Goal: Task Accomplishment & Management: Complete application form

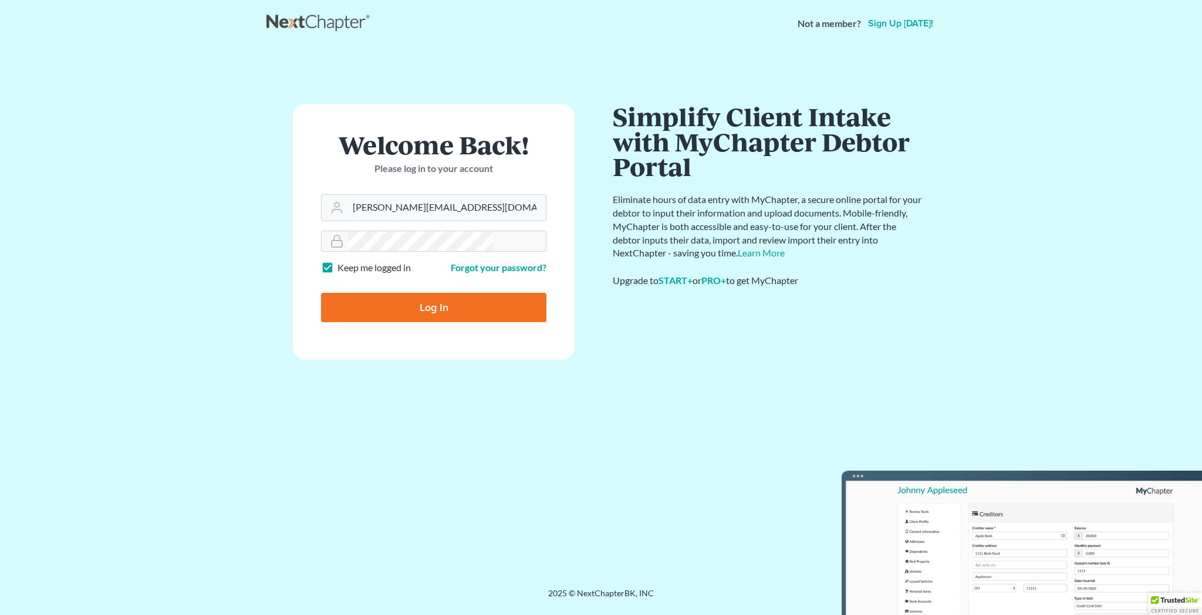
type input "[PERSON_NAME][EMAIL_ADDRESS][DOMAIN_NAME]"
click at [428, 293] on input "Log In" at bounding box center [433, 307] width 225 height 29
type input "Thinking..."
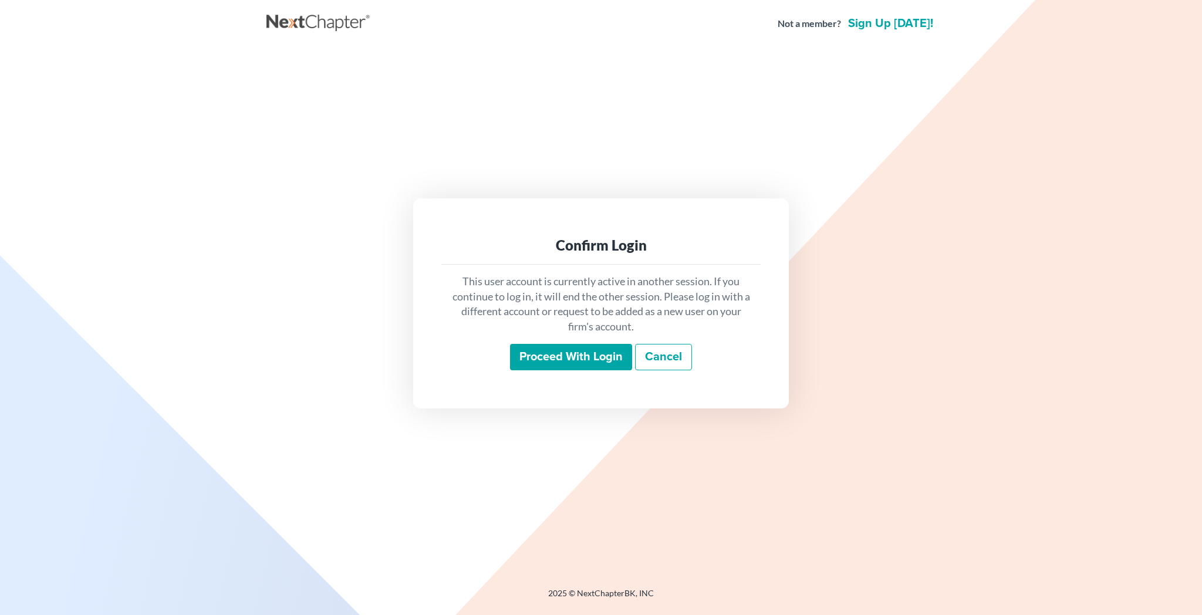
click at [597, 344] on input "Proceed with login" at bounding box center [571, 357] width 122 height 27
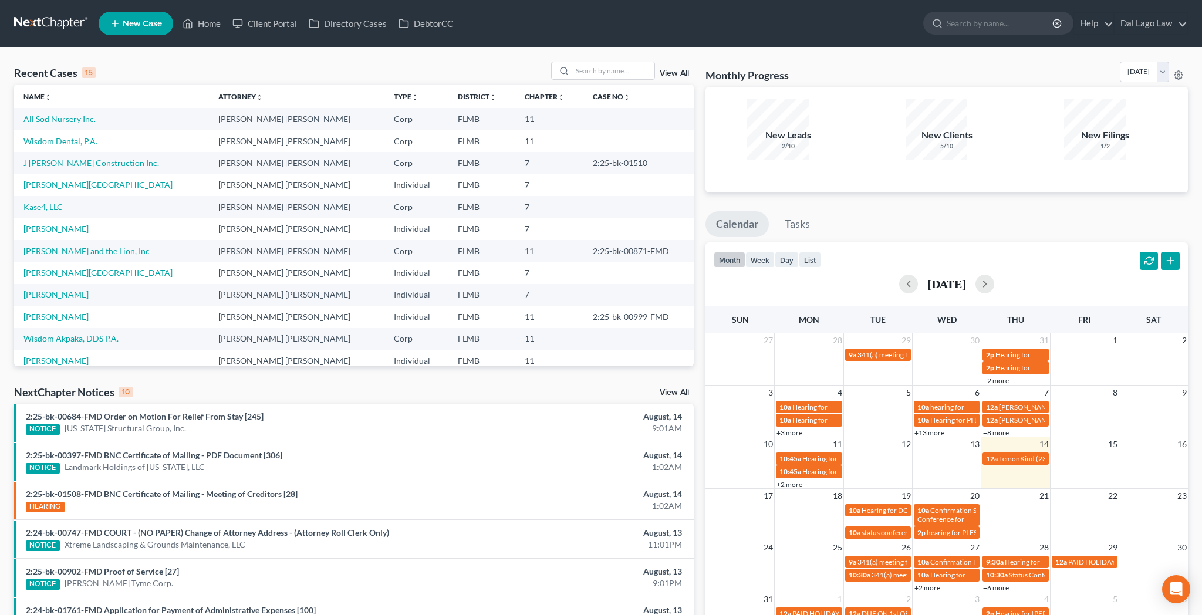
click at [39, 202] on link "Kase4, LLC" at bounding box center [42, 207] width 39 height 10
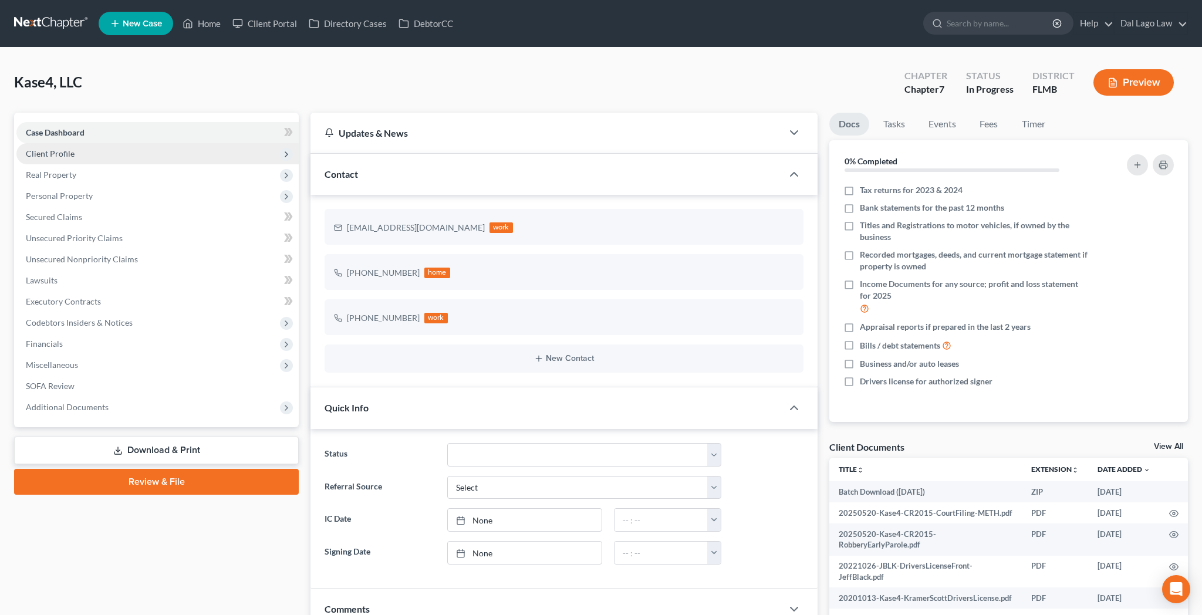
click at [39, 148] on span "Client Profile" at bounding box center [50, 153] width 49 height 10
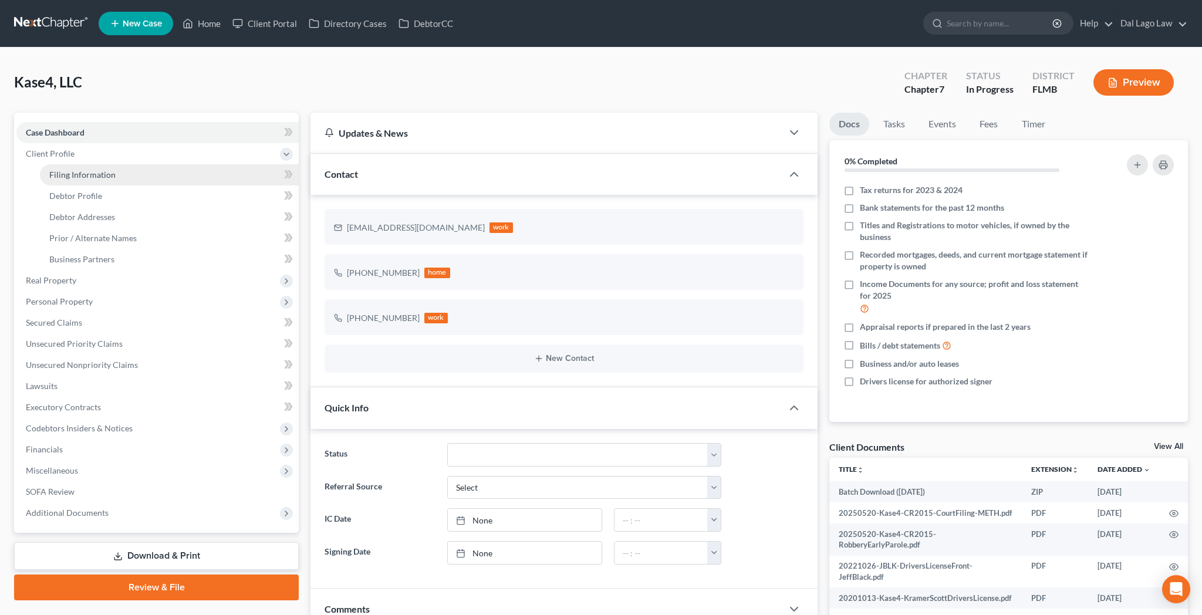
click at [58, 164] on link "Filing Information" at bounding box center [169, 174] width 259 height 21
select select "3"
select select "0"
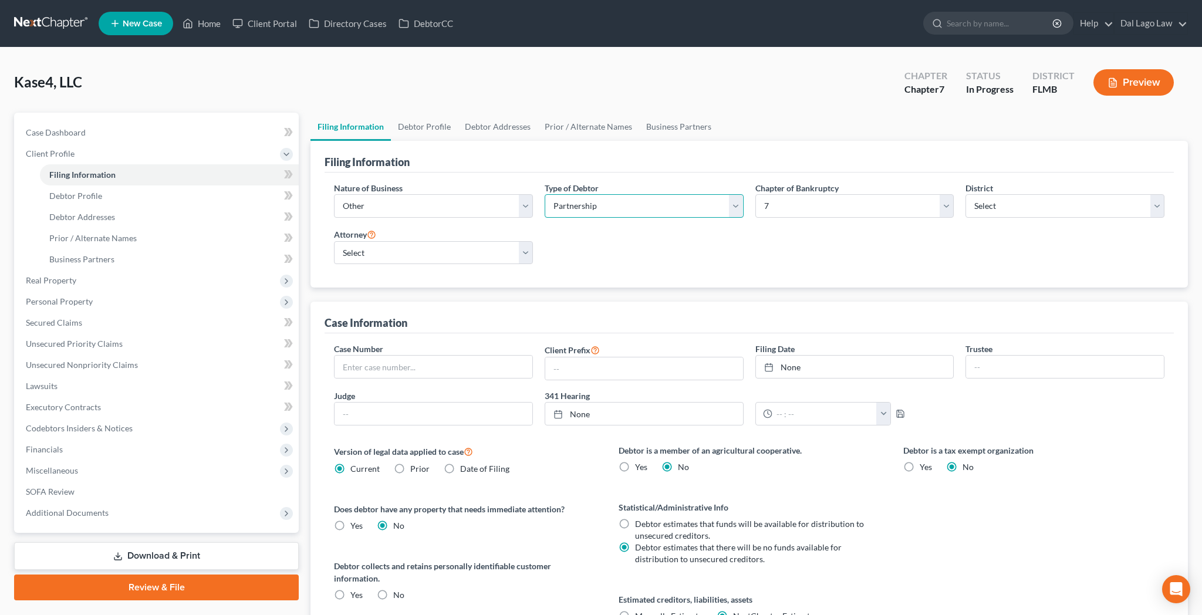
select select "1"
click option "Corp (incl. LLC, LLP)" at bounding box center [0, 0] width 0 height 0
click at [393, 589] on label "No" at bounding box center [398, 595] width 11 height 12
click at [398, 589] on input "No" at bounding box center [402, 593] width 8 height 8
radio input "true"
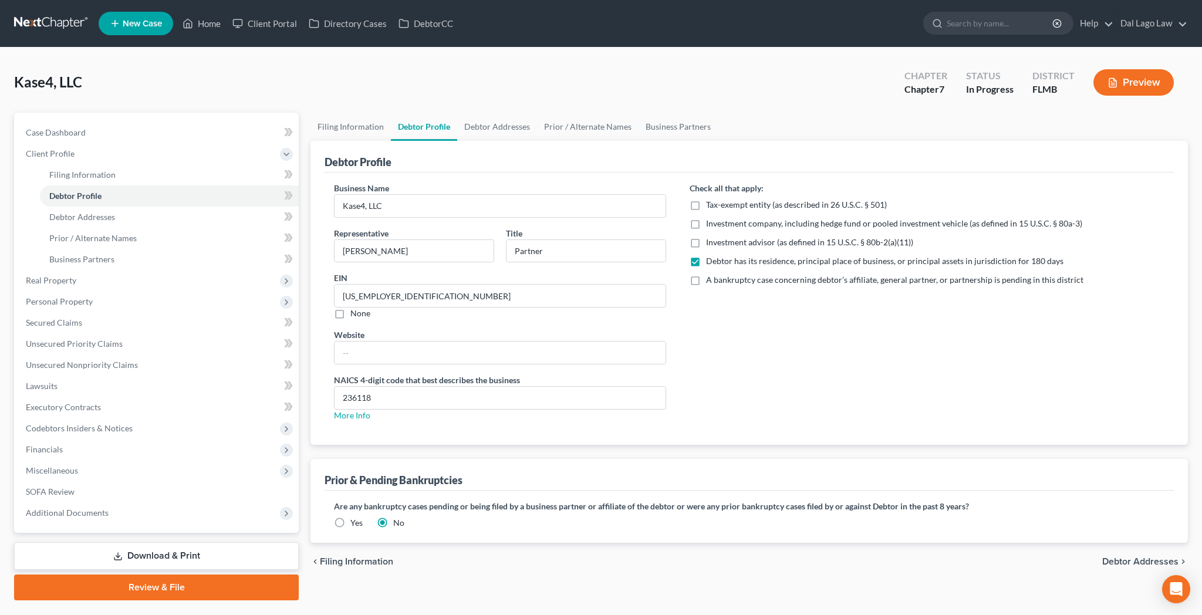
click at [1146, 557] on span "Debtor Addresses" at bounding box center [1140, 561] width 76 height 9
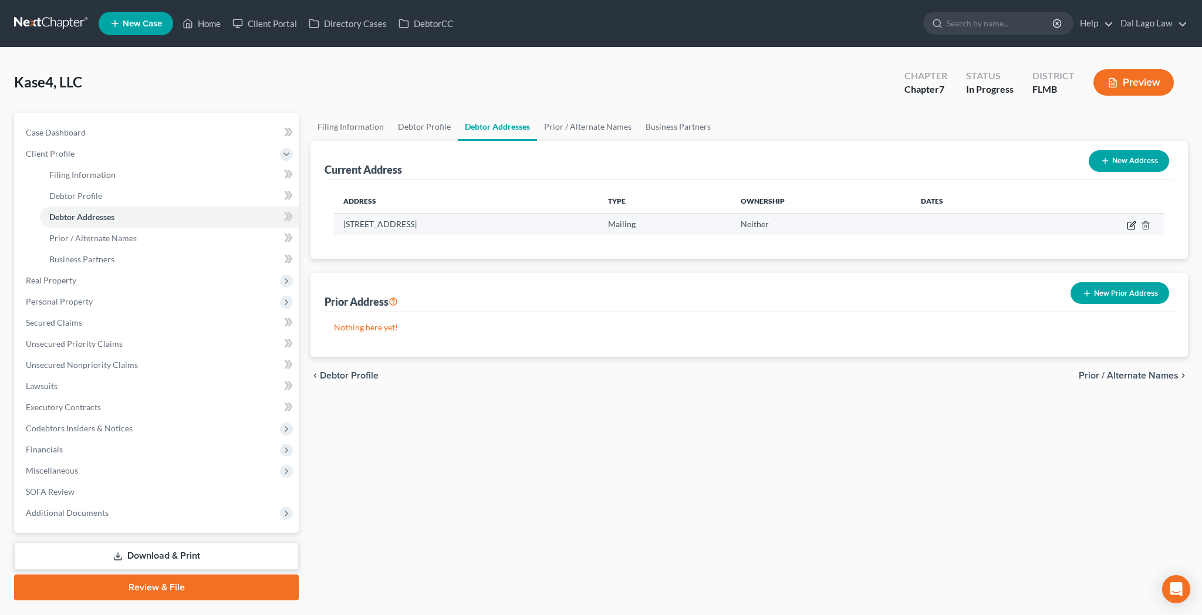
click at [1135, 221] on icon "button" at bounding box center [1132, 223] width 5 height 5
select select "9"
select select "1"
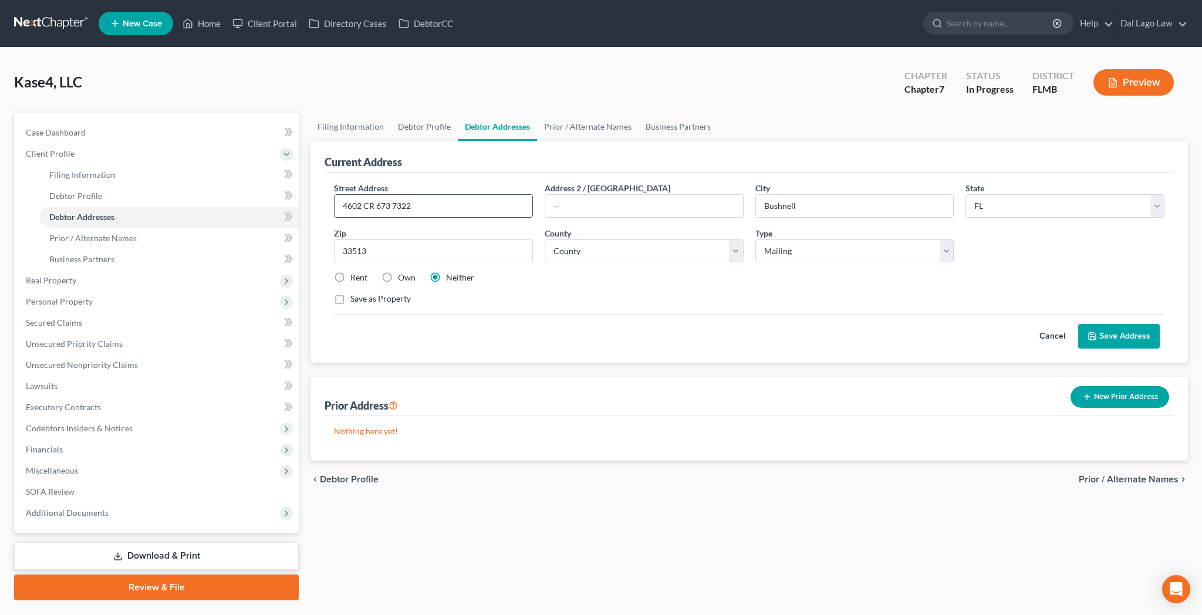
click at [353, 195] on input "4602 CR 673 7322" at bounding box center [433, 206] width 198 height 22
type input "4602 Country Road 673 7322"
select select "0"
click option "Business" at bounding box center [0, 0] width 0 height 0
click at [1143, 324] on button "Save Address" at bounding box center [1119, 336] width 82 height 25
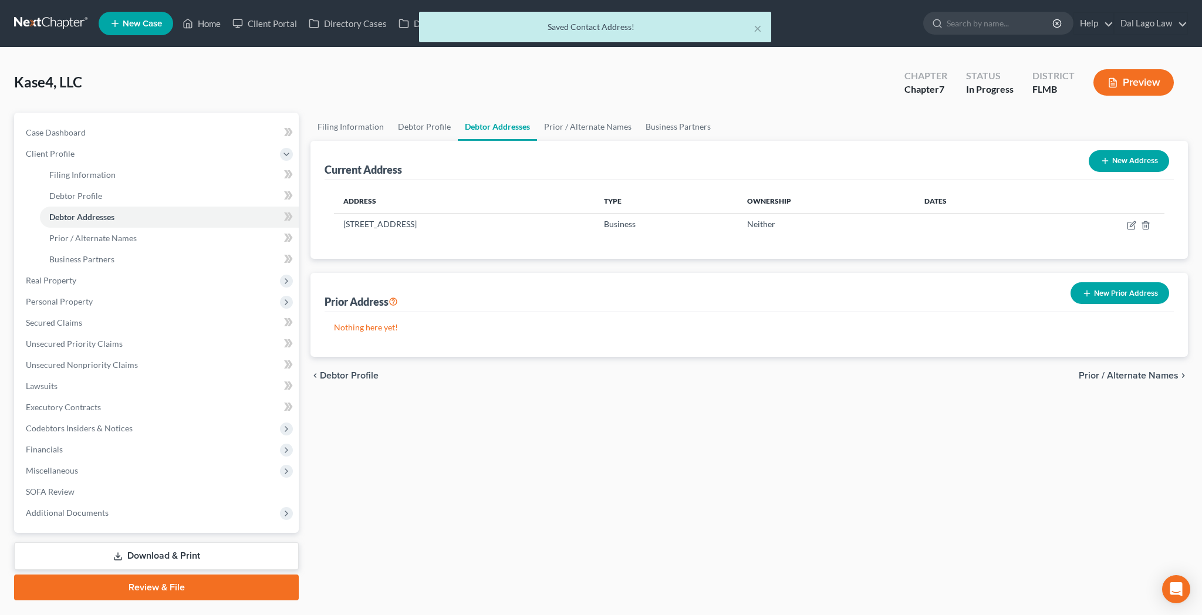
click at [1135, 371] on span "Prior / Alternate Names" at bounding box center [1129, 375] width 100 height 9
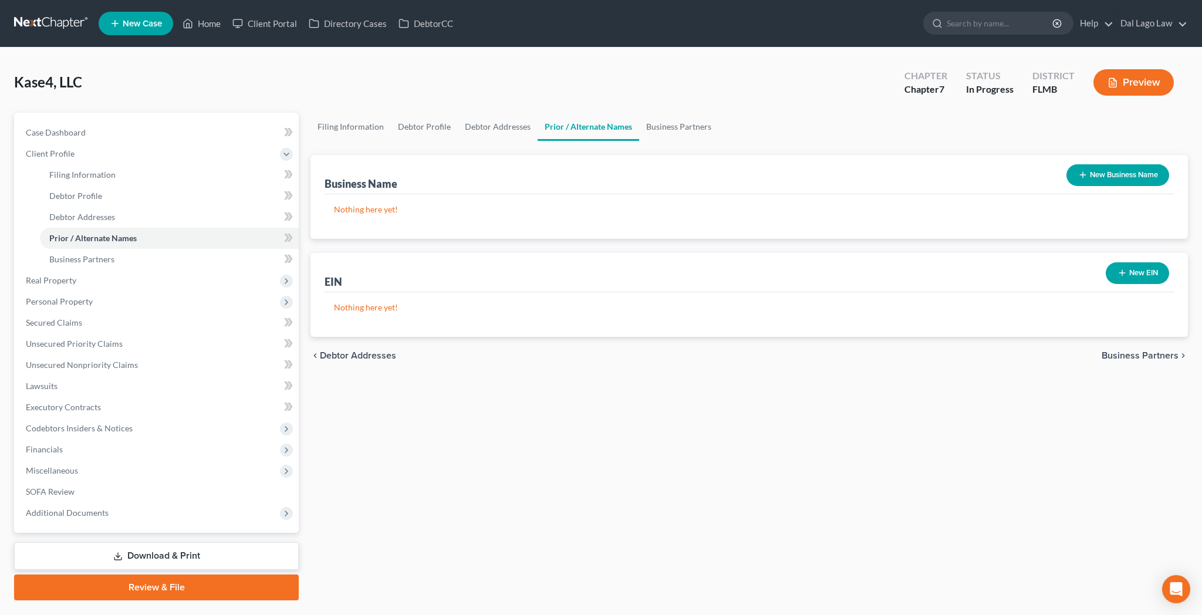
click at [1141, 351] on span "Business Partners" at bounding box center [1139, 355] width 77 height 9
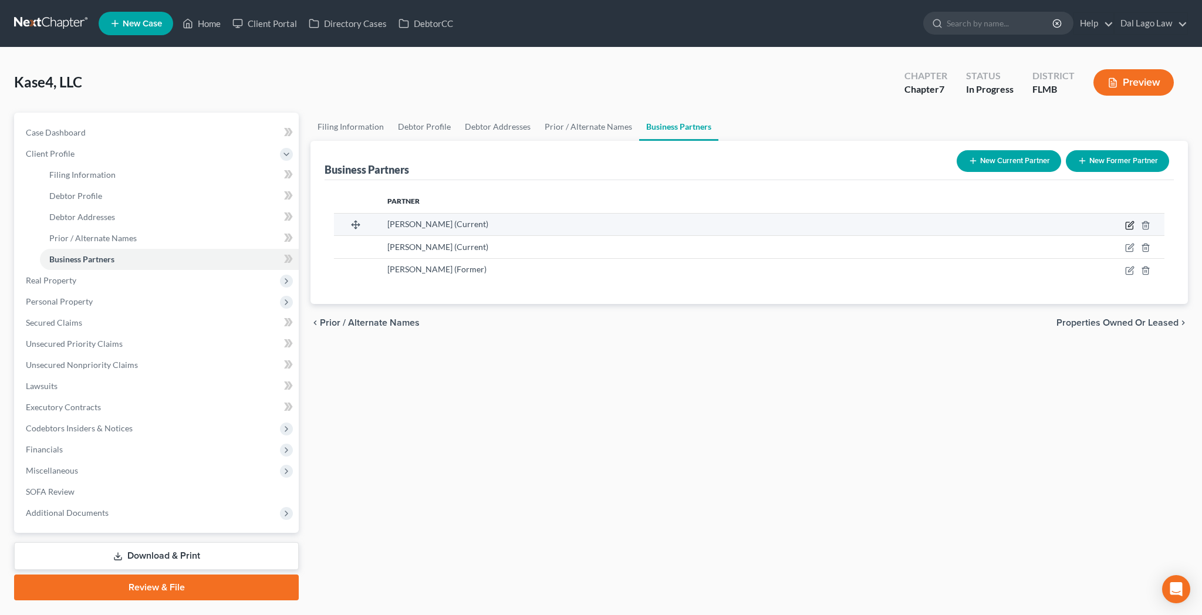
click at [1134, 221] on icon "button" at bounding box center [1129, 225] width 9 height 9
select select "9"
select select "1"
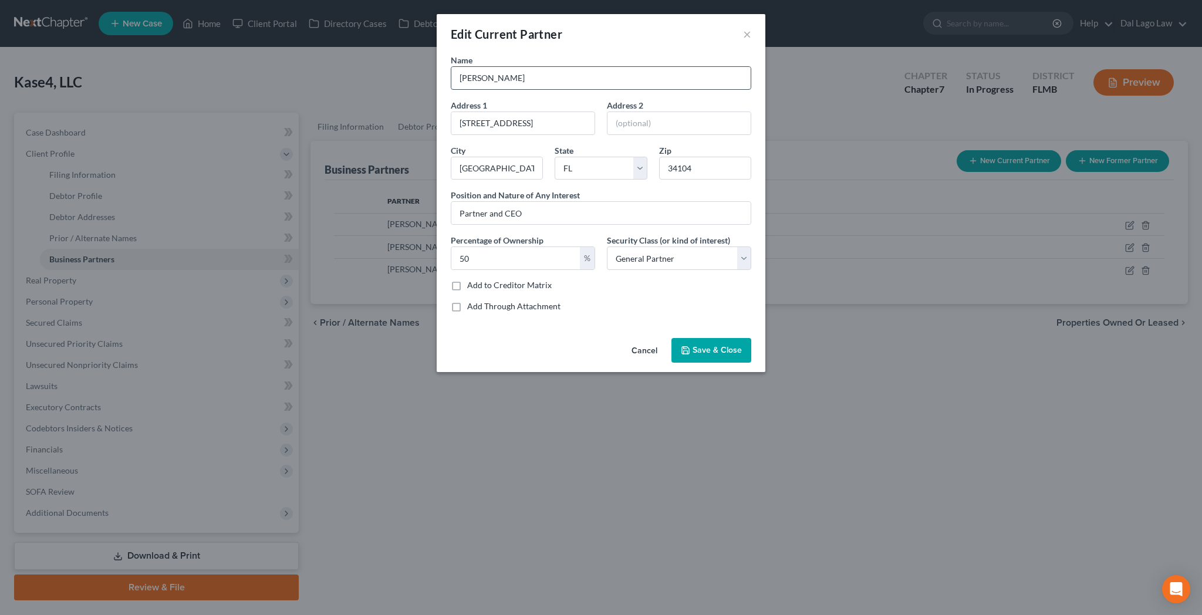
click at [503, 67] on input "Jeff Black" at bounding box center [600, 78] width 299 height 22
type input "Jeffrey A. Black"
click at [537, 112] on input "1950 Mayfair St #705" at bounding box center [522, 123] width 143 height 22
type input "1950 Mayfair St, #705"
click at [692, 345] on span "Save & Close" at bounding box center [716, 350] width 49 height 10
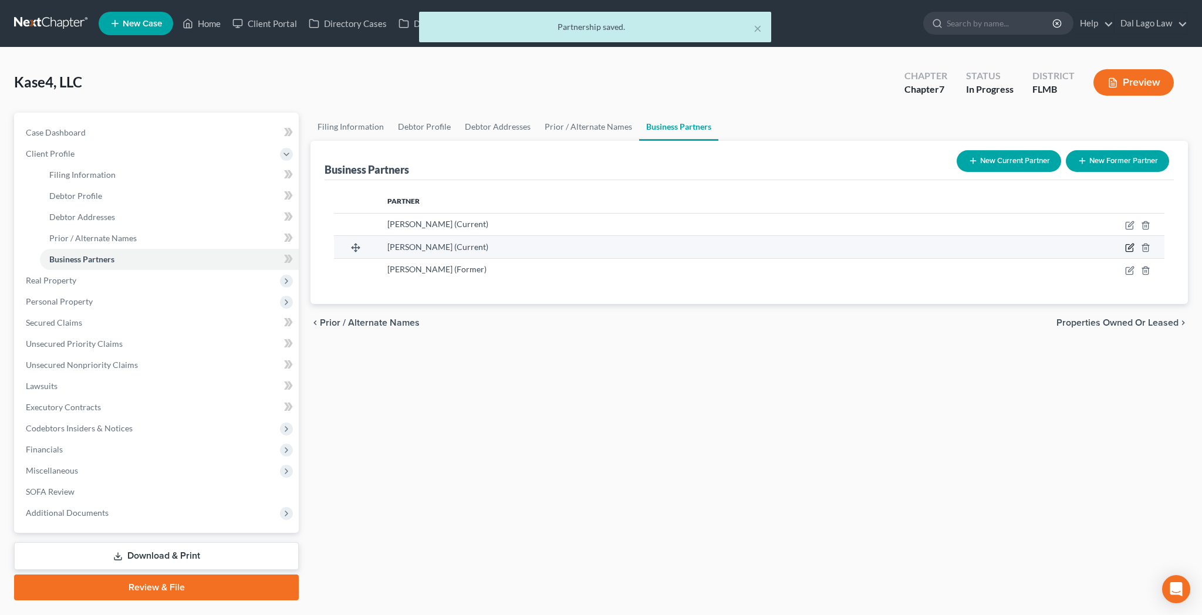
click at [1133, 245] on icon "button" at bounding box center [1129, 248] width 7 height 7
select select "9"
select select "1"
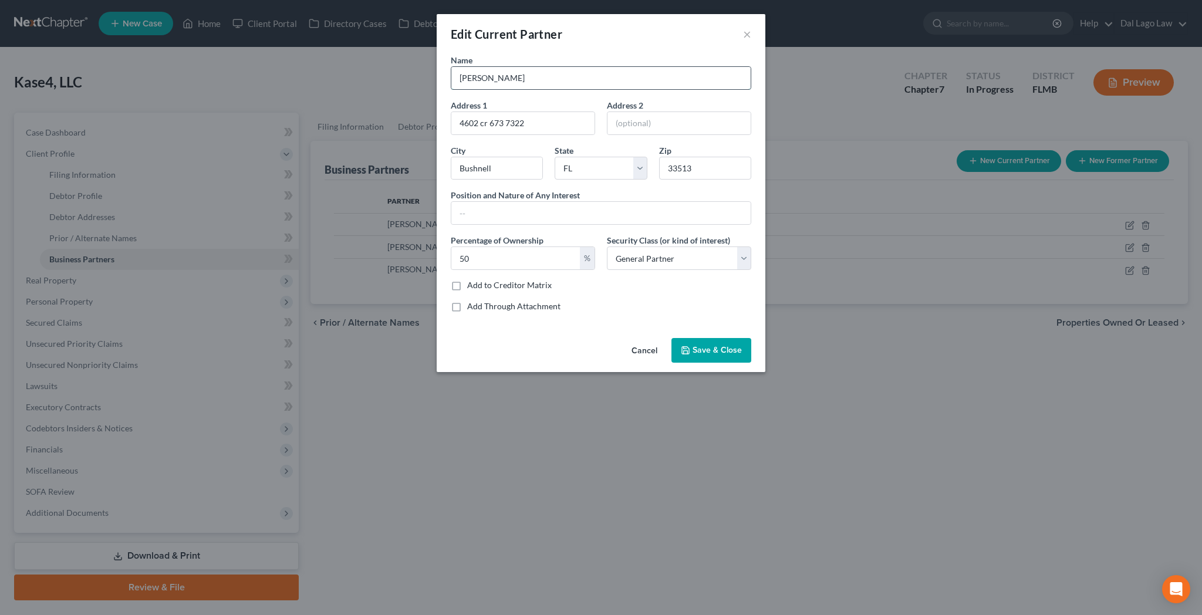
click at [511, 67] on input "Scott Kramer" at bounding box center [600, 78] width 299 height 22
type input "Scott A. Kramer"
click at [515, 112] on input "4602 cr 673 7322" at bounding box center [522, 123] width 143 height 22
type input "4602 Country Road 673 7322"
click at [526, 202] on input "text" at bounding box center [600, 213] width 299 height 22
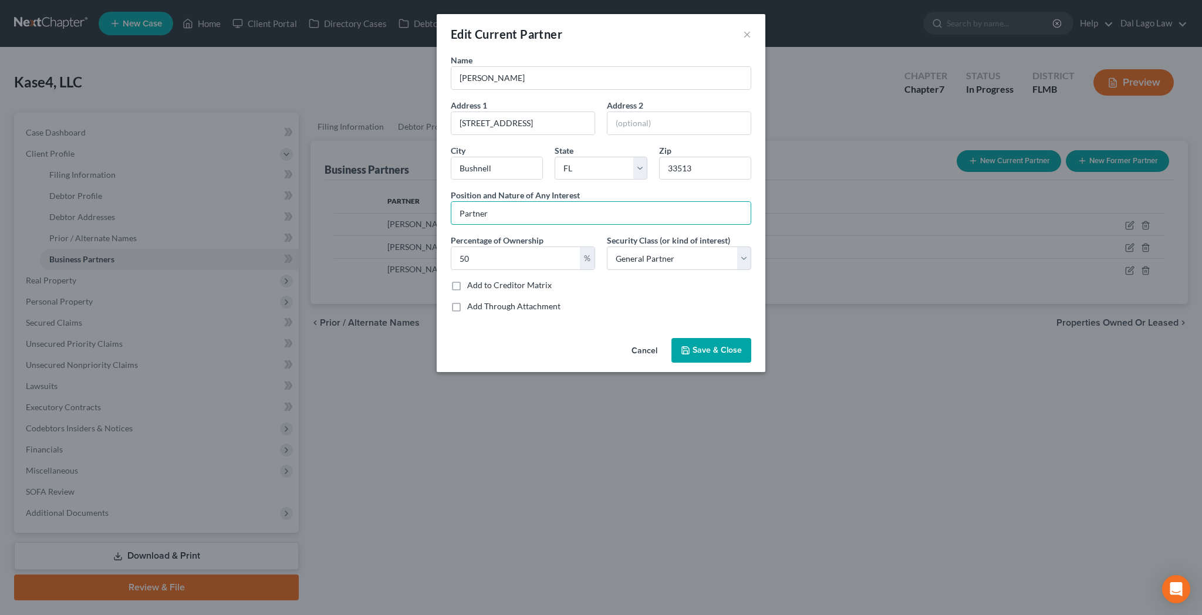
type input "Partner"
click at [694, 345] on span "Save & Close" at bounding box center [716, 350] width 49 height 10
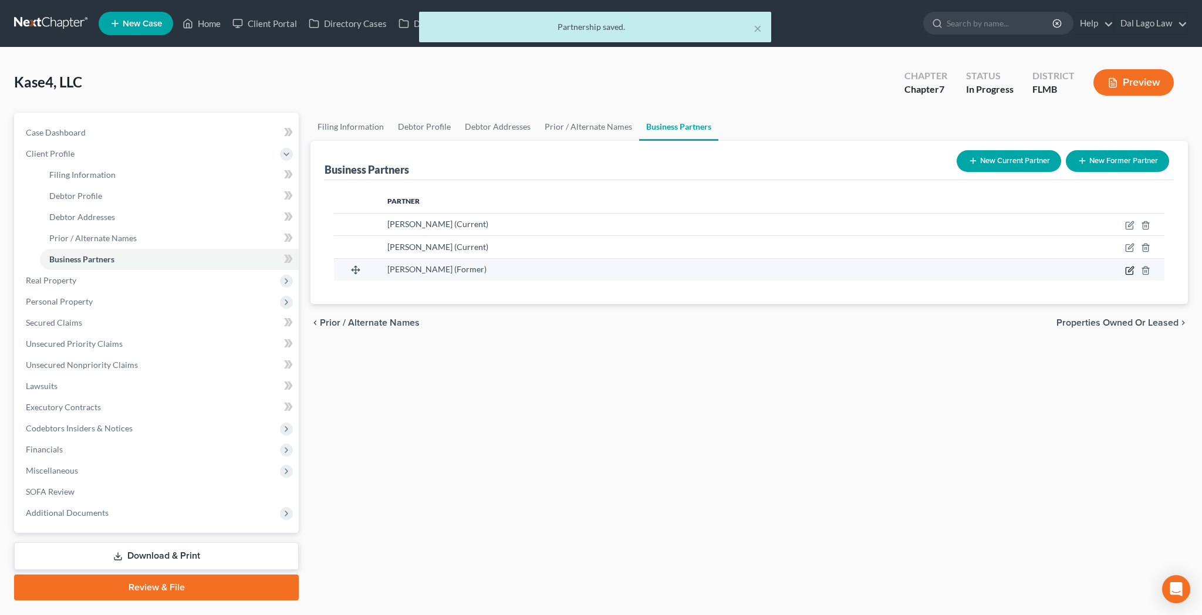
click at [1134, 266] on icon "button" at bounding box center [1129, 270] width 9 height 9
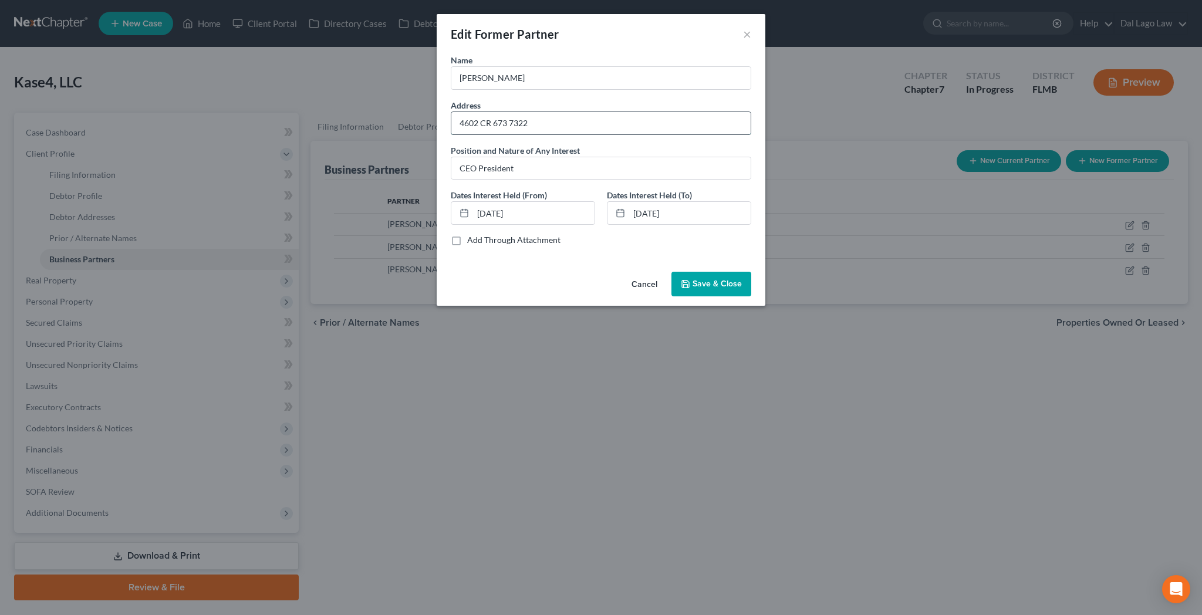
click at [518, 112] on input "4602 CR 673 7322" at bounding box center [600, 123] width 299 height 22
type input "4602 Country Road 673 7322"
click at [689, 272] on button "Save & Close" at bounding box center [711, 284] width 80 height 25
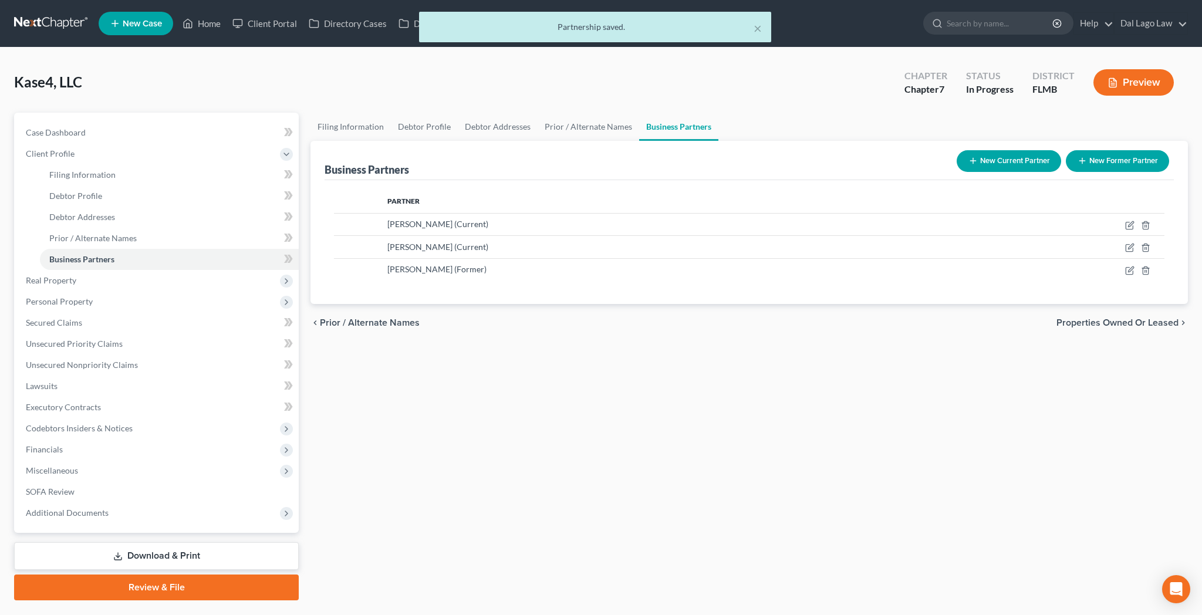
click at [1124, 318] on span "Properties Owned or Leased" at bounding box center [1117, 322] width 122 height 9
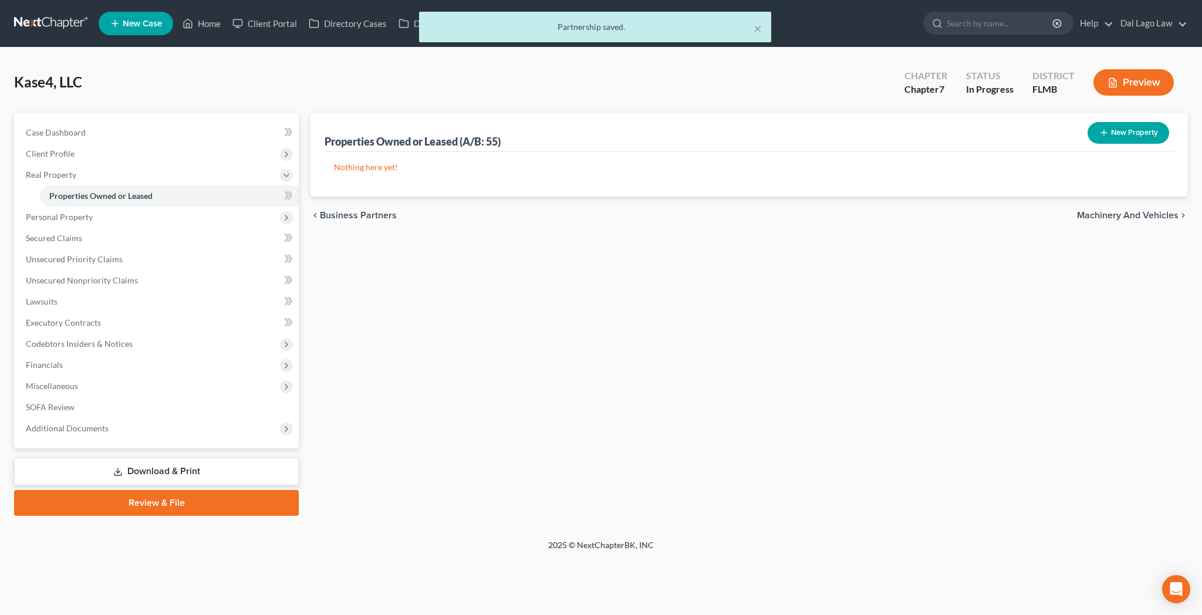
click at [1126, 211] on span "Machinery and Vehicles" at bounding box center [1128, 215] width 102 height 9
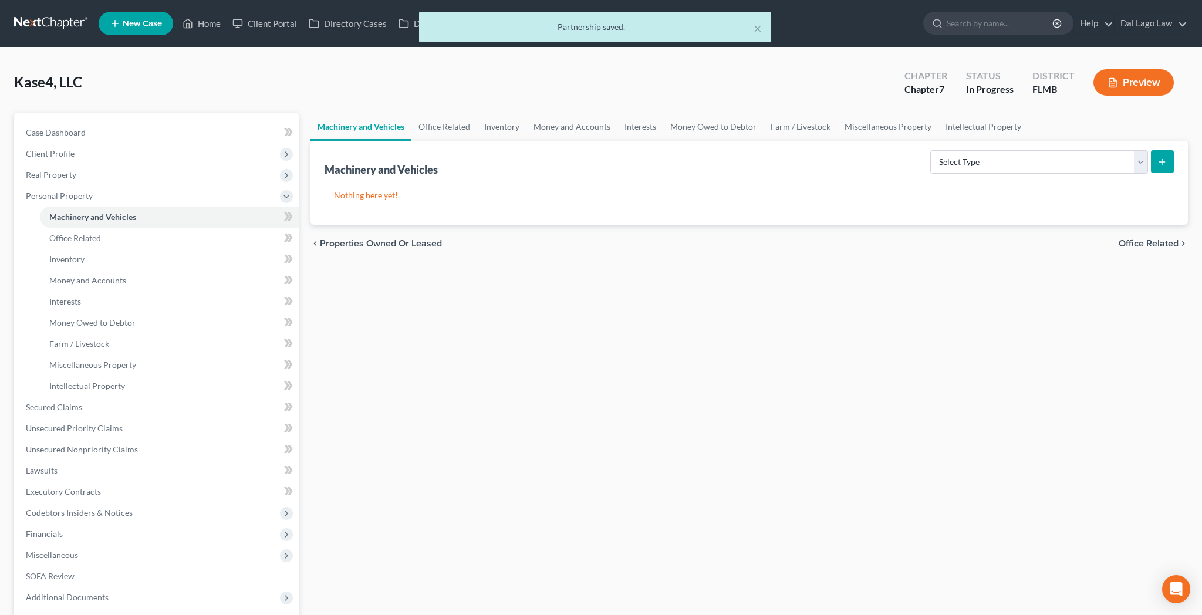
click at [1153, 239] on span "Office Related" at bounding box center [1148, 243] width 60 height 9
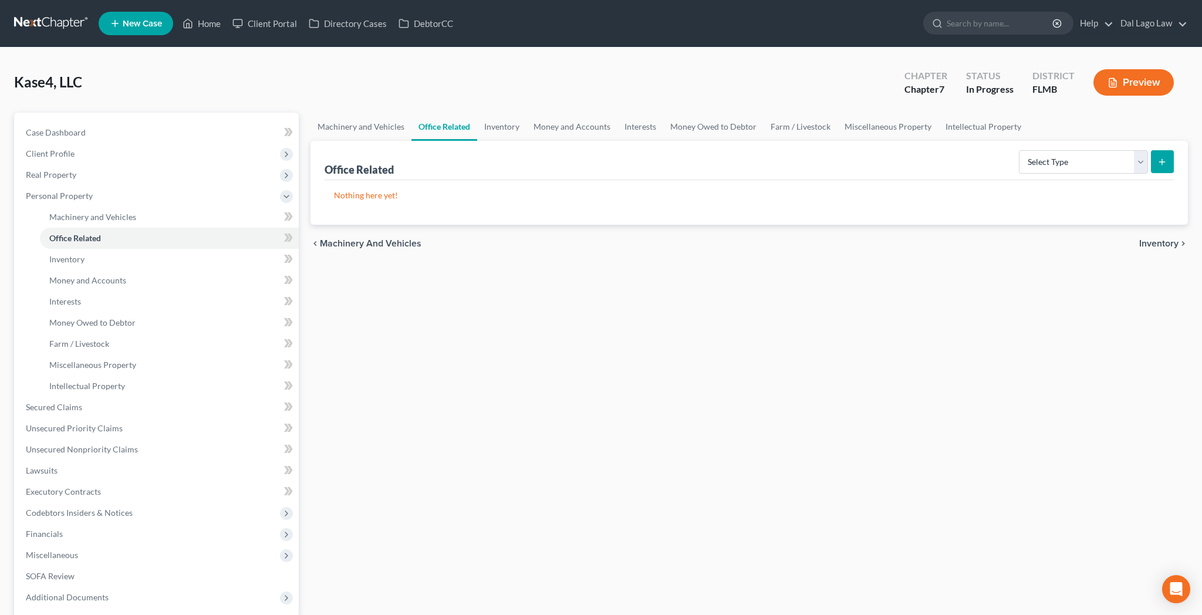
click at [1161, 239] on span "Inventory" at bounding box center [1158, 243] width 39 height 9
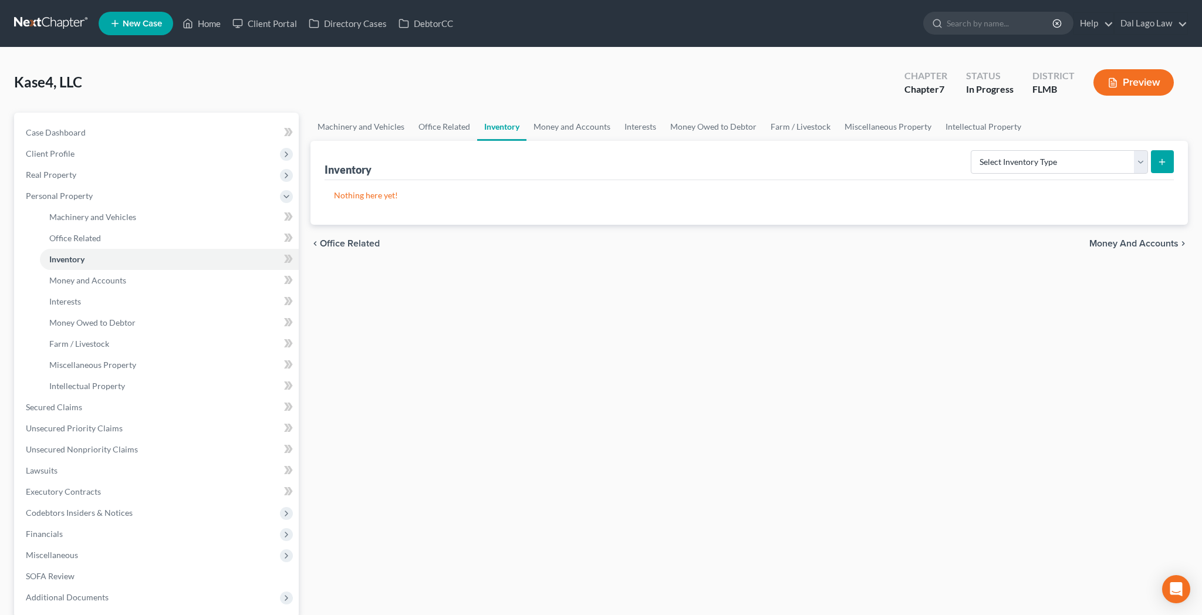
click at [1161, 239] on span "Money and Accounts" at bounding box center [1133, 243] width 89 height 9
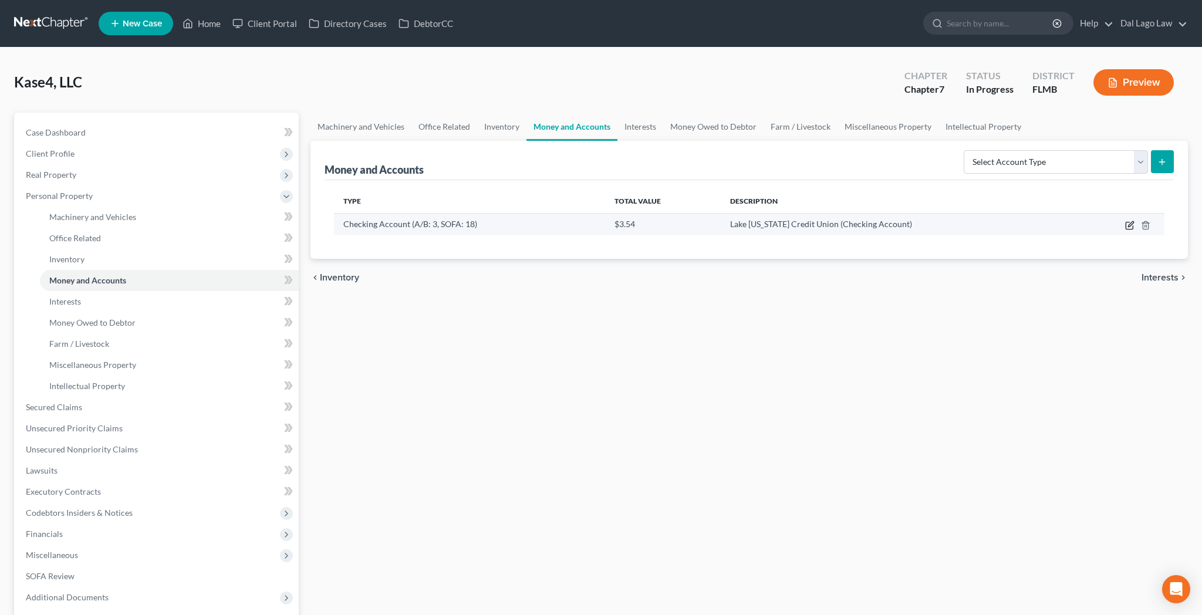
click at [1133, 221] on icon "button" at bounding box center [1130, 223] width 5 height 5
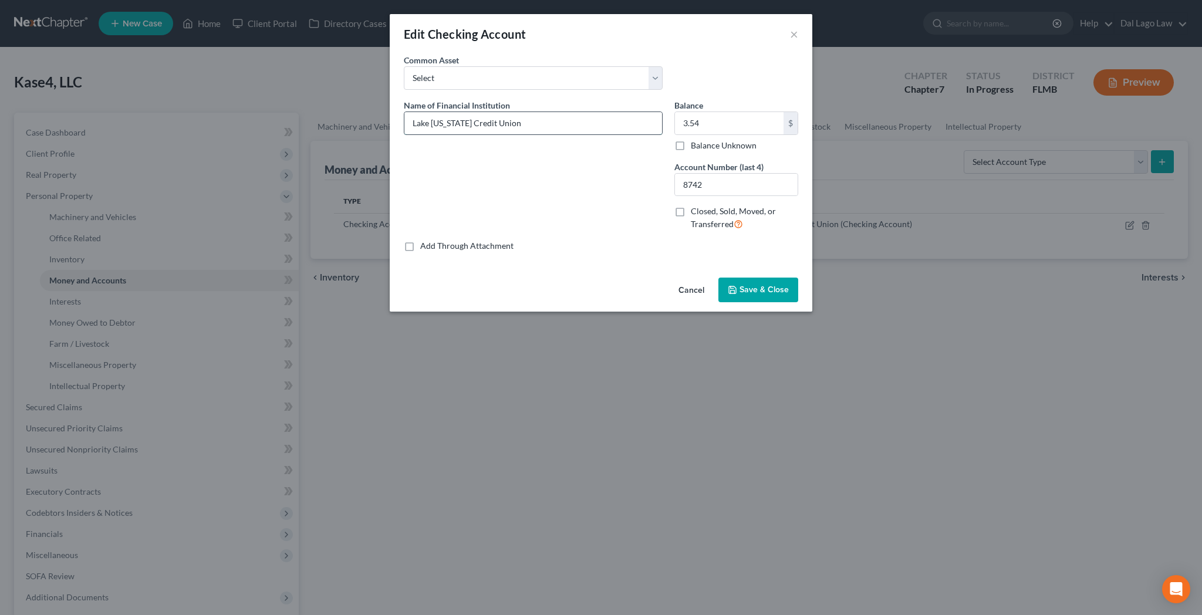
click at [554, 112] on input "Lake Michigan Credit Union" at bounding box center [533, 123] width 258 height 22
type input "Lake Michigan Credit Union #5874-03"
click at [693, 174] on input "8742" at bounding box center [736, 185] width 123 height 22
drag, startPoint x: 694, startPoint y: 138, endPoint x: 621, endPoint y: 144, distance: 73.5
click at [675, 174] on input "8742" at bounding box center [736, 185] width 123 height 22
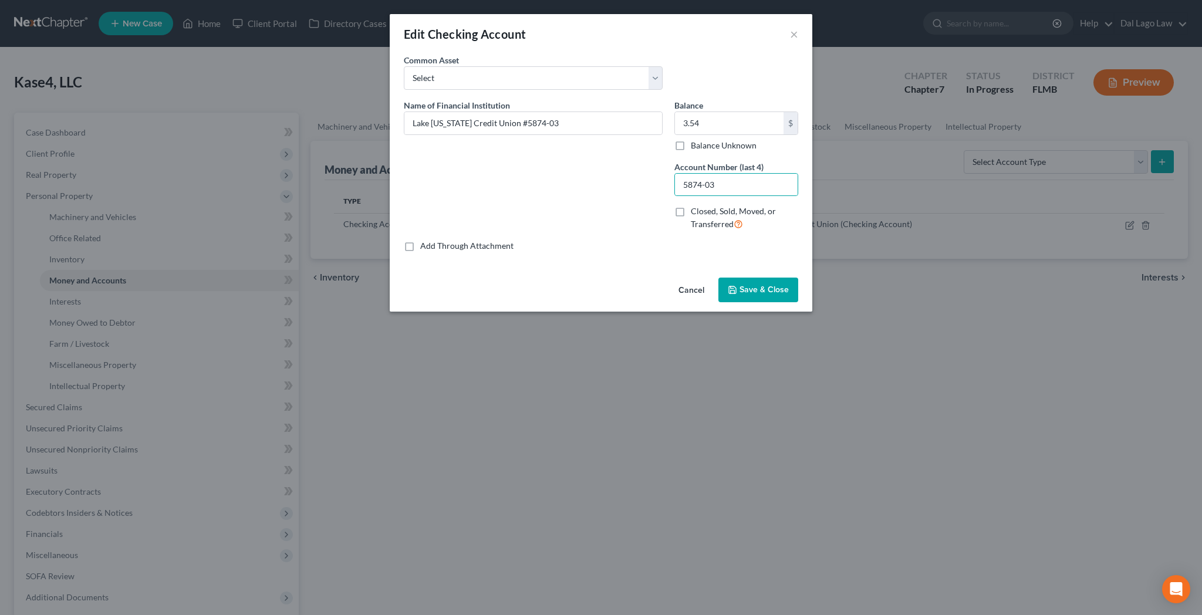
click at [739, 285] on span "Save & Close" at bounding box center [763, 290] width 49 height 10
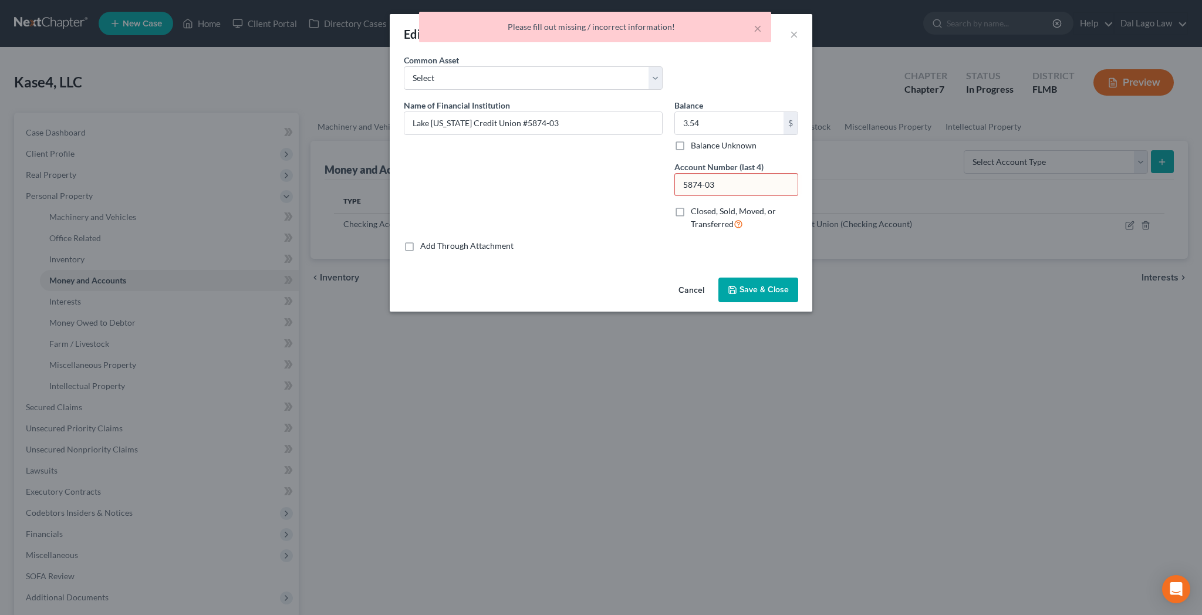
click at [700, 174] on input "5874-03" at bounding box center [736, 185] width 123 height 22
type input "5874"
click at [739, 285] on span "Save & Close" at bounding box center [763, 290] width 49 height 10
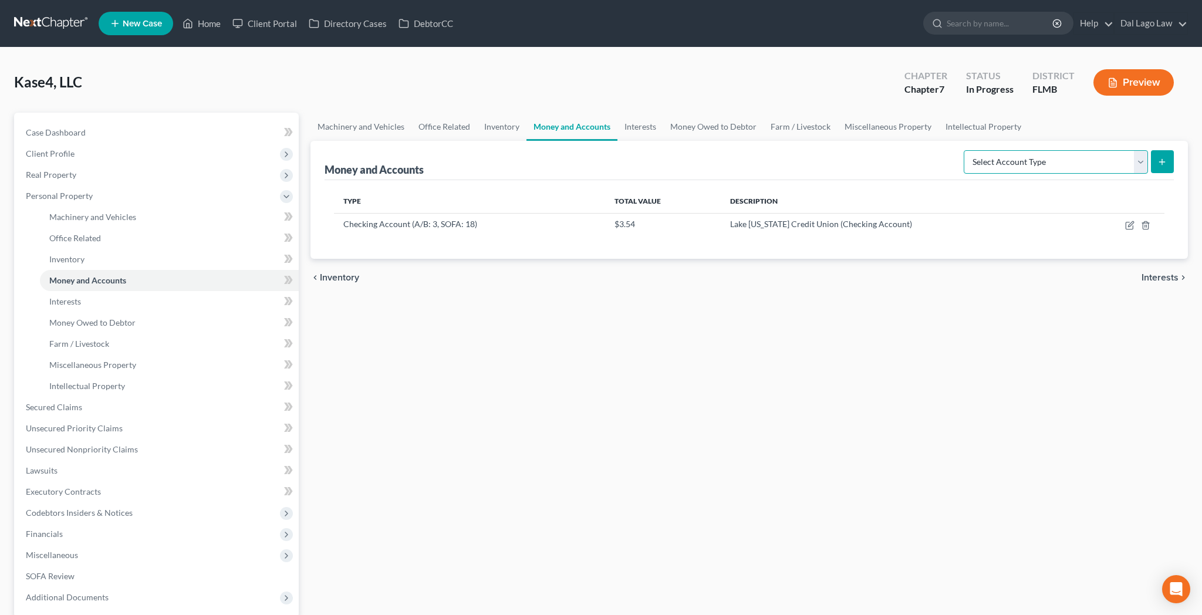
click at [964, 150] on select "Select Account Type Brokerage (A/B: 3, SOFA: 18) Cash on Hand (A/B: 2) Certific…" at bounding box center [1056, 161] width 184 height 23
select select "savings"
click option "Savings Account (A/B: 3, SOFA: 18)" at bounding box center [0, 0] width 0 height 0
click at [1167, 157] on icon "submit" at bounding box center [1161, 161] width 9 height 9
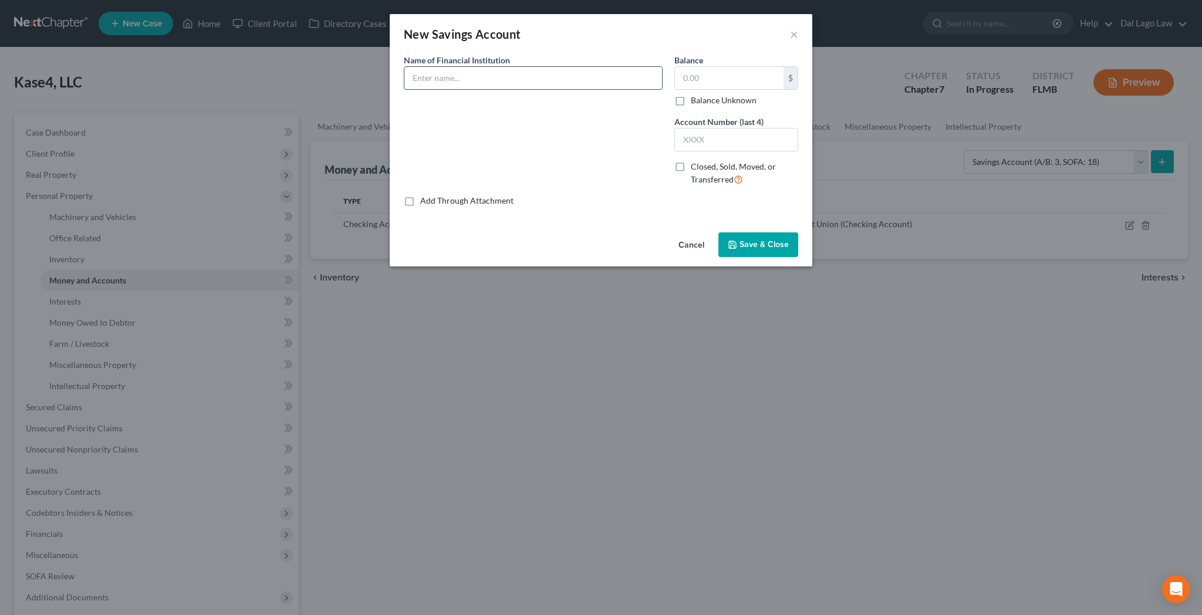
click at [526, 67] on input "text" at bounding box center [533, 78] width 258 height 22
type input "Lake Michigan Credit Union #5874-00"
type input "5.61"
type input "5874"
click at [739, 239] on span "Save & Close" at bounding box center [763, 244] width 49 height 10
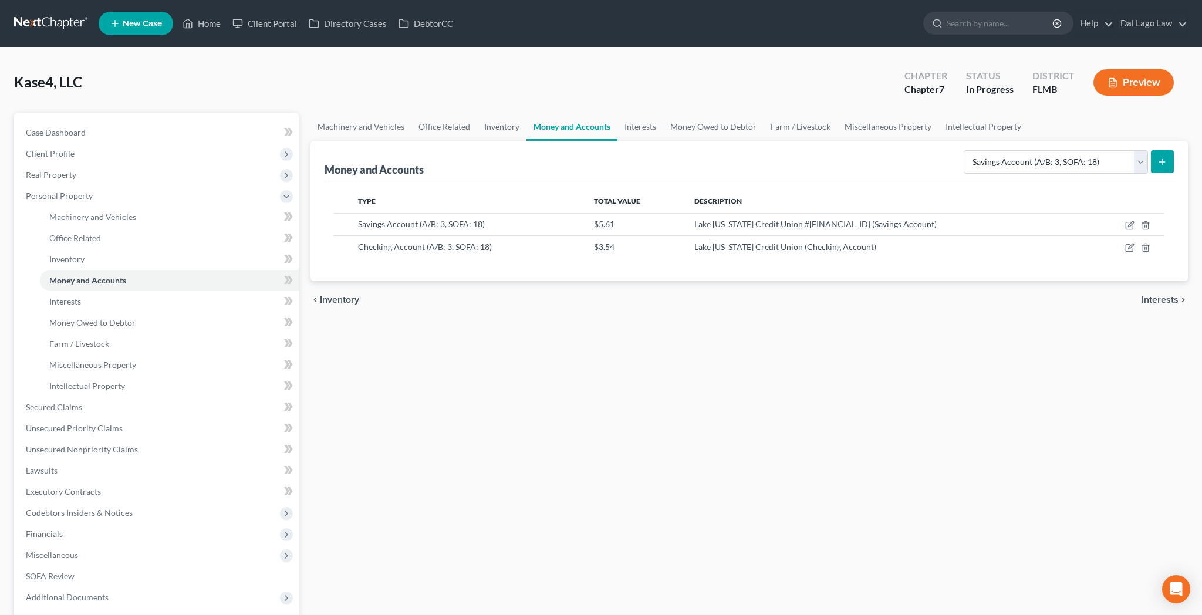
click at [1175, 295] on span "Interests" at bounding box center [1159, 299] width 37 height 9
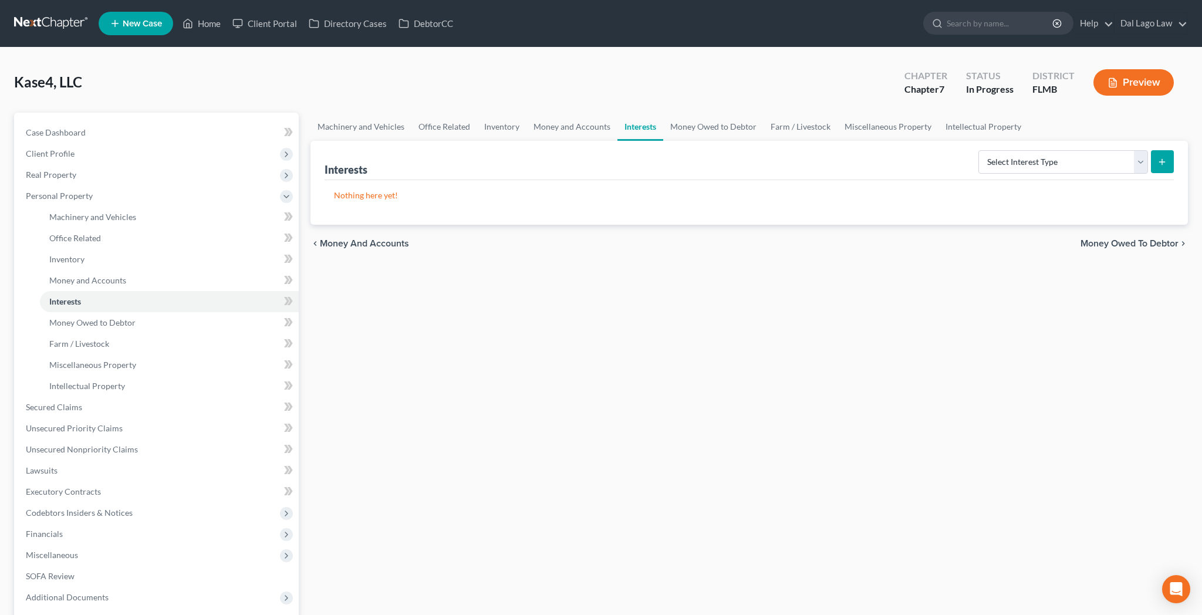
click at [1159, 239] on span "Money Owed to Debtor" at bounding box center [1129, 243] width 98 height 9
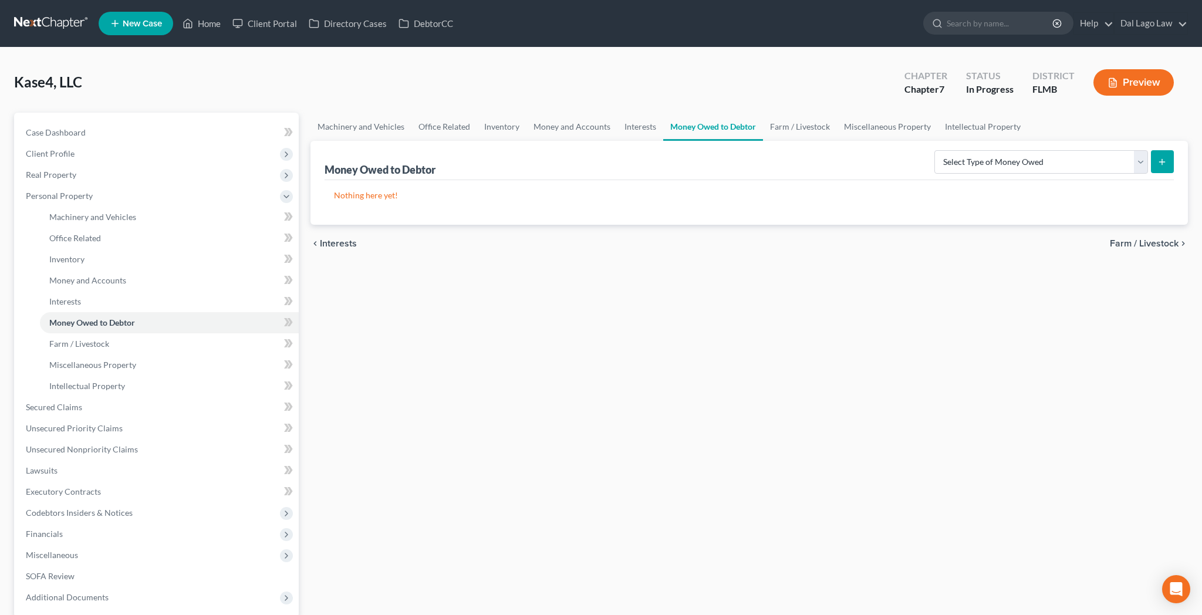
click at [1151, 239] on span "Farm / Livestock" at bounding box center [1144, 243] width 69 height 9
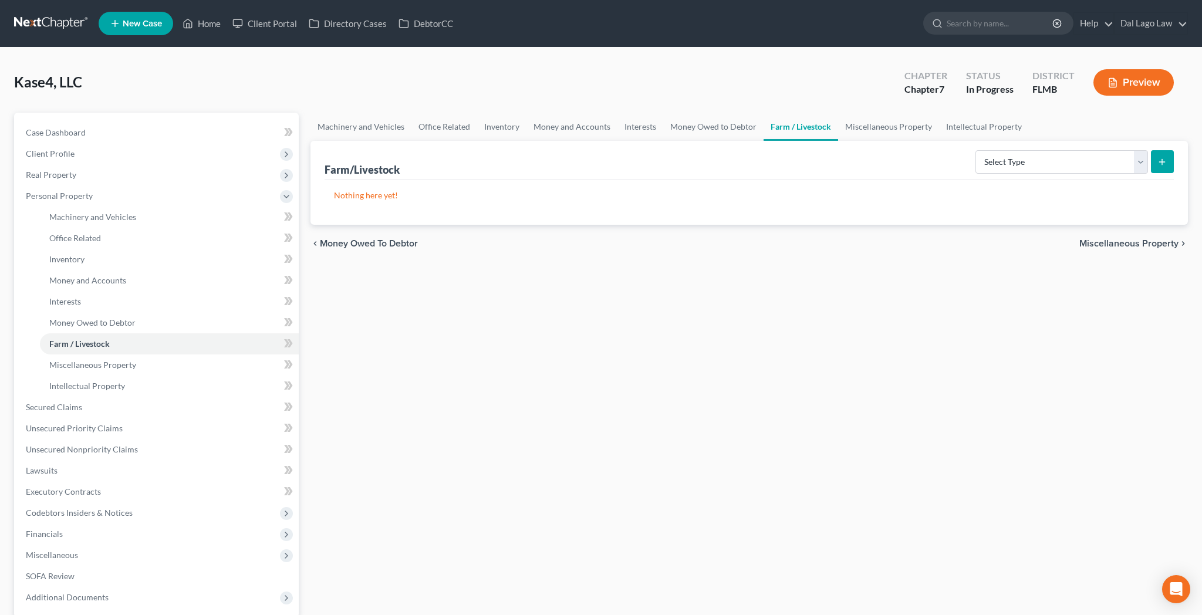
click at [1151, 239] on span "Miscellaneous Property" at bounding box center [1128, 243] width 99 height 9
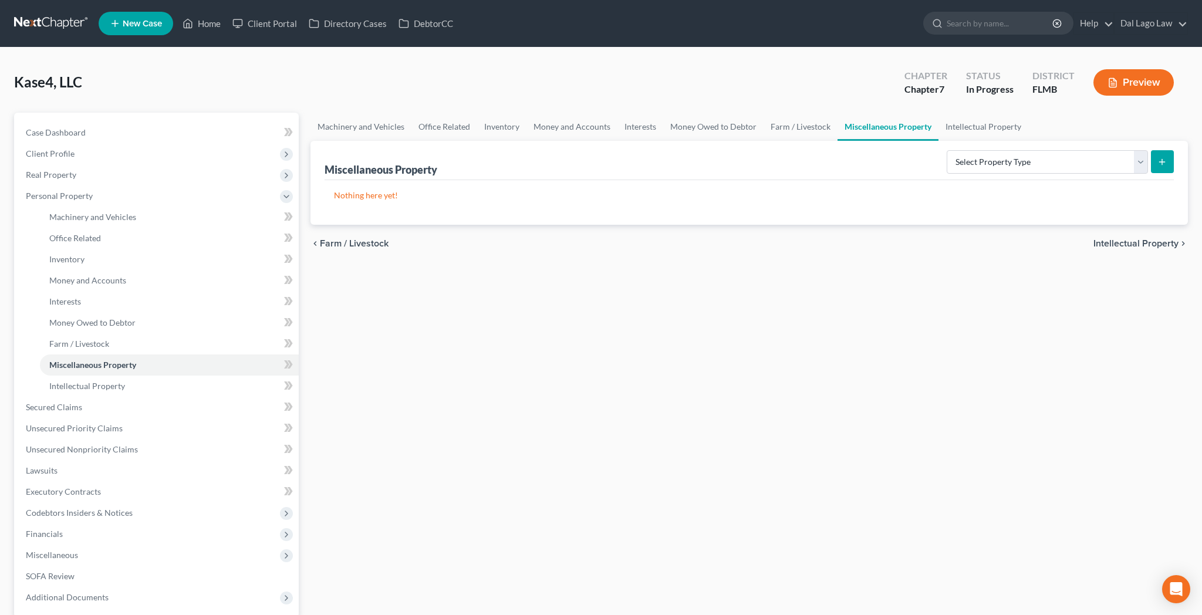
click at [1151, 239] on span "Intellectual Property" at bounding box center [1135, 243] width 85 height 9
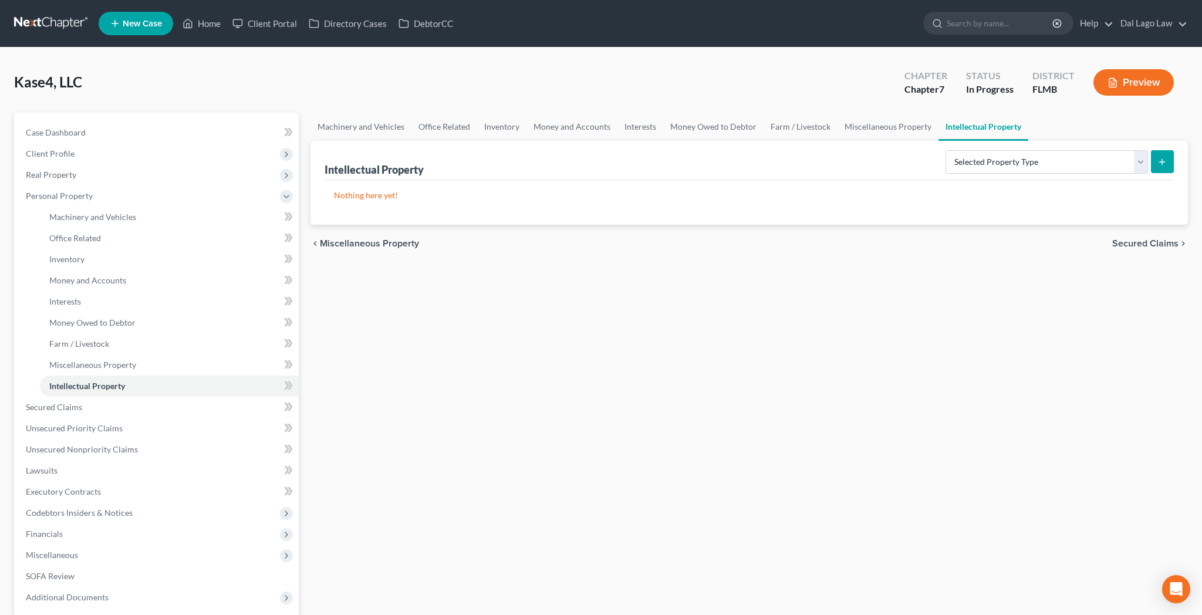
click at [1151, 239] on span "Secured Claims" at bounding box center [1145, 243] width 66 height 9
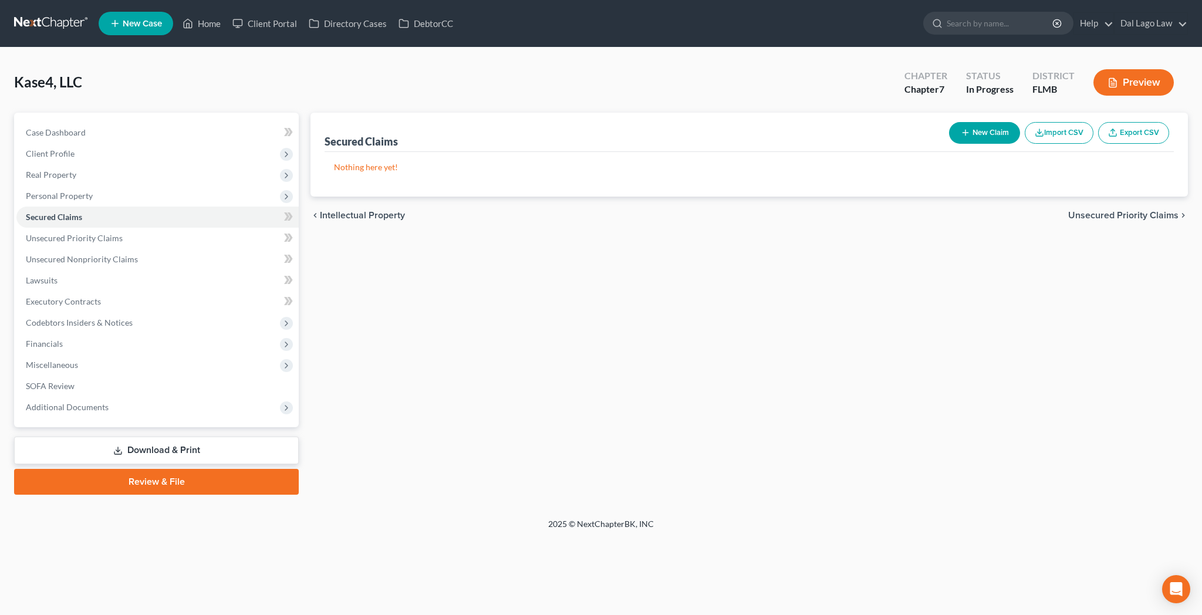
click at [1147, 211] on span "Unsecured Priority Claims" at bounding box center [1123, 215] width 110 height 9
click at [1144, 211] on span "Unsecured Nonpriority Claims" at bounding box center [1114, 215] width 127 height 9
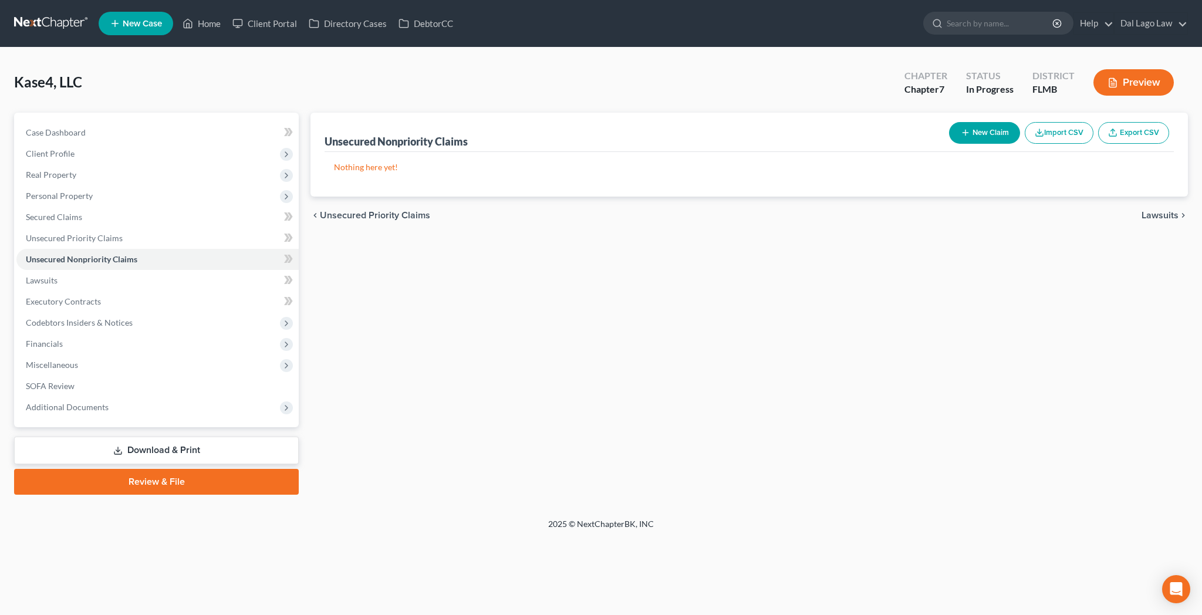
click at [1165, 211] on span "Lawsuits" at bounding box center [1159, 215] width 37 height 9
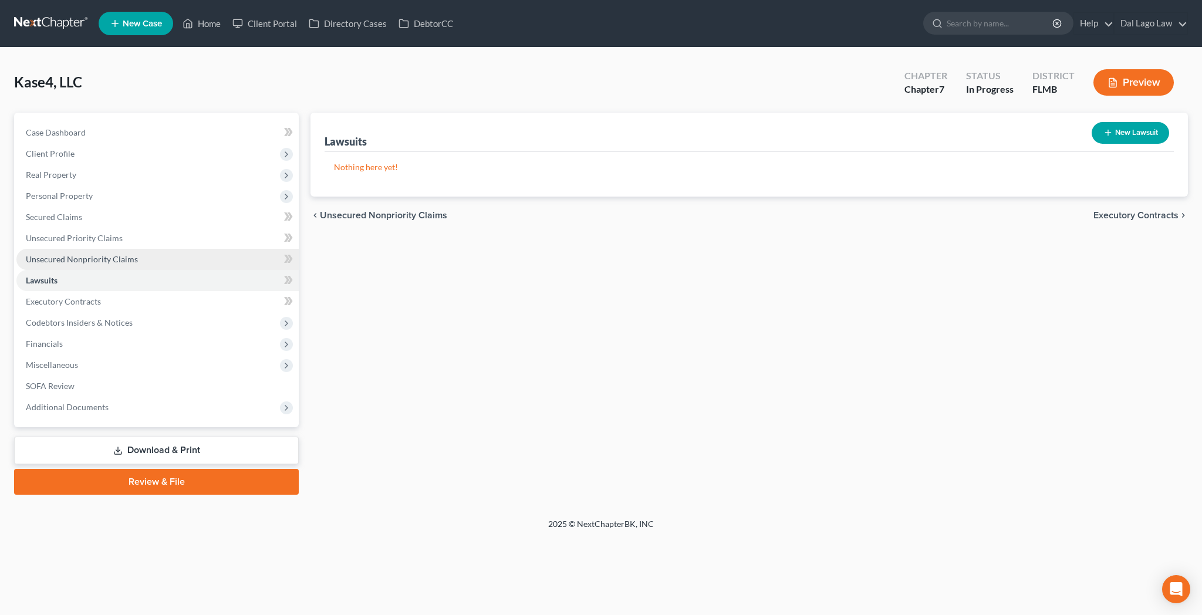
click at [76, 254] on span "Unsecured Nonpriority Claims" at bounding box center [82, 259] width 112 height 10
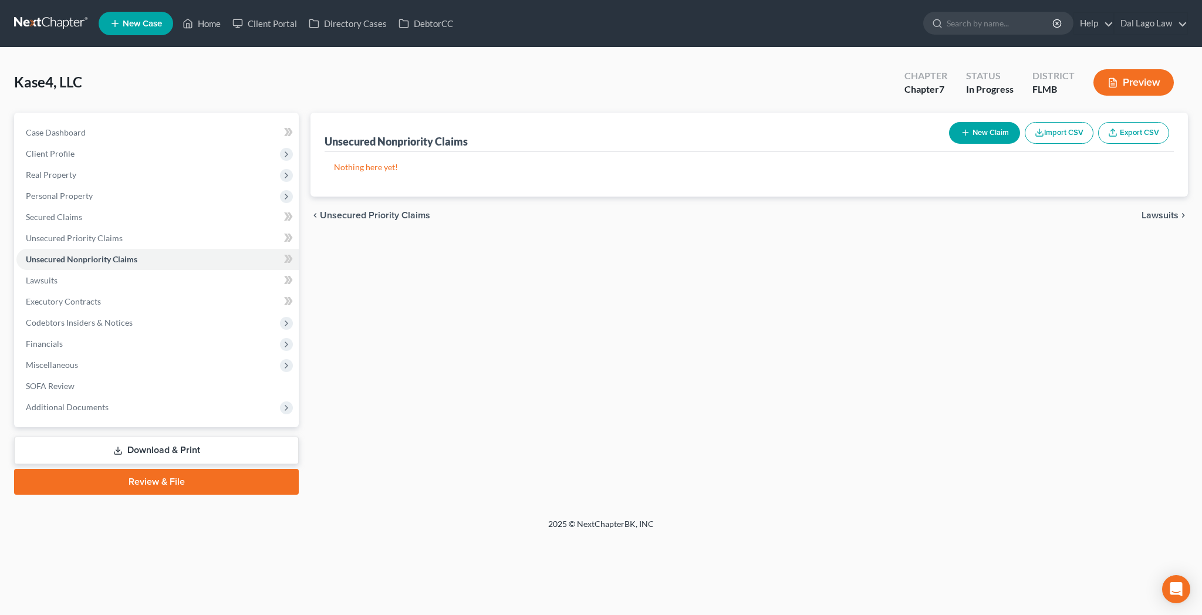
click at [1020, 122] on button "New Claim" at bounding box center [984, 133] width 71 height 22
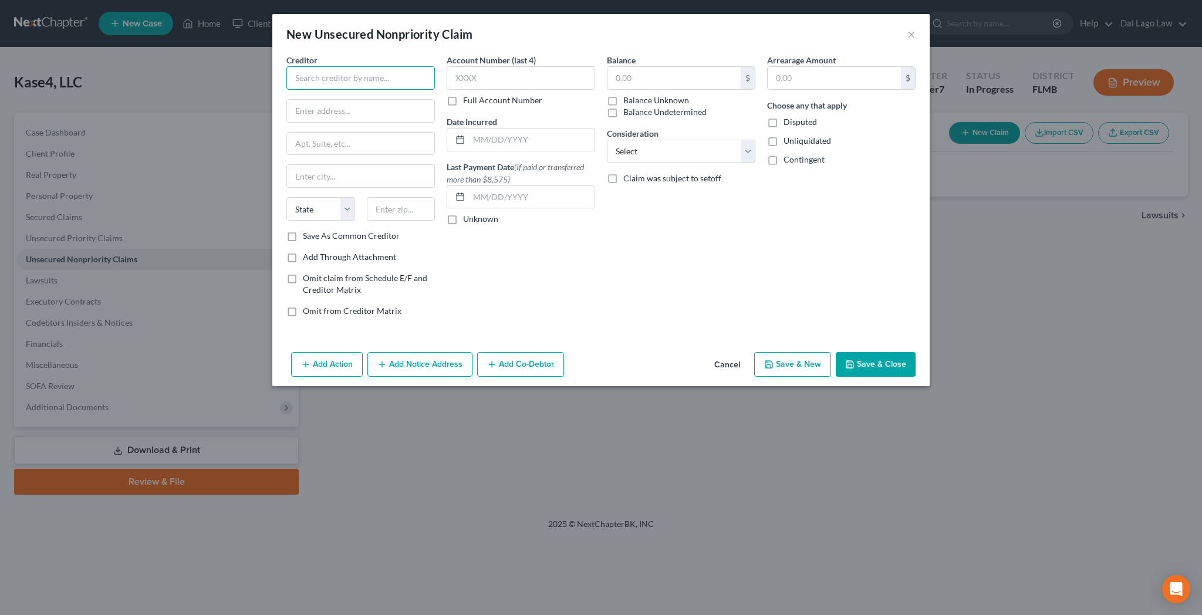
click at [404, 66] on input "text" at bounding box center [360, 77] width 148 height 23
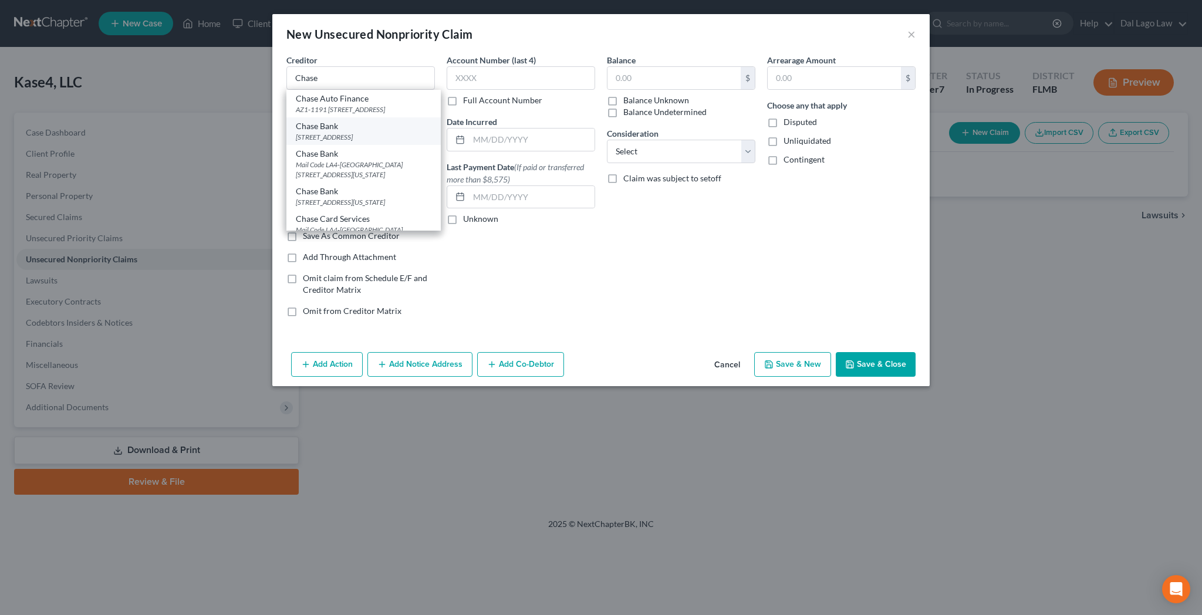
click at [418, 132] on div "P.O Box 15298, Wilmington, DE 19850" at bounding box center [364, 137] width 136 height 10
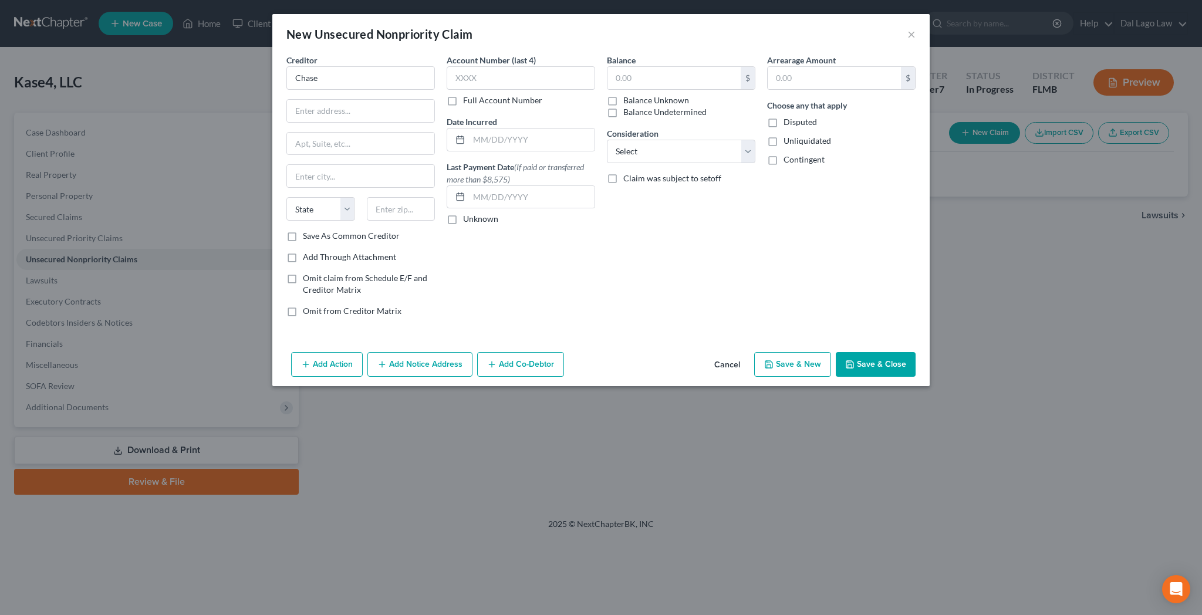
type input "Chase Bank"
type input "P.O Box 15298"
type input "Wilmington"
select select "7"
type input "19850"
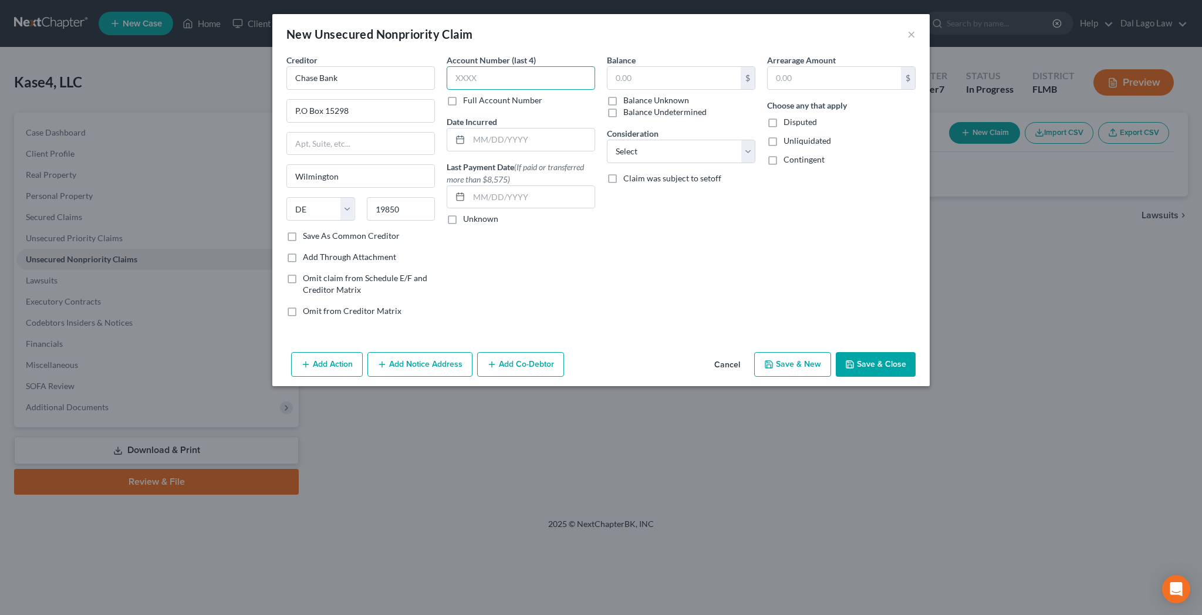
click at [549, 66] on input "text" at bounding box center [521, 77] width 148 height 23
click at [663, 67] on input "text" at bounding box center [673, 78] width 133 height 22
drag, startPoint x: 512, startPoint y: 56, endPoint x: 448, endPoint y: 63, distance: 63.7
click at [448, 66] on input "1701" at bounding box center [521, 77] width 148 height 23
type input "5913"
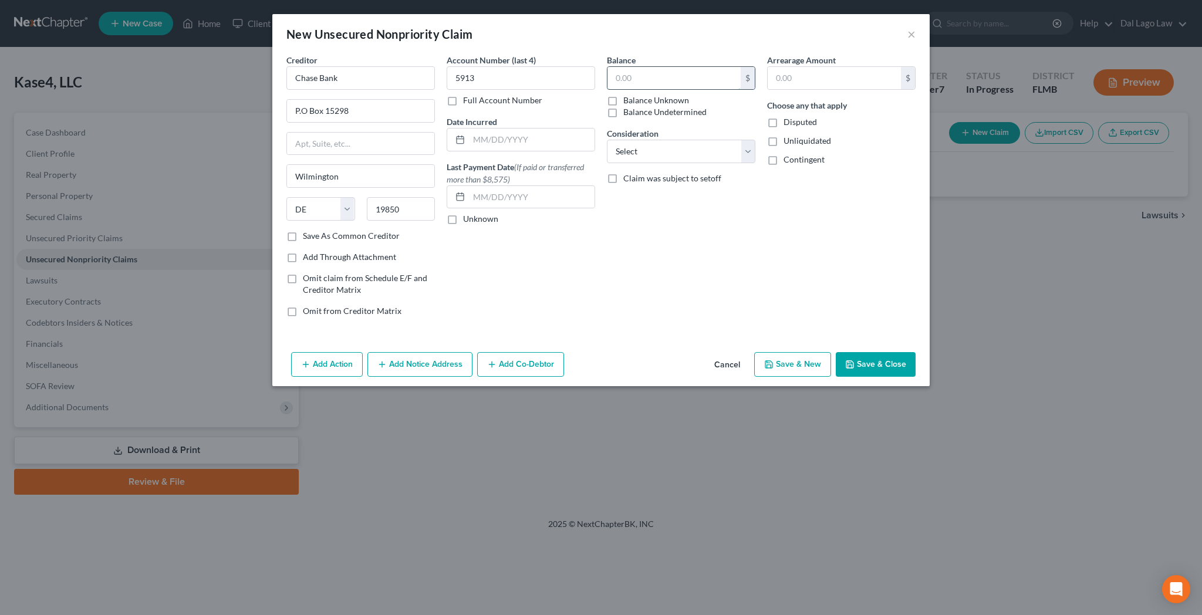
click at [685, 67] on input "text" at bounding box center [673, 78] width 133 height 22
type input "5,354.79"
select select "2"
click option "Credit Card Debt" at bounding box center [0, 0] width 0 height 0
click at [551, 352] on button "Add Co-Debtor" at bounding box center [520, 364] width 87 height 25
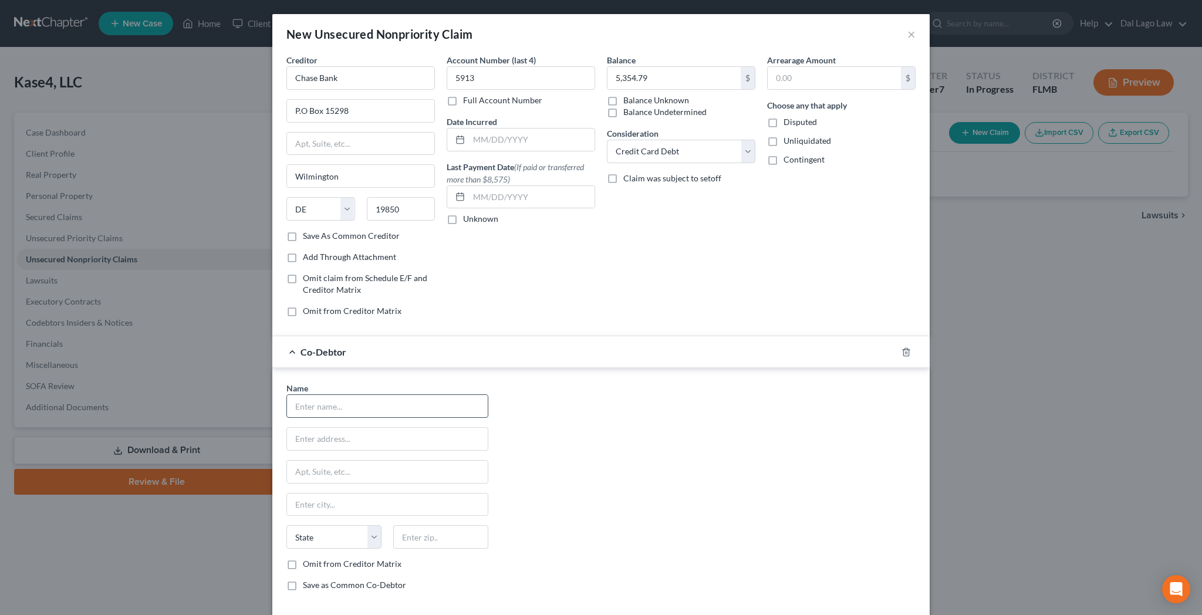
click at [463, 395] on input "text" at bounding box center [387, 406] width 201 height 22
type input "Scott A. Kramer"
type input "4602 Country Road 673 7322"
click at [463, 525] on input "text" at bounding box center [440, 536] width 95 height 23
type input "33513"
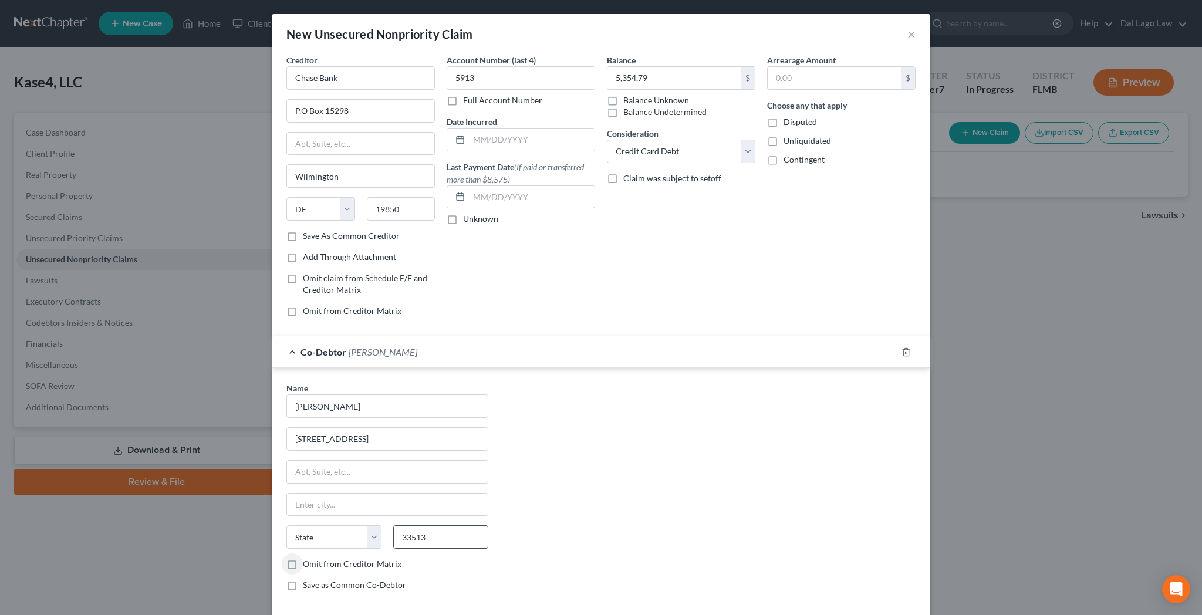
type input "Bushnell"
select select "9"
click at [371, 558] on label "Omit from Creditor Matrix" at bounding box center [352, 564] width 99 height 12
click at [315, 558] on input "Omit from Creditor Matrix" at bounding box center [311, 562] width 8 height 8
checkbox input "true"
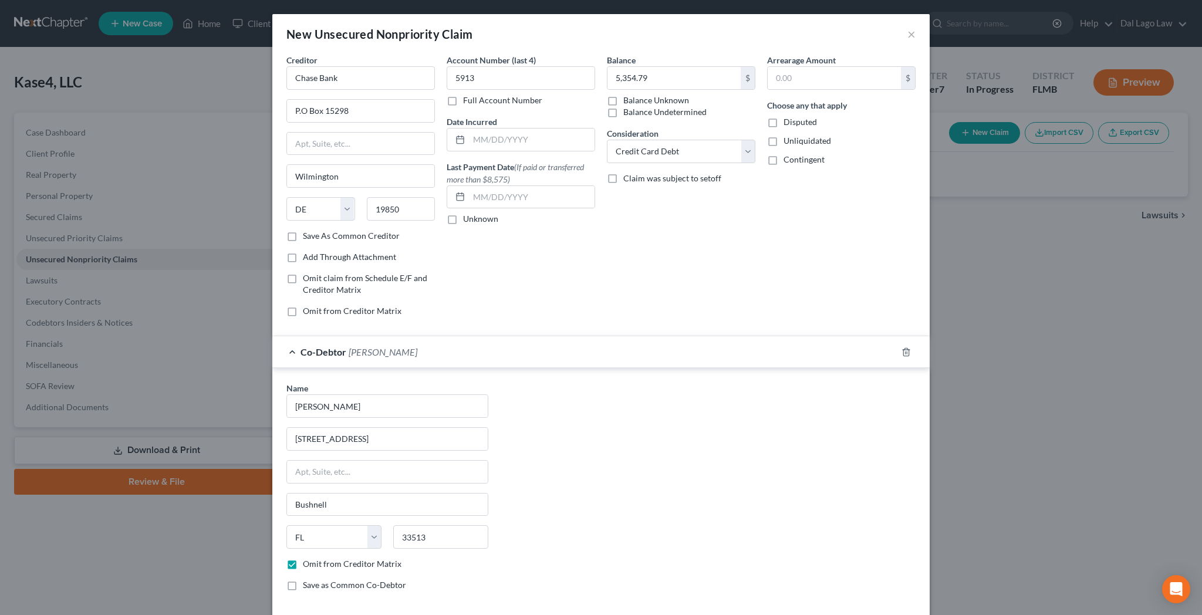
click at [368, 579] on label "Save as Common Co-Debtor" at bounding box center [354, 585] width 103 height 12
click at [315, 579] on input "Save as Common Co-Debtor" at bounding box center [311, 583] width 8 height 8
checkbox input "true"
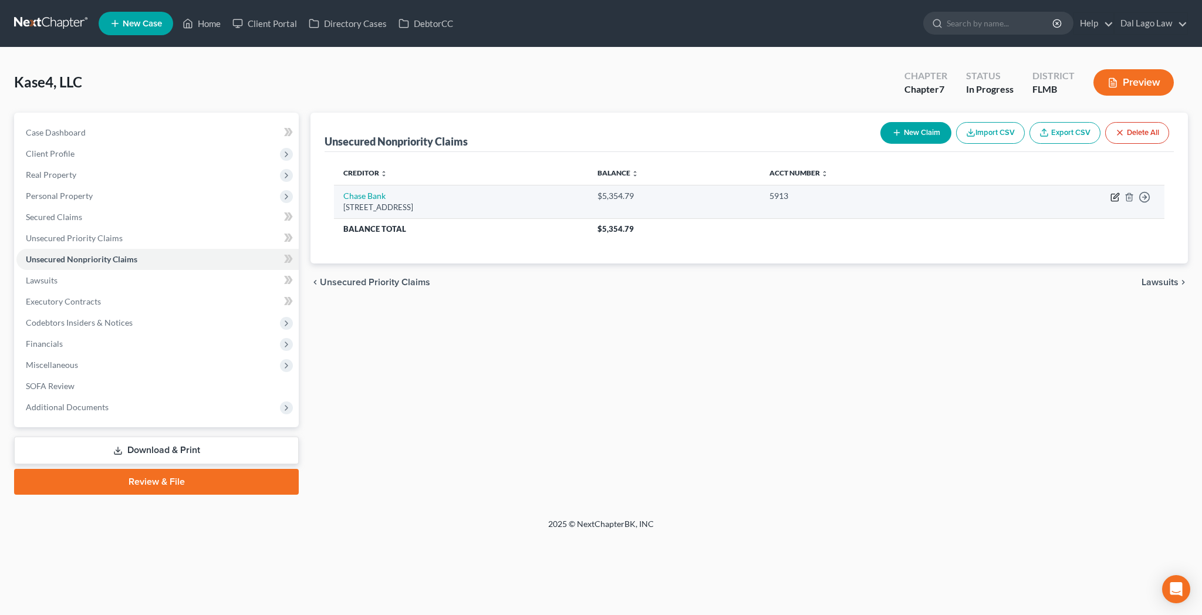
click at [1118, 194] on icon "button" at bounding box center [1114, 197] width 7 height 7
select select "7"
select select "2"
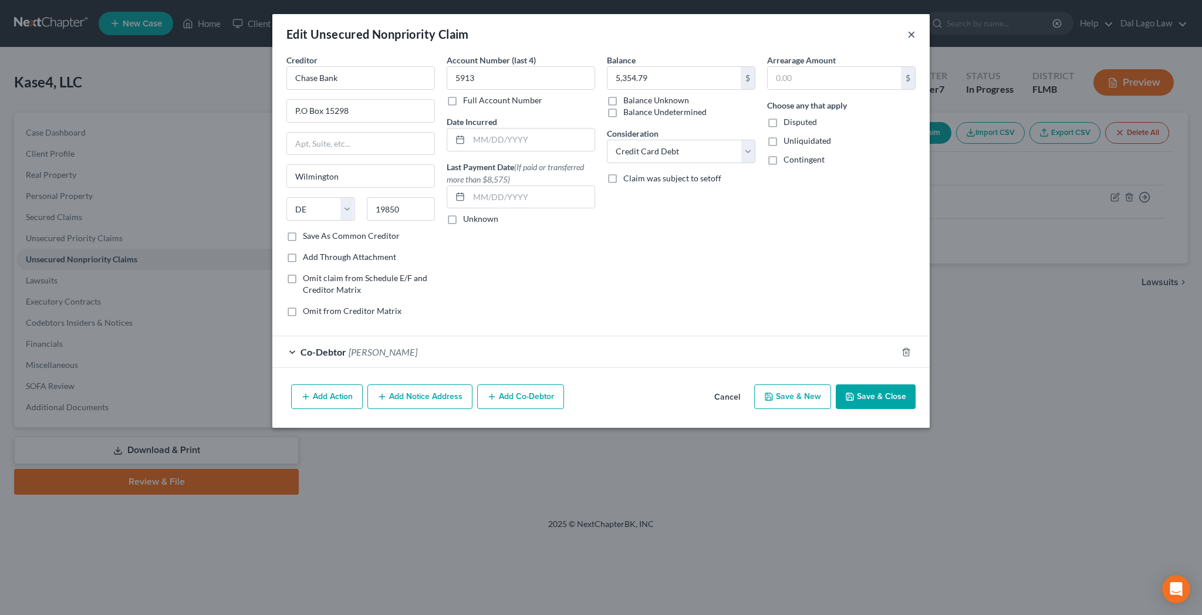
click at [907, 27] on button "×" at bounding box center [911, 34] width 8 height 14
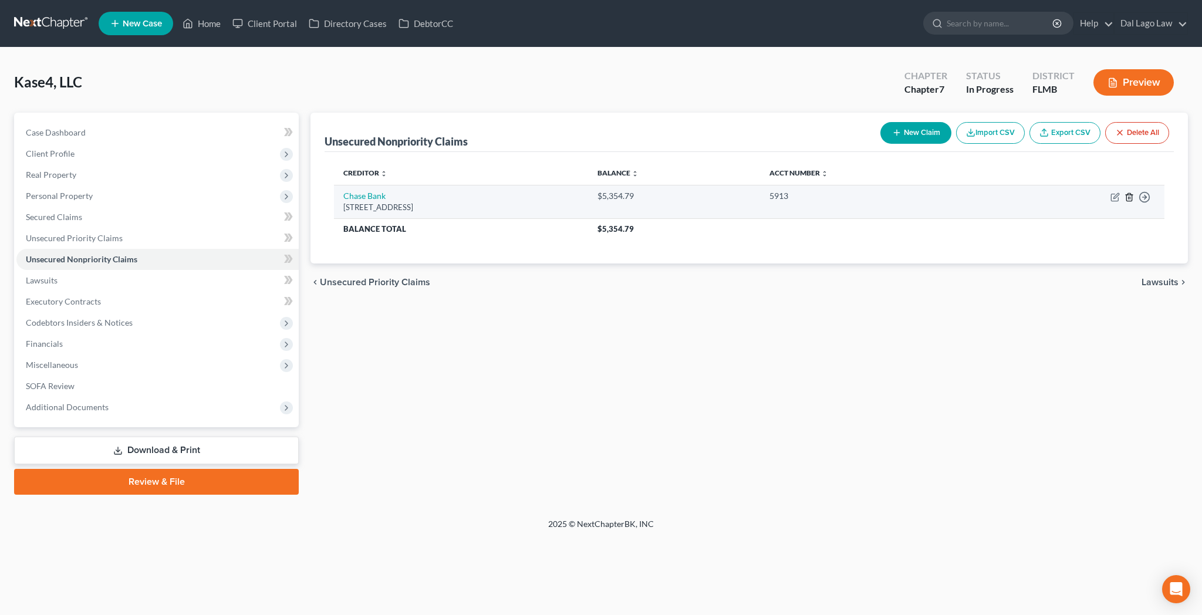
click at [1131, 193] on icon "button" at bounding box center [1128, 197] width 5 height 8
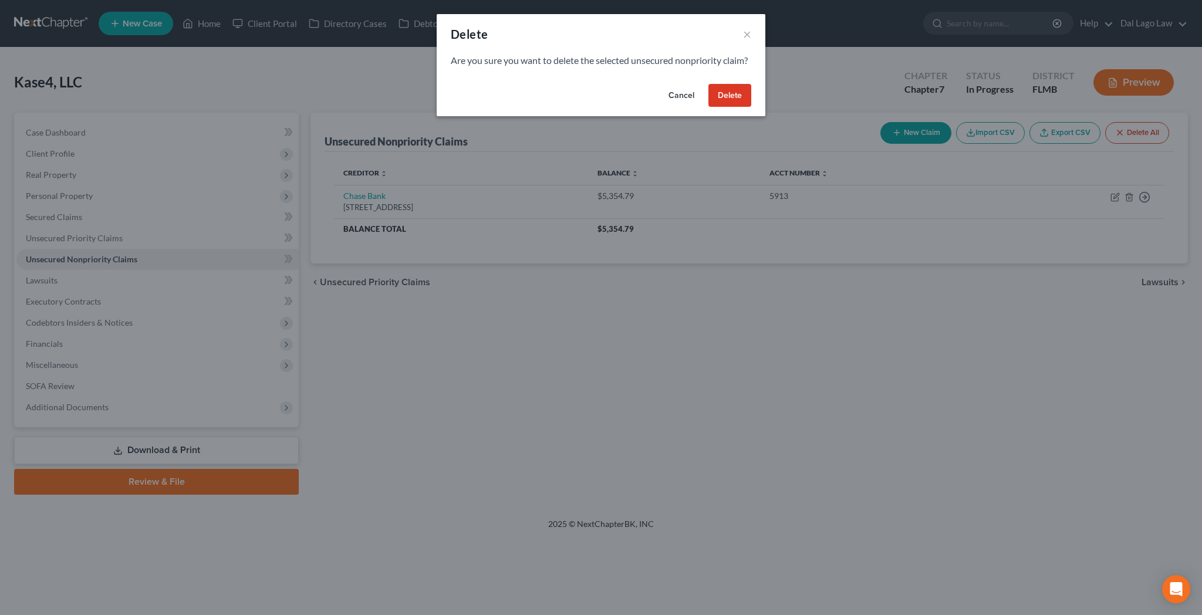
click at [708, 84] on button "Delete" at bounding box center [729, 95] width 43 height 23
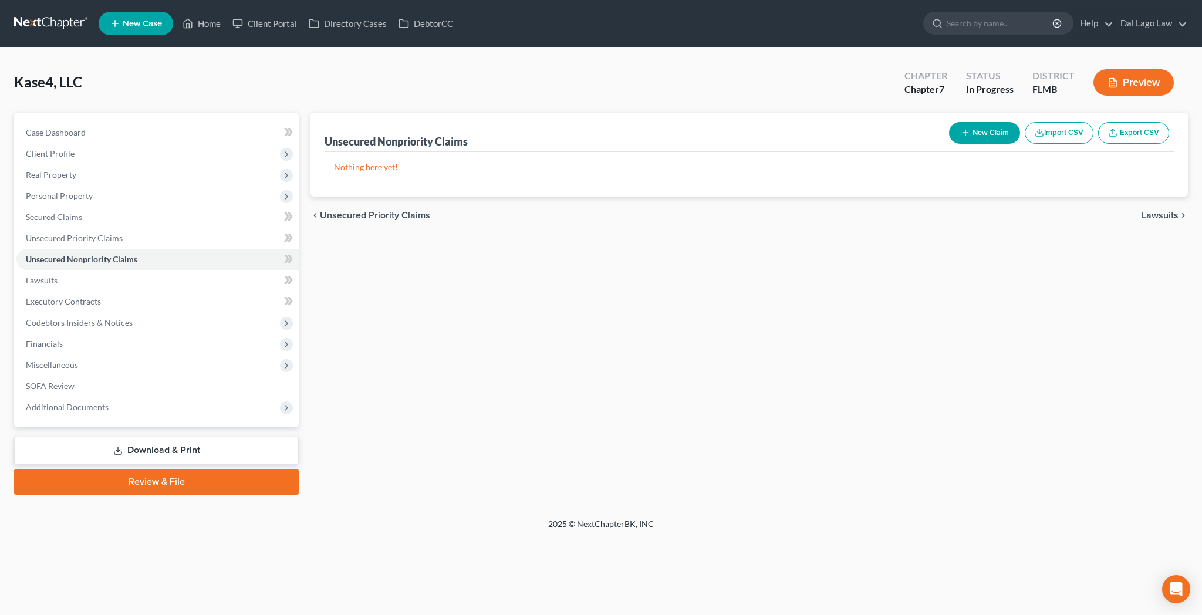
click at [1020, 122] on button "New Claim" at bounding box center [984, 133] width 71 height 22
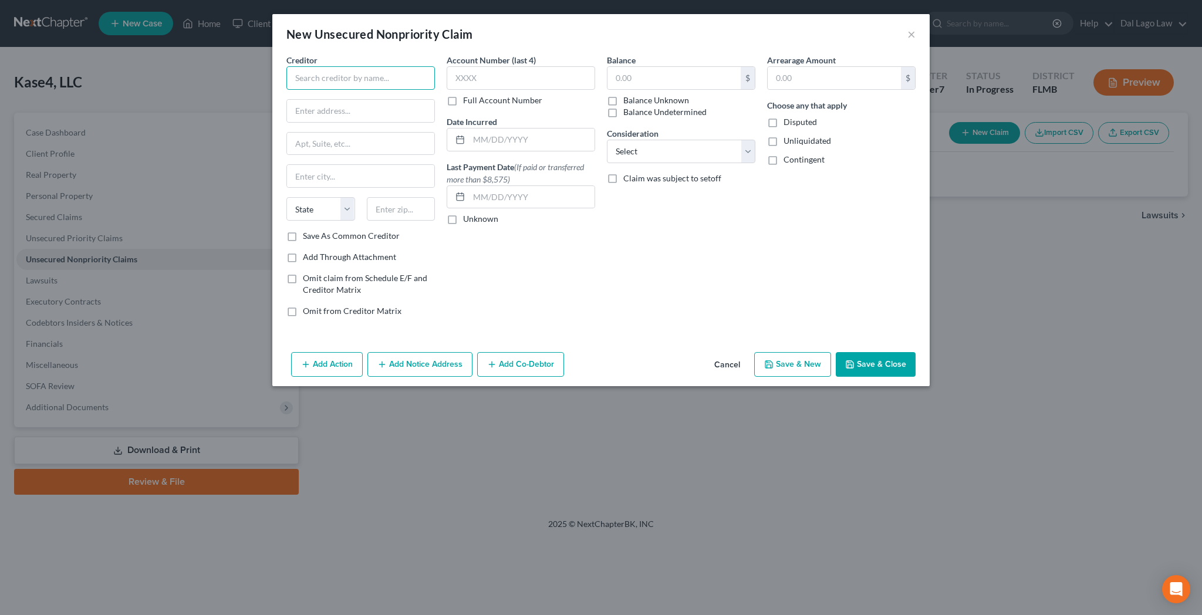
click at [435, 66] on input "text" at bounding box center [360, 77] width 148 height 23
type input "Nilsa Yvette Gonzalez"
type input "803 92nd Ave N"
type input "34108"
type input "Naples"
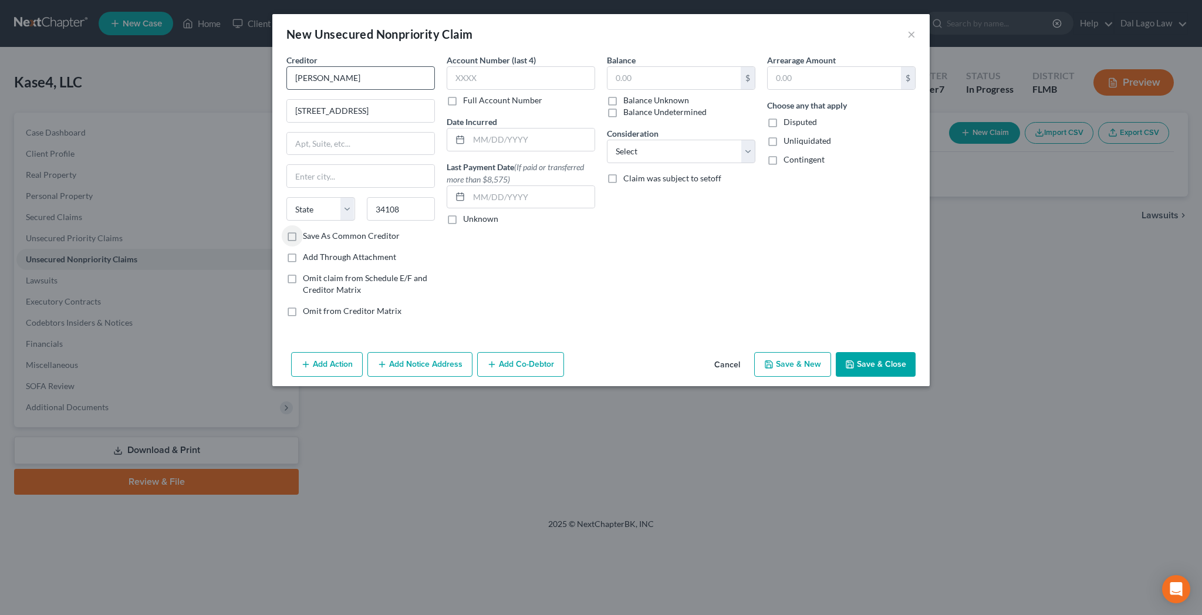
select select "9"
click at [370, 230] on label "Save As Common Creditor" at bounding box center [351, 236] width 97 height 12
click at [315, 230] on input "Save As Common Creditor" at bounding box center [311, 234] width 8 height 8
checkbox input "true"
click at [643, 67] on input "text" at bounding box center [673, 78] width 133 height 22
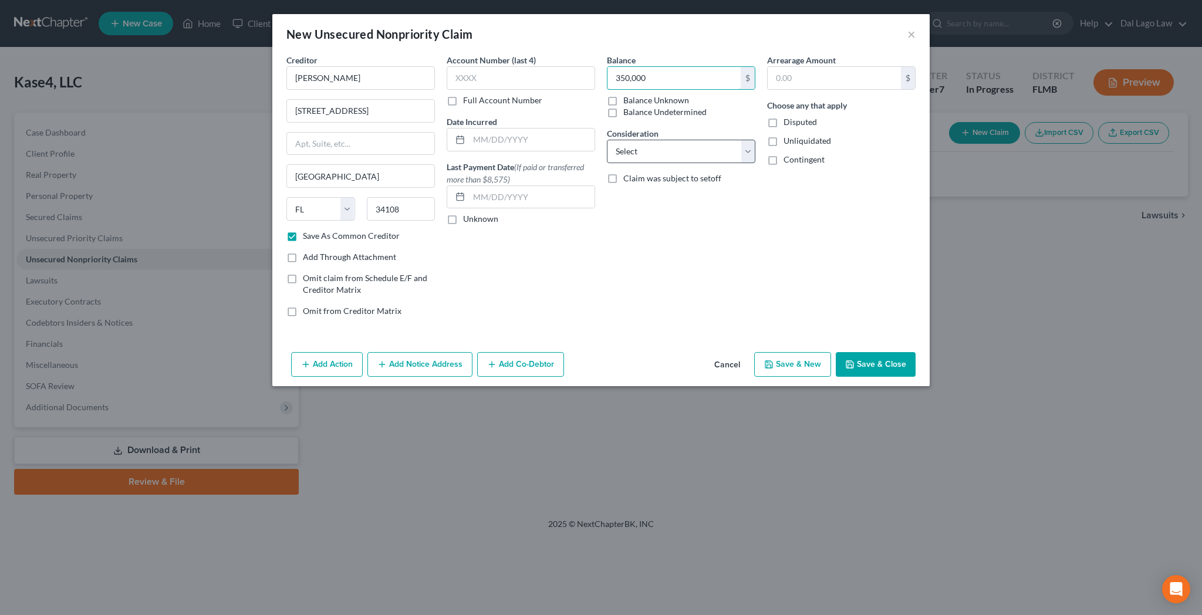
type input "350,000"
select select "8"
click option "Monies Loaned / Advanced" at bounding box center [0, 0] width 0 height 0
click at [567, 129] on input "text" at bounding box center [532, 140] width 126 height 22
type input "07/01/2024"
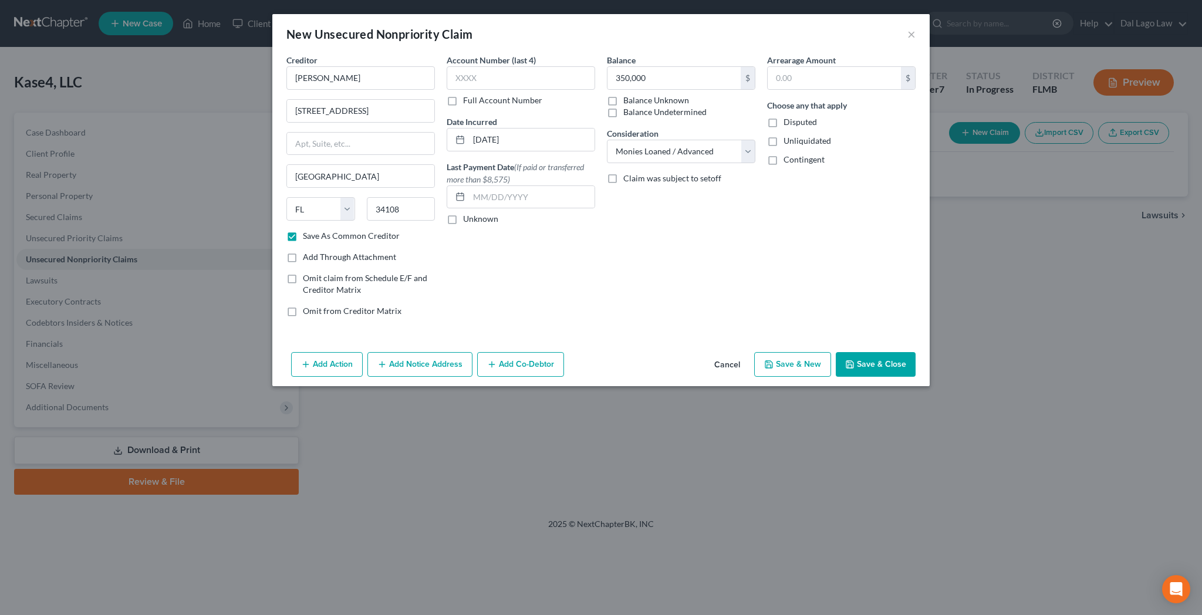
click at [836, 352] on button "Save & Close" at bounding box center [876, 364] width 80 height 25
checkbox input "false"
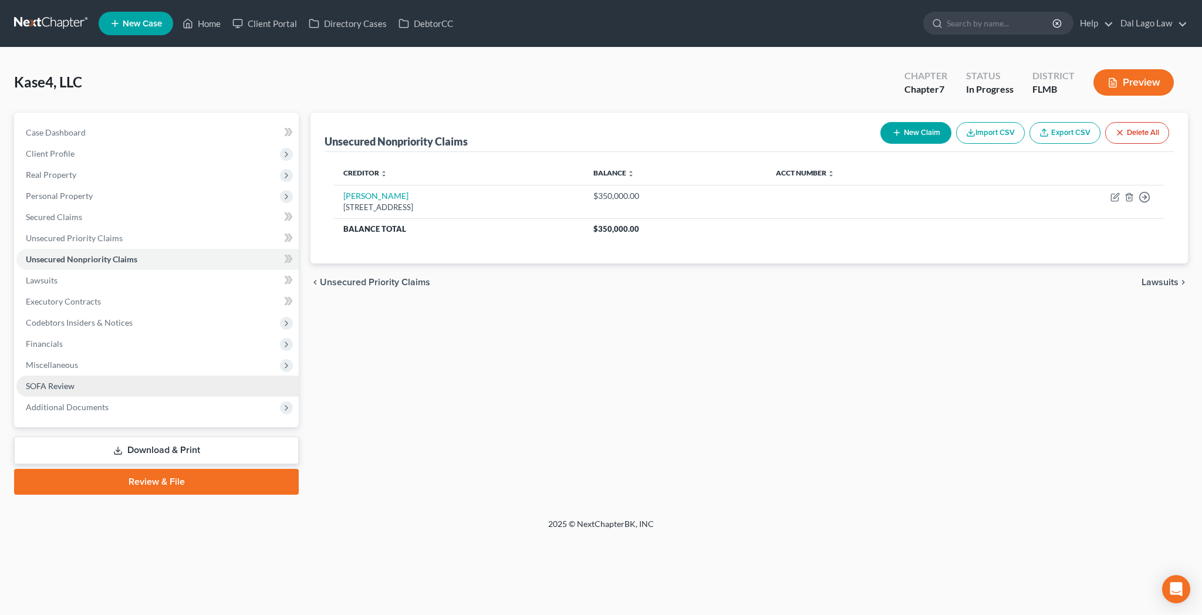
click at [48, 376] on link "SOFA Review" at bounding box center [157, 386] width 282 height 21
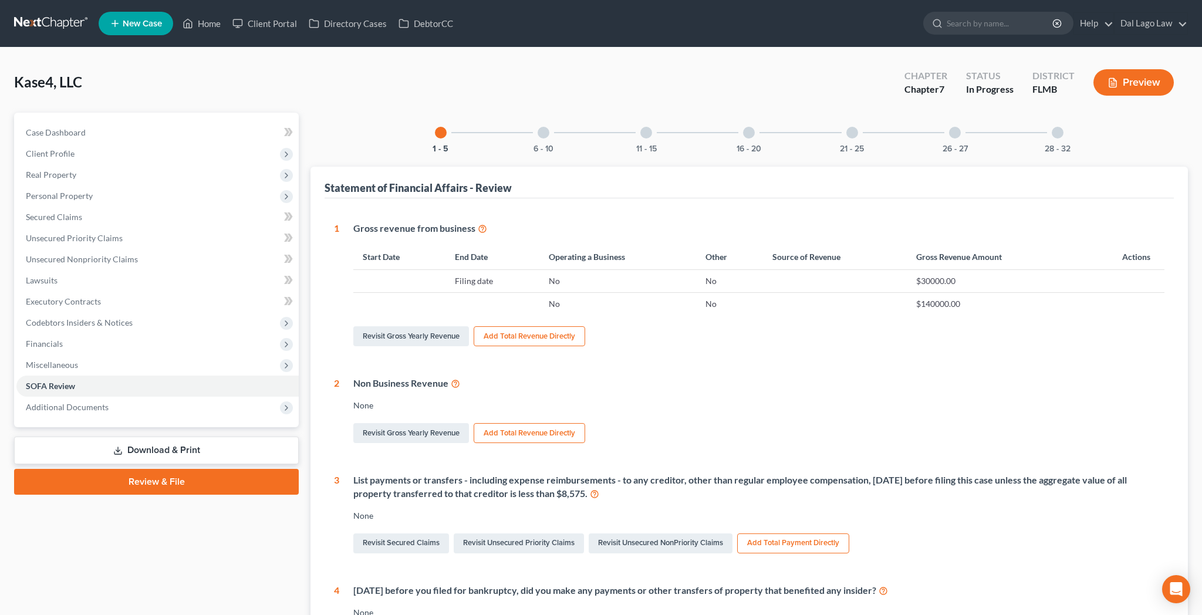
click at [549, 127] on div at bounding box center [544, 133] width 12 height 12
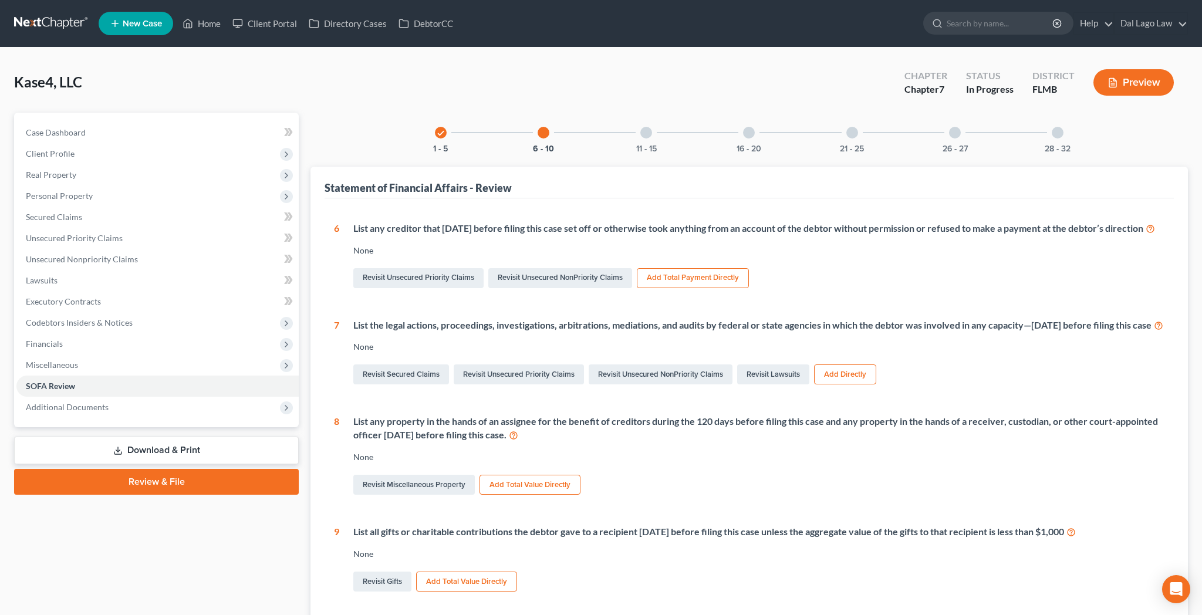
click at [652, 127] on div at bounding box center [646, 133] width 12 height 12
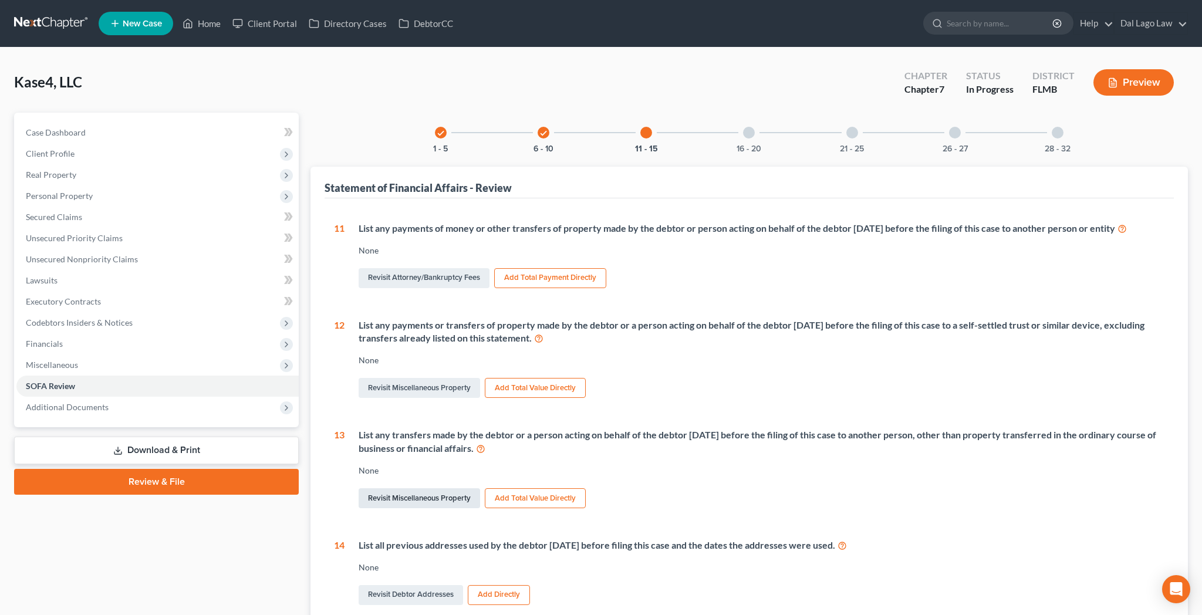
click at [411, 488] on link "Revisit Miscellaneous Property" at bounding box center [419, 498] width 121 height 20
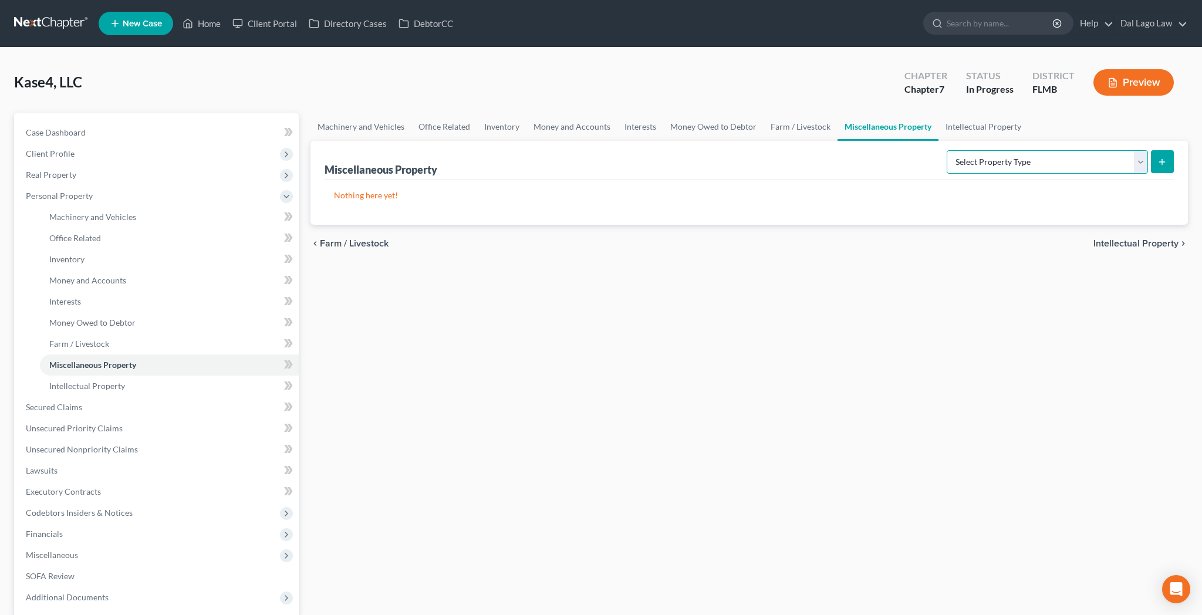
click at [947, 150] on select "Select Property Type Assigned for Creditor Benefit Within 120 Days (SOFA: 8) As…" at bounding box center [1047, 161] width 201 height 23
select select "transferred"
click option "Transferred (SOFA: 13)" at bounding box center [0, 0] width 0 height 0
click at [1167, 157] on icon "submit" at bounding box center [1161, 161] width 9 height 9
select select "Ordinary (within 2 years)"
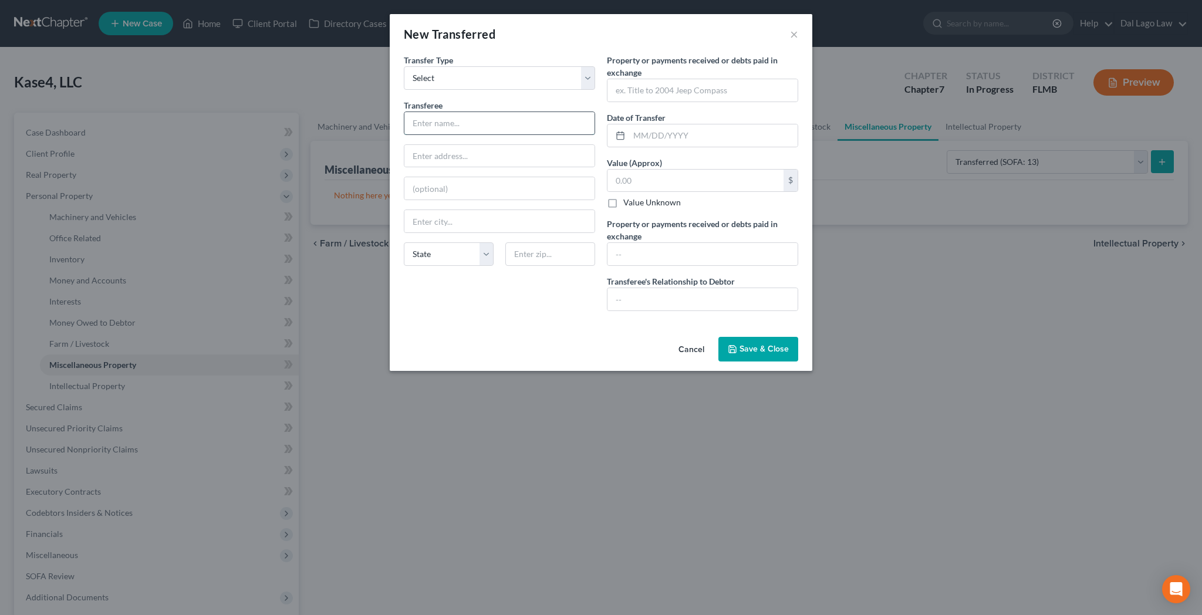
click at [519, 112] on input "text" at bounding box center [499, 123] width 190 height 22
click at [475, 112] on input "text" at bounding box center [499, 123] width 190 height 22
type input "Sterling McCall & Mike Smith Auto Group"
type input "PO Box 1747"
type input "77497"
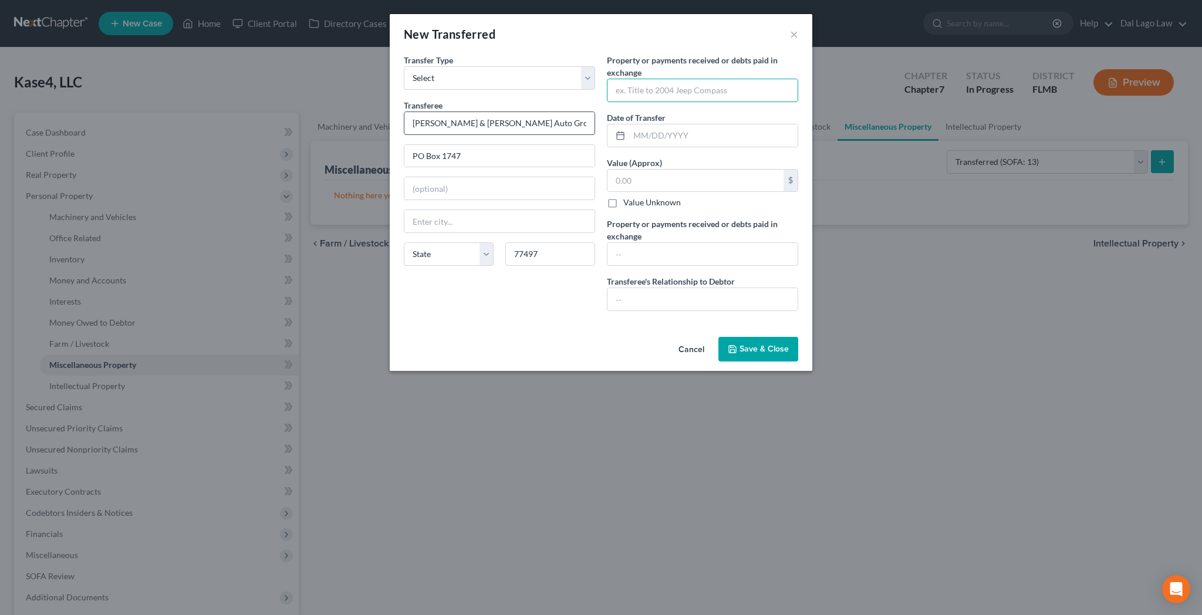
type input "Stafford"
click at [404, 242] on select "State AL AK AR AZ CA CO CT DE DC FL GA GU HI ID IL IN IA KS KY LA ME MD MA MI M…" at bounding box center [449, 253] width 90 height 23
select select "45"
click option "TX" at bounding box center [0, 0] width 0 height 0
click at [633, 79] on input "text" at bounding box center [702, 90] width 190 height 22
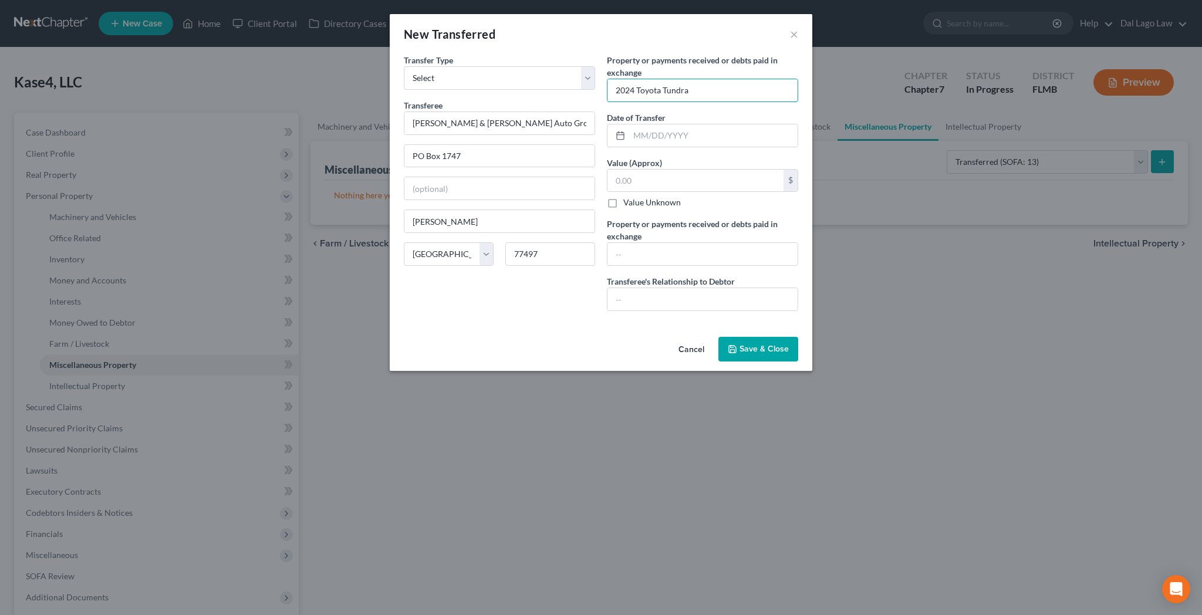
type input "2024 Toyota Tundra"
type input "05/01/2025"
type input "42,500"
type input "42500"
type input "None"
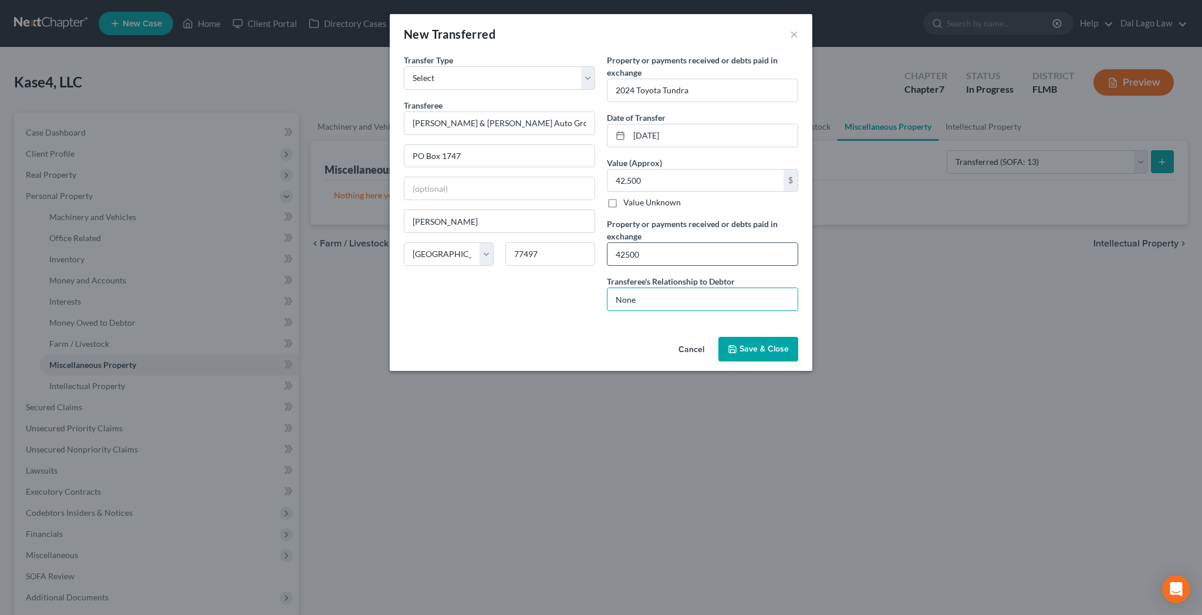
click at [621, 243] on input "42500" at bounding box center [702, 254] width 190 height 22
type input "42,500"
click at [719, 337] on button "Save & Close" at bounding box center [758, 349] width 80 height 25
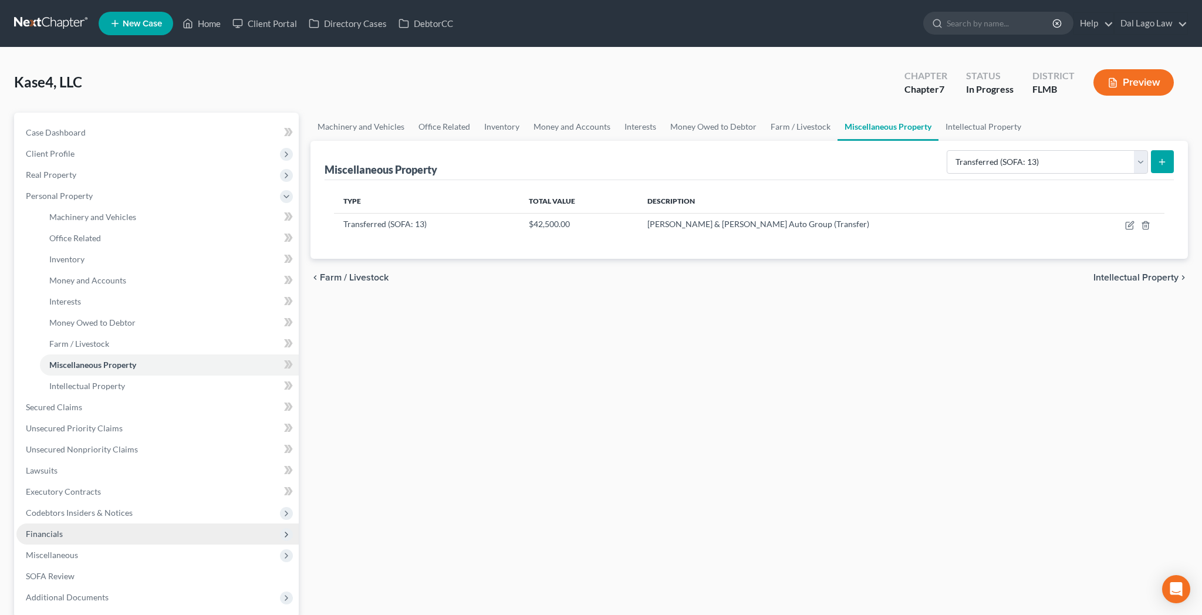
click at [38, 529] on span "Financials" at bounding box center [44, 534] width 37 height 10
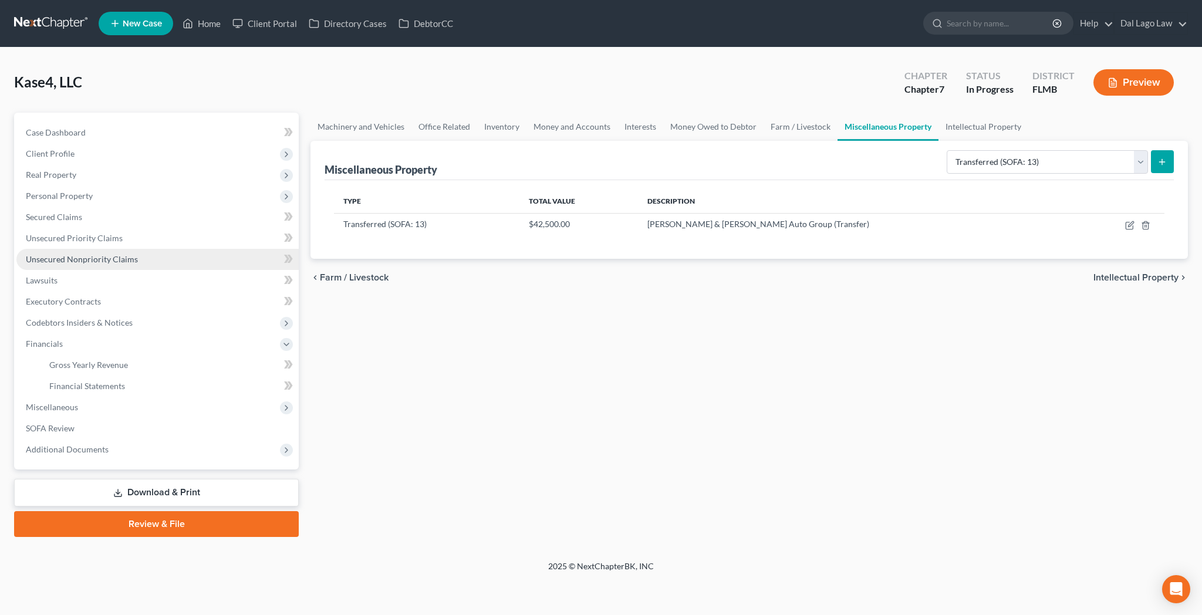
click at [72, 254] on span "Unsecured Nonpriority Claims" at bounding box center [82, 259] width 112 height 10
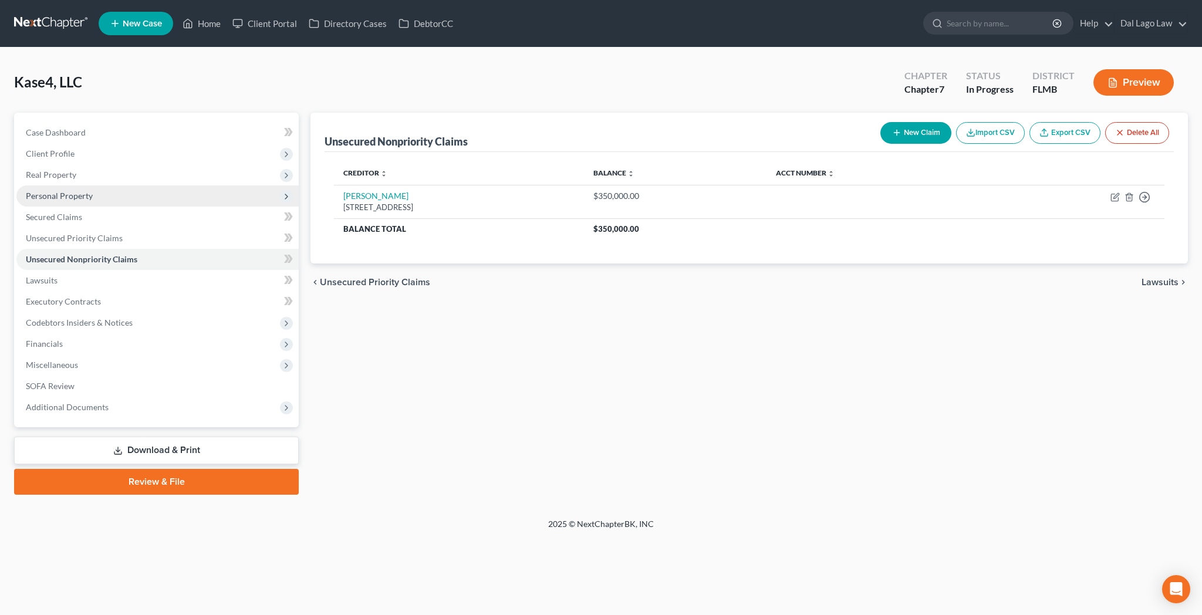
click at [36, 191] on span "Personal Property" at bounding box center [59, 196] width 67 height 10
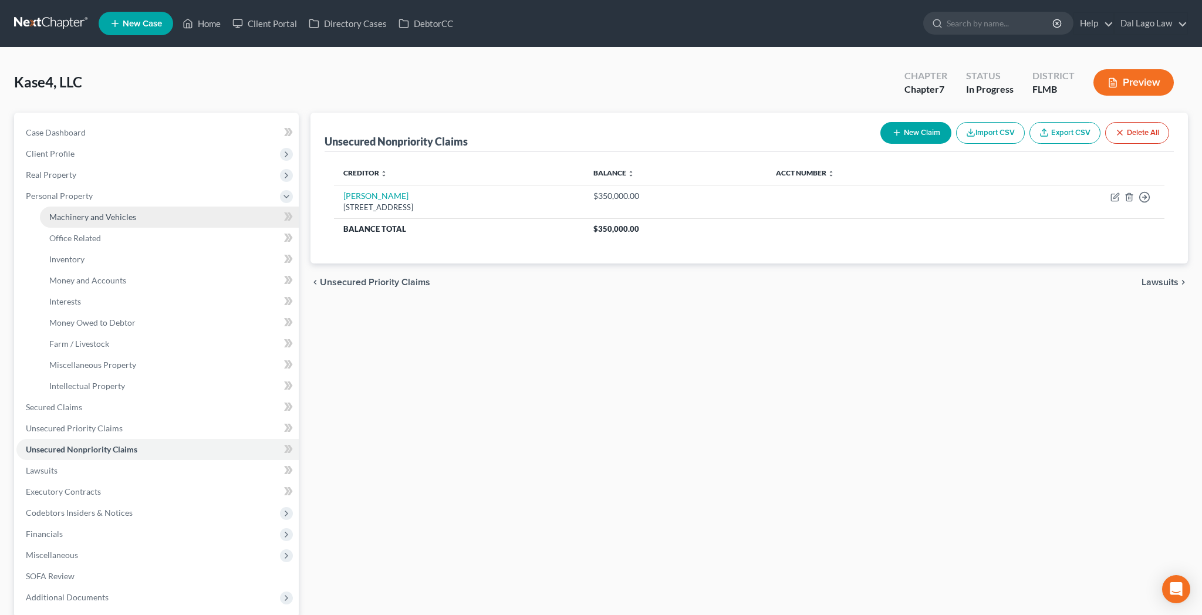
click at [50, 207] on link "Machinery and Vehicles" at bounding box center [169, 217] width 259 height 21
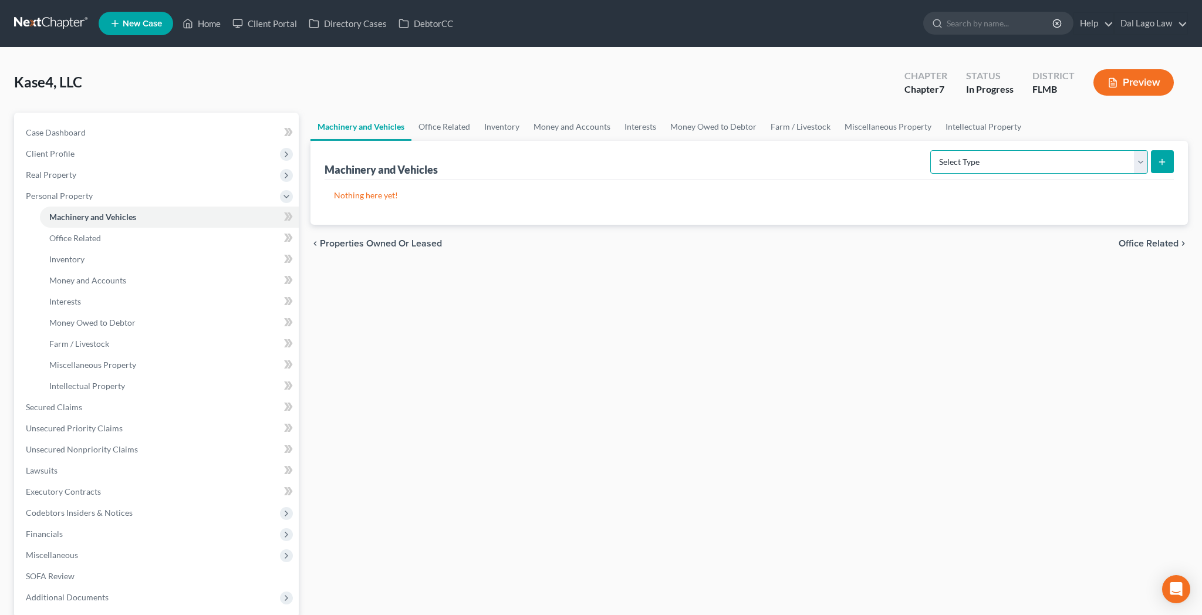
click at [930, 150] on select "Select Type Aircraft (A/B: 49) Other Machinery, Fixtures and Equipment (A/B: 50…" at bounding box center [1039, 161] width 218 height 23
select select "vehicle"
click option "Vehicle (A/B: 47)" at bounding box center [0, 0] width 0 height 0
click at [1167, 157] on icon "submit" at bounding box center [1161, 161] width 9 height 9
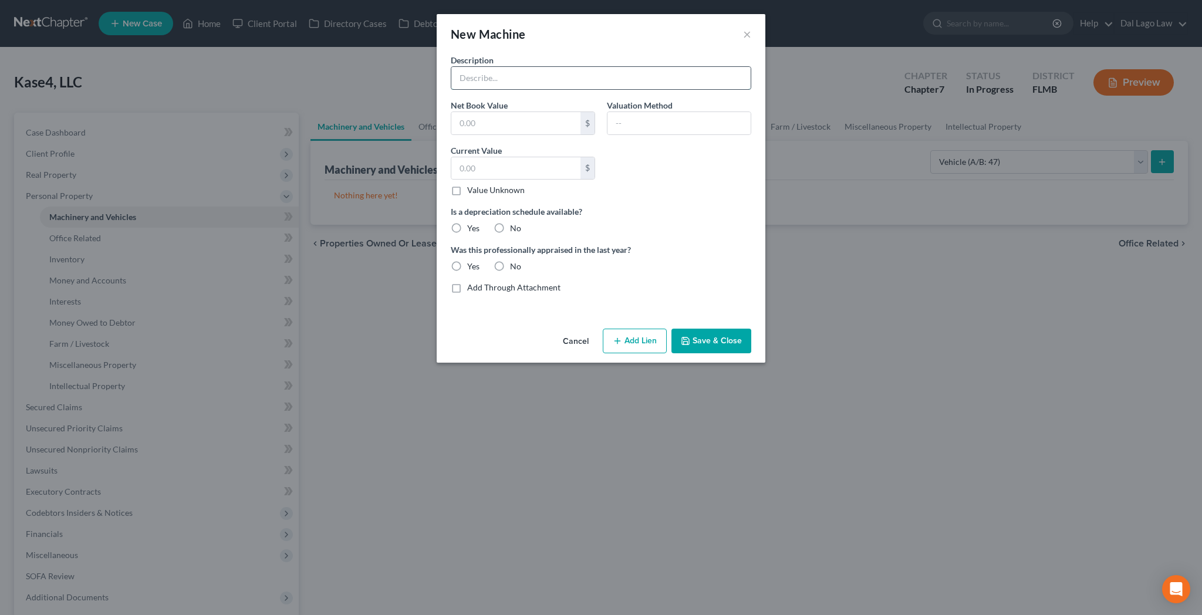
click at [516, 67] on input "text" at bounding box center [600, 78] width 299 height 22
type input "2022 Toyota Tundra"
click at [521, 222] on label "No" at bounding box center [515, 228] width 11 height 12
click at [522, 222] on input "No" at bounding box center [519, 226] width 8 height 8
radio input "true"
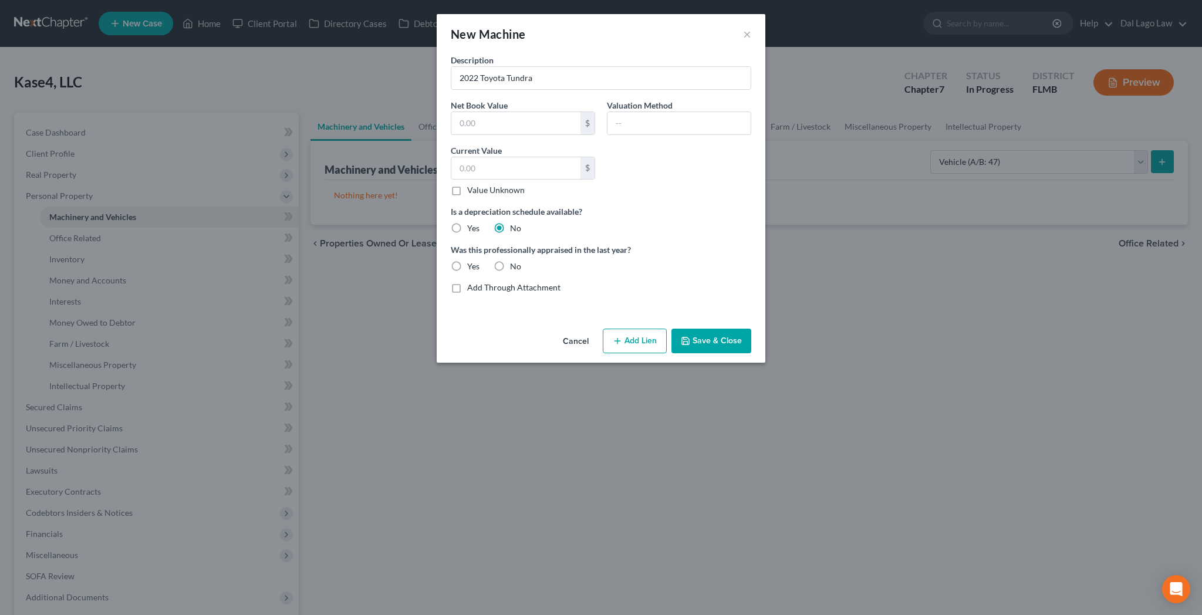
click at [521, 261] on label "No" at bounding box center [515, 267] width 11 height 12
click at [522, 261] on input "No" at bounding box center [519, 265] width 8 height 8
radio input "true"
click at [520, 157] on input "text" at bounding box center [515, 168] width 129 height 22
type input "43,209"
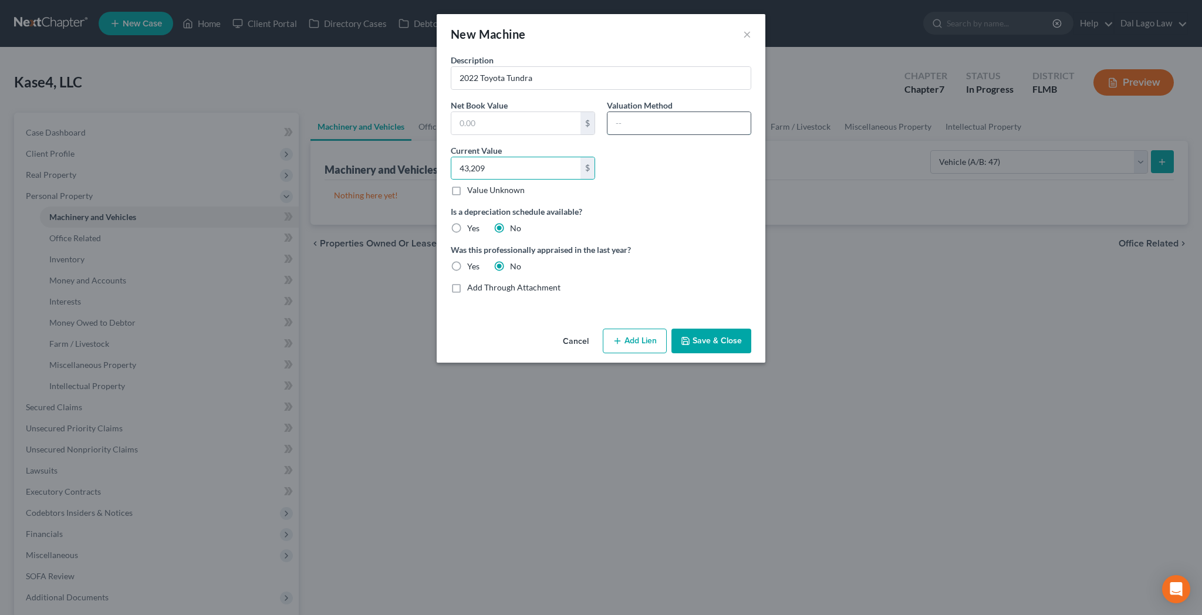
click at [618, 112] on input "text" at bounding box center [678, 123] width 143 height 22
type input "KBB"
click at [701, 329] on button "Save & Close" at bounding box center [711, 341] width 80 height 25
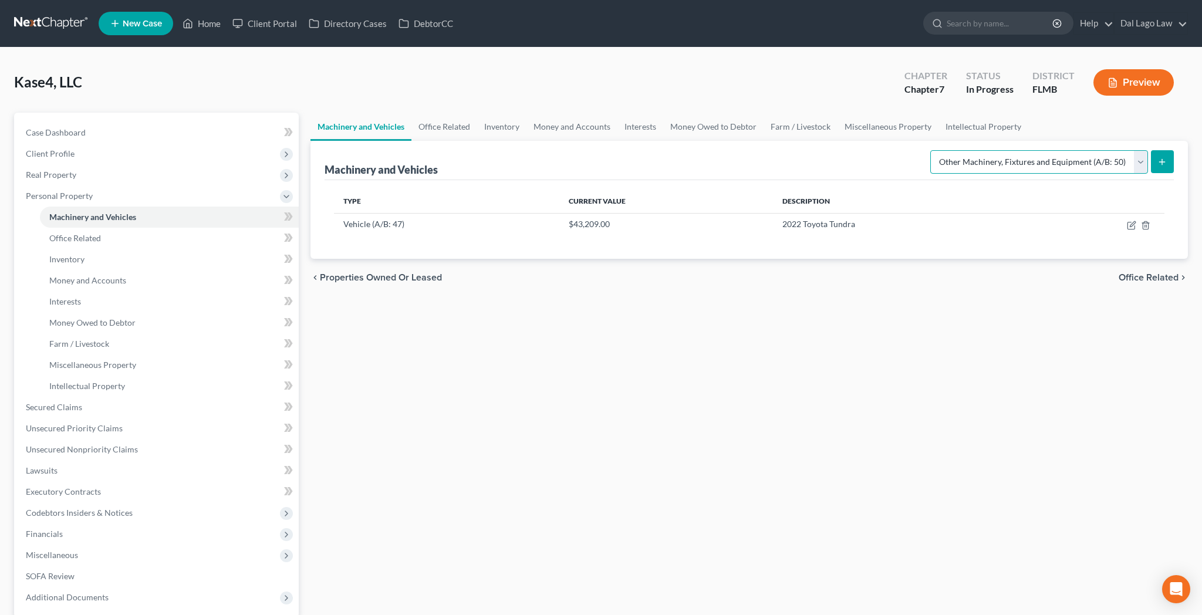
click option "Other Machinery, Fixtures and Equipment (A/B: 50)" at bounding box center [0, 0] width 0 height 0
click at [930, 150] on select "Select Type Aircraft (A/B: 49) Other Machinery, Fixtures and Equipment (A/B: 50…" at bounding box center [1039, 161] width 218 height 23
select select "vehicle"
click option "Vehicle (A/B: 47)" at bounding box center [0, 0] width 0 height 0
click at [1167, 157] on icon "submit" at bounding box center [1161, 161] width 9 height 9
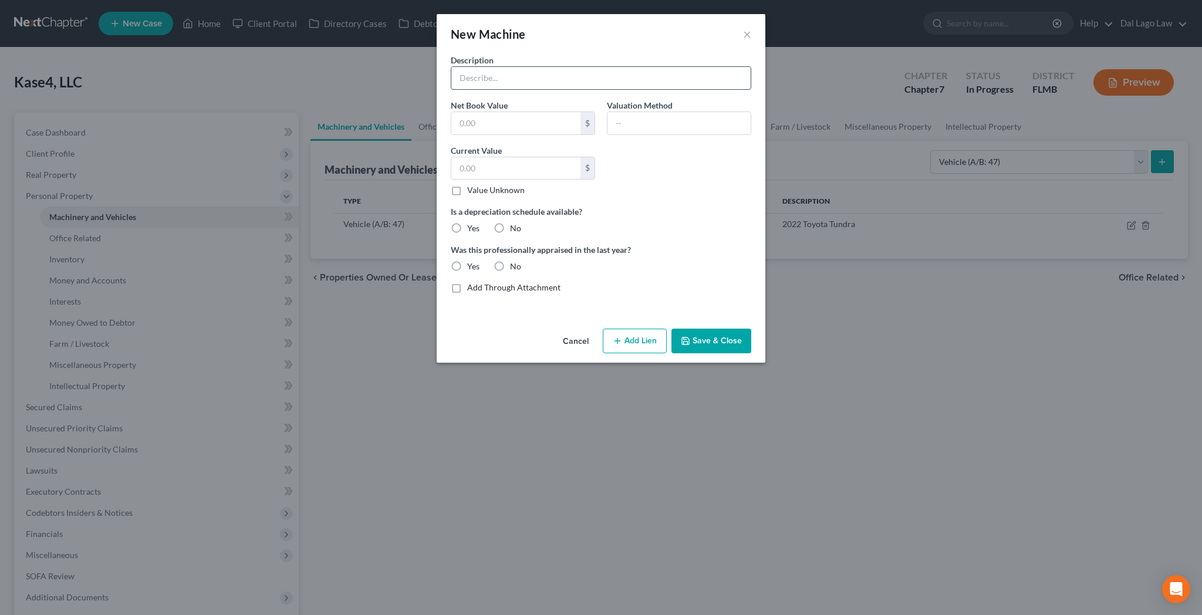
click at [518, 67] on input "text" at bounding box center [600, 78] width 299 height 22
type input "2025 Watchdog Dump Trailer 7x14"
drag, startPoint x: 517, startPoint y: 126, endPoint x: 451, endPoint y: 126, distance: 65.7
click at [451, 157] on input "5,000" at bounding box center [515, 168] width 129 height 22
type input "10,000"
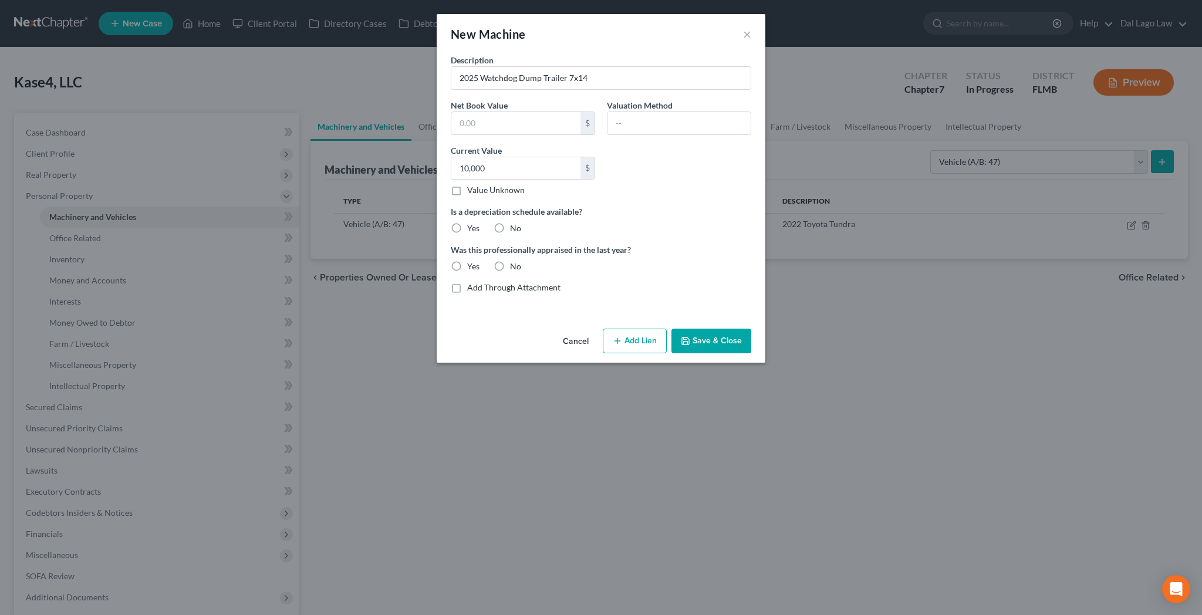
click at [521, 222] on label "No" at bounding box center [515, 228] width 11 height 12
click at [522, 222] on input "No" at bounding box center [519, 226] width 8 height 8
radio input "true"
click at [521, 261] on label "No" at bounding box center [515, 267] width 11 height 12
click at [522, 261] on input "No" at bounding box center [519, 265] width 8 height 8
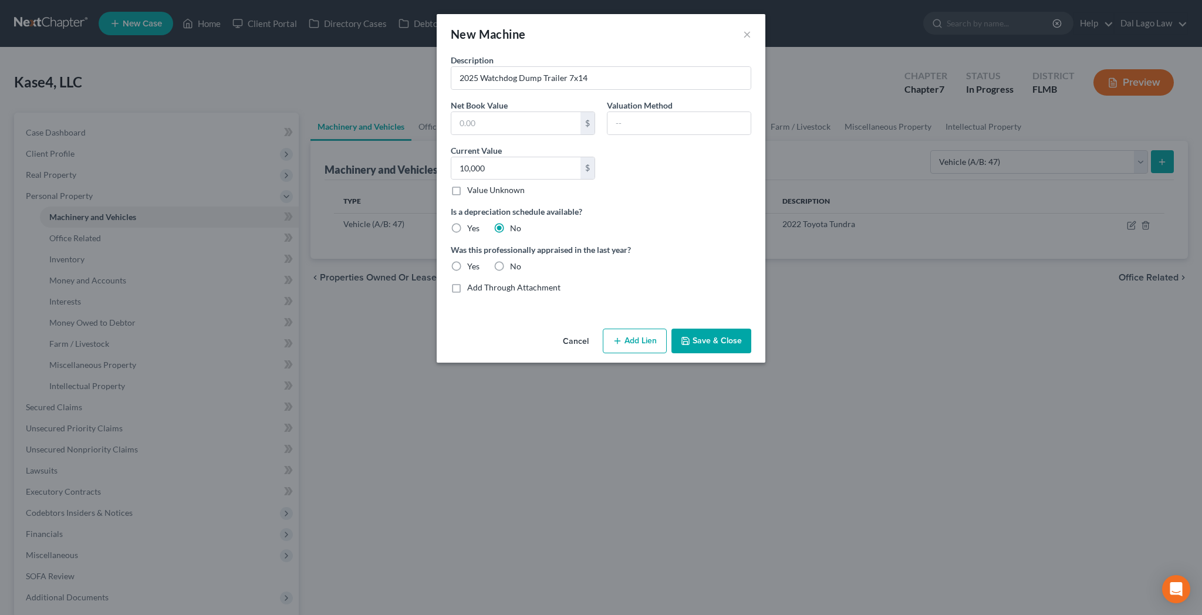
radio input "true"
drag, startPoint x: 515, startPoint y: 129, endPoint x: 485, endPoint y: 130, distance: 29.4
click at [485, 157] on input "10,000" at bounding box center [515, 168] width 129 height 22
click at [538, 157] on input "10,000" at bounding box center [515, 168] width 129 height 22
drag, startPoint x: 475, startPoint y: 137, endPoint x: 419, endPoint y: 147, distance: 56.6
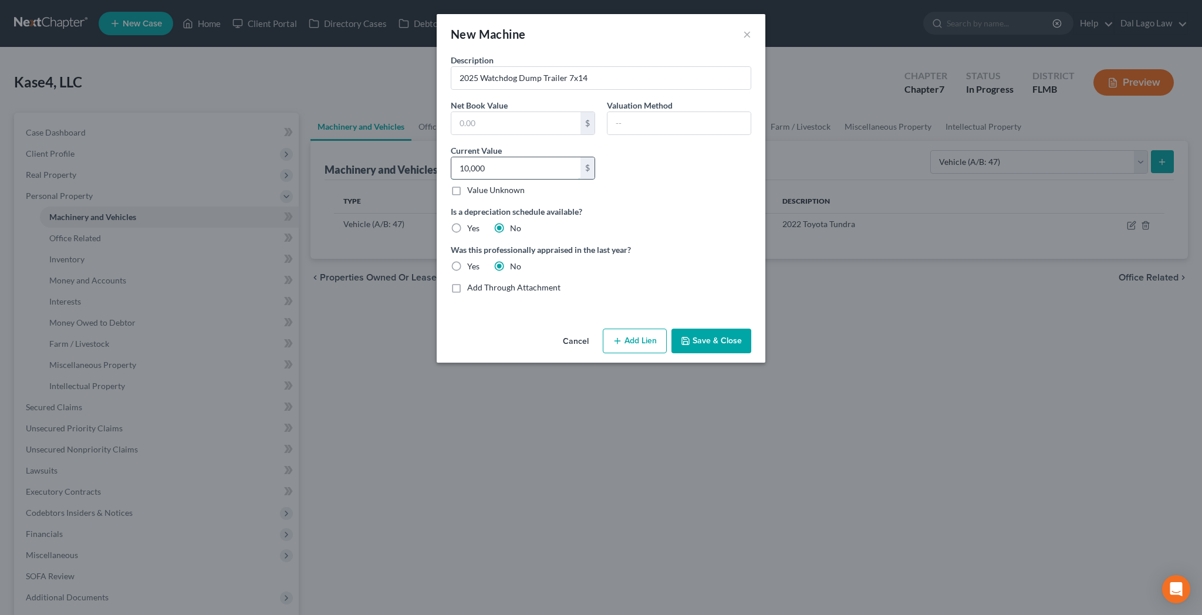
click at [451, 157] on input "10,000" at bounding box center [515, 168] width 129 height 22
click at [494, 184] on label "Value Unknown" at bounding box center [496, 190] width 58 height 12
click at [479, 184] on input "Value Unknown" at bounding box center [476, 188] width 8 height 8
checkbox input "true"
type input "0.00"
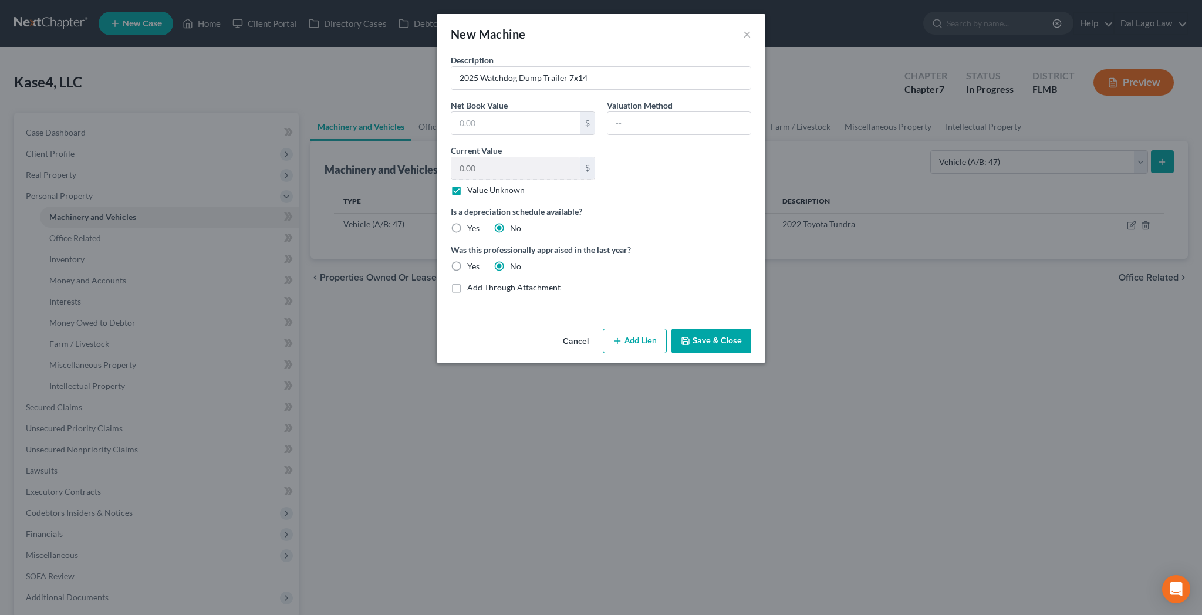
click at [682, 329] on button "Save & Close" at bounding box center [711, 341] width 80 height 25
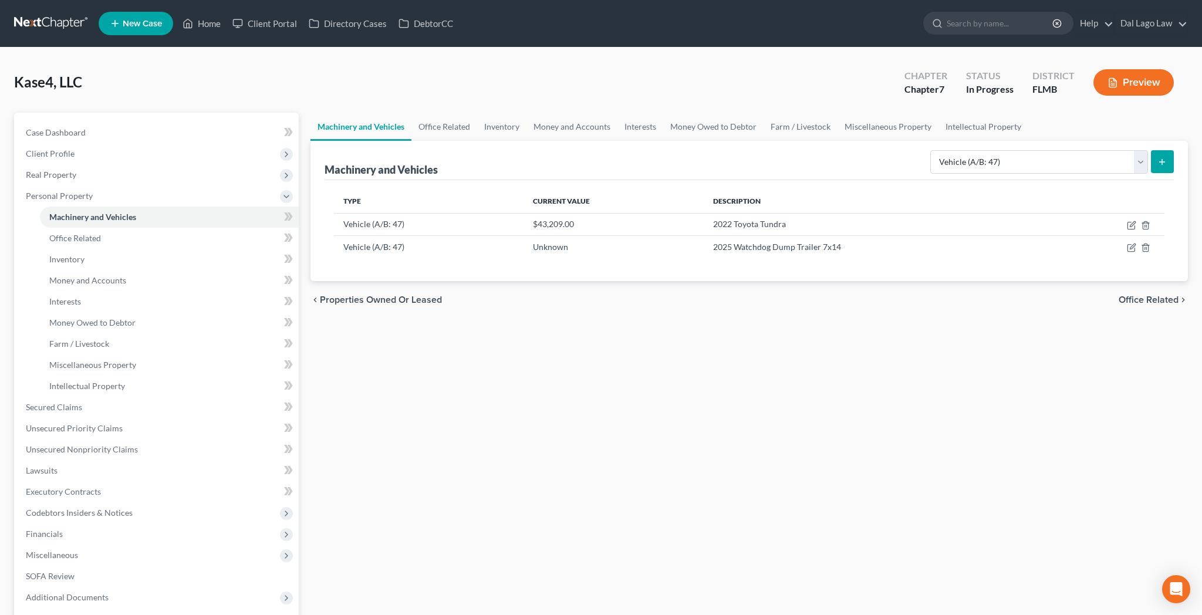
click at [1165, 295] on span "Office Related" at bounding box center [1148, 299] width 60 height 9
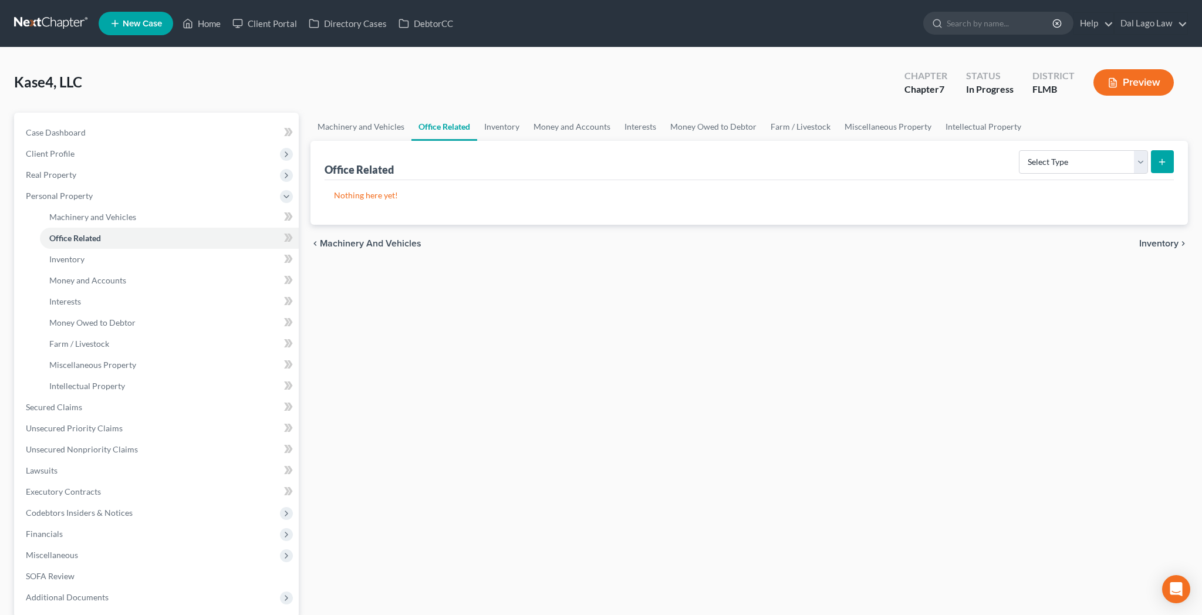
click at [1168, 239] on span "Inventory" at bounding box center [1158, 243] width 39 height 9
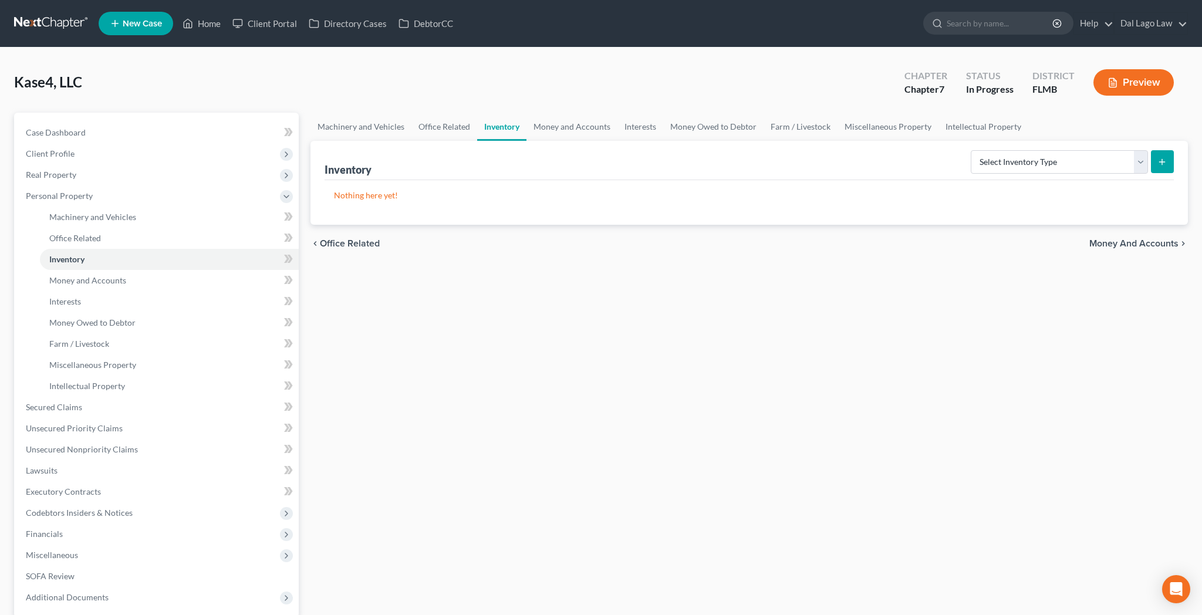
click at [1168, 239] on span "Money and Accounts" at bounding box center [1133, 243] width 89 height 9
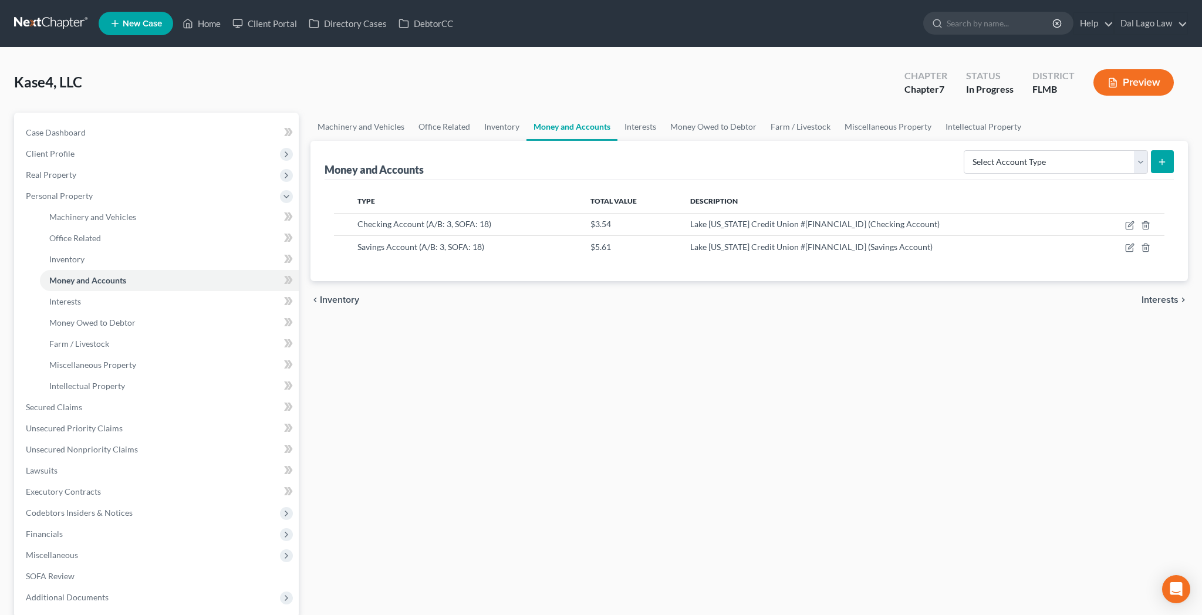
click at [1165, 295] on span "Interests" at bounding box center [1159, 299] width 37 height 9
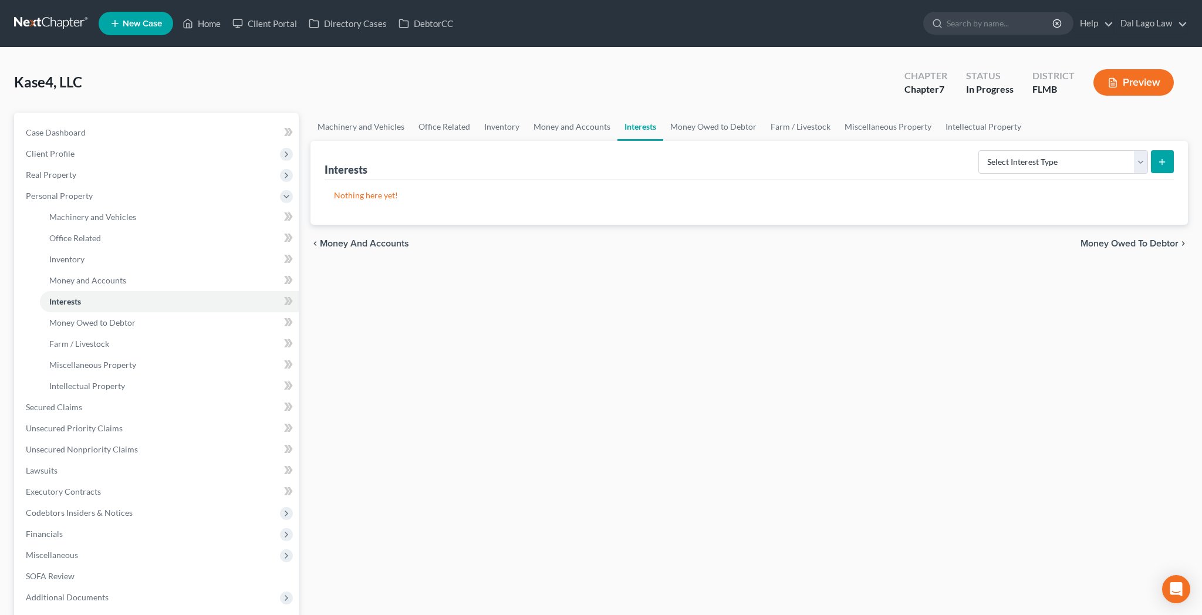
click at [1158, 239] on span "Money Owed to Debtor" at bounding box center [1129, 243] width 98 height 9
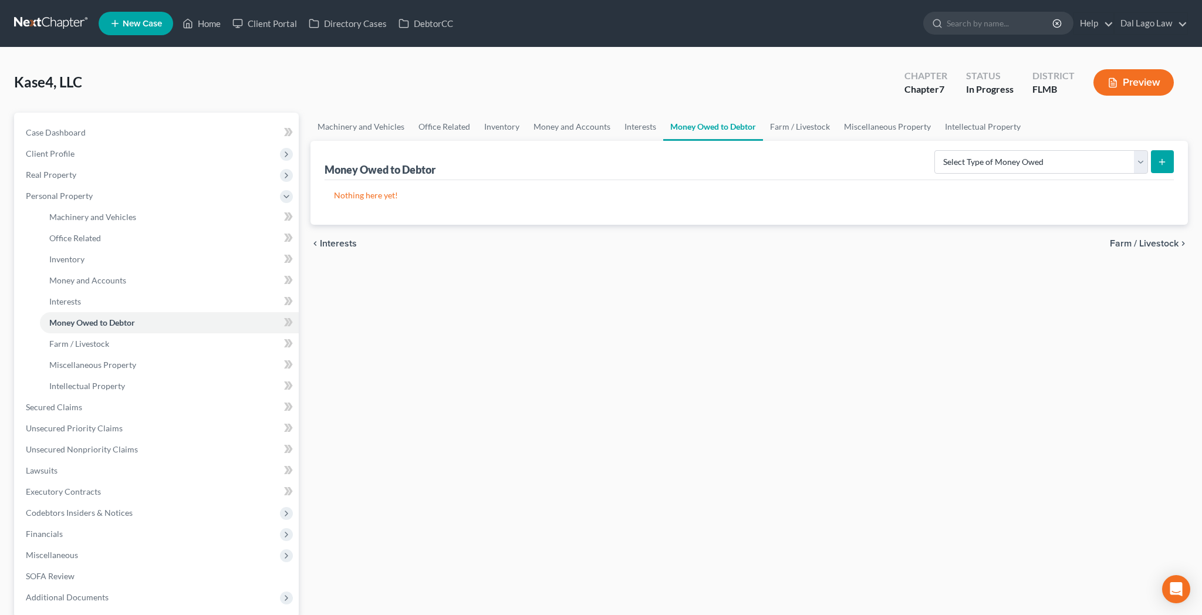
click at [1158, 239] on span "Farm / Livestock" at bounding box center [1144, 243] width 69 height 9
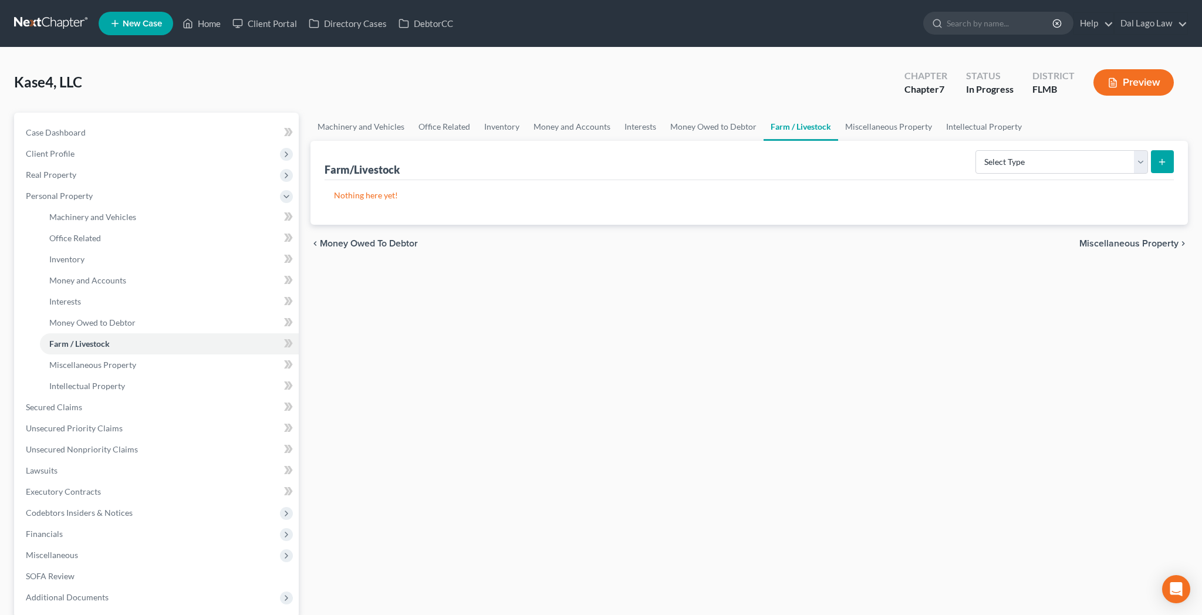
click at [1158, 239] on span "Miscellaneous Property" at bounding box center [1128, 243] width 99 height 9
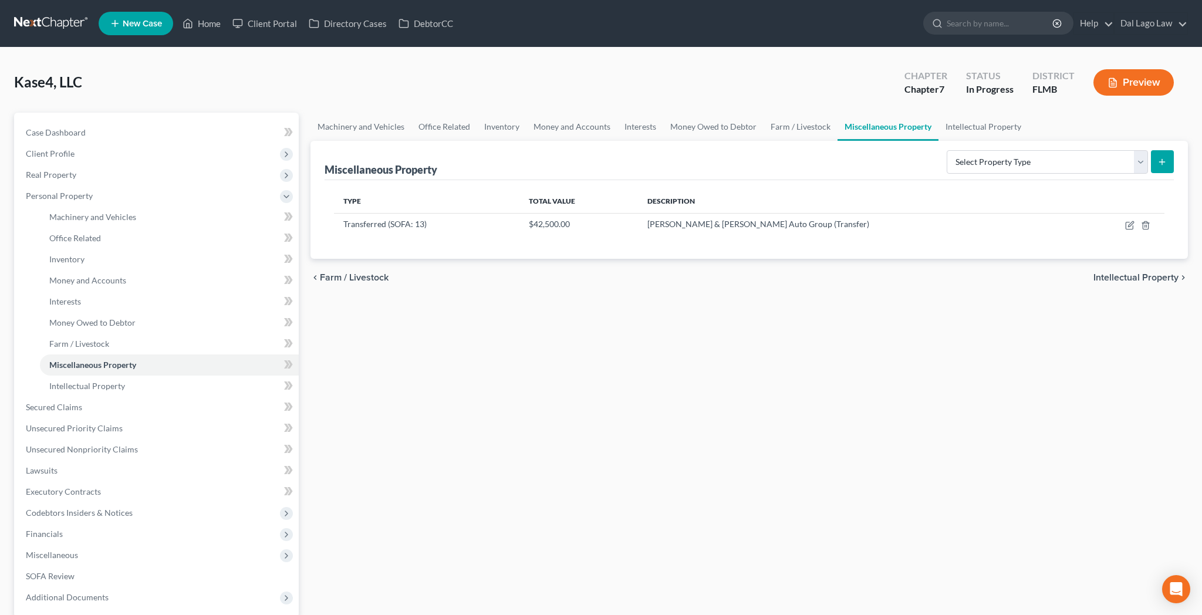
click at [1154, 273] on span "Intellectual Property" at bounding box center [1135, 277] width 85 height 9
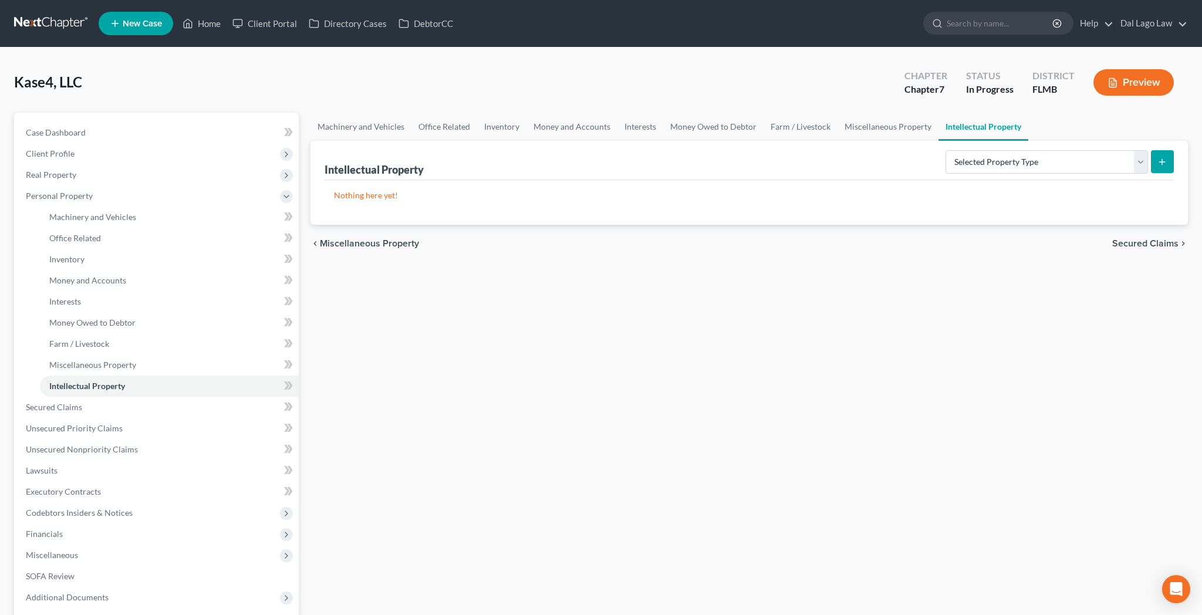
click at [1157, 239] on span "Secured Claims" at bounding box center [1145, 243] width 66 height 9
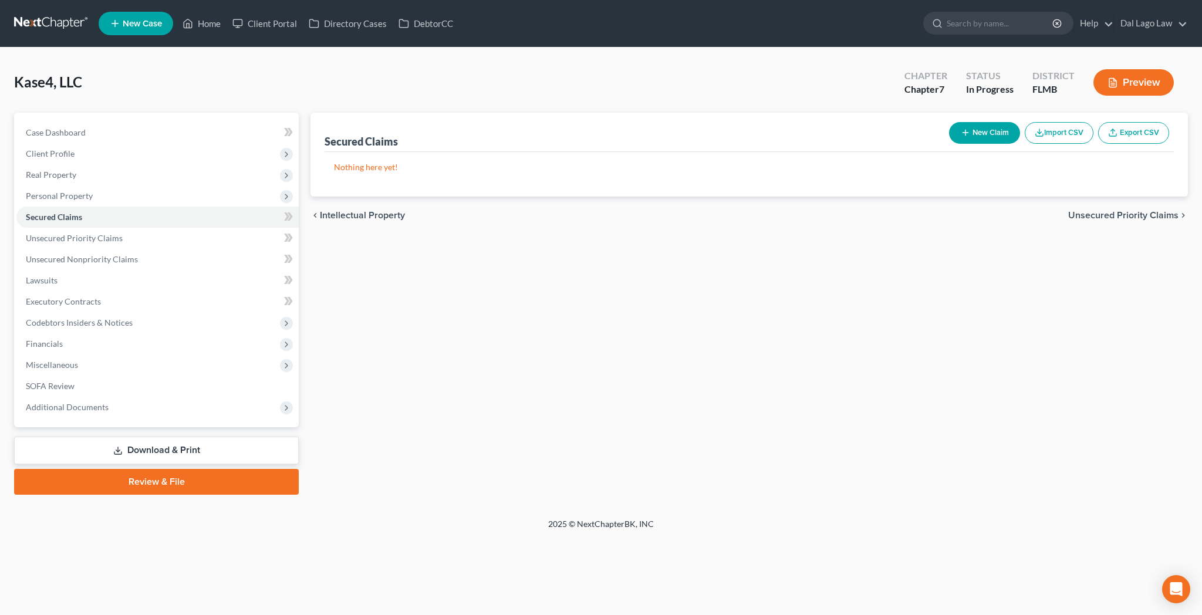
click at [1160, 211] on span "Unsecured Priority Claims" at bounding box center [1123, 215] width 110 height 9
click at [1159, 211] on span "Unsecured Nonpriority Claims" at bounding box center [1114, 215] width 127 height 9
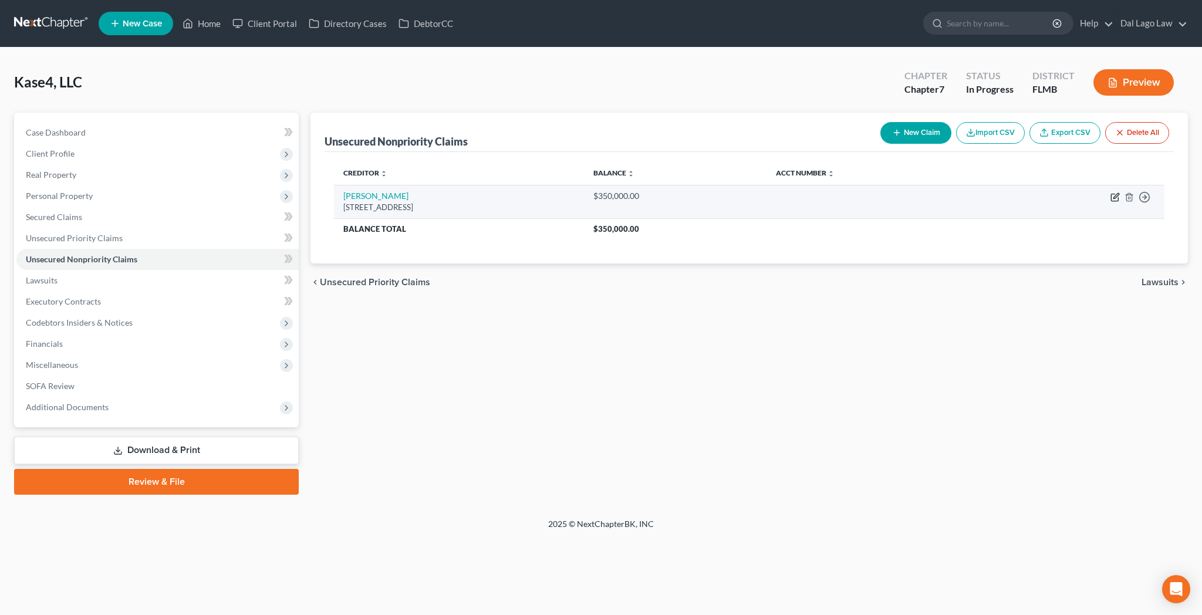
click at [1120, 192] on icon "button" at bounding box center [1114, 196] width 9 height 9
select select "9"
select select "8"
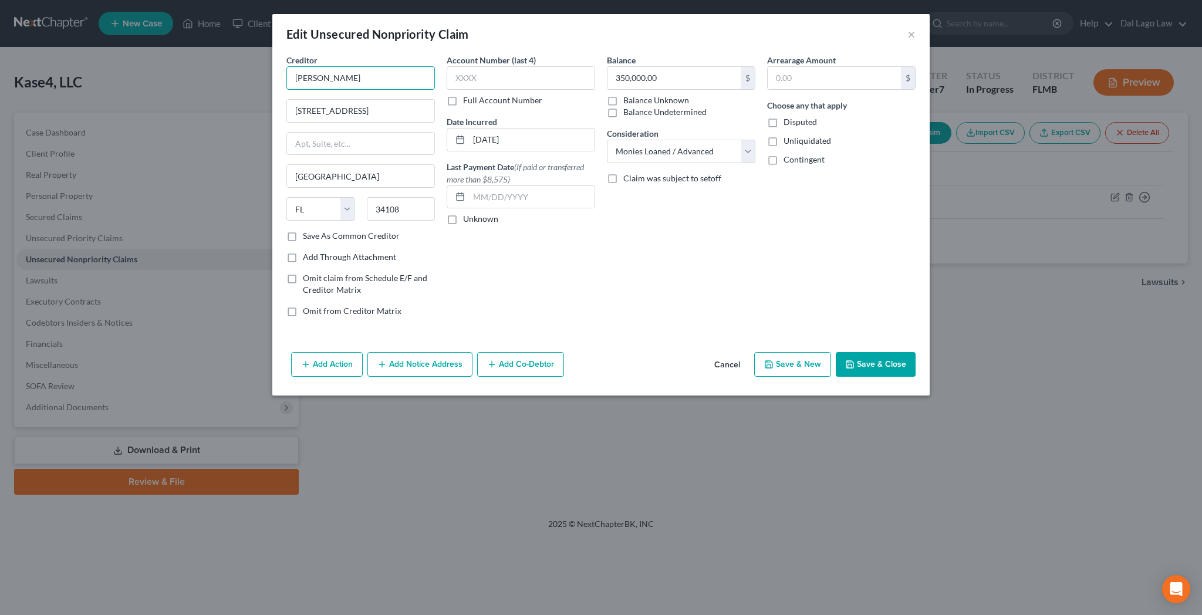
drag, startPoint x: 449, startPoint y: 57, endPoint x: 269, endPoint y: 59, distance: 180.2
click at [286, 66] on input "Nilsa Yvette Gonzalez" at bounding box center [360, 77] width 148 height 23
click at [417, 104] on div "803 92nd Ave N, Naples, FL 34108" at bounding box center [357, 109] width 122 height 10
type input "Nilsa Yvette Gonzalez"
click at [907, 27] on button "×" at bounding box center [911, 34] width 8 height 14
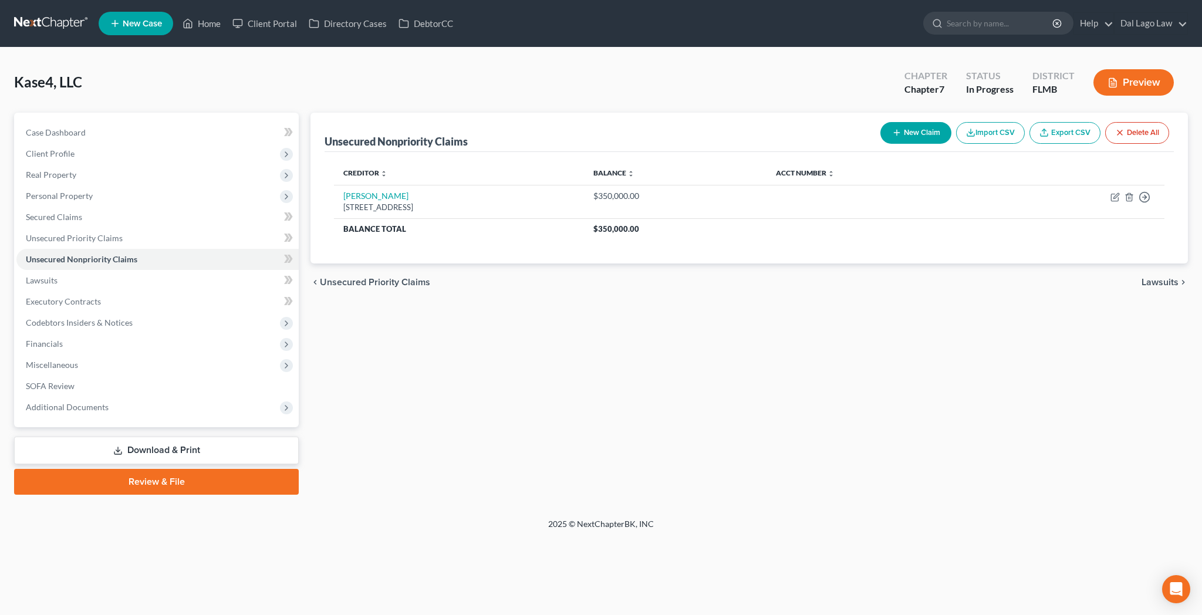
click at [1178, 278] on span "Lawsuits" at bounding box center [1159, 282] width 37 height 9
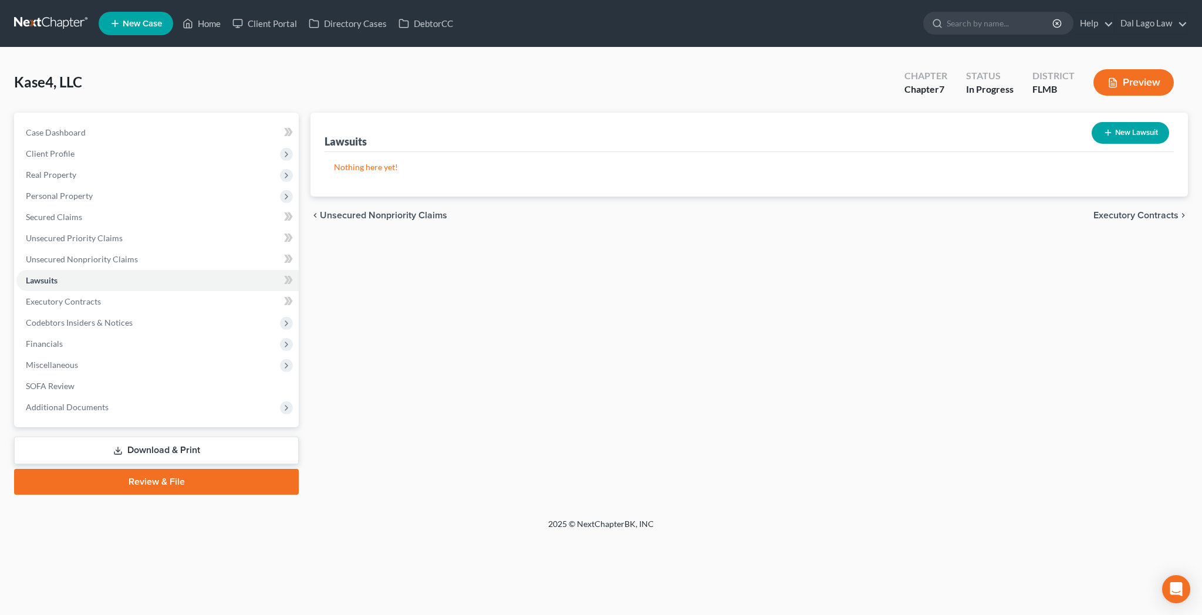
click at [1161, 211] on span "Executory Contracts" at bounding box center [1135, 215] width 85 height 9
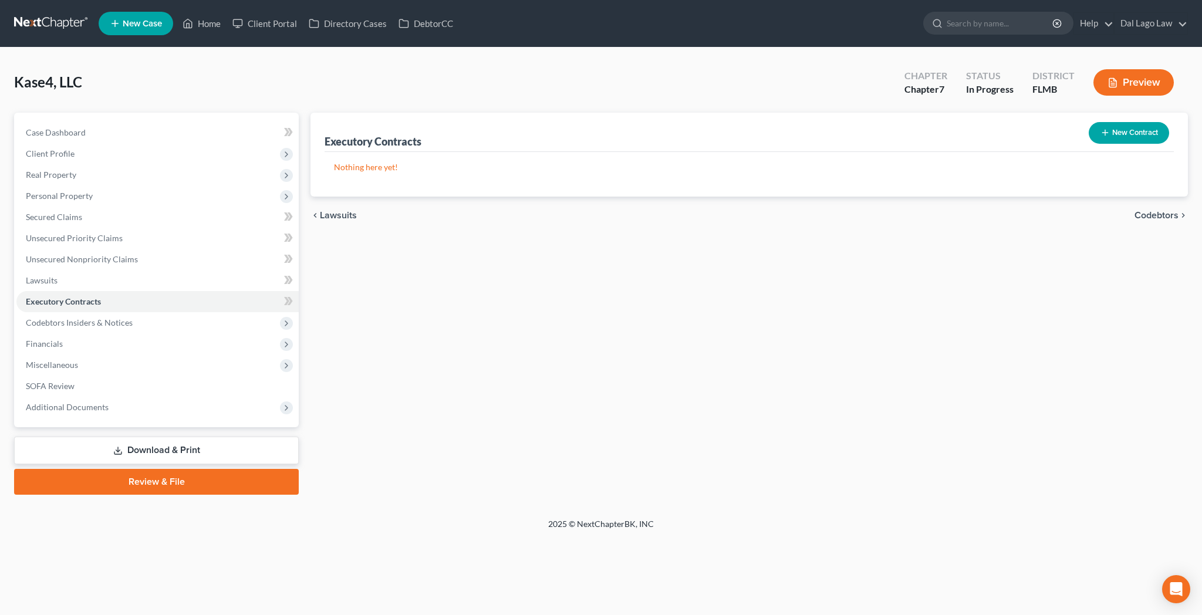
click at [1161, 211] on span "Codebtors" at bounding box center [1156, 215] width 44 height 9
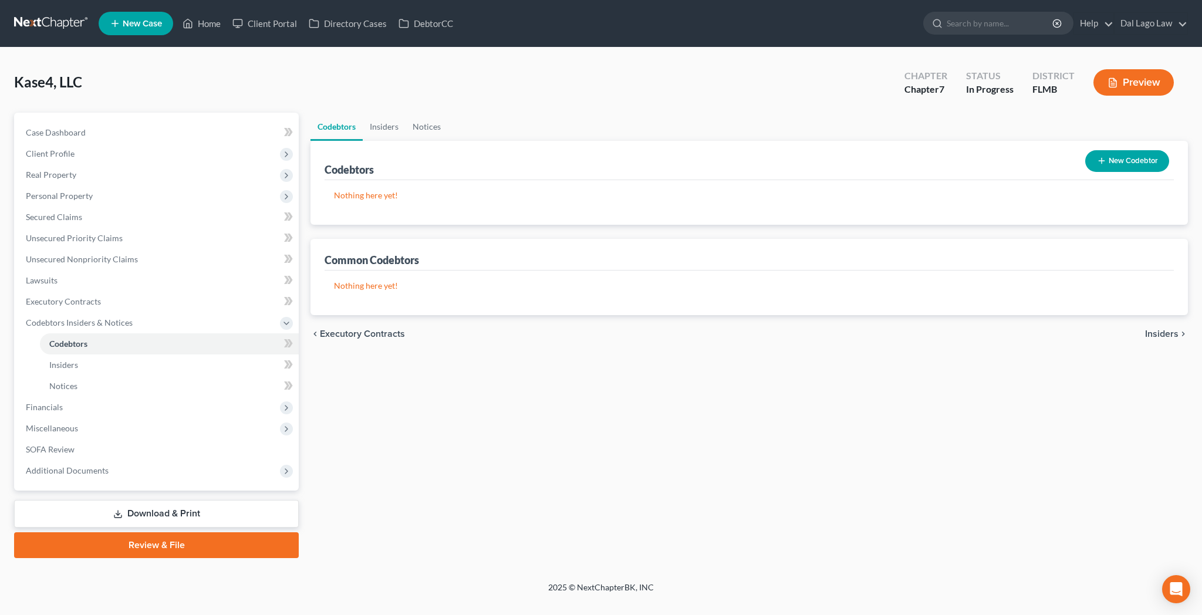
click at [1170, 329] on span "Insiders" at bounding box center [1161, 333] width 33 height 9
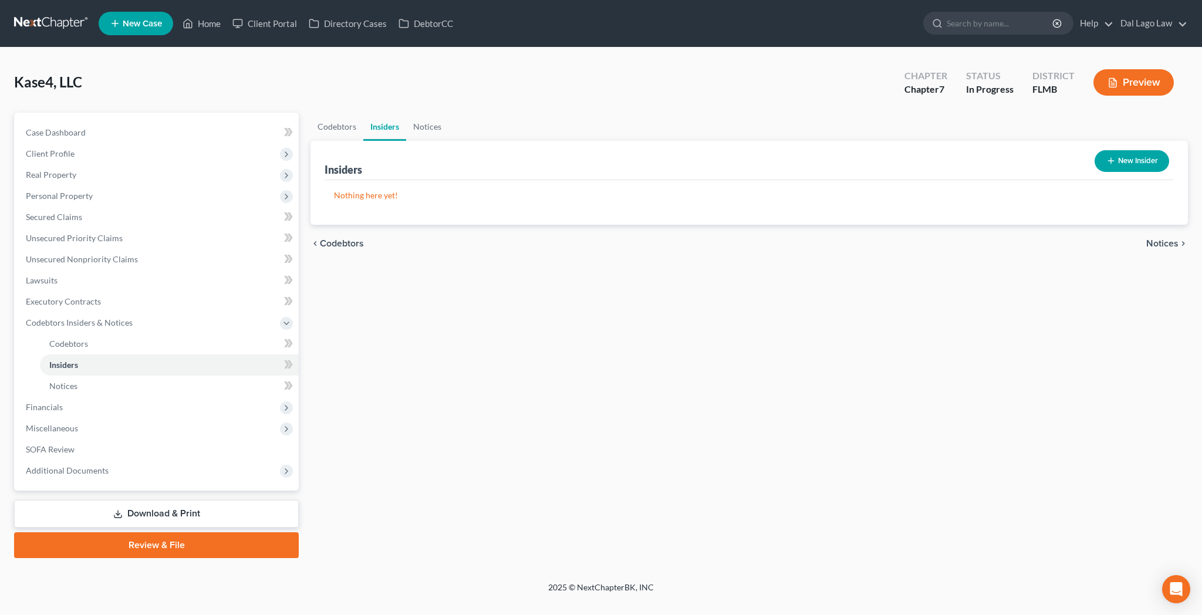
click at [1167, 239] on span "Notices" at bounding box center [1162, 243] width 32 height 9
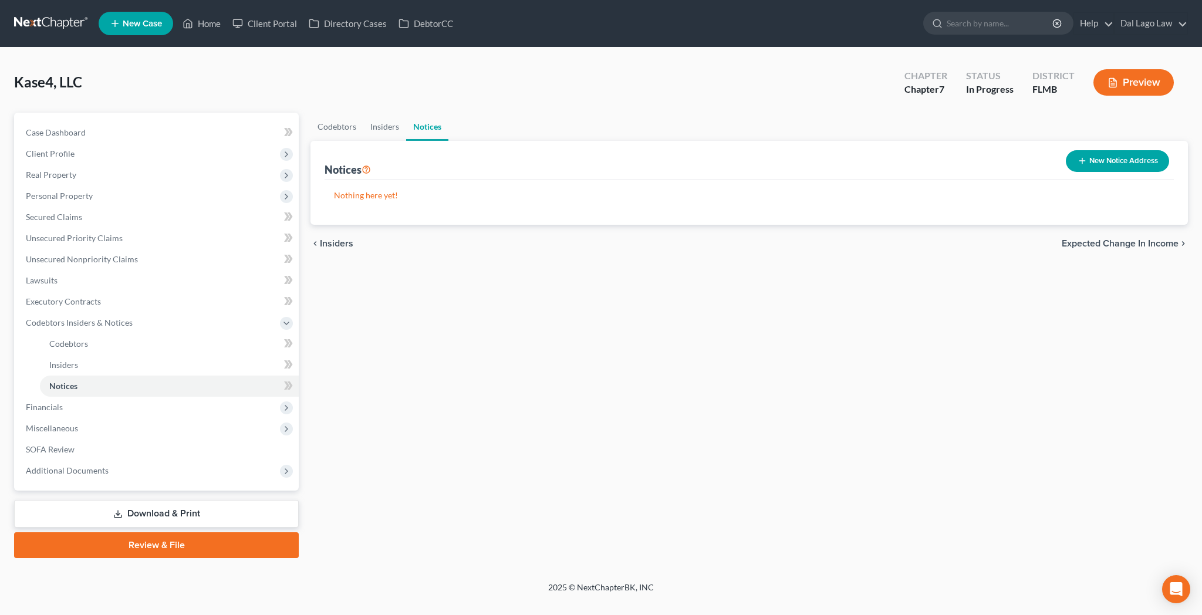
click at [1170, 239] on span "Expected Change in Income" at bounding box center [1120, 243] width 117 height 9
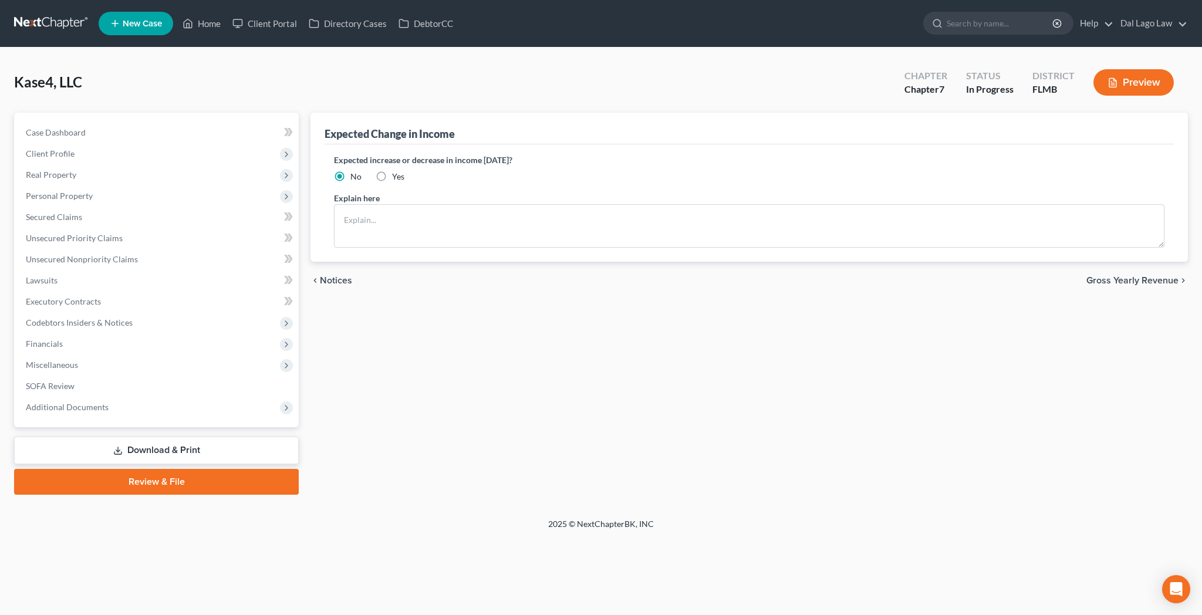
click at [1152, 276] on span "Gross Yearly Revenue" at bounding box center [1132, 280] width 92 height 9
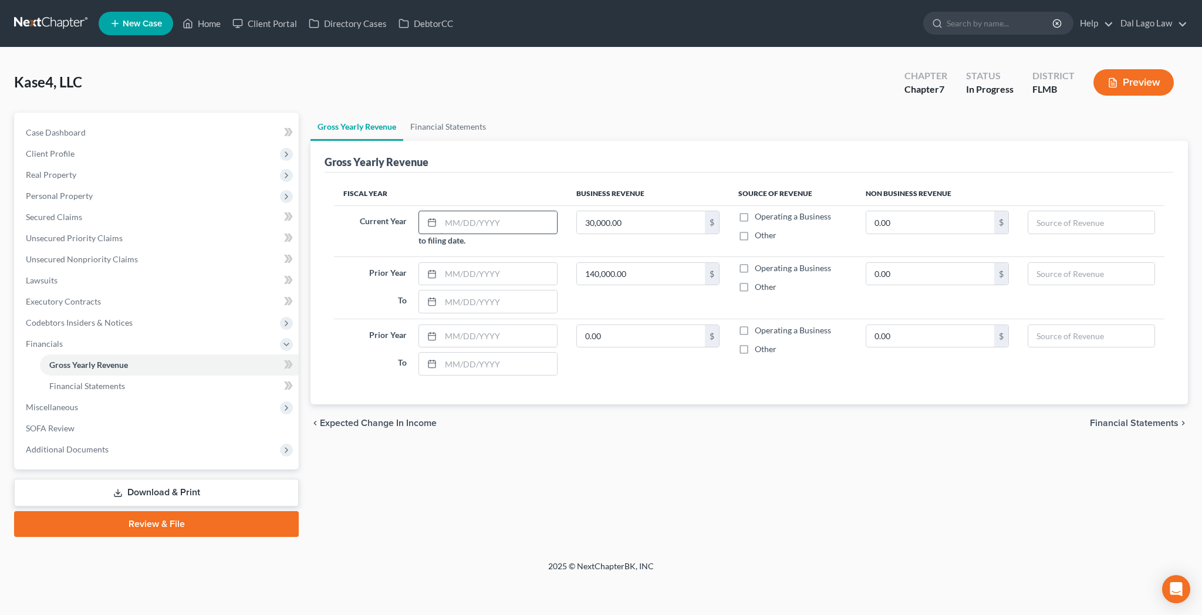
click at [487, 211] on input "text" at bounding box center [499, 222] width 116 height 22
type input "01/01/2025"
click at [492, 263] on input "text" at bounding box center [499, 274] width 116 height 22
type input "01/01/2024"
click at [496, 290] on input "text" at bounding box center [499, 301] width 116 height 22
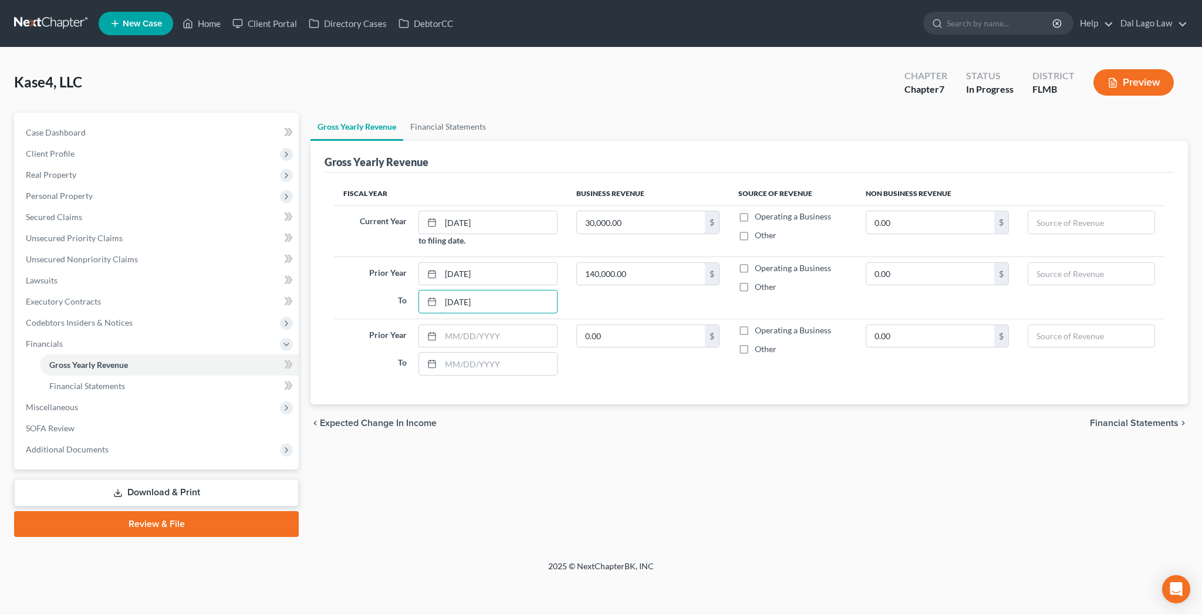
type input "12/31/2024"
click at [590, 319] on td "0.00 $" at bounding box center [648, 350] width 162 height 62
click at [755, 211] on label "Operating a Business" at bounding box center [793, 217] width 76 height 12
click at [759, 211] on input "Operating a Business" at bounding box center [763, 215] width 8 height 8
checkbox input "true"
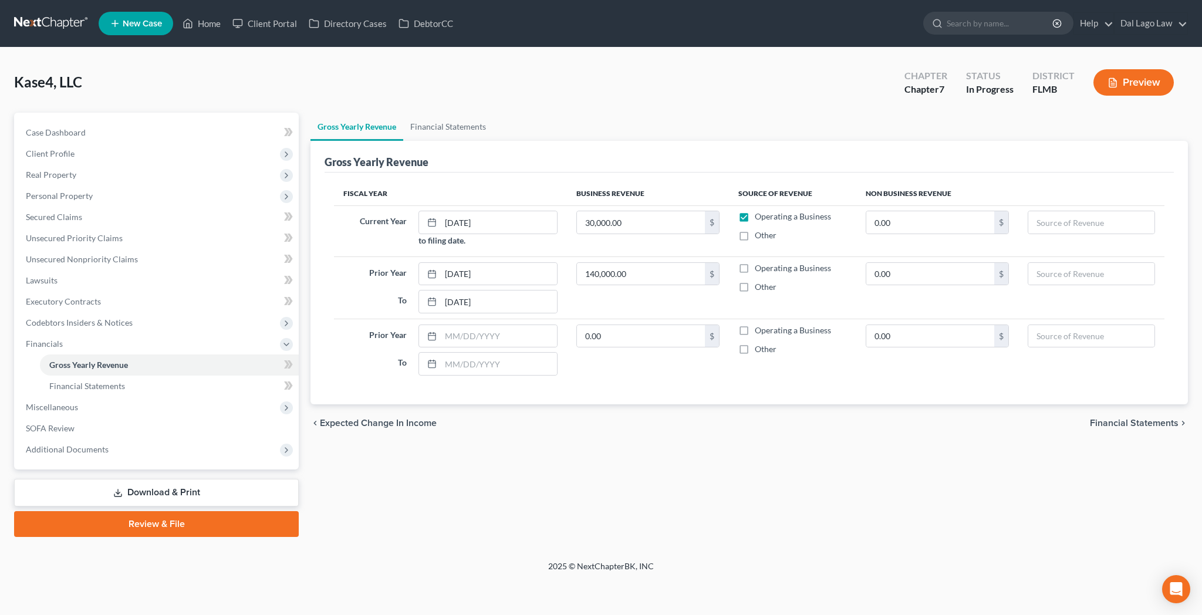
click at [755, 262] on label "Operating a Business" at bounding box center [793, 268] width 76 height 12
click at [759, 262] on input "Operating a Business" at bounding box center [763, 266] width 8 height 8
checkbox input "true"
click at [1160, 418] on span "Financial Statements" at bounding box center [1134, 422] width 89 height 9
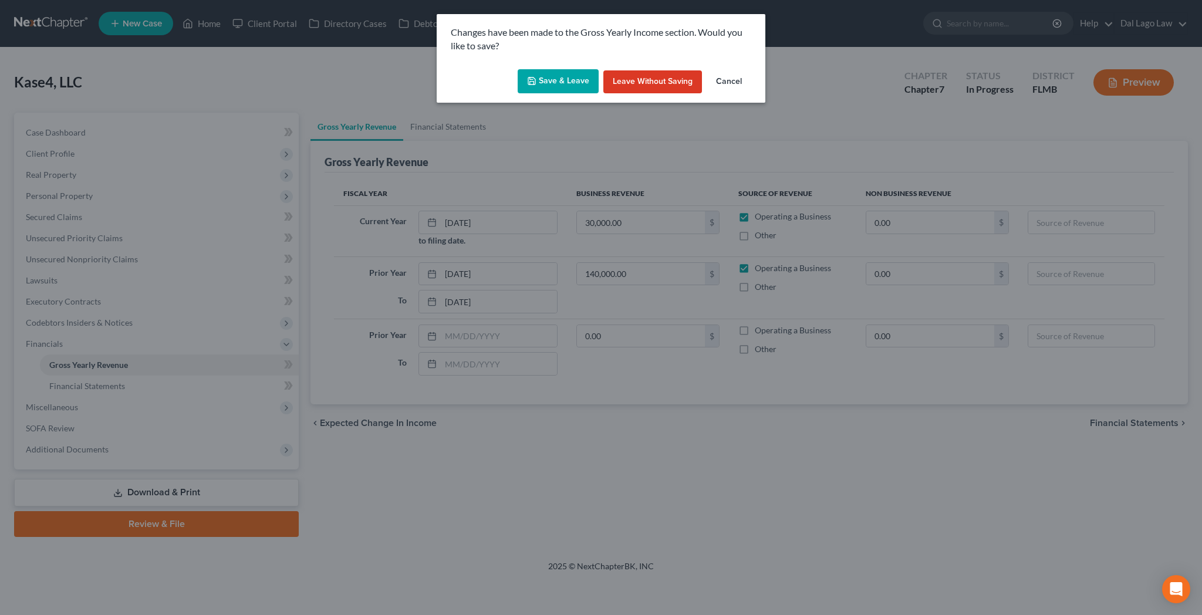
click at [573, 69] on button "Save & Leave" at bounding box center [558, 81] width 81 height 25
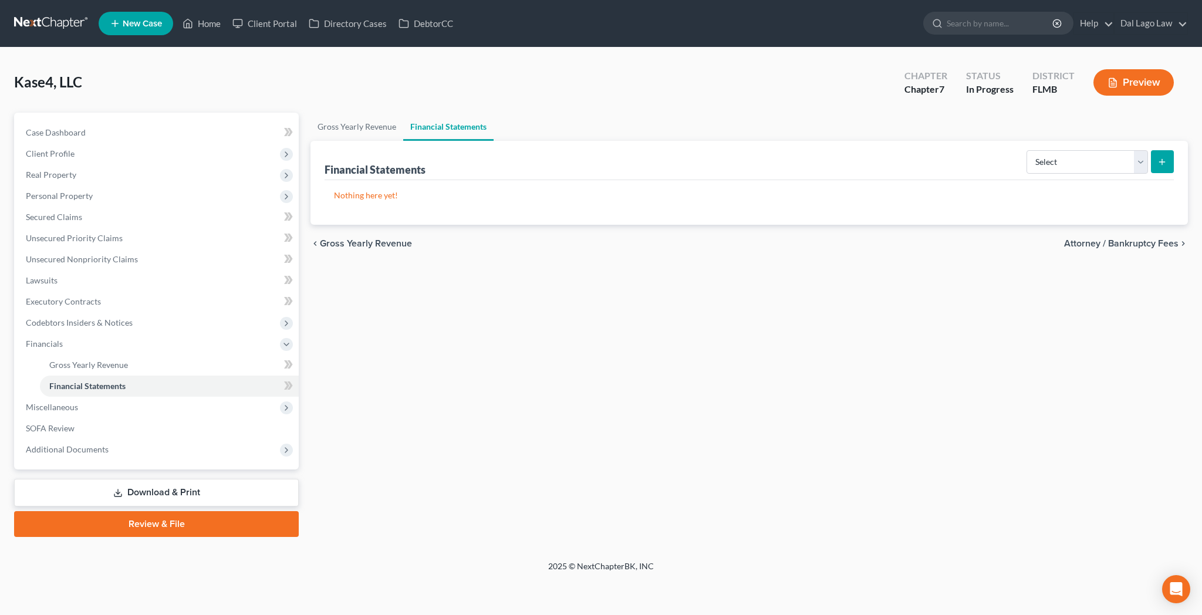
click at [1145, 239] on span "Attorney / Bankruptcy Fees" at bounding box center [1121, 243] width 114 height 9
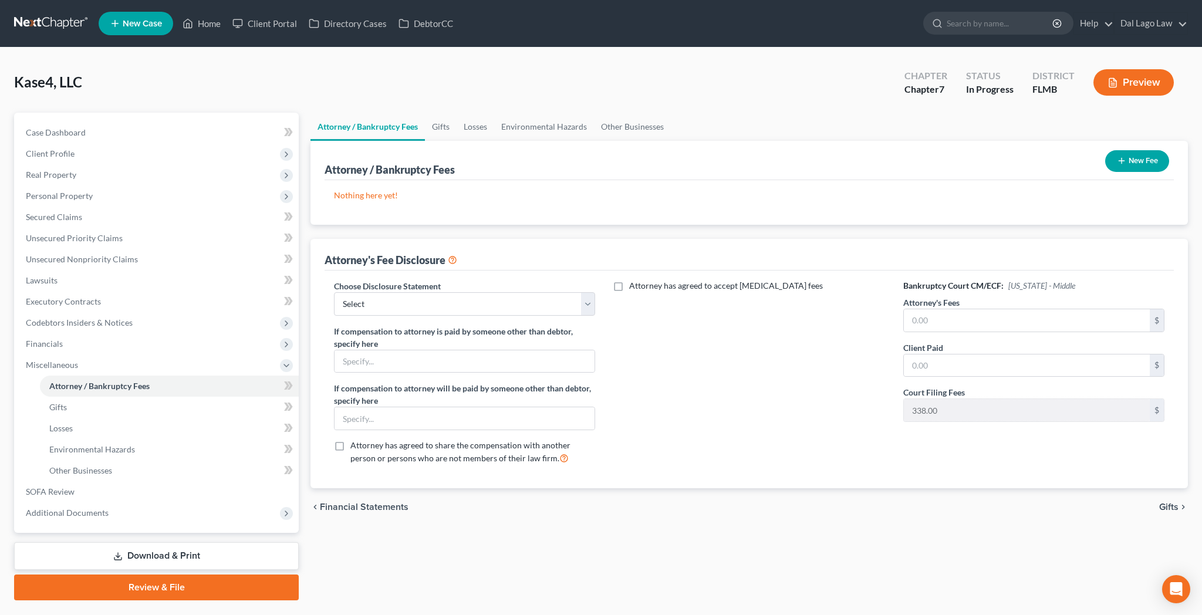
click at [1152, 150] on button "New Fee" at bounding box center [1137, 161] width 64 height 22
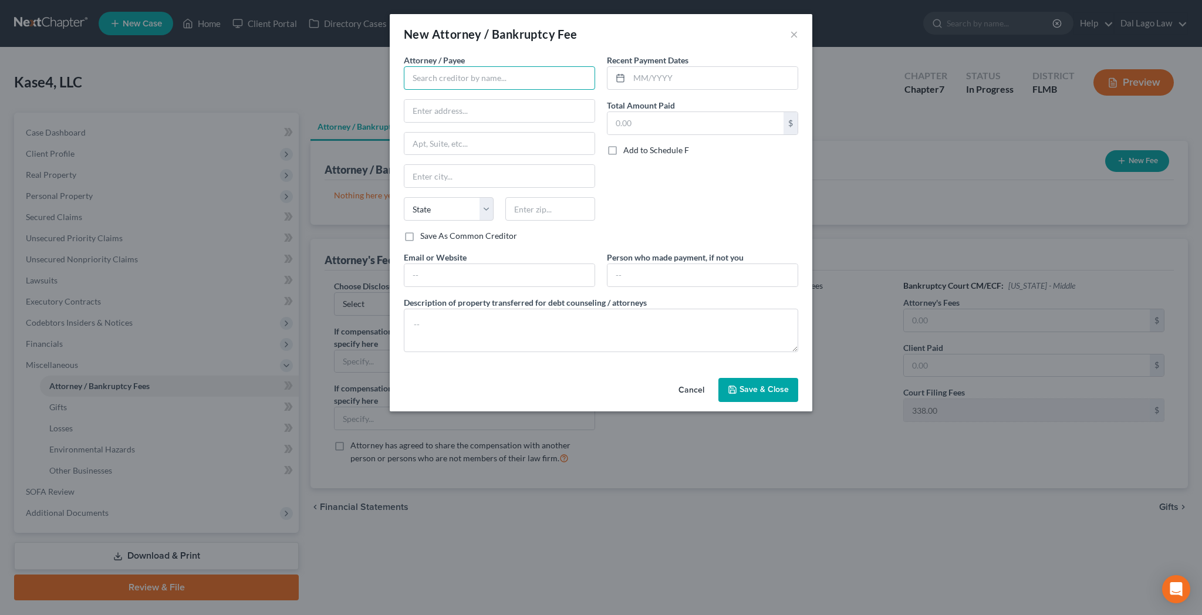
click at [557, 66] on input "text" at bounding box center [499, 77] width 191 height 23
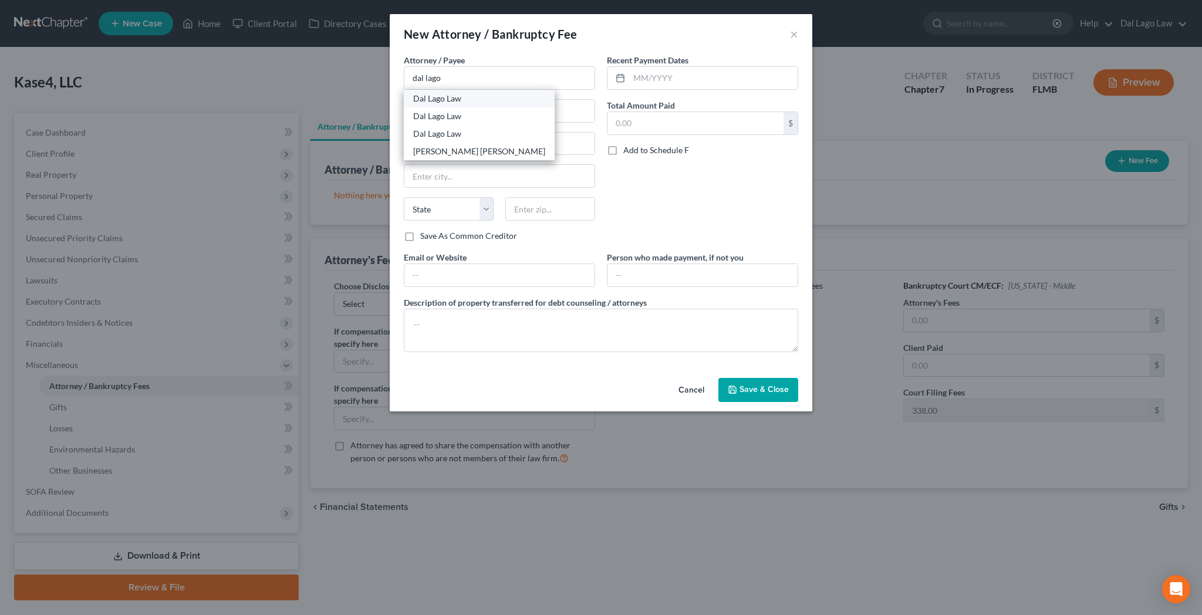
click at [529, 93] on div "Dal Lago Law" at bounding box center [479, 99] width 132 height 12
type input "Dal Lago Law"
type input "999 Vanderbilt Beach Road"
type input "Suite 200"
type input "Naples"
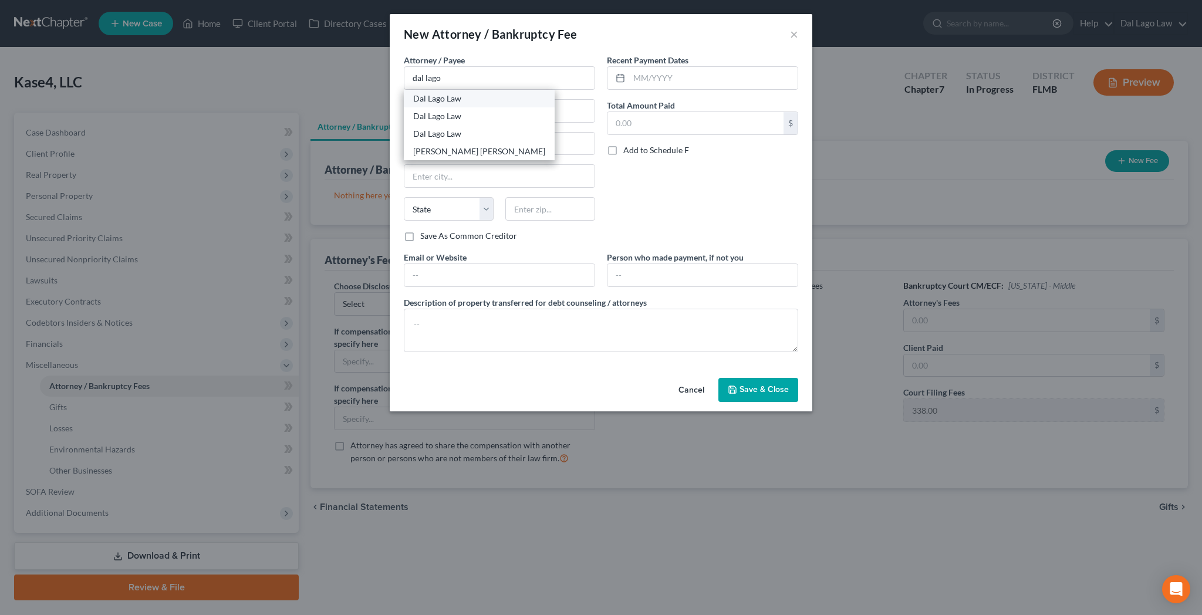
select select "9"
type input "34108"
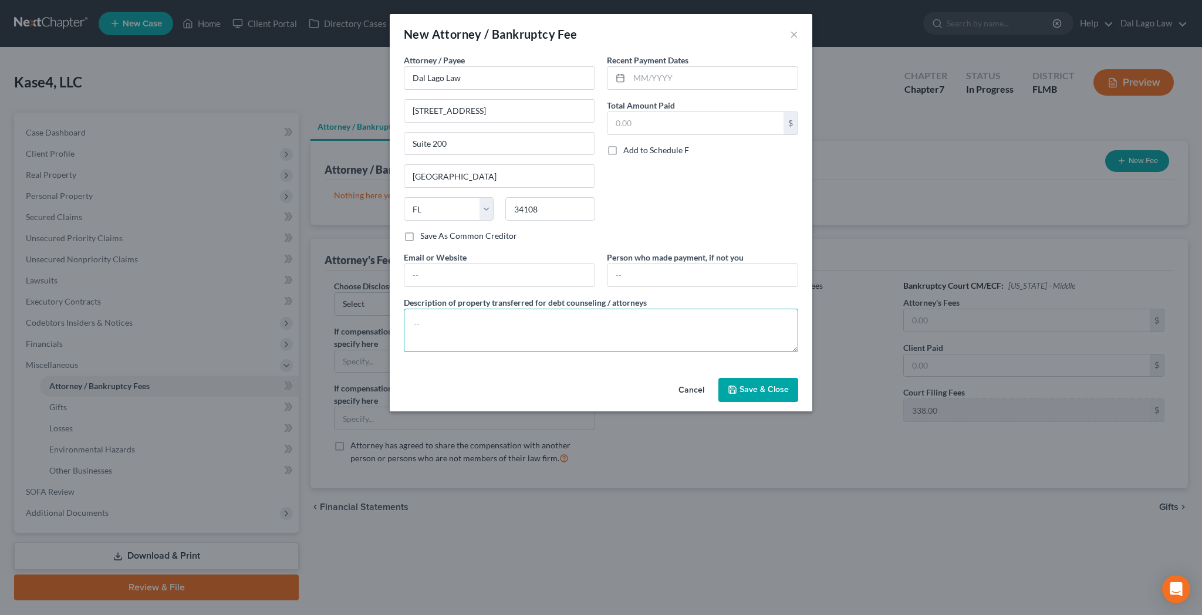
click at [499, 309] on textarea at bounding box center [601, 330] width 394 height 43
type textarea "Legal Fee $5000; Filing Fee $338"
click at [667, 112] on input "text" at bounding box center [695, 123] width 176 height 22
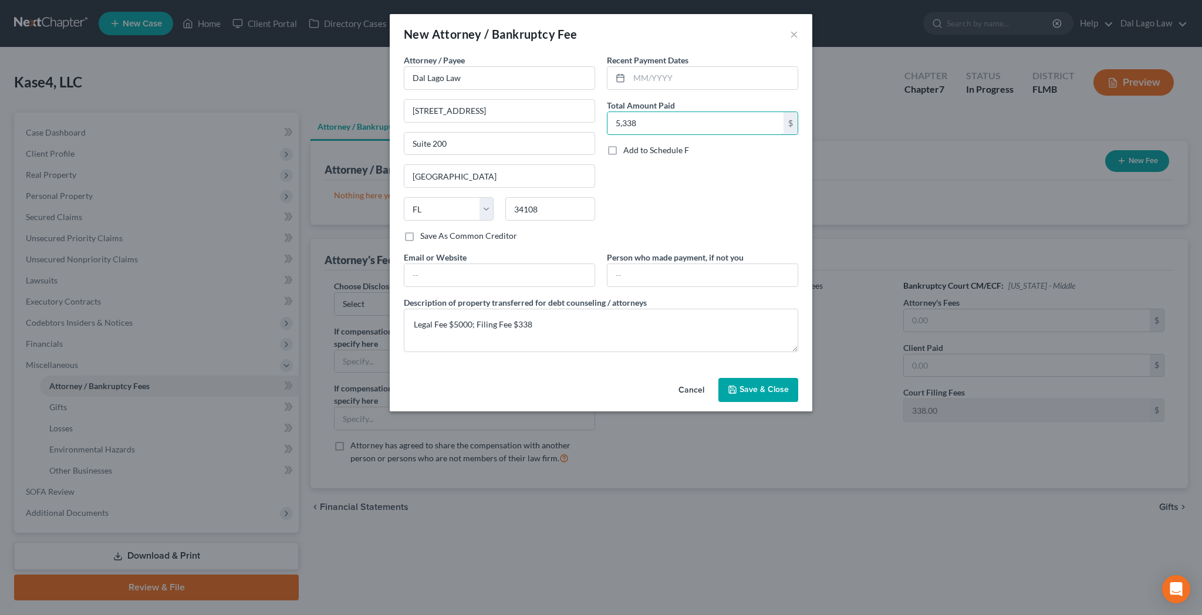
type input "5,338"
click at [739, 385] on span "Save & Close" at bounding box center [763, 390] width 49 height 10
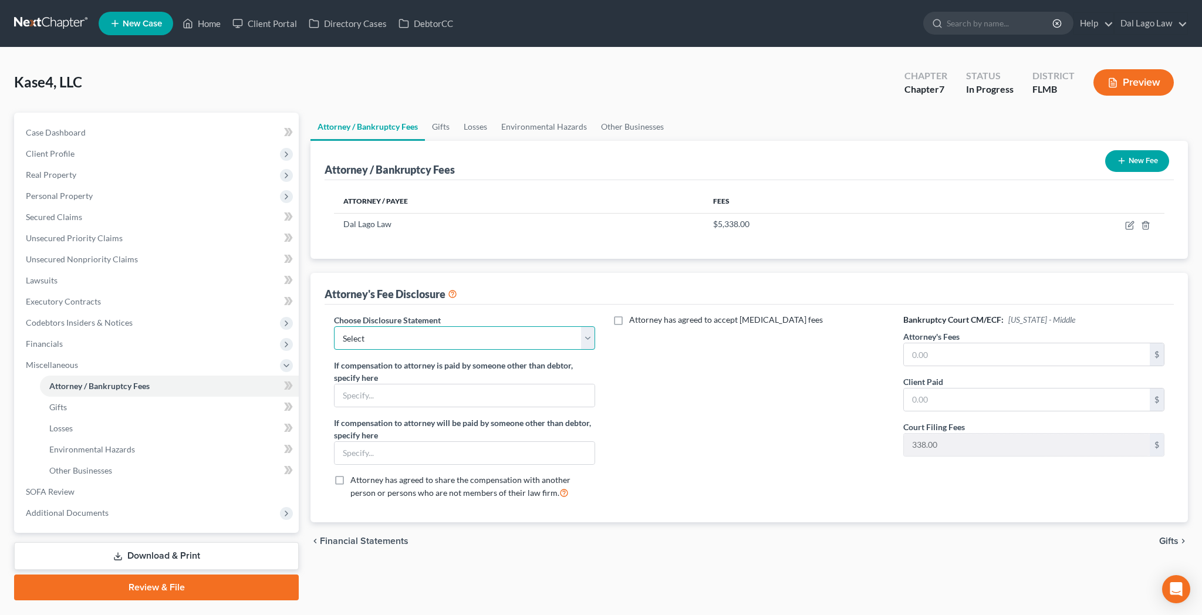
select select "0"
click option "Disclosure of Compensation of Attorneys for Business Debtor(s) FL" at bounding box center [0, 0] width 0 height 0
click at [932, 343] on input "text" at bounding box center [1027, 354] width 246 height 22
type input "5,000"
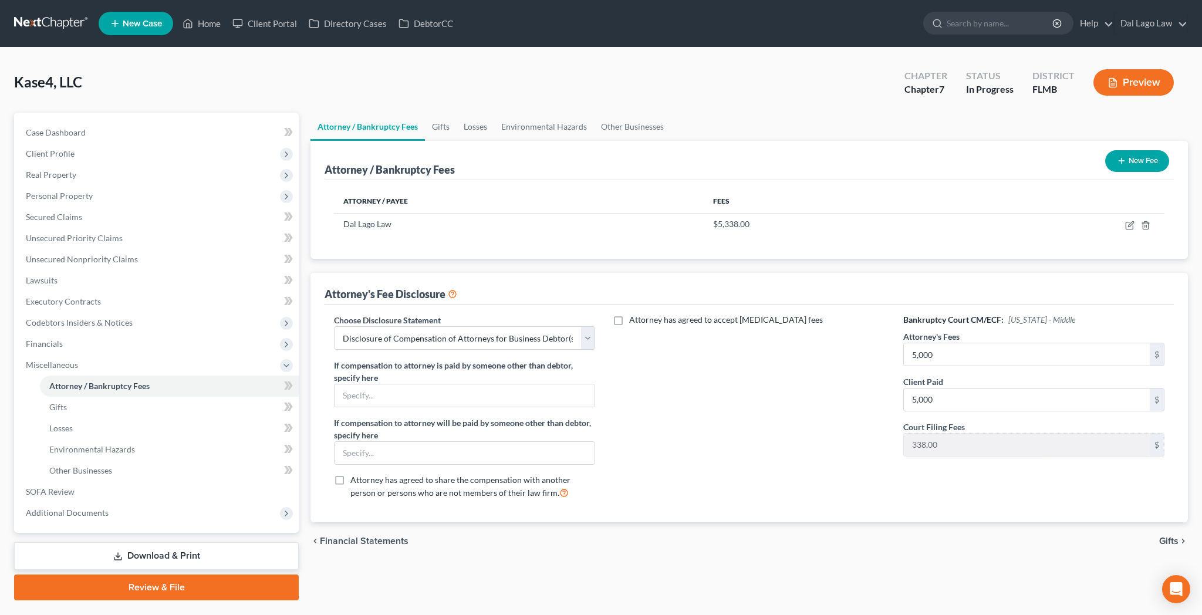
click at [1175, 536] on span "Gifts" at bounding box center [1168, 540] width 19 height 9
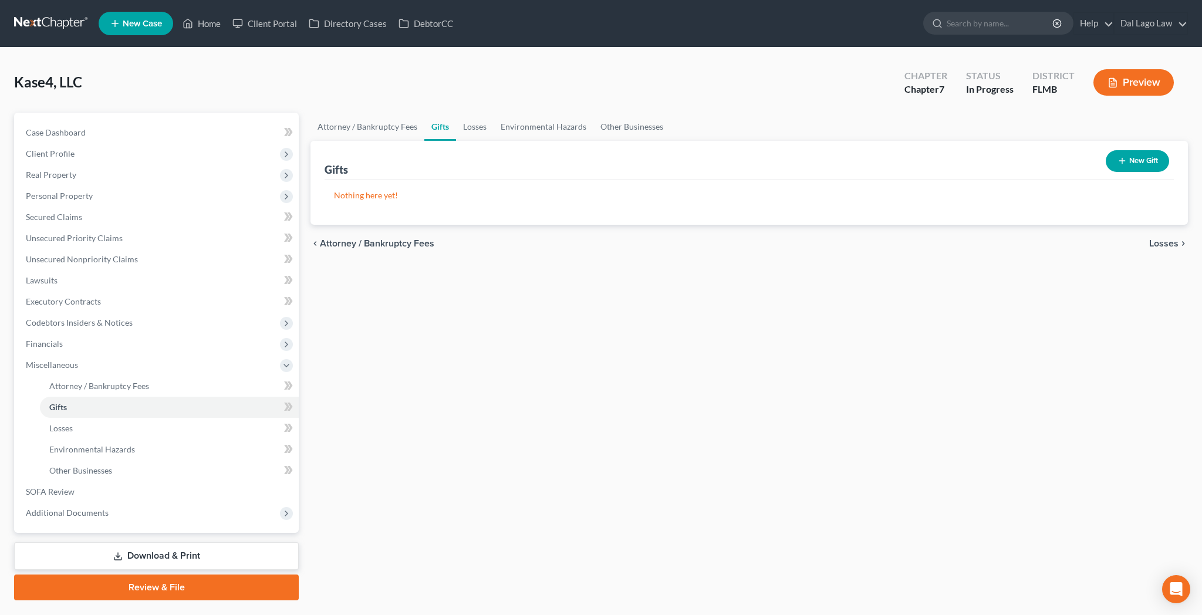
click at [1177, 239] on span "Losses" at bounding box center [1163, 243] width 29 height 9
click at [1172, 239] on span "Environmental Hazards" at bounding box center [1129, 243] width 99 height 9
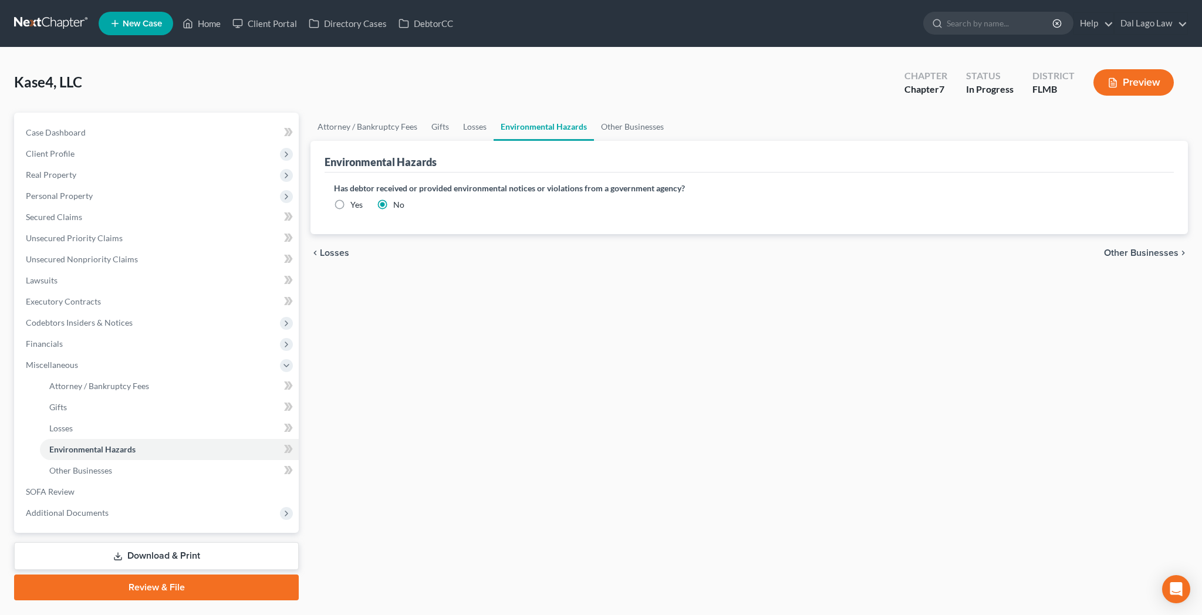
click at [1135, 248] on span "Other Businesses" at bounding box center [1141, 252] width 75 height 9
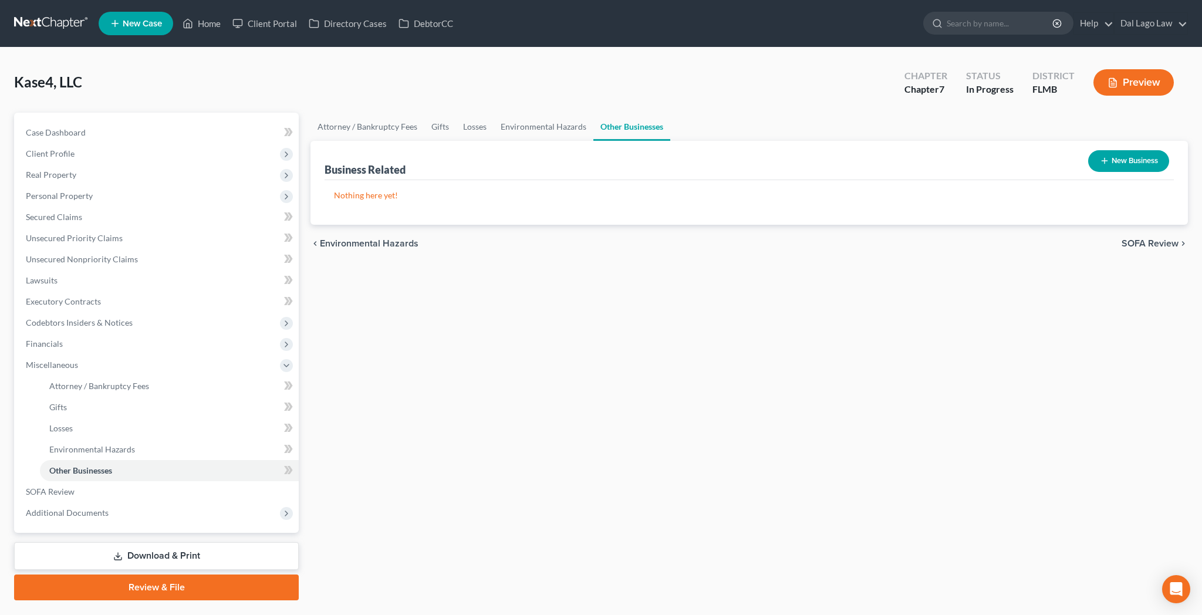
click at [1174, 239] on span "SOFA Review" at bounding box center [1149, 243] width 57 height 9
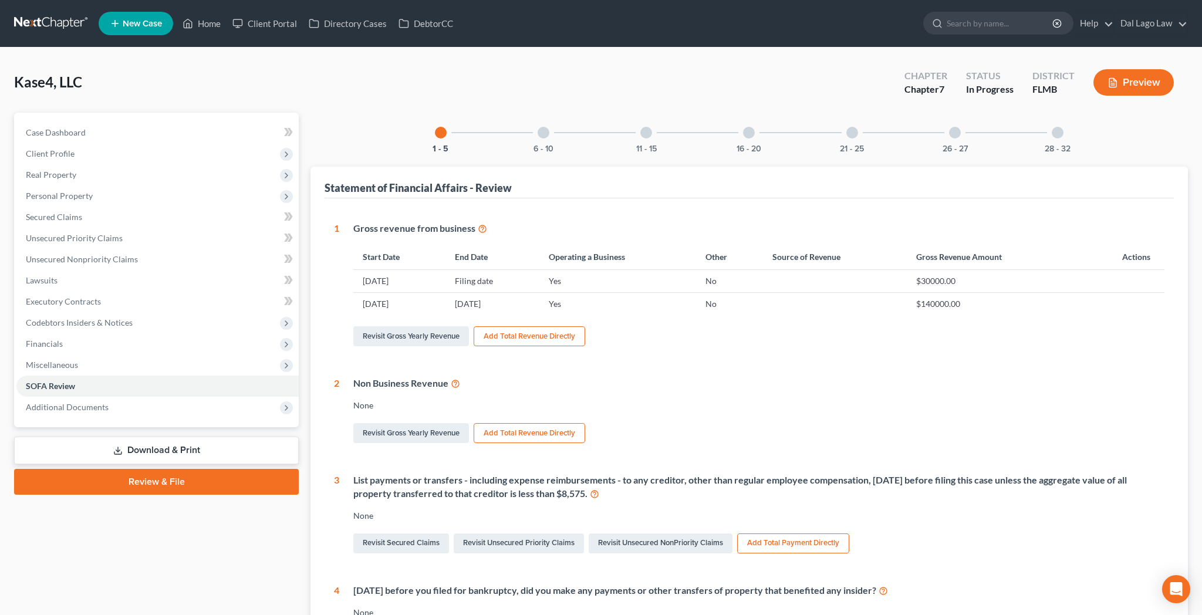
click at [549, 127] on div at bounding box center [544, 133] width 12 height 12
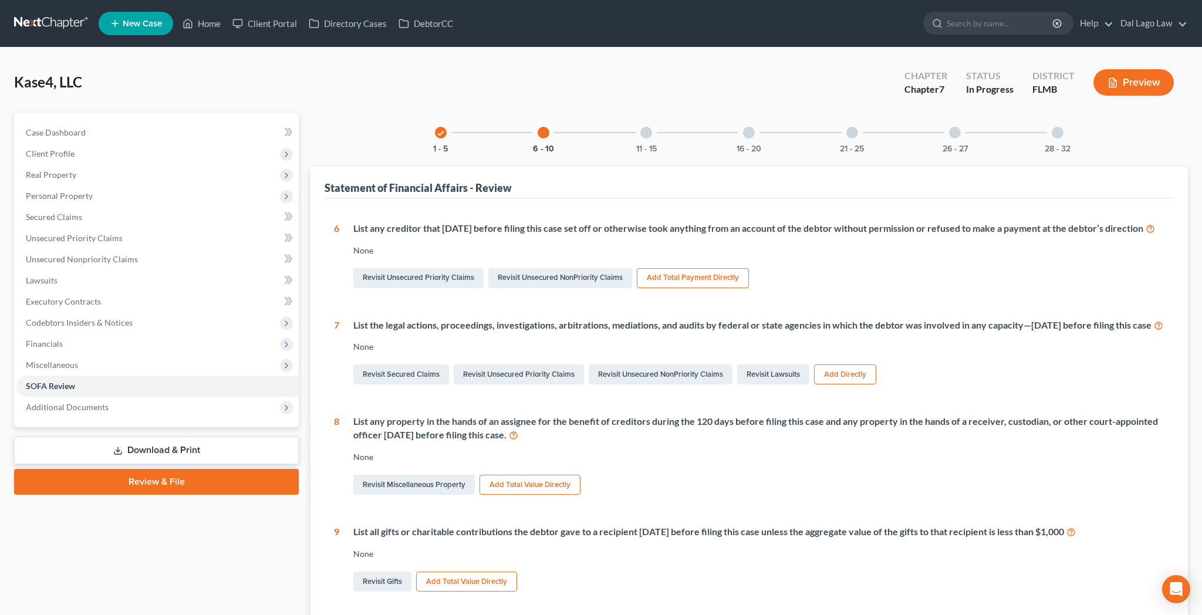
click at [652, 127] on div at bounding box center [646, 133] width 12 height 12
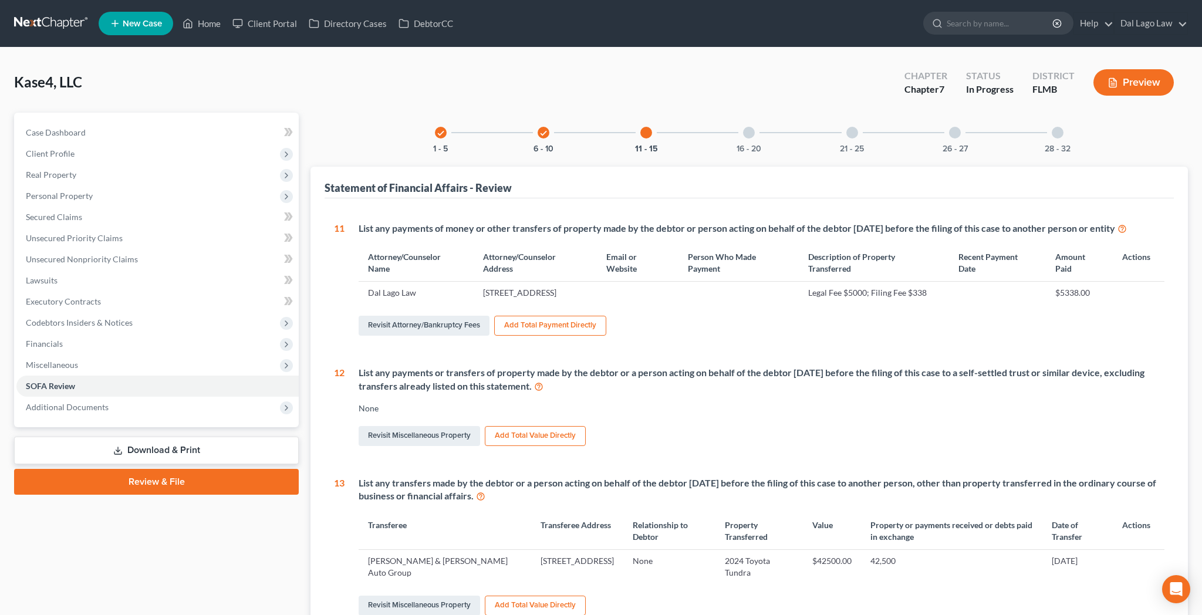
click at [756, 113] on div "16 - 20" at bounding box center [749, 133] width 40 height 40
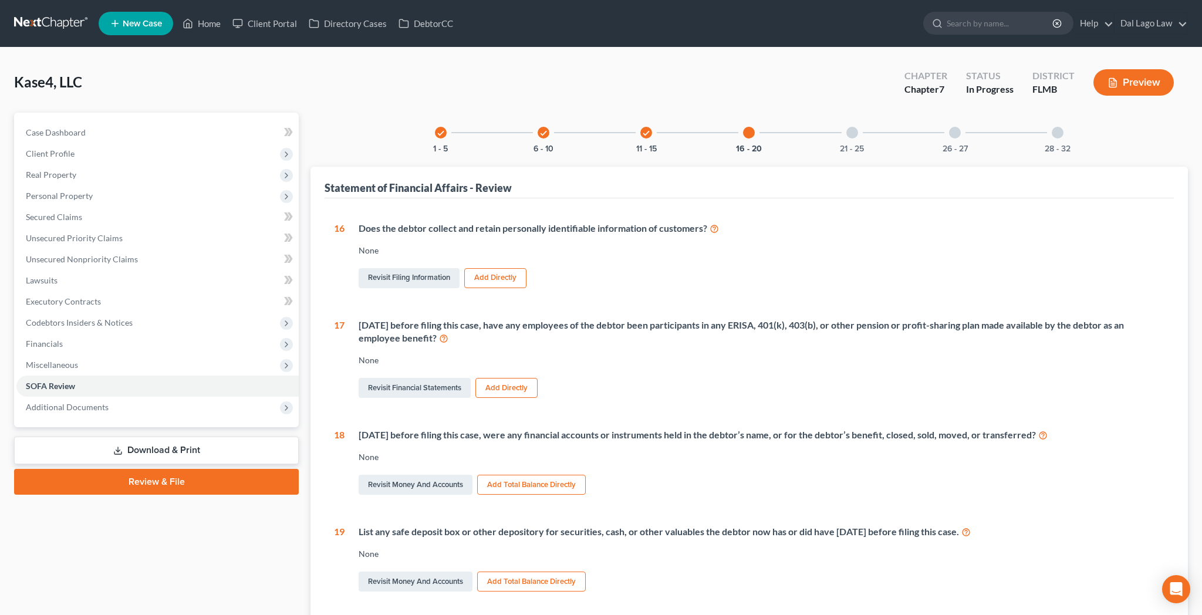
click at [846, 127] on div at bounding box center [852, 133] width 12 height 12
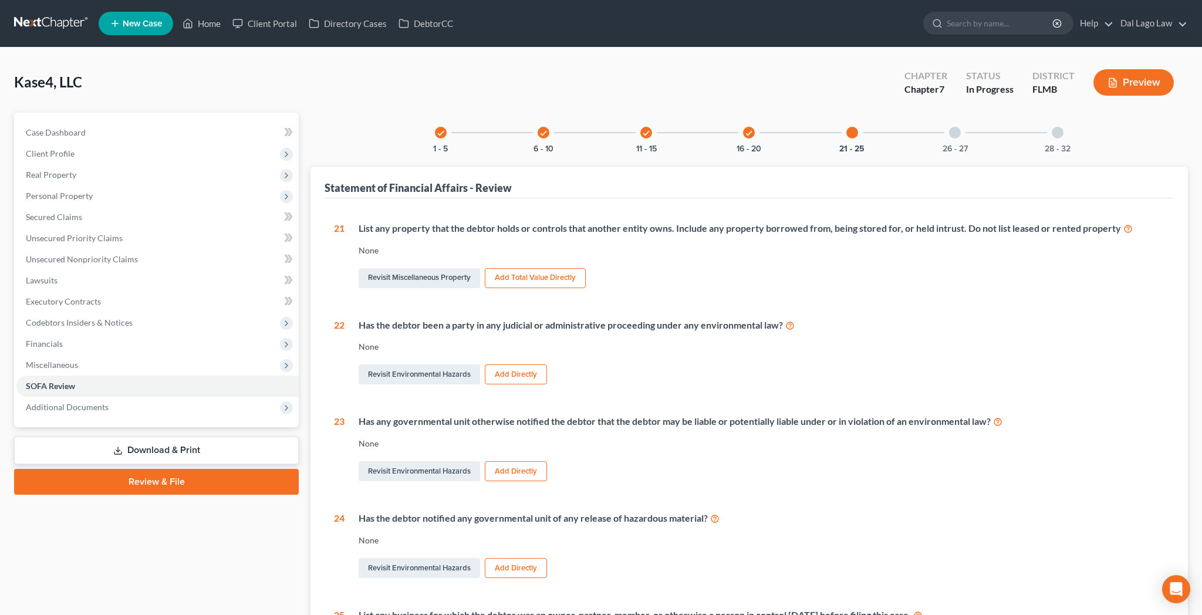
click at [949, 127] on div at bounding box center [955, 133] width 12 height 12
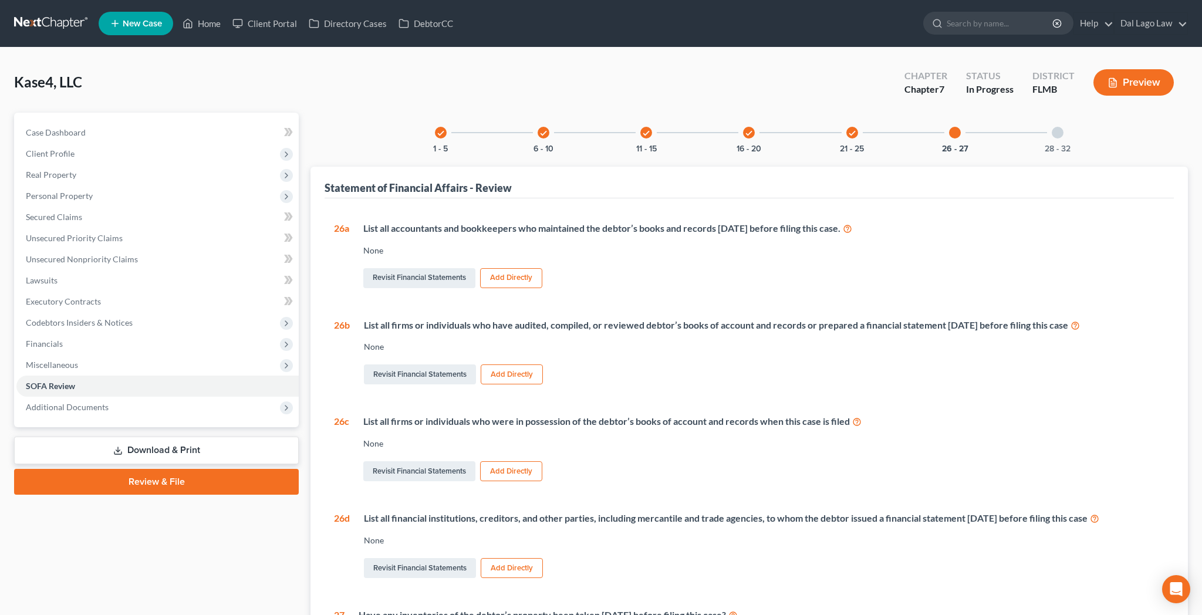
click at [1052, 127] on div at bounding box center [1058, 133] width 12 height 12
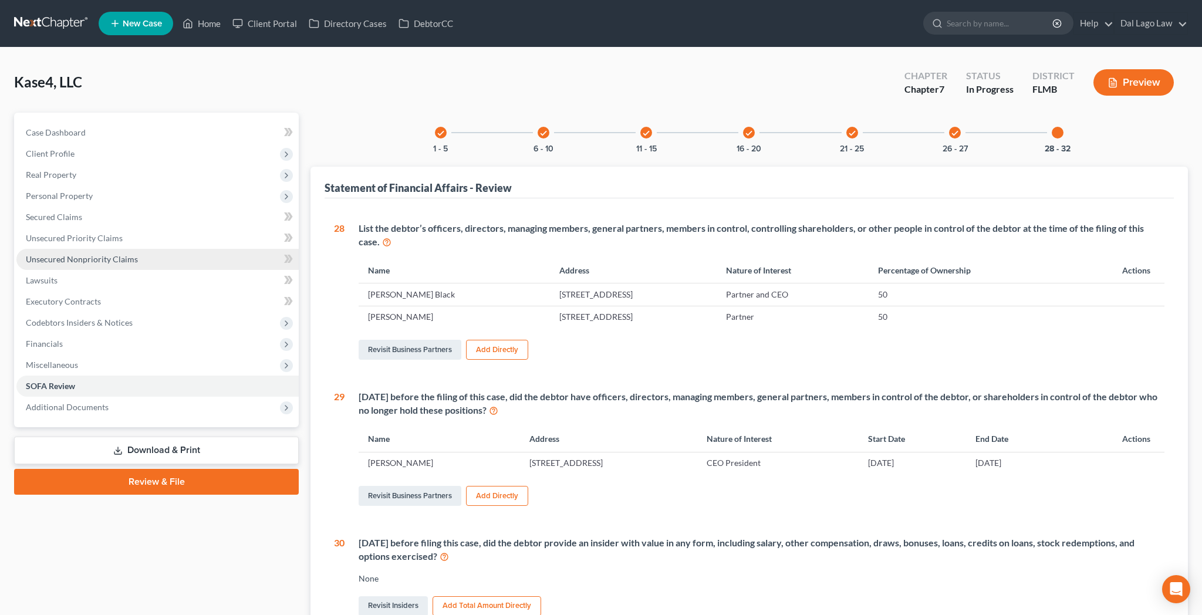
click at [80, 254] on span "Unsecured Nonpriority Claims" at bounding box center [82, 259] width 112 height 10
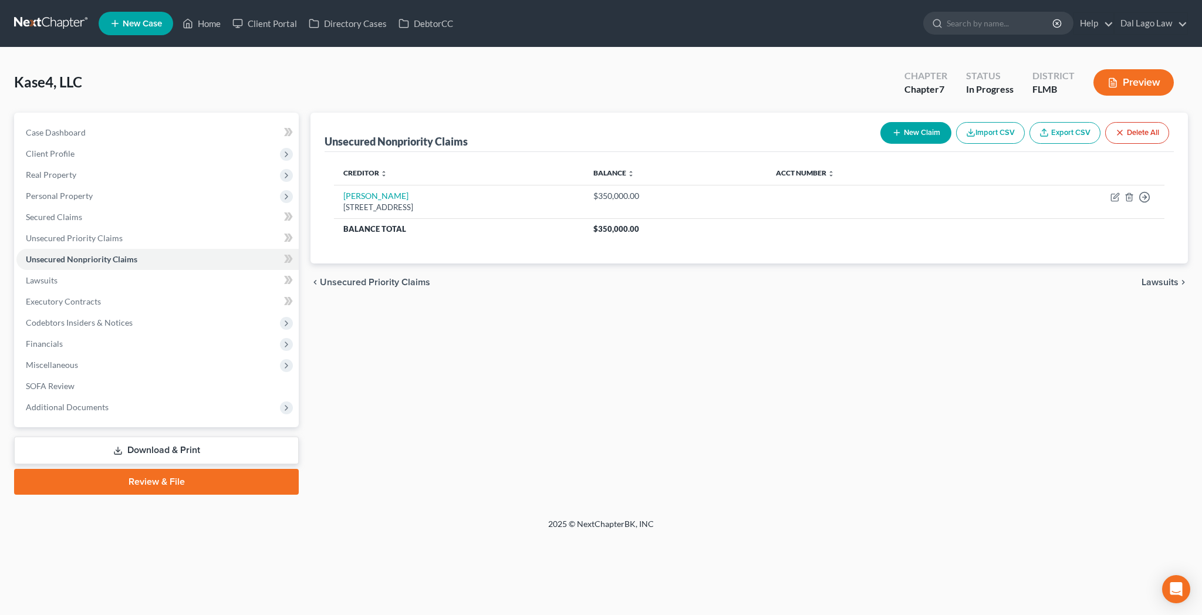
click at [951, 122] on button "New Claim" at bounding box center [915, 133] width 71 height 22
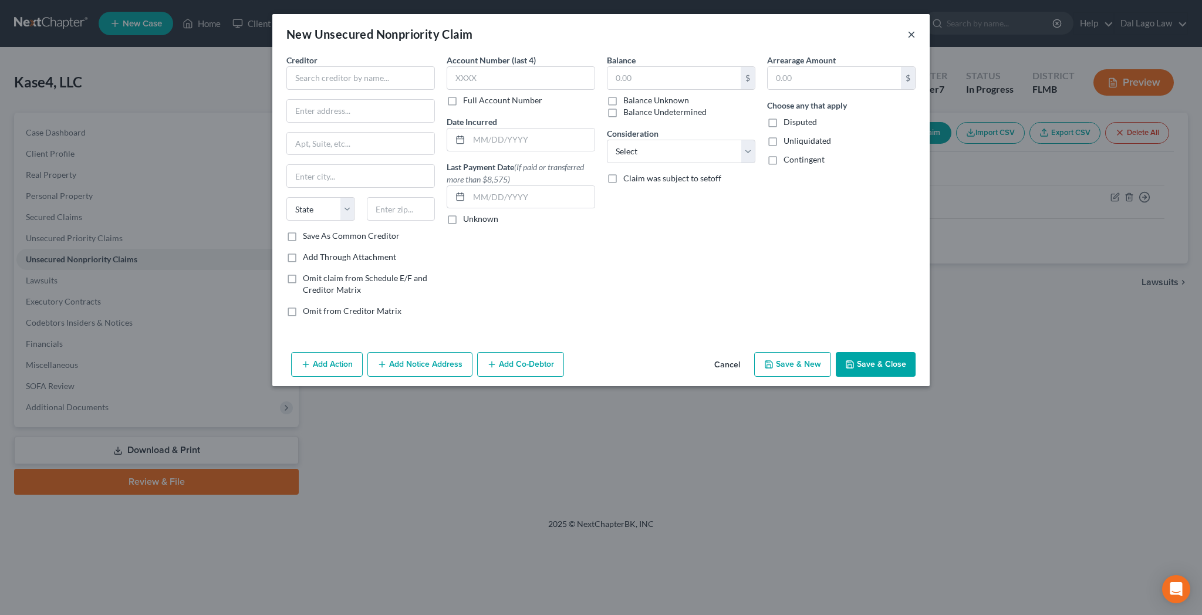
click at [907, 27] on button "×" at bounding box center [911, 34] width 8 height 14
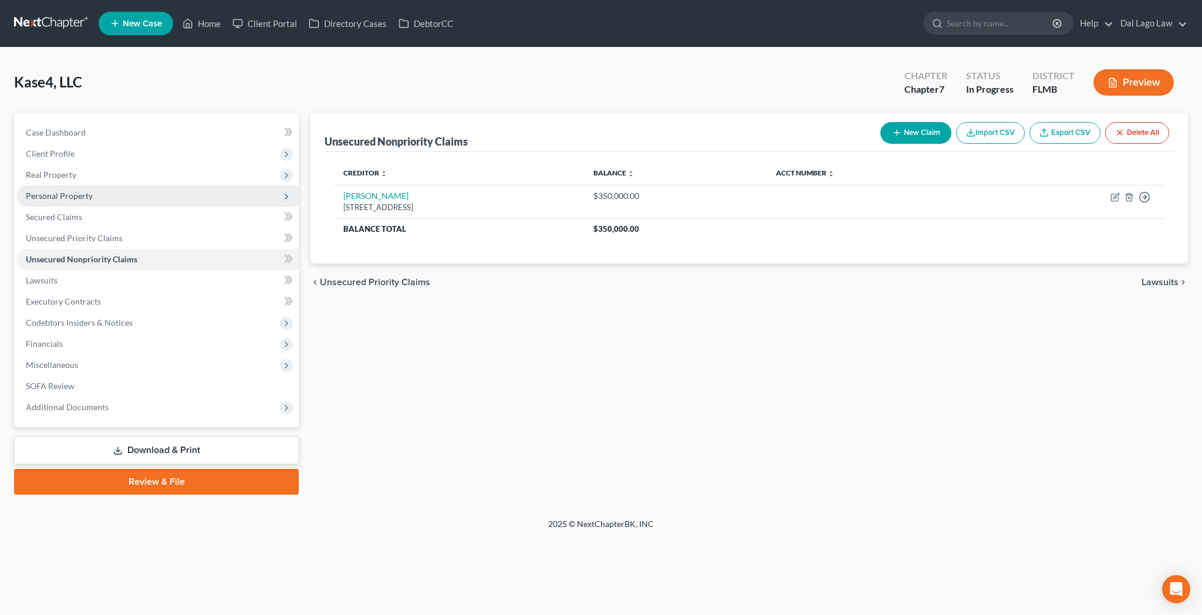
click at [41, 185] on span "Personal Property" at bounding box center [157, 195] width 282 height 21
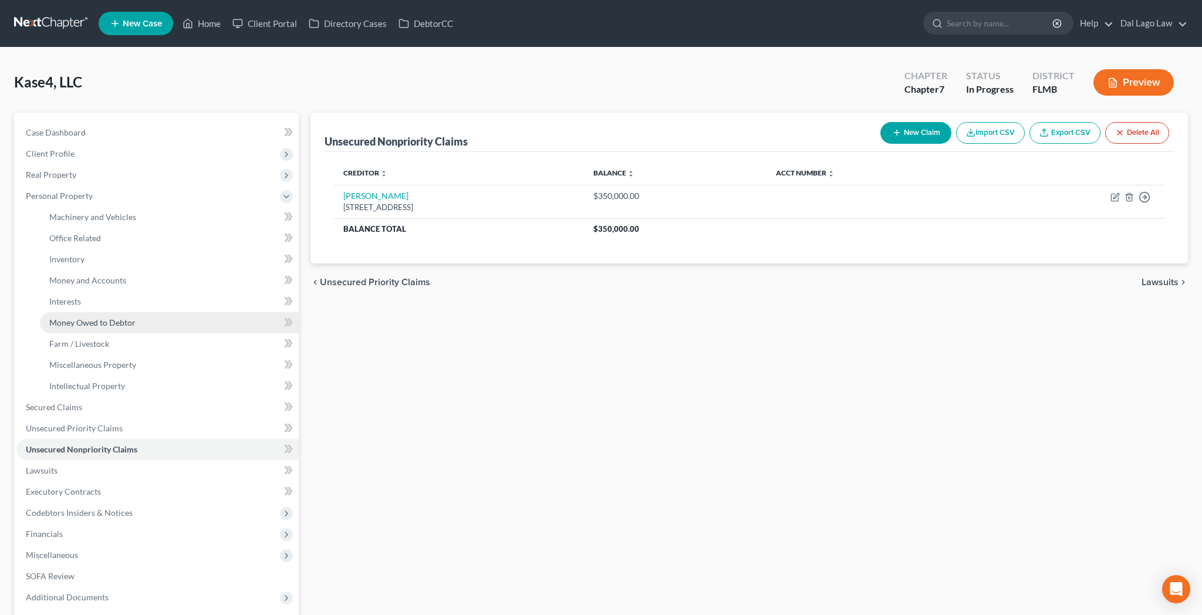
click at [65, 317] on span "Money Owed to Debtor" at bounding box center [92, 322] width 86 height 10
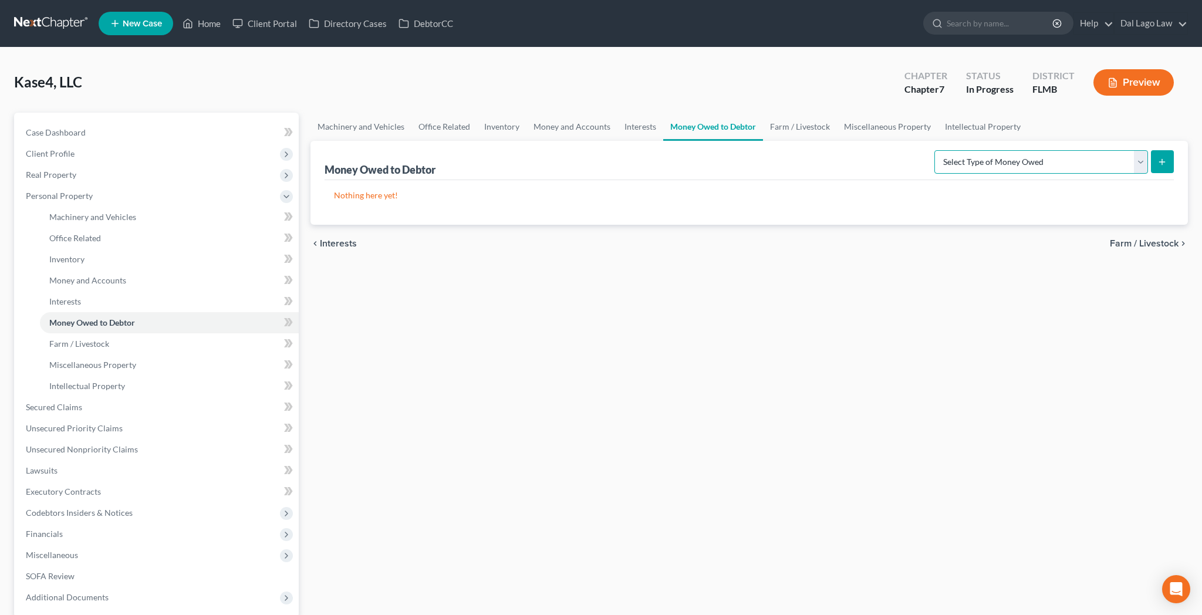
click at [934, 150] on select "Select Type of Money Owed Accounts Receivable (A/B: 11) Causes of Action Agains…" at bounding box center [1041, 161] width 214 height 23
select select "other_contingent_and_unliquidated_claims"
click option "Other Contingent & Unliquidated Claims (A/B: 75)" at bounding box center [0, 0] width 0 height 0
click at [1167, 157] on icon "submit" at bounding box center [1161, 161] width 9 height 9
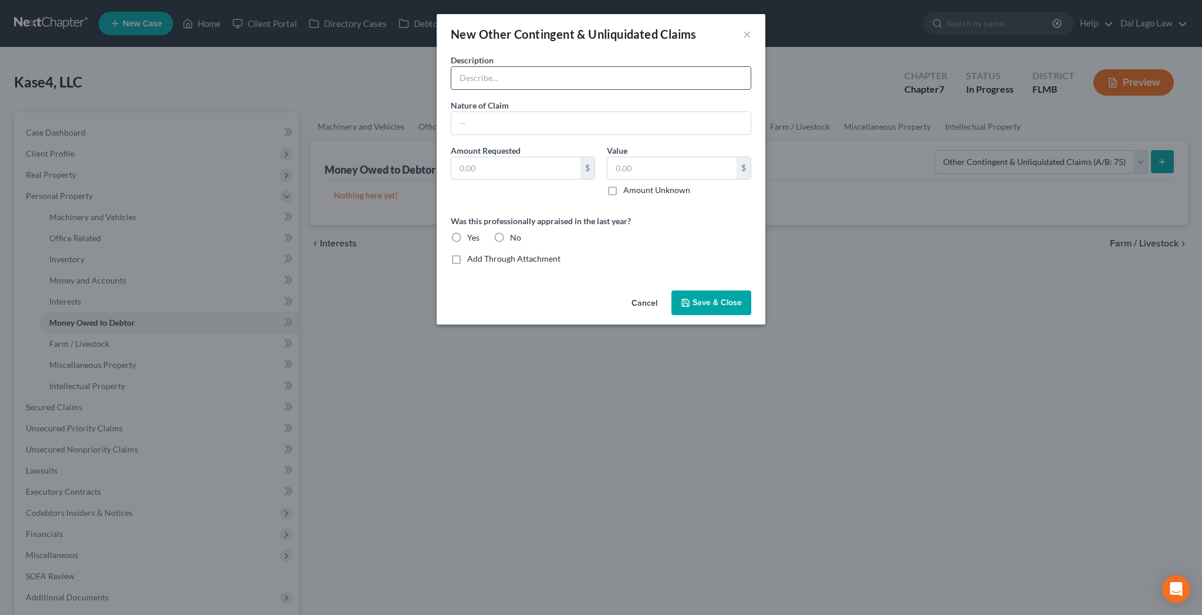
click at [567, 67] on input "text" at bounding box center [600, 78] width 299 height 22
type input "Money owed by Jeff A. Black"
type input "Operating Agreement"
type input "150,000"
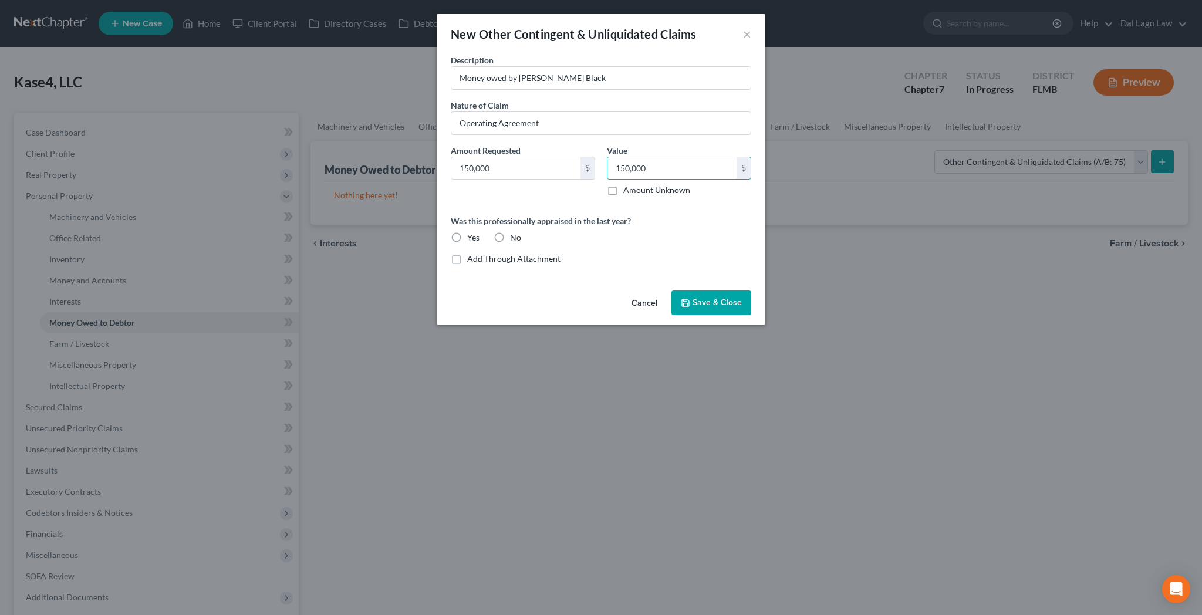
click at [521, 232] on label "No" at bounding box center [515, 238] width 11 height 12
click at [522, 232] on input "No" at bounding box center [519, 236] width 8 height 8
radio input "true"
click at [692, 298] on span "Save & Close" at bounding box center [716, 303] width 49 height 10
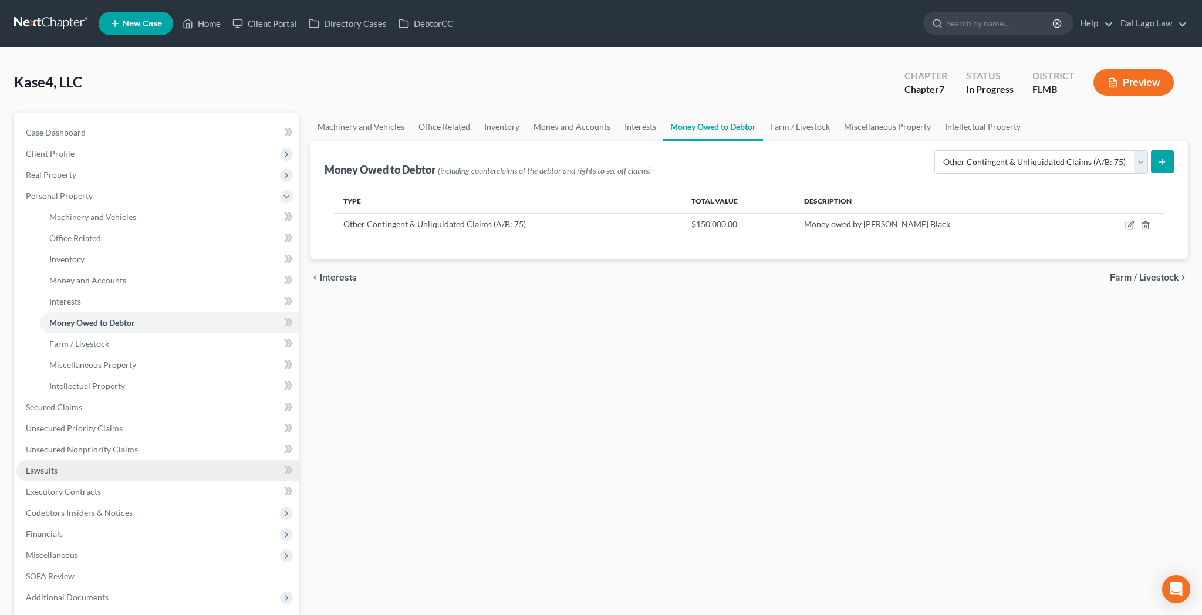
click at [38, 465] on span "Lawsuits" at bounding box center [42, 470] width 32 height 10
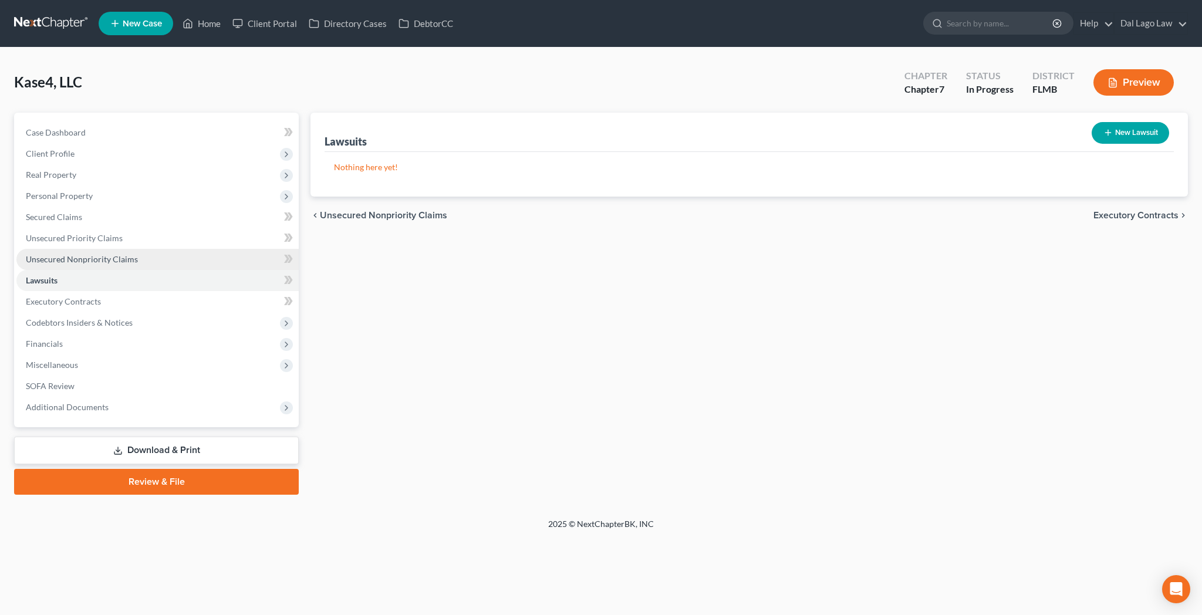
click at [58, 254] on span "Unsecured Nonpriority Claims" at bounding box center [82, 259] width 112 height 10
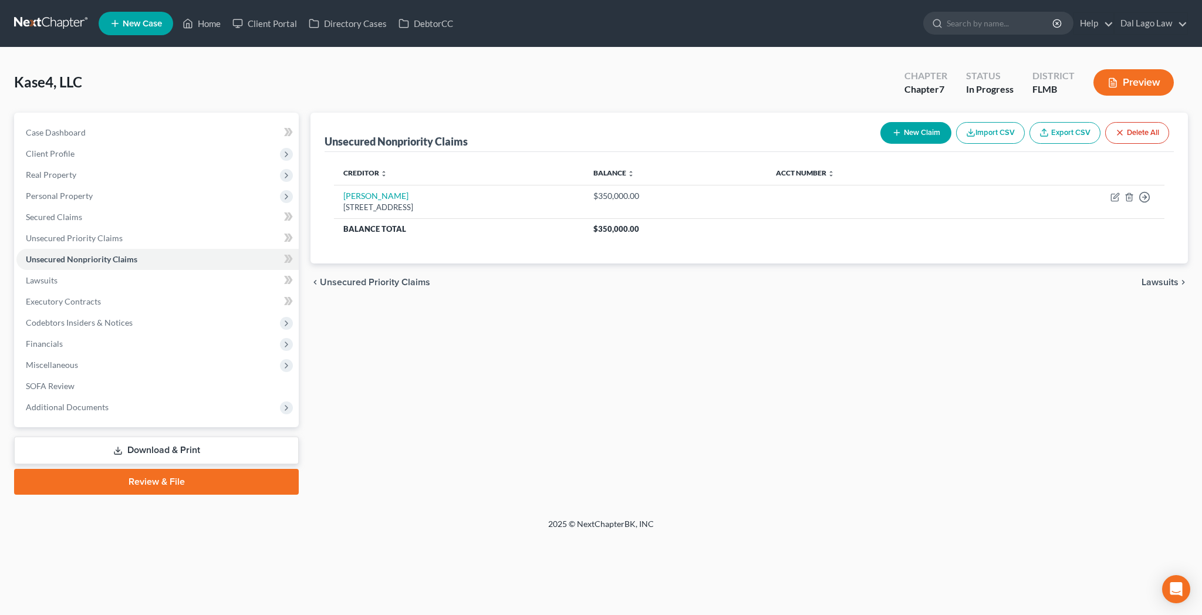
click at [951, 122] on button "New Claim" at bounding box center [915, 133] width 71 height 22
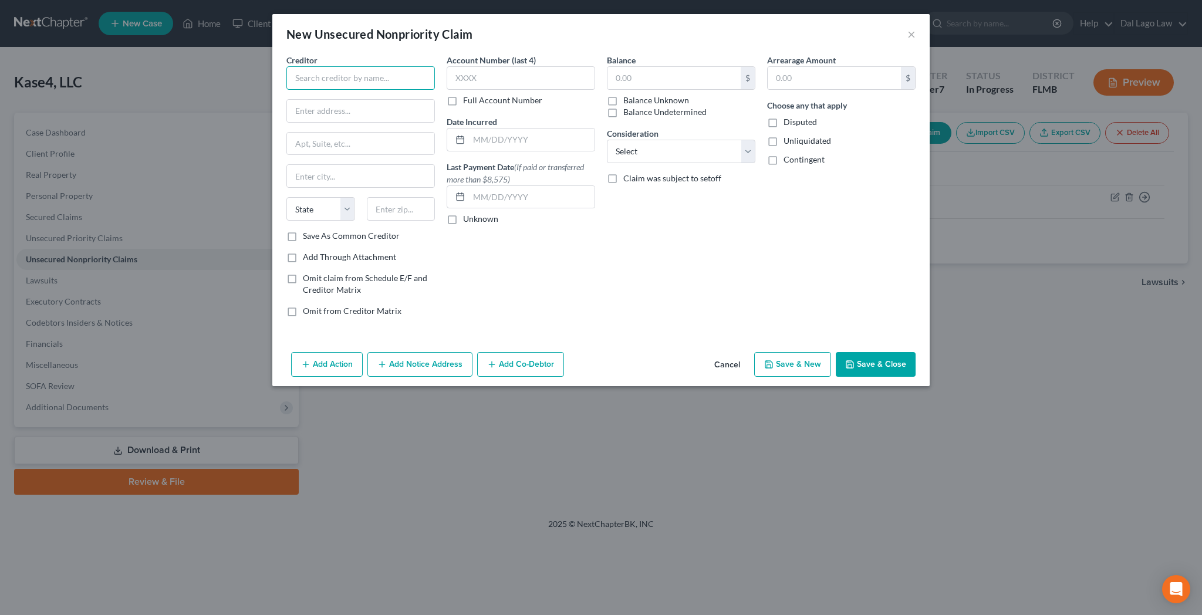
click at [421, 66] on input "text" at bounding box center [360, 77] width 148 height 23
type input "Frederik Six"
type input "c/o Benjamin H. Yormak, Esq."
type input "9990 Coconut Road"
type input "34135"
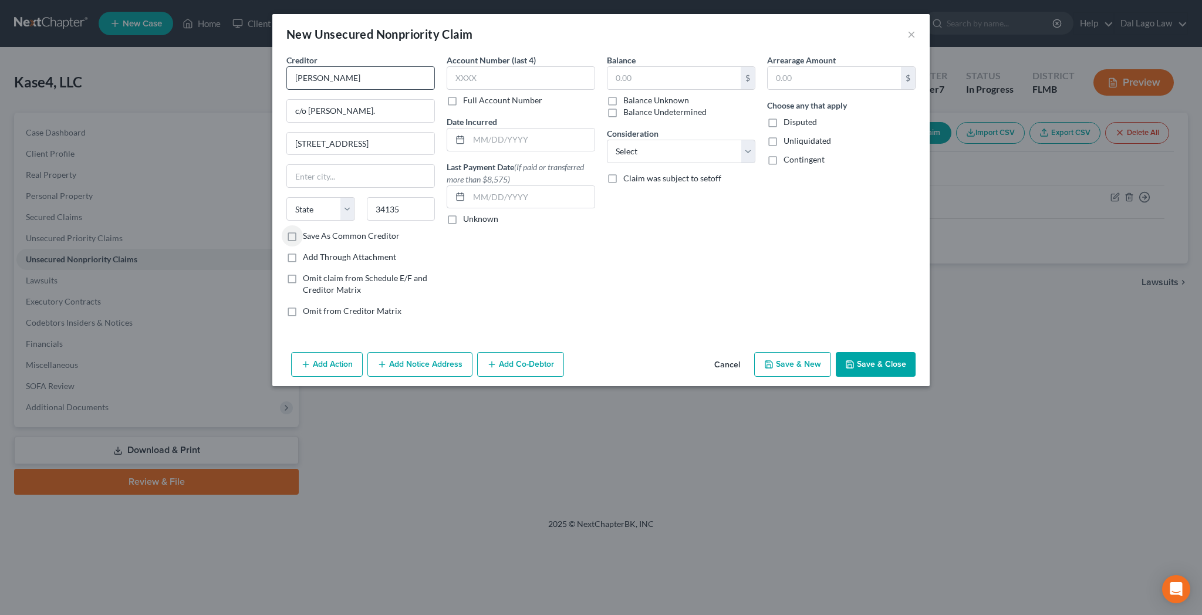
type input "Bonita Springs"
select select "9"
click at [372, 230] on label "Save As Common Creditor" at bounding box center [351, 236] width 97 height 12
click at [315, 230] on input "Save As Common Creditor" at bounding box center [311, 234] width 8 height 8
checkbox input "true"
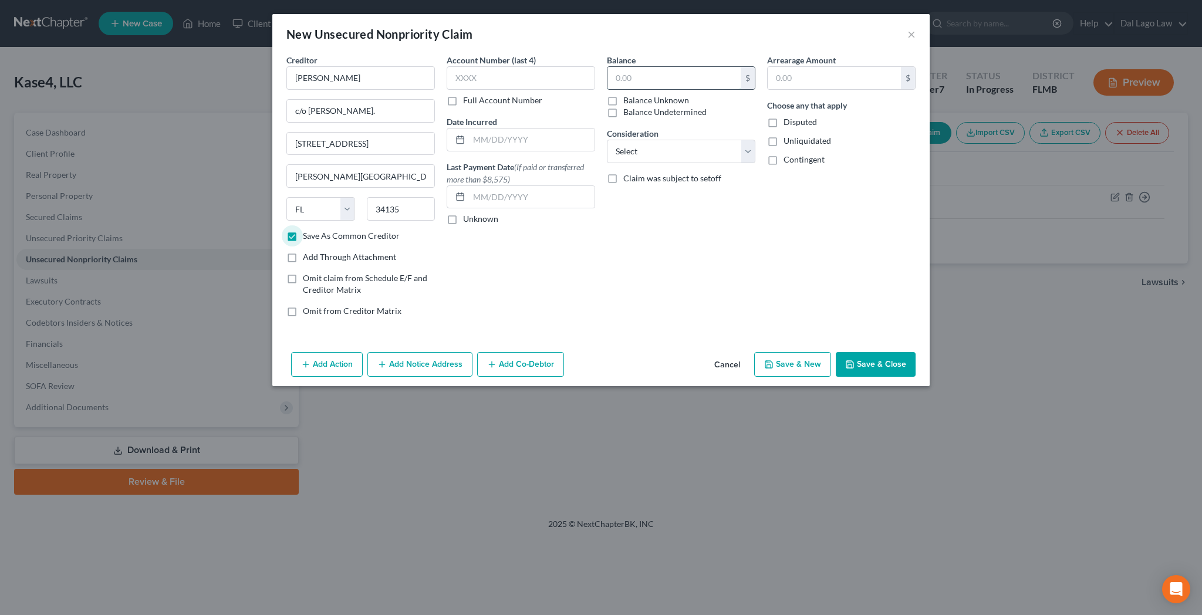
click at [651, 67] on input "text" at bounding box center [673, 78] width 133 height 22
type input "75,000"
select select "11"
click option "Other" at bounding box center [0, 0] width 0 height 0
click at [638, 185] on input "text" at bounding box center [680, 196] width 147 height 22
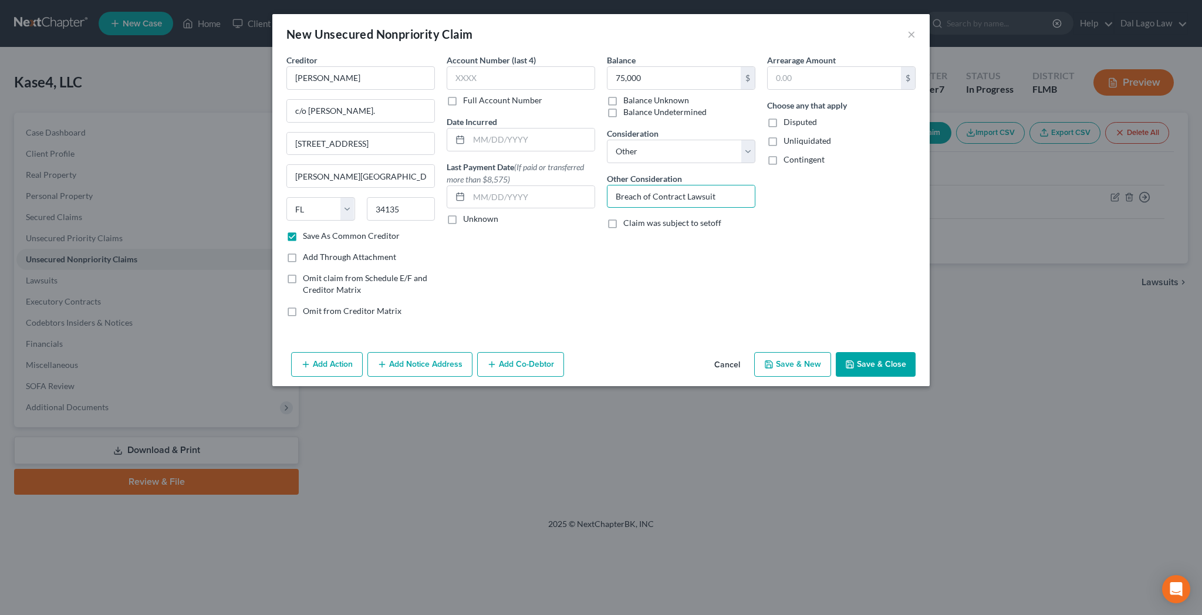
type input "Breach of Contract Lawsuit"
click at [836, 352] on button "Save & Close" at bounding box center [876, 364] width 80 height 25
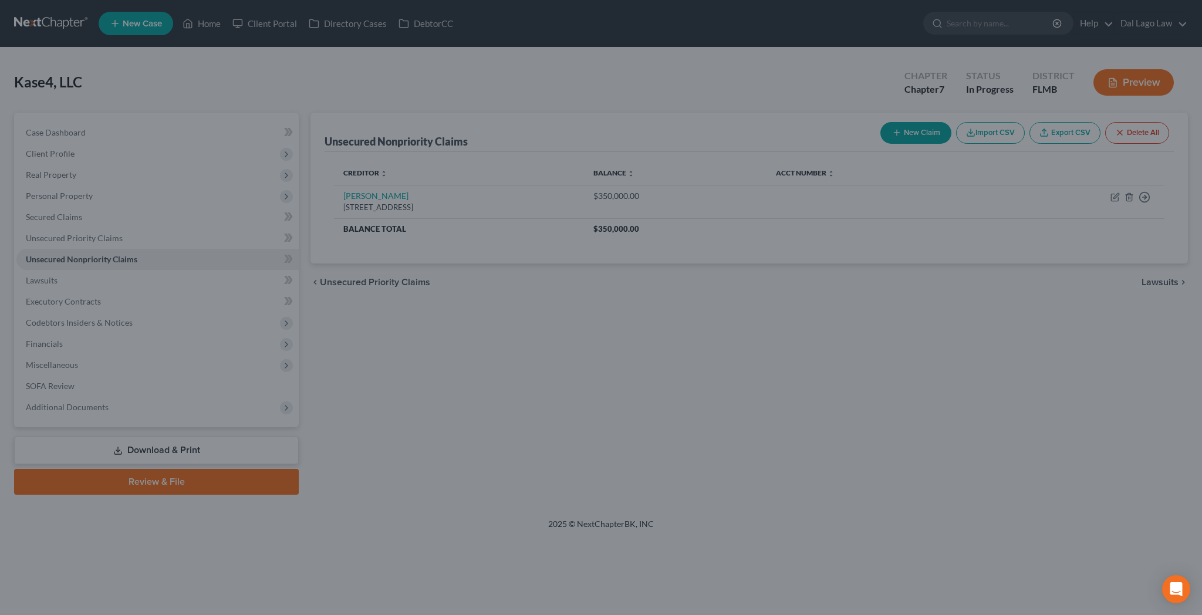
checkbox input "false"
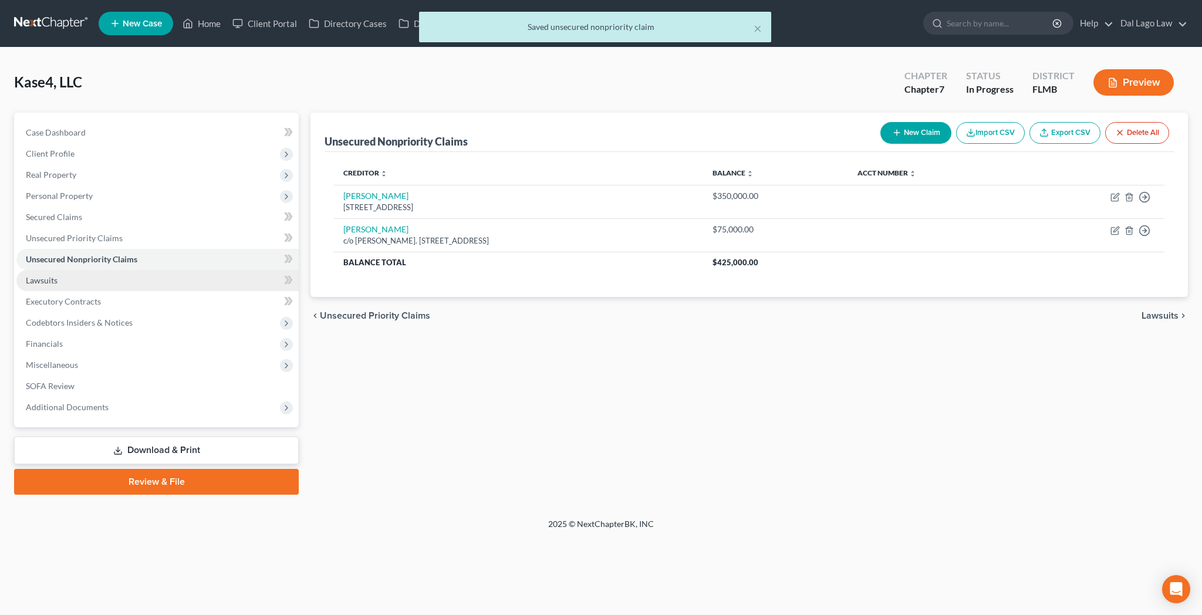
click at [34, 275] on span "Lawsuits" at bounding box center [42, 280] width 32 height 10
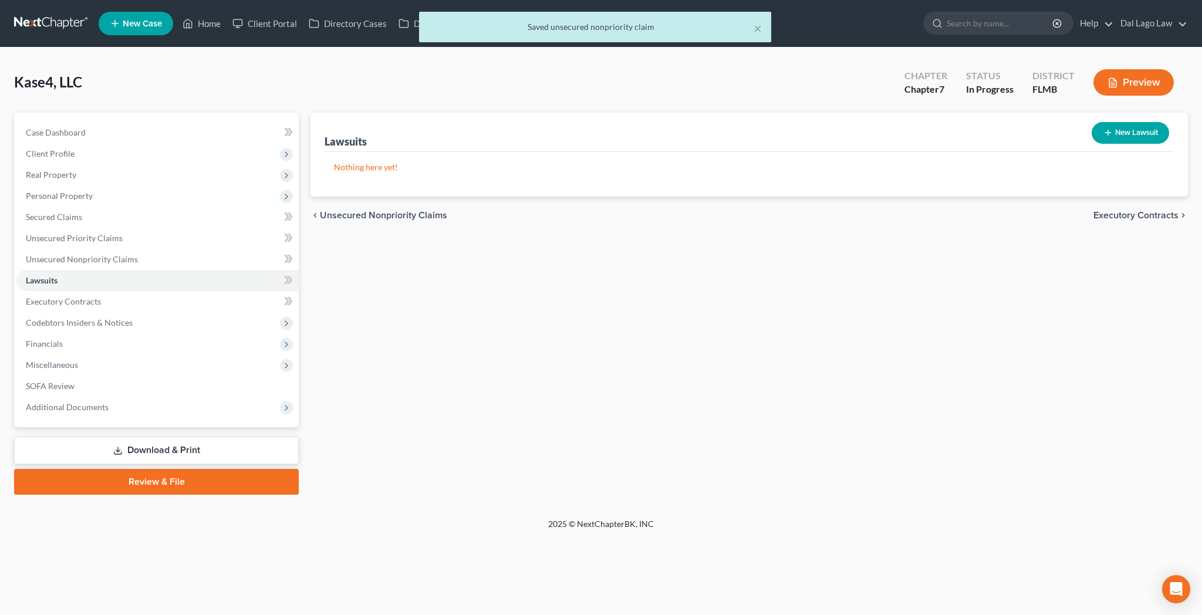
click at [1147, 122] on button "New Lawsuit" at bounding box center [1129, 133] width 77 height 22
select select "0"
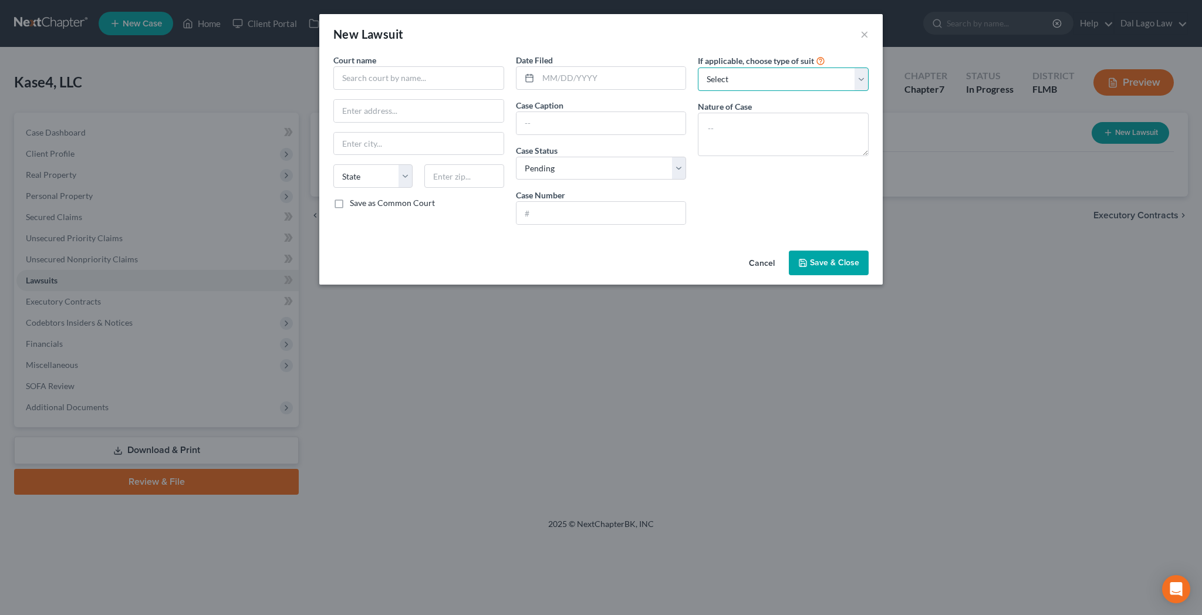
click at [698, 67] on select "Select Repossession Foreclosure Returns Other" at bounding box center [783, 78] width 171 height 23
select select "3"
click option "Other" at bounding box center [0, 0] width 0 height 0
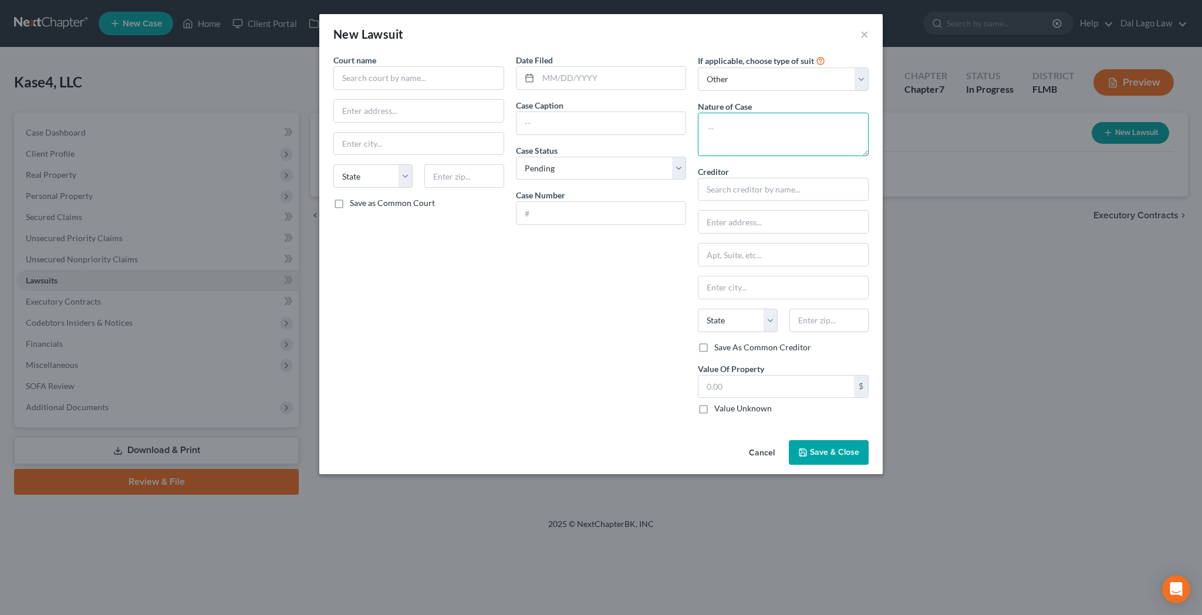
click at [710, 113] on textarea at bounding box center [783, 134] width 171 height 43
type textarea "Breach of Contract"
click at [706, 178] on input "text" at bounding box center [783, 189] width 171 height 23
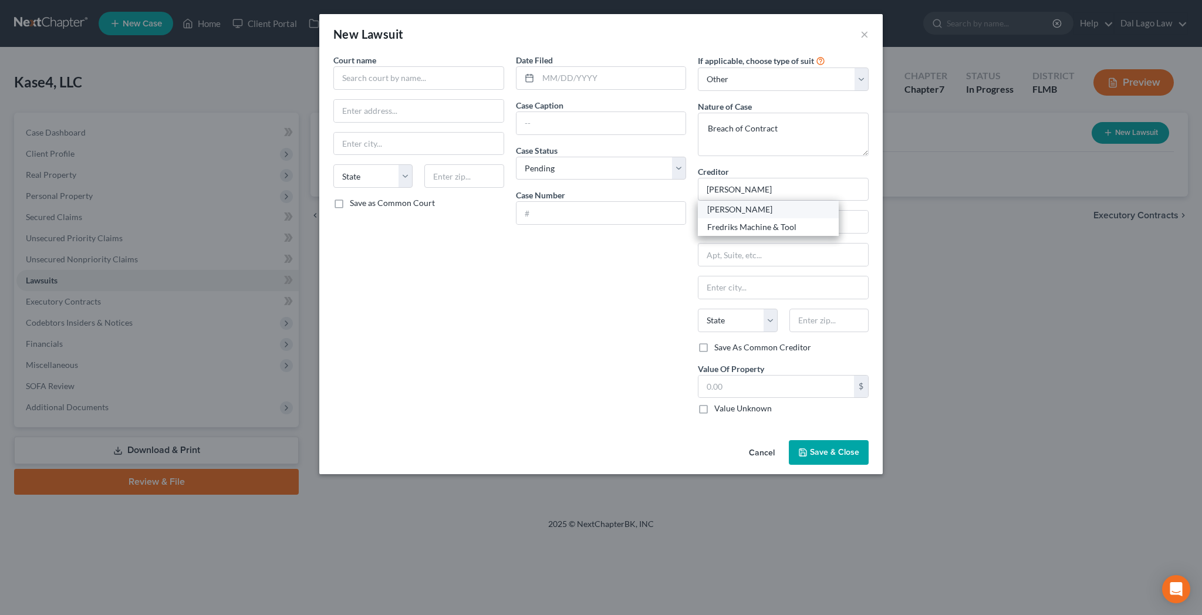
click at [707, 204] on div "Frederik Six" at bounding box center [768, 210] width 122 height 12
type input "Frederik Six"
type input "c/o Benjamin H. Yormak, Esq."
type input "9990 Coconut Road"
type input "Bonita Springs"
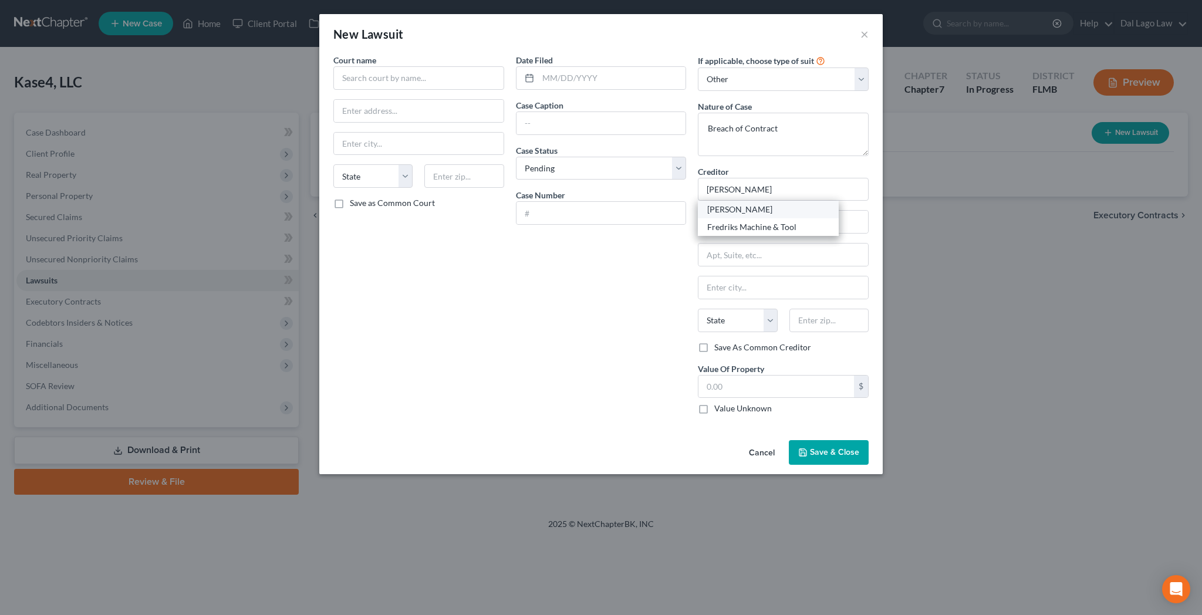
select select "9"
type input "34135"
drag, startPoint x: 691, startPoint y: 296, endPoint x: 702, endPoint y: 273, distance: 24.9
click at [698, 376] on input "text" at bounding box center [776, 387] width 156 height 22
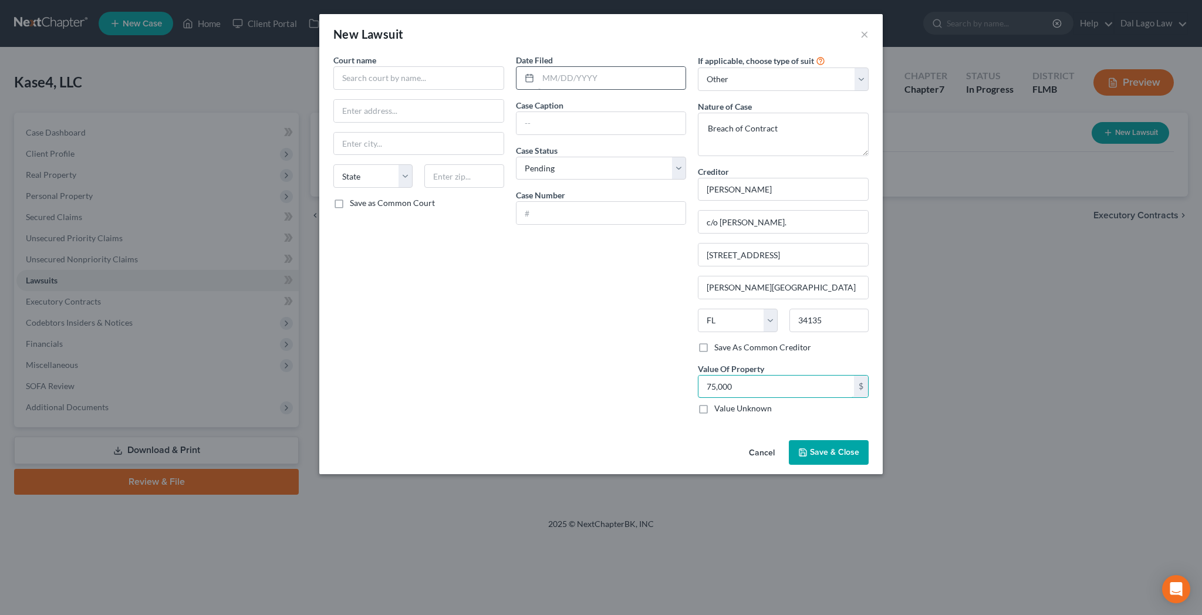
type input "75,000"
click at [595, 67] on input "text" at bounding box center [612, 78] width 148 height 22
type input "02/28/2025"
click at [581, 112] on input "text" at bounding box center [601, 123] width 170 height 22
type input "Frederik Six v Kase4, LLC"
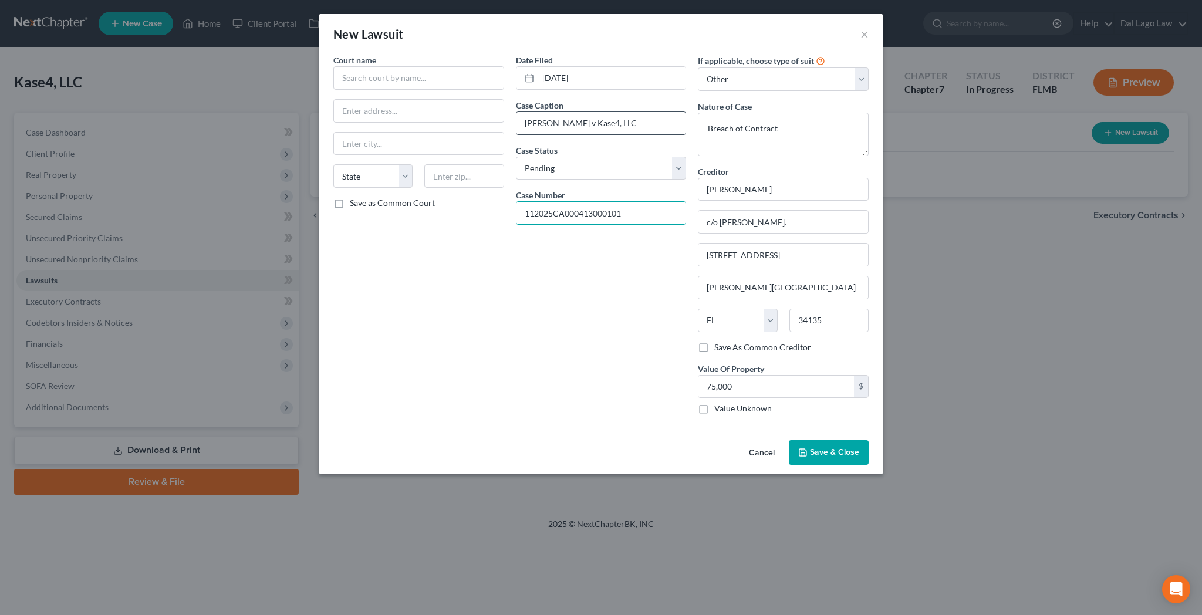
type input "112025CA000413000101"
click at [431, 66] on input "text" at bounding box center [418, 77] width 171 height 23
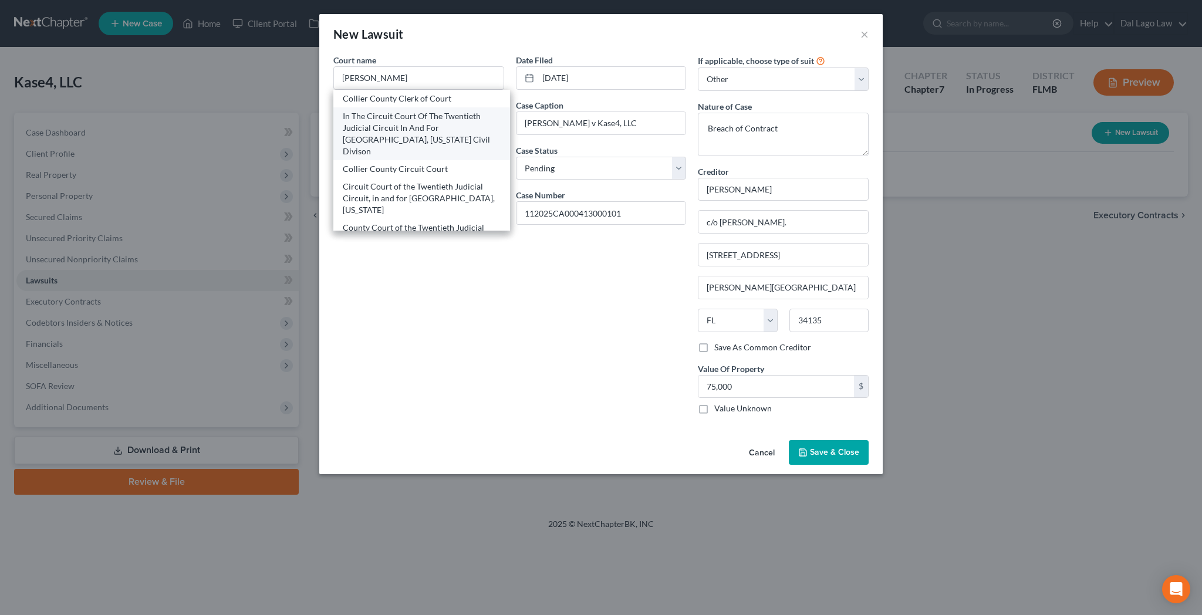
click at [433, 110] on div "In The Circuit Court Of The Twentieth Judicial Circuit In And For Collier Count…" at bounding box center [422, 133] width 158 height 47
type input "In The Circuit Court Of The Twentieth Judicial Circuit In And For Collier Count…"
type input "3315 Tamiami Trail East, Ste. 102"
type input "Naples"
select select "9"
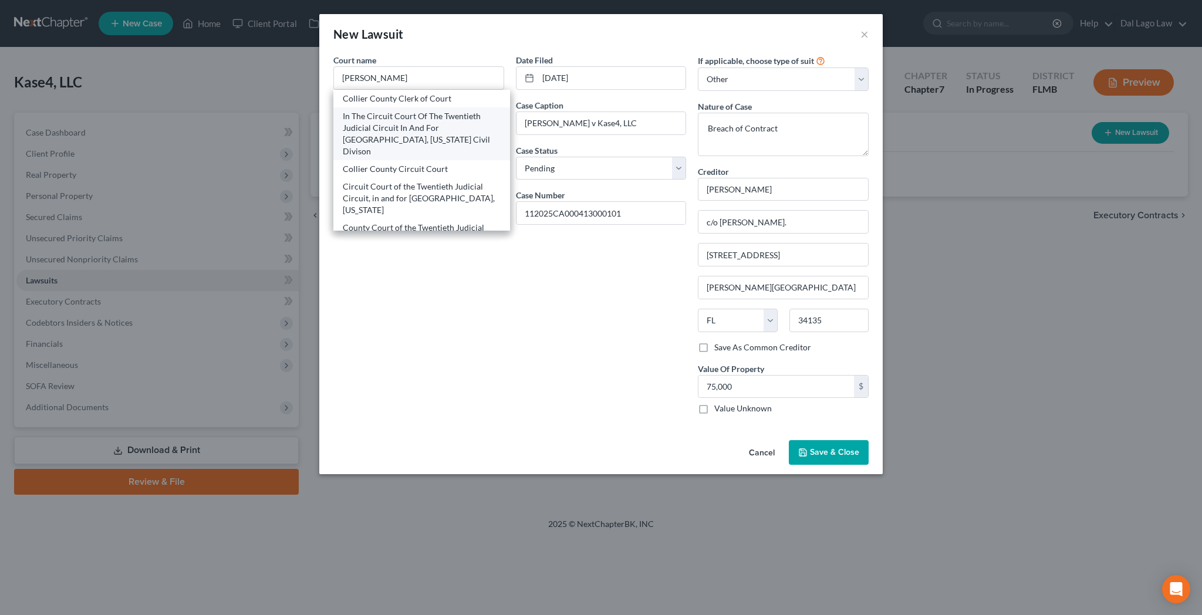
type input "34112"
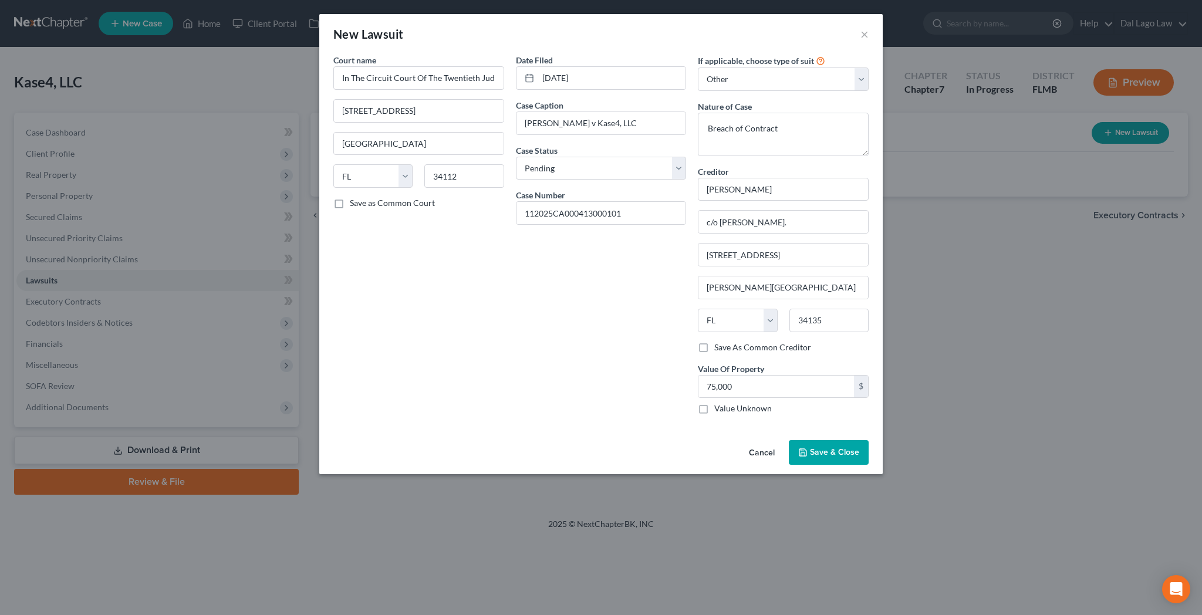
click at [789, 440] on button "Save & Close" at bounding box center [829, 452] width 80 height 25
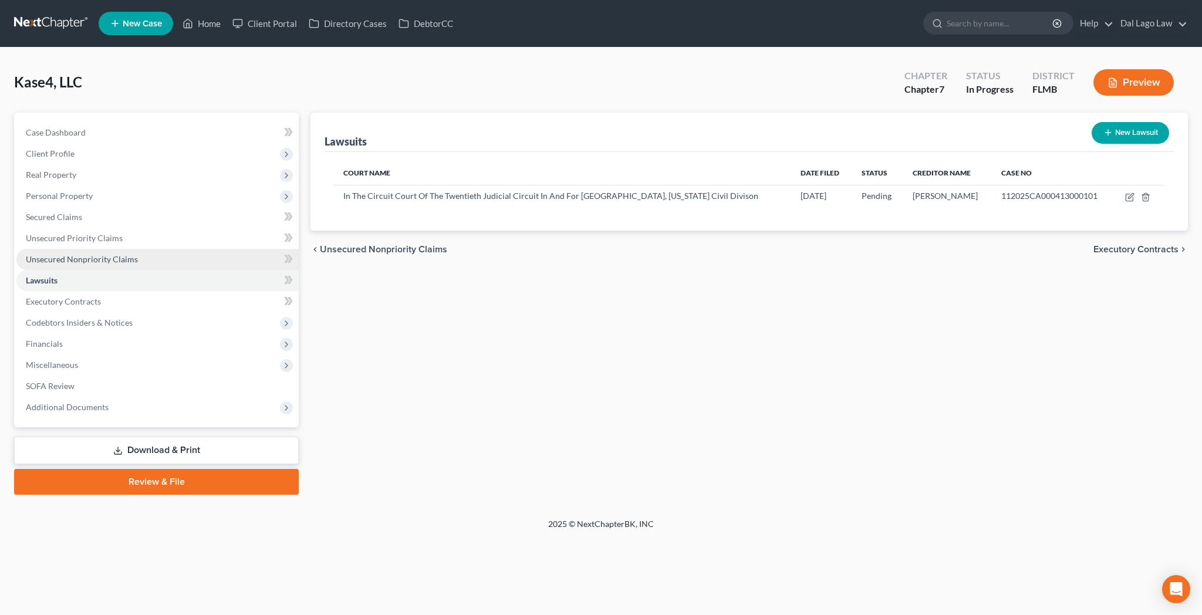
click at [60, 254] on span "Unsecured Nonpriority Claims" at bounding box center [82, 259] width 112 height 10
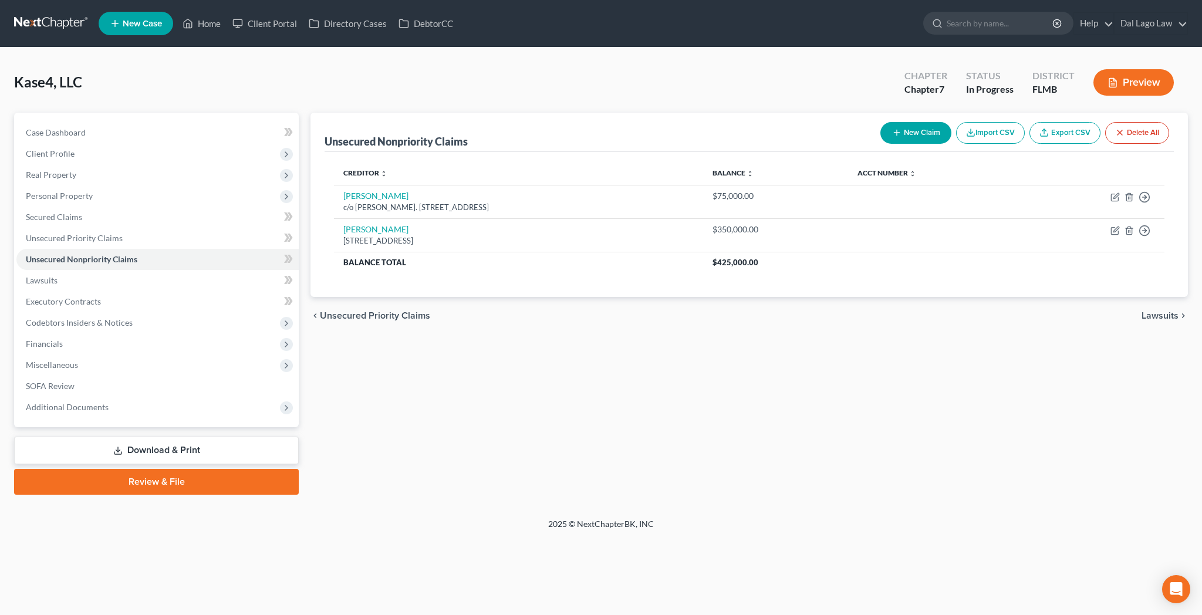
click at [951, 122] on button "New Claim" at bounding box center [915, 133] width 71 height 22
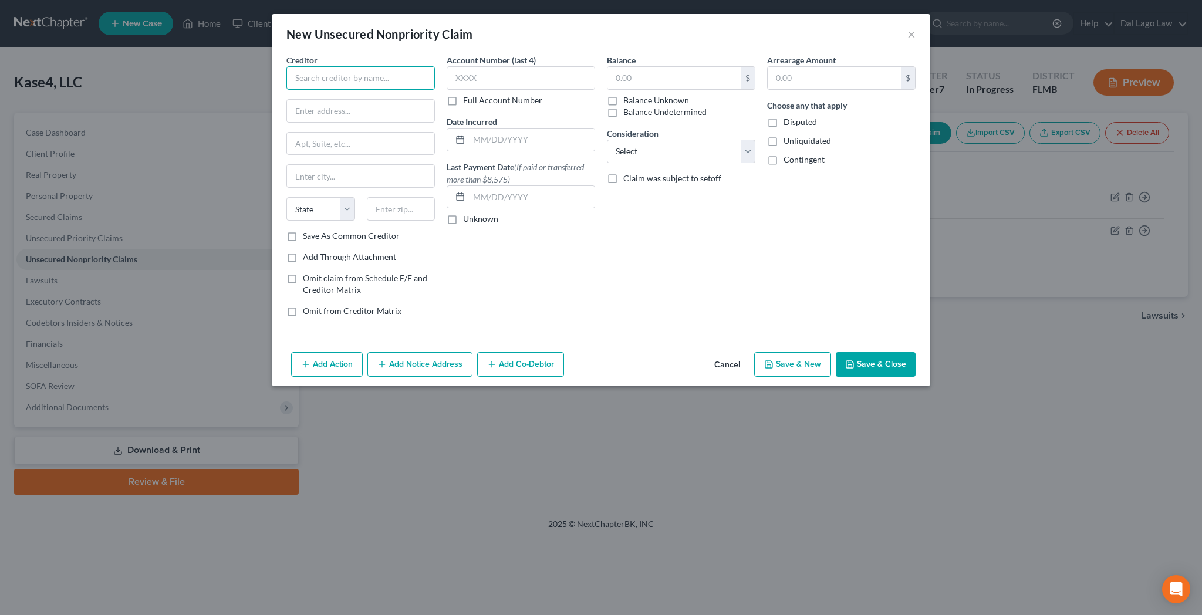
click at [405, 66] on input "text" at bounding box center [360, 77] width 148 height 23
type input "Tara Olson"
click at [623, 94] on label "Balance Unknown" at bounding box center [656, 100] width 66 height 12
click at [628, 94] on input "Balance Unknown" at bounding box center [632, 98] width 8 height 8
checkbox input "true"
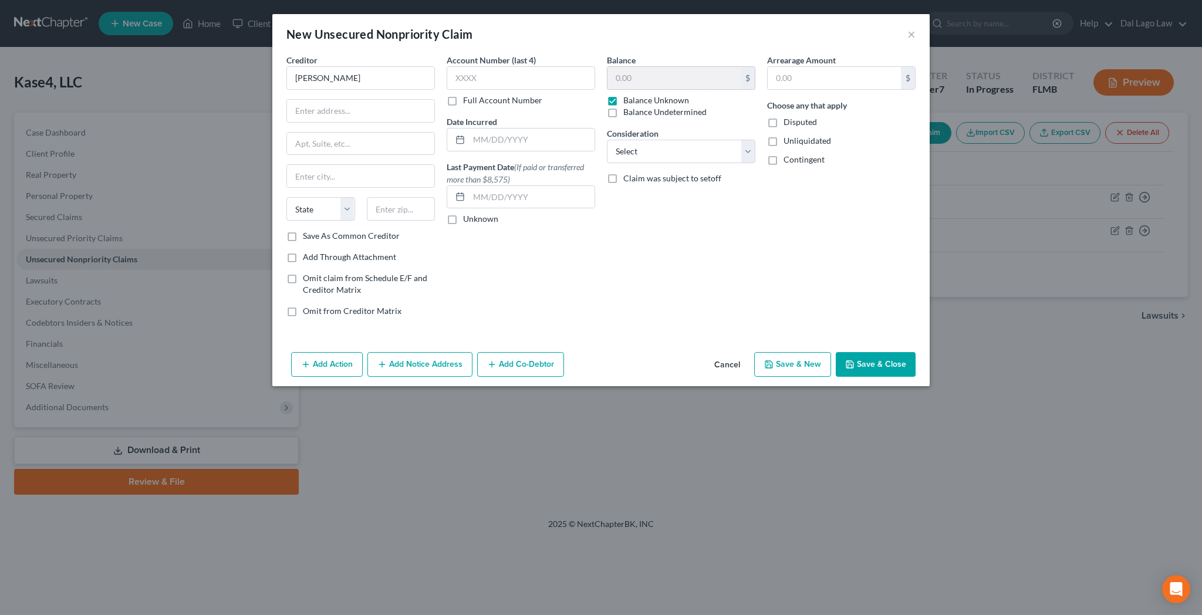
type input "0.00"
click at [623, 94] on label "Balance Unknown" at bounding box center [656, 100] width 66 height 12
click at [628, 94] on input "Balance Unknown" at bounding box center [632, 98] width 8 height 8
checkbox input "false"
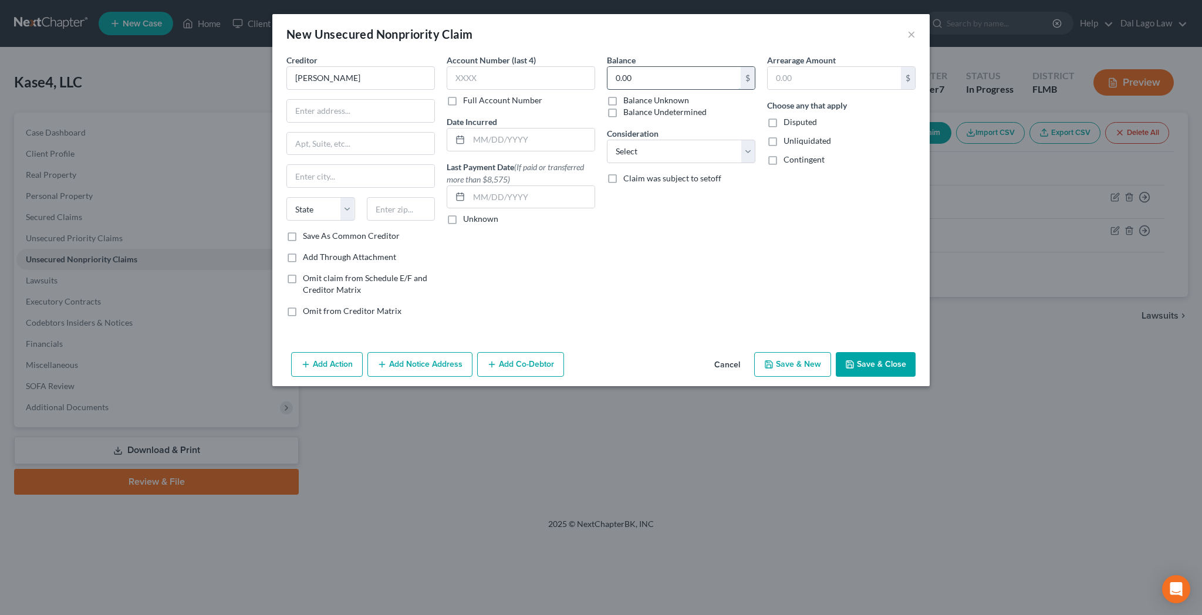
click at [634, 67] on input "0.00" at bounding box center [673, 78] width 133 height 22
type input "65,000"
select select "11"
click option "Other" at bounding box center [0, 0] width 0 height 0
click at [641, 173] on label "Other Consideration" at bounding box center [644, 179] width 75 height 12
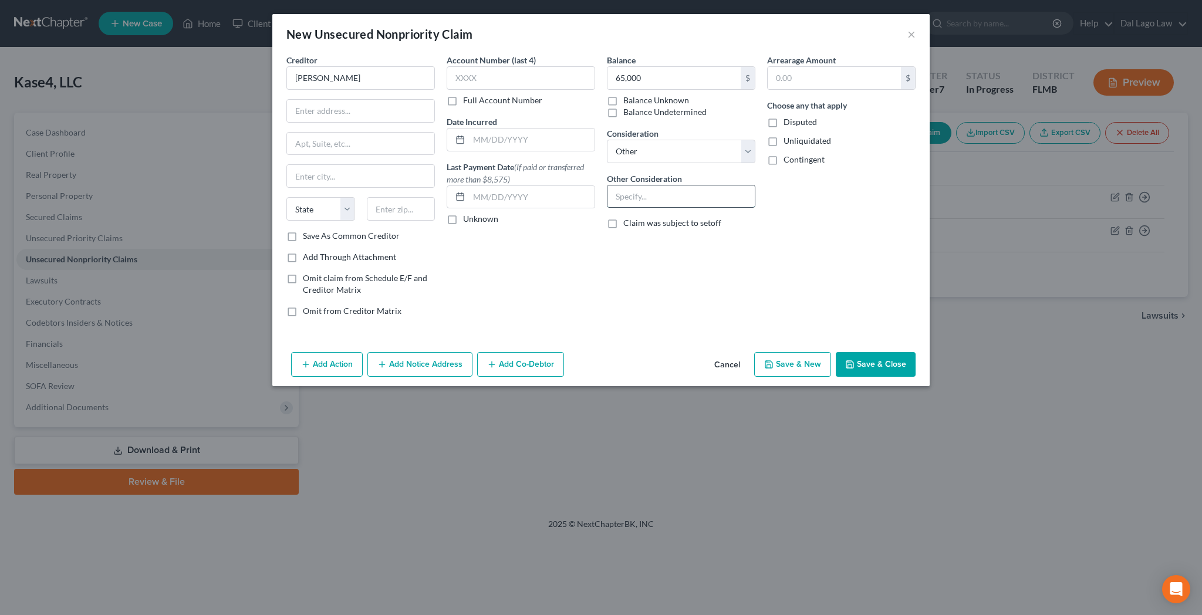
click at [634, 185] on input "text" at bounding box center [680, 196] width 147 height 22
type input "Breach of Contract"
click at [836, 352] on button "Save & Close" at bounding box center [876, 364] width 80 height 25
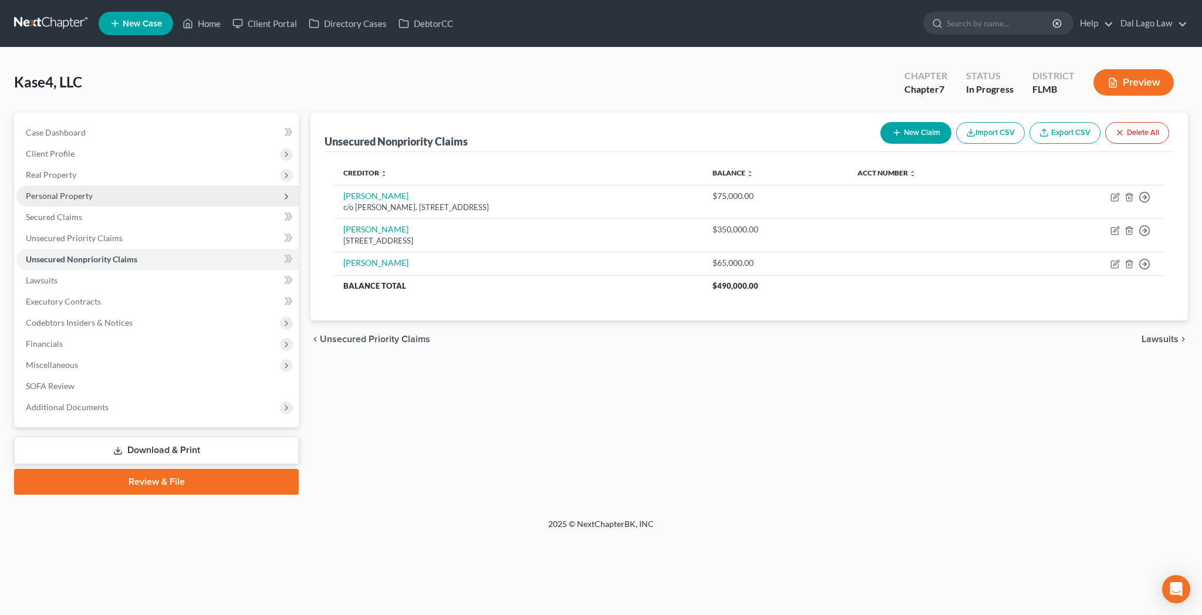
click at [39, 191] on span "Personal Property" at bounding box center [59, 196] width 67 height 10
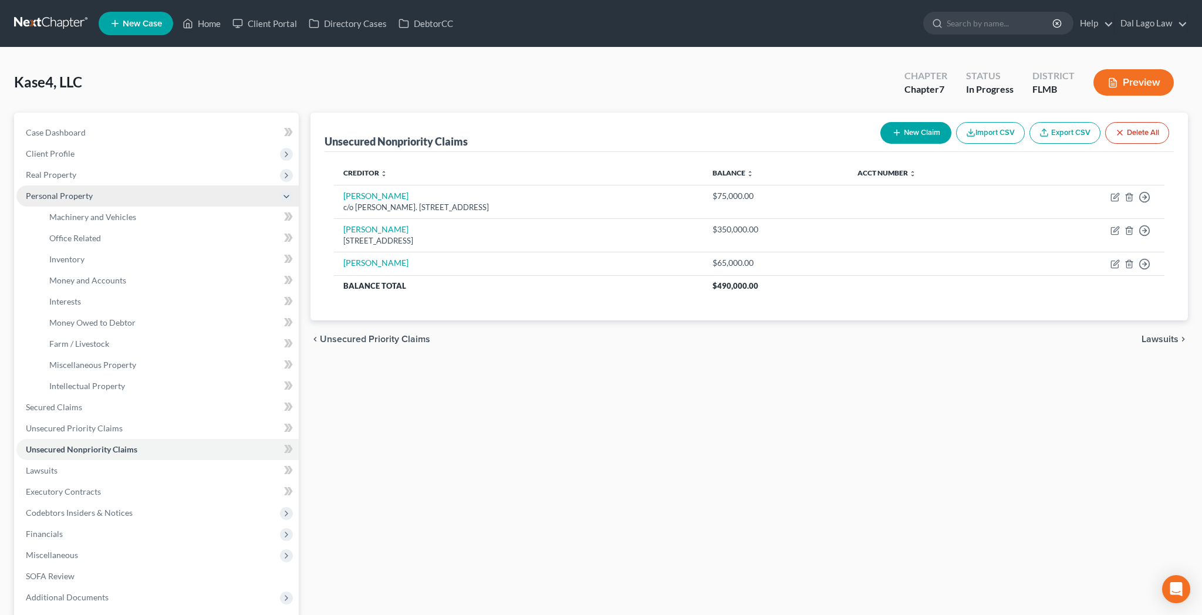
click at [74, 185] on span "Personal Property" at bounding box center [157, 195] width 282 height 21
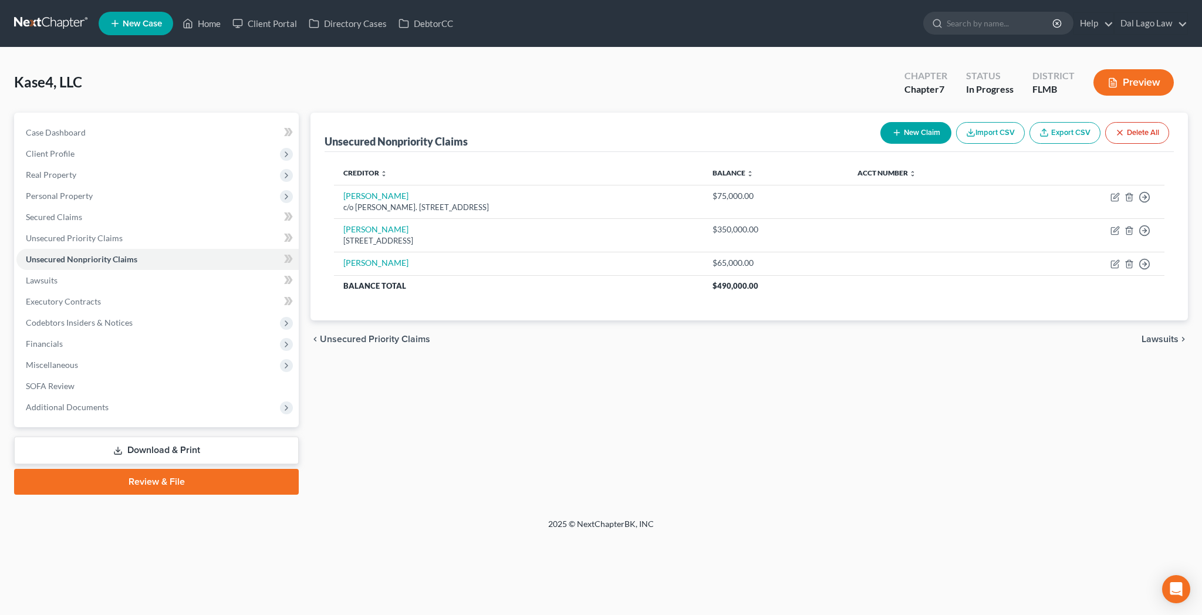
click at [71, 212] on span "Machinery and Vehicles" at bounding box center [92, 217] width 87 height 10
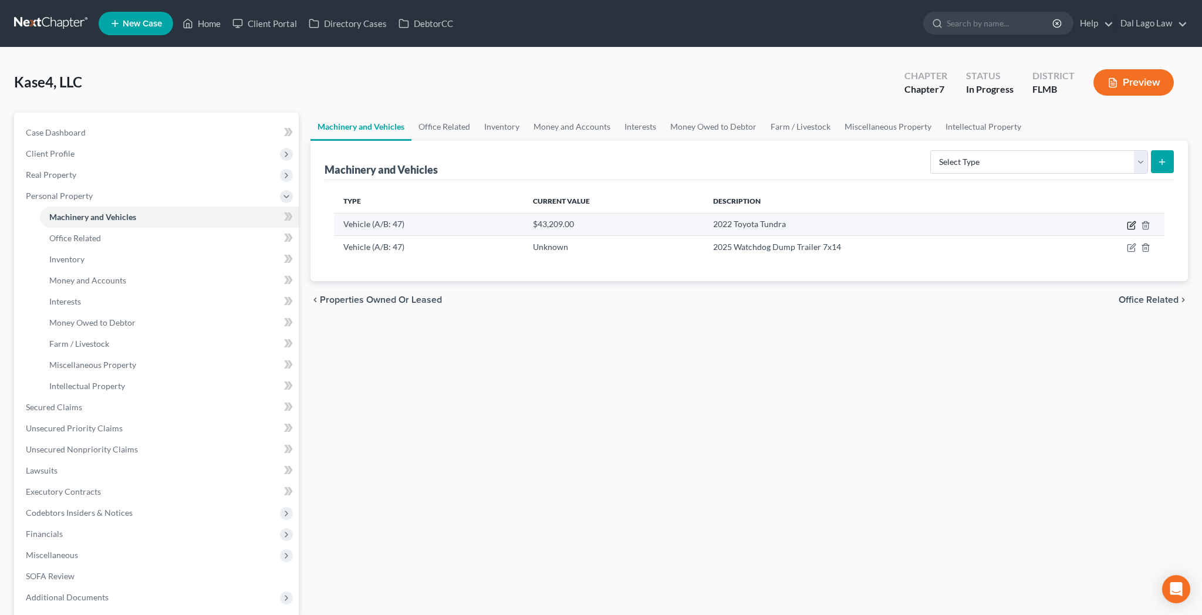
click at [1134, 222] on icon "button" at bounding box center [1130, 225] width 7 height 7
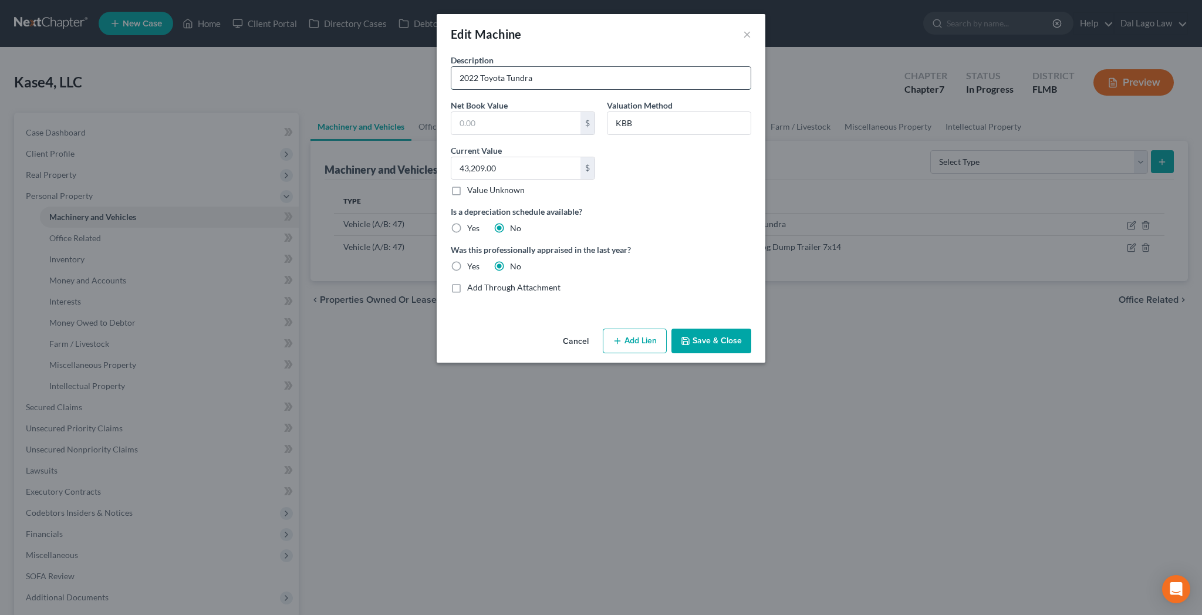
drag, startPoint x: 576, startPoint y: 60, endPoint x: 365, endPoint y: 72, distance: 211.6
click at [451, 72] on input "2022 Toyota Tundra" at bounding box center [600, 78] width 299 height 22
click at [743, 29] on button "×" at bounding box center [747, 34] width 8 height 14
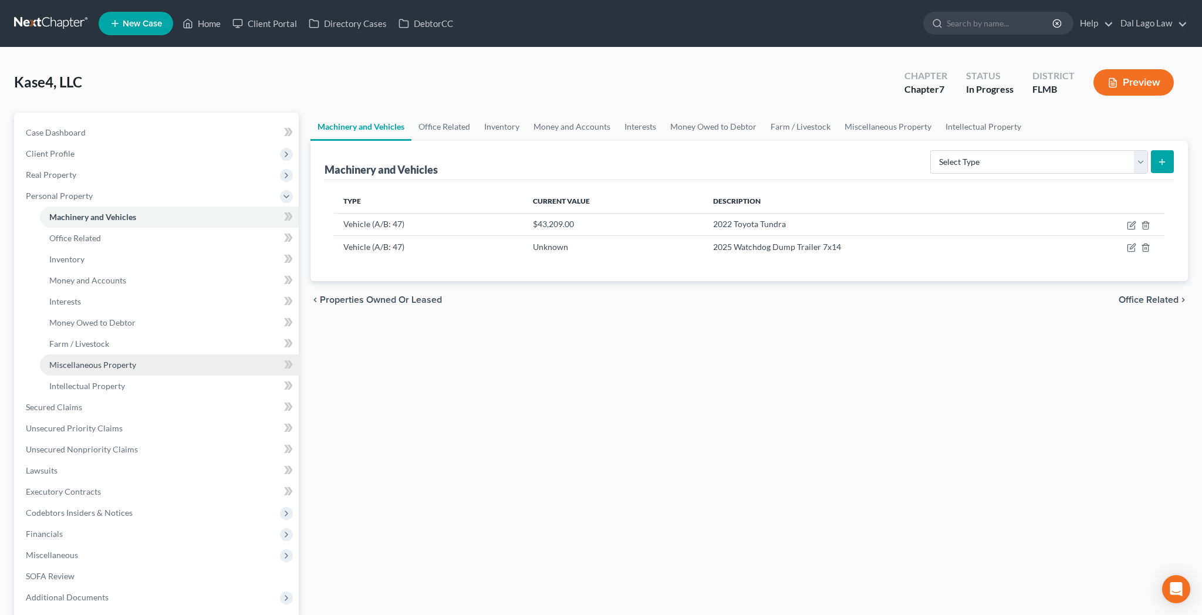
click at [62, 360] on span "Miscellaneous Property" at bounding box center [92, 365] width 87 height 10
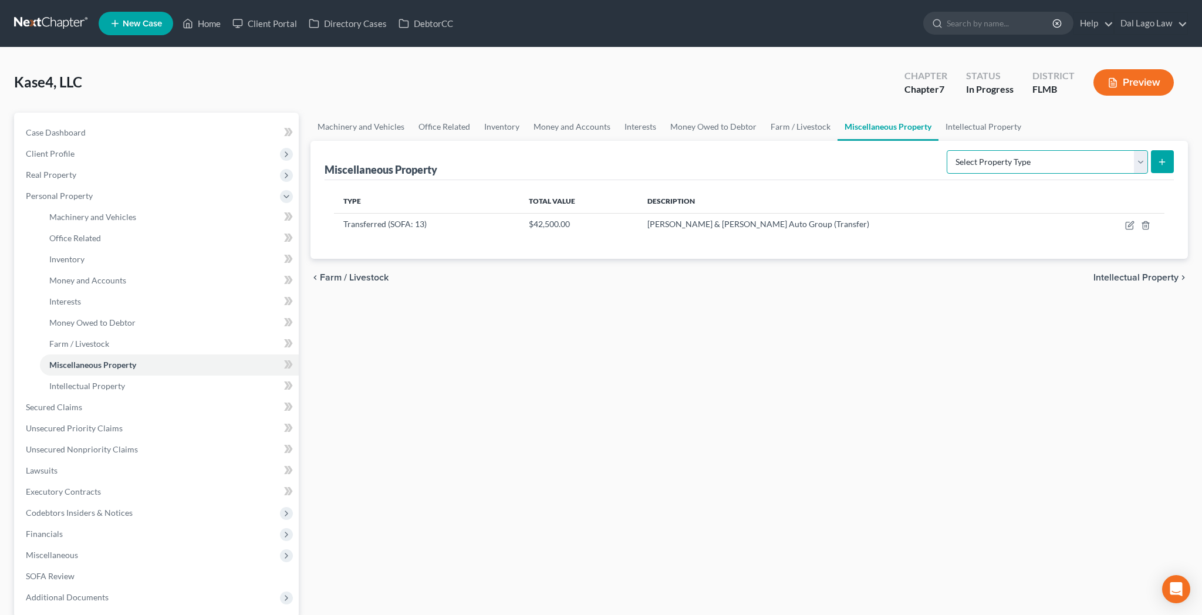
click at [947, 150] on select "Select Property Type Assigned for Creditor Benefit Within 120 Days (SOFA: 8) As…" at bounding box center [1047, 161] width 201 height 23
select select "transferred"
click option "Transferred (SOFA: 13)" at bounding box center [0, 0] width 0 height 0
click at [1167, 157] on icon "submit" at bounding box center [1161, 161] width 9 height 9
select select "Ordinary (within 2 years)"
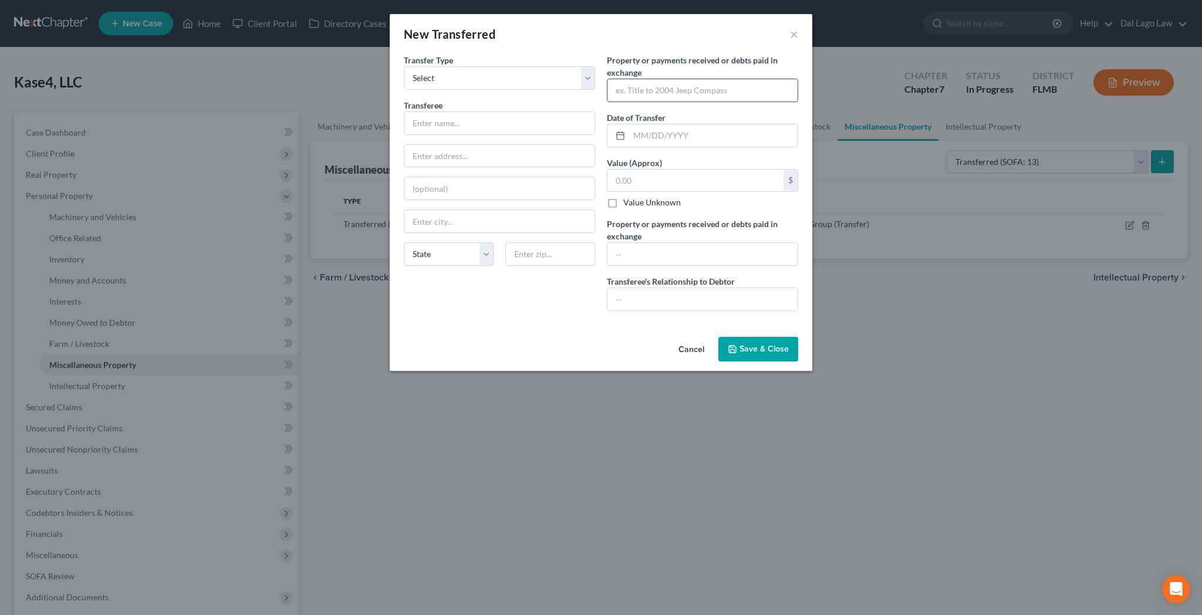
click at [647, 79] on input "text" at bounding box center [702, 90] width 190 height 22
paste input "2022 Toyota Tundra"
type input "2022 Toyota Tundra"
click at [643, 170] on input "text" at bounding box center [695, 181] width 176 height 22
type input "43,209"
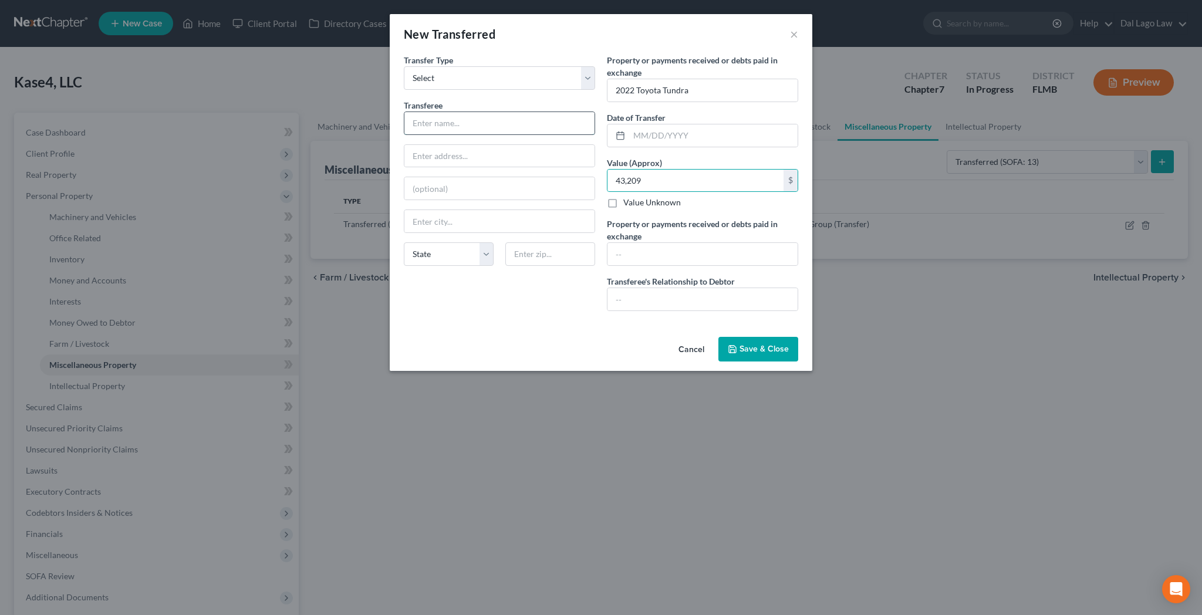
click at [487, 112] on input "text" at bounding box center [499, 123] width 190 height 22
type input "?"
click at [663, 243] on input "text" at bounding box center [702, 254] width 190 height 22
type input "?"
click at [658, 288] on input "text" at bounding box center [702, 299] width 190 height 22
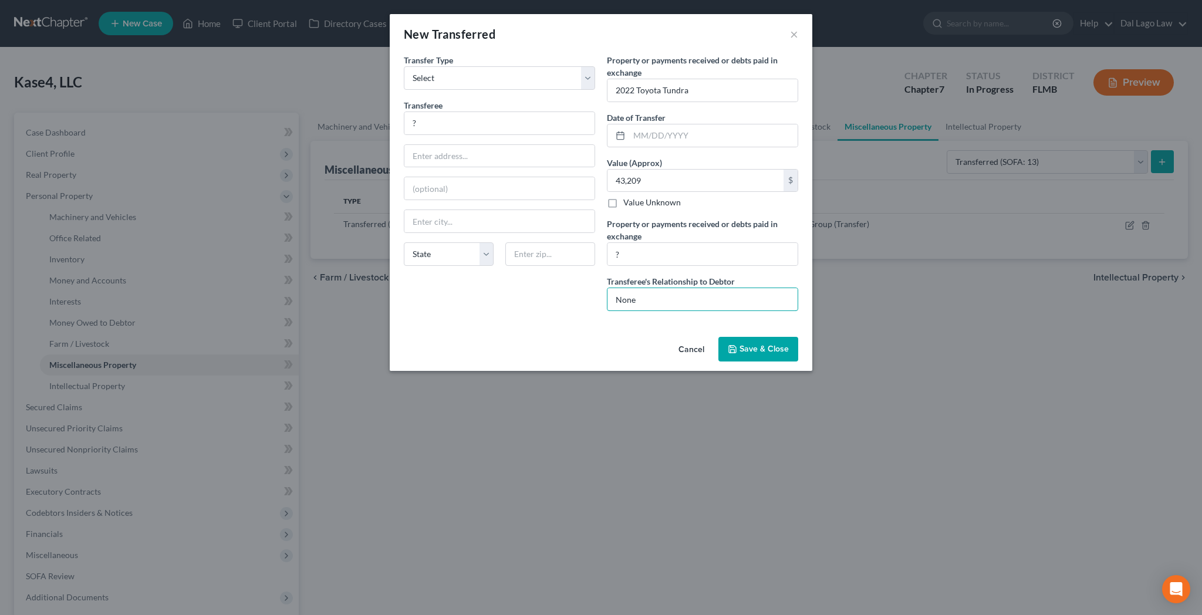
type input "None"
click at [739, 344] on span "Save & Close" at bounding box center [763, 349] width 49 height 10
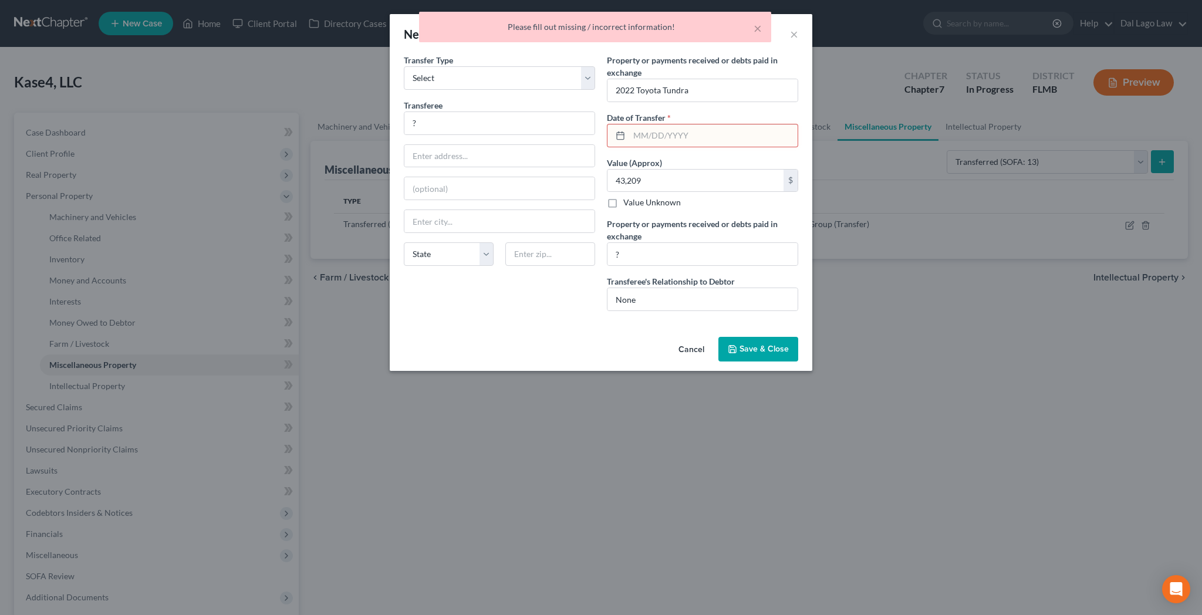
click at [681, 124] on input "text" at bounding box center [713, 135] width 168 height 22
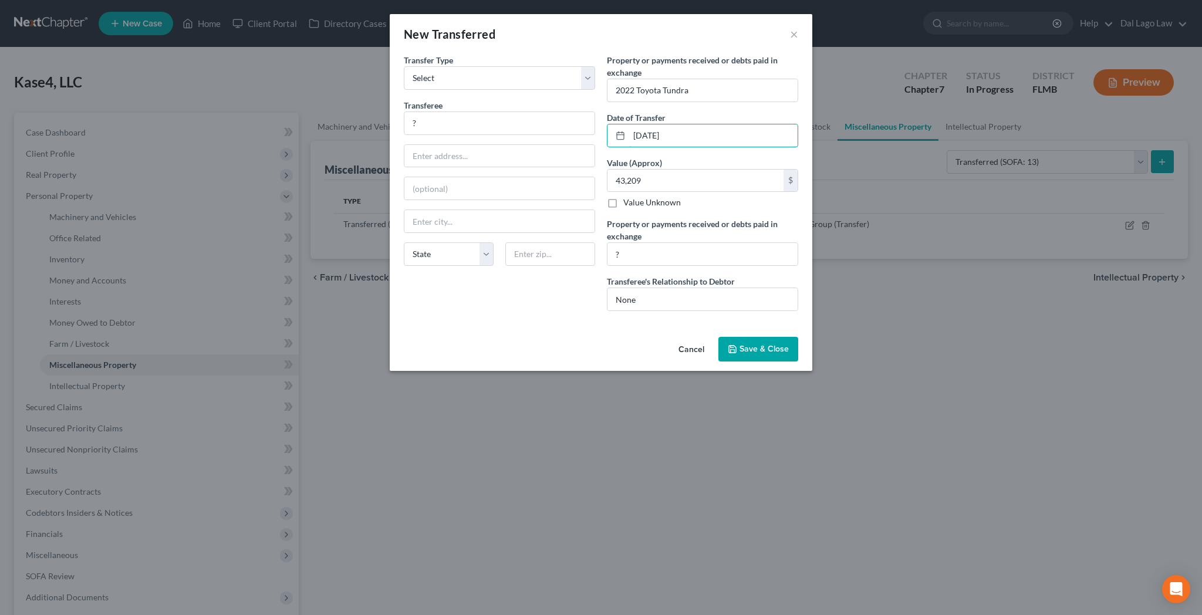
type input "05/01/2025"
click at [743, 337] on button "Save & Close" at bounding box center [758, 349] width 80 height 25
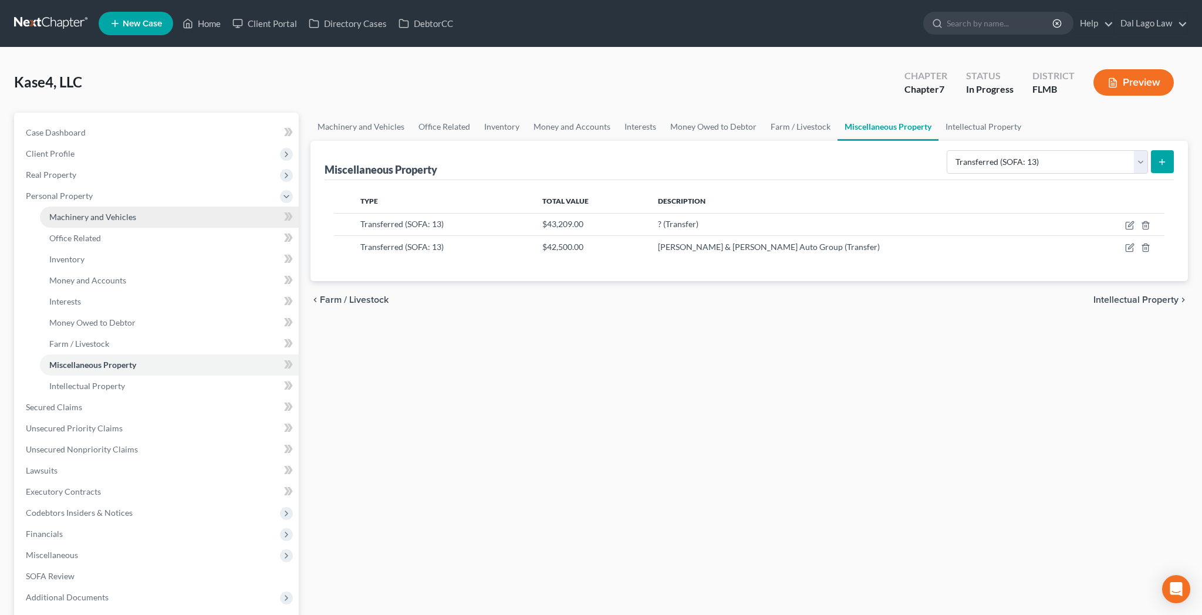
click at [91, 212] on span "Machinery and Vehicles" at bounding box center [92, 217] width 87 height 10
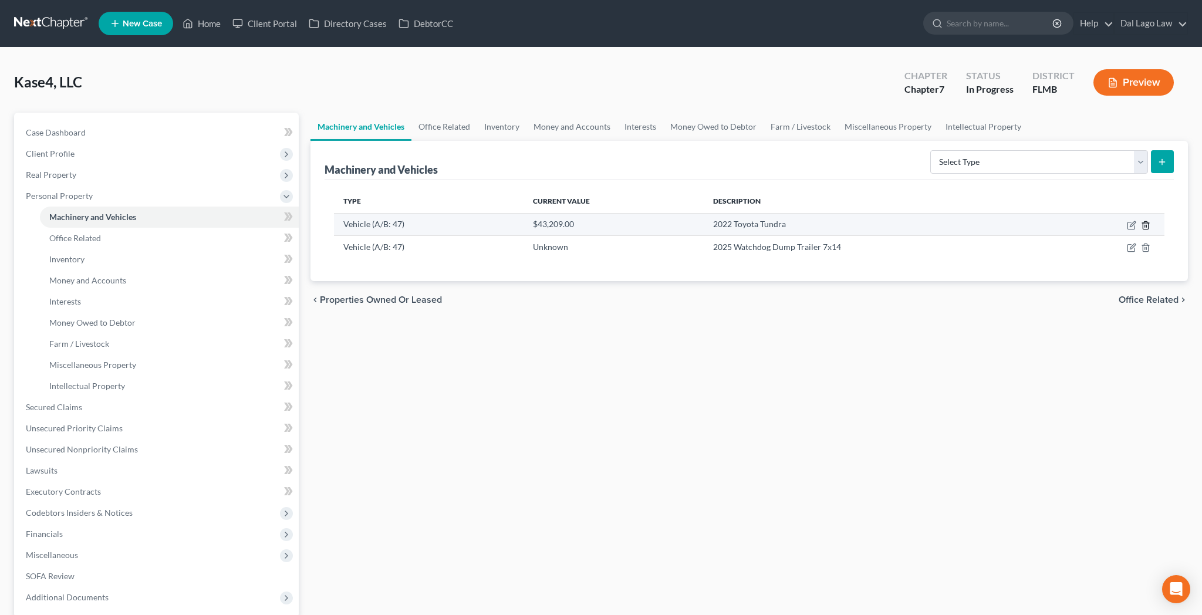
click at [1150, 221] on icon "button" at bounding box center [1145, 225] width 9 height 9
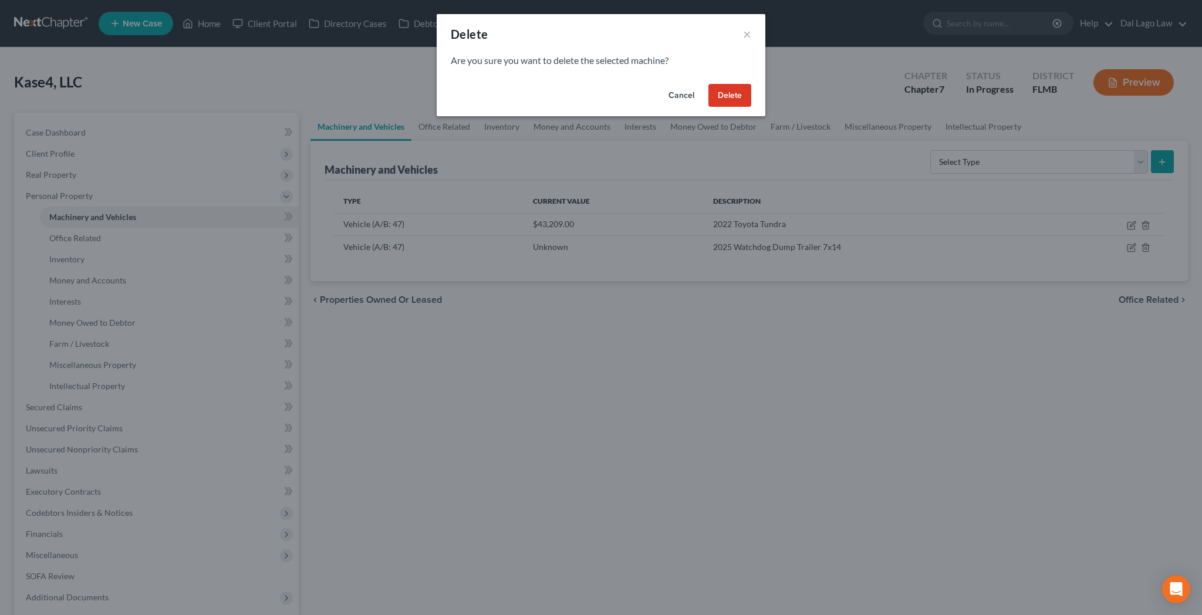
click at [708, 84] on button "Delete" at bounding box center [729, 95] width 43 height 23
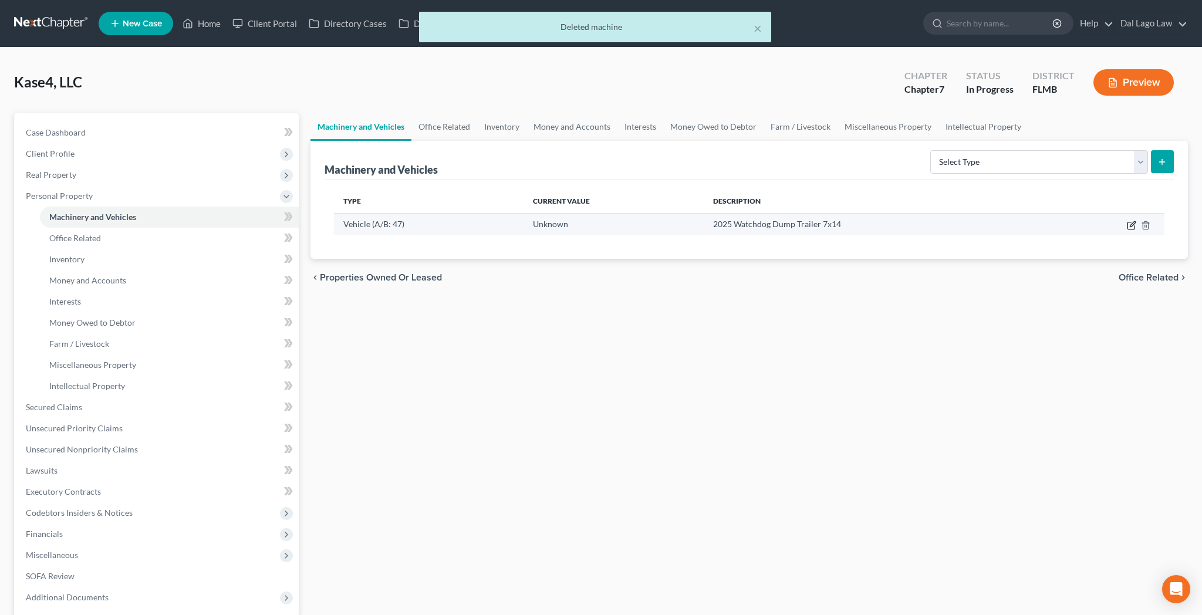
click at [1136, 221] on icon "button" at bounding box center [1131, 225] width 9 height 9
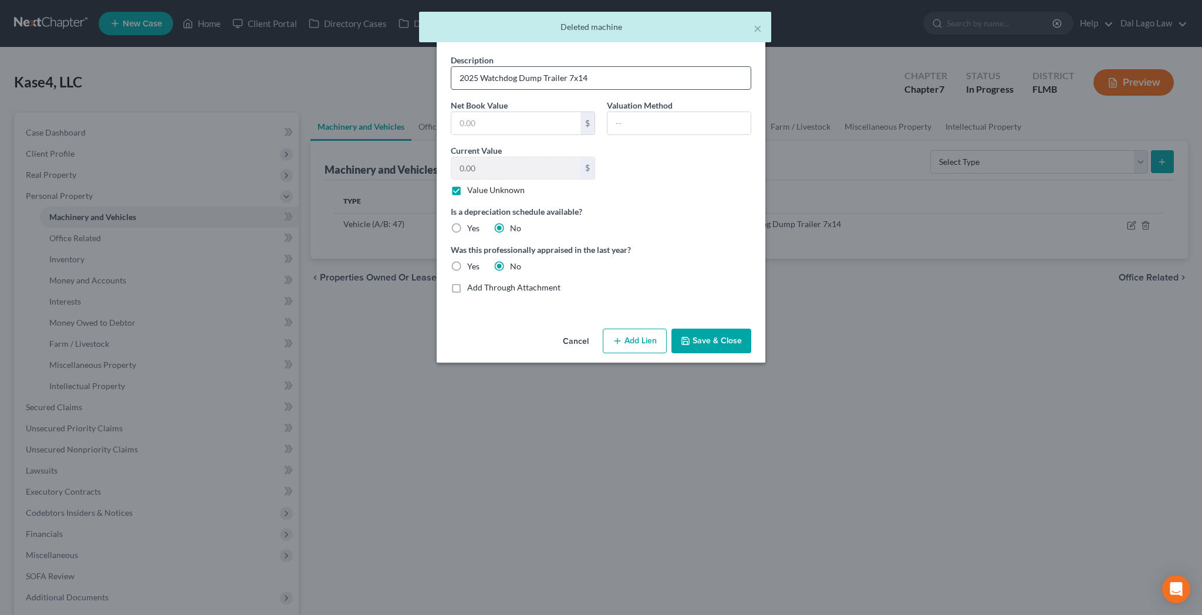
drag, startPoint x: 596, startPoint y: 60, endPoint x: 406, endPoint y: 69, distance: 190.4
click at [451, 69] on input "2025 Watchdog Dump Trailer 7x14" at bounding box center [600, 78] width 299 height 22
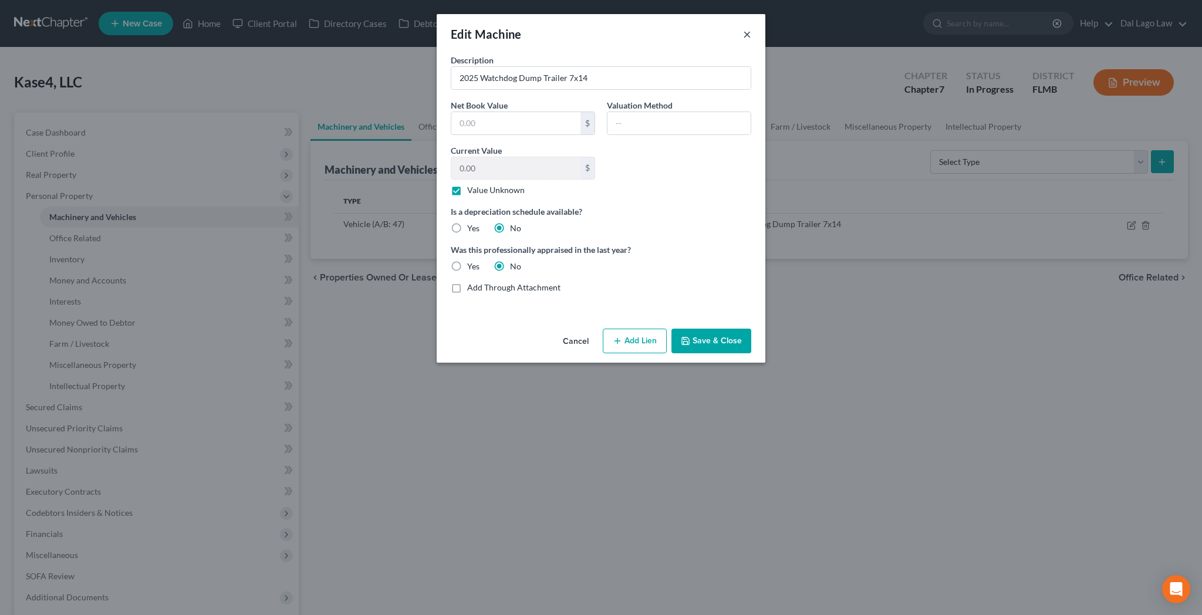
click at [743, 27] on button "×" at bounding box center [747, 34] width 8 height 14
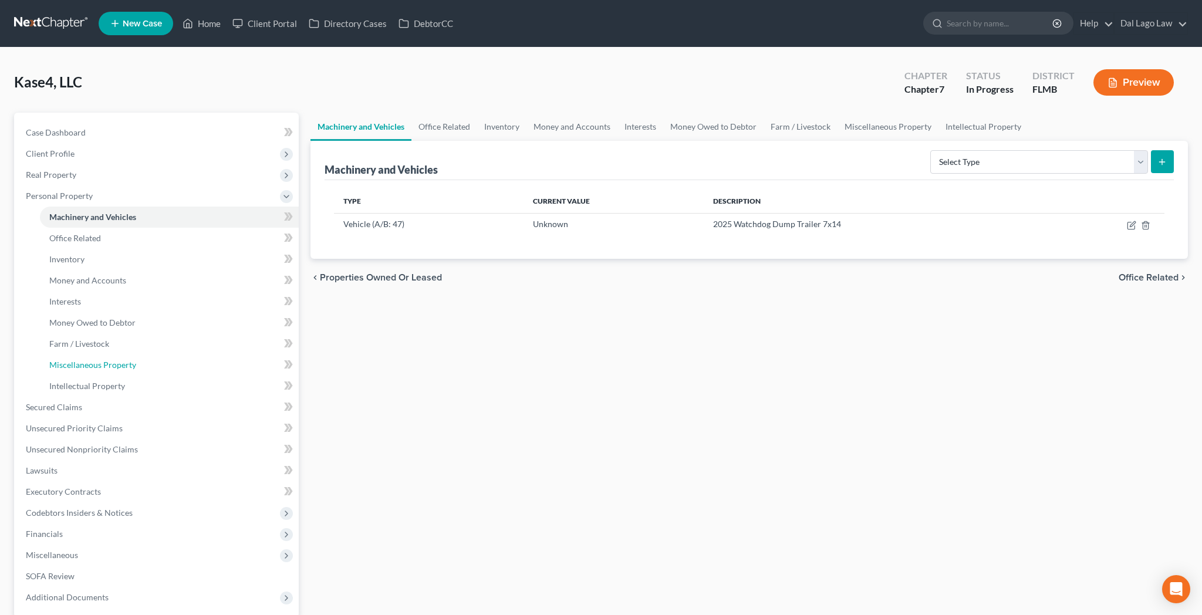
drag, startPoint x: 84, startPoint y: 278, endPoint x: 316, endPoint y: 258, distance: 233.2
click at [83, 360] on span "Miscellaneous Property" at bounding box center [92, 365] width 87 height 10
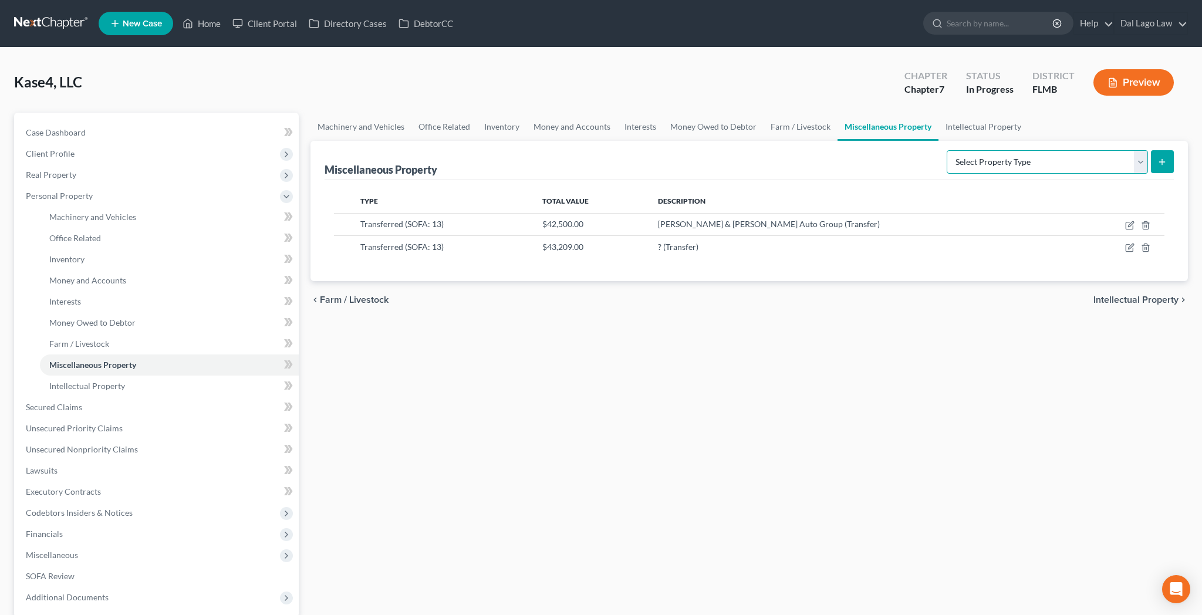
click at [947, 150] on select "Select Property Type Assigned for Creditor Benefit Within 120 Days (SOFA: 8) As…" at bounding box center [1047, 161] width 201 height 23
select select "transferred"
click option "Transferred (SOFA: 13)" at bounding box center [0, 0] width 0 height 0
click at [1167, 157] on icon "submit" at bounding box center [1161, 161] width 9 height 9
select select "Ordinary (within 2 years)"
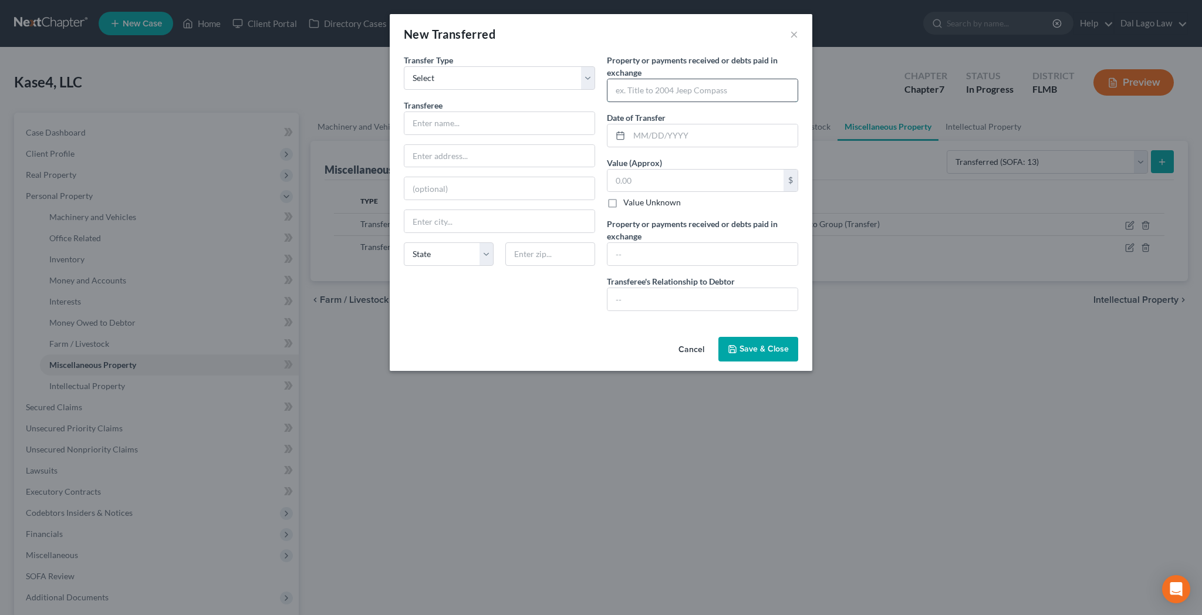
click at [640, 79] on input "text" at bounding box center [702, 90] width 190 height 22
paste input "2025 Watchdog Dump Trailer 7x14"
type input "2025 Watchdog Dump Trailer 7x14"
click at [642, 124] on input "text" at bounding box center [713, 135] width 168 height 22
type input "05/01/2025"
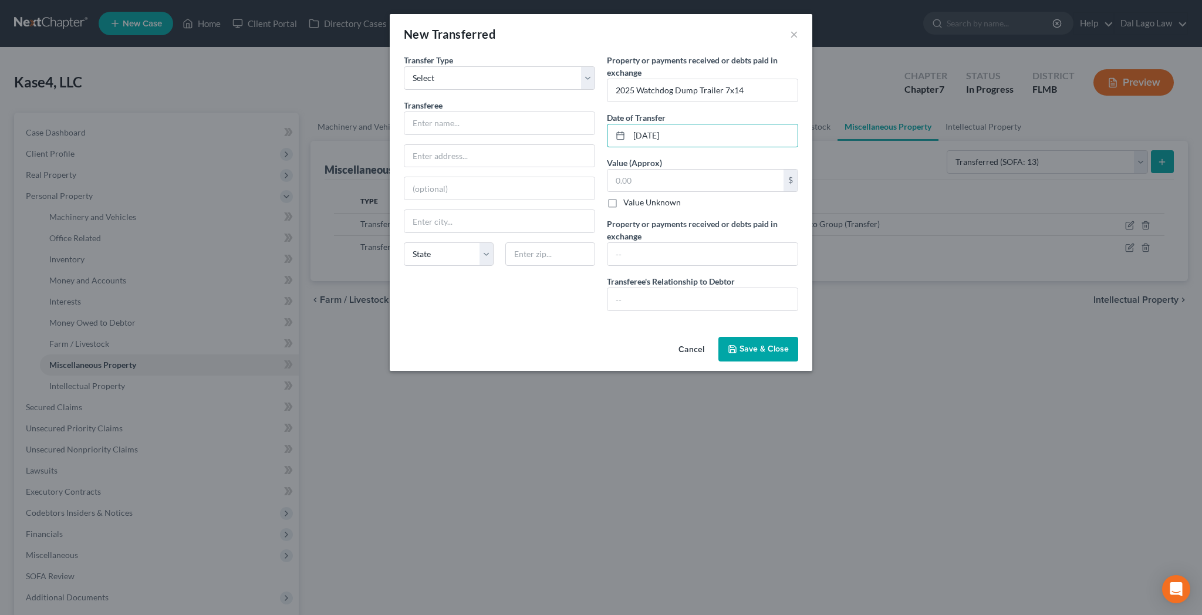
click at [623, 197] on label "Value Unknown" at bounding box center [652, 203] width 58 height 12
click at [628, 197] on input "Value Unknown" at bounding box center [632, 201] width 8 height 8
checkbox input "true"
type input "0.00"
click at [633, 243] on input "text" at bounding box center [702, 254] width 190 height 22
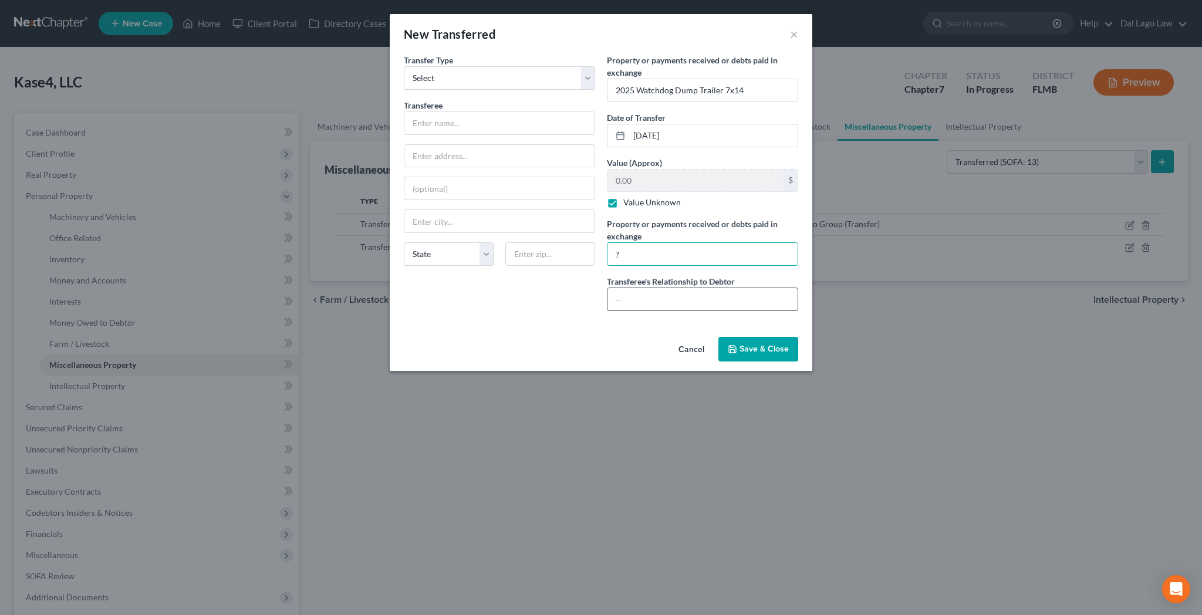
type input "?"
click at [633, 288] on input "text" at bounding box center [702, 299] width 190 height 22
type input "None"
click at [522, 112] on input "text" at bounding box center [499, 123] width 190 height 22
type input "?"
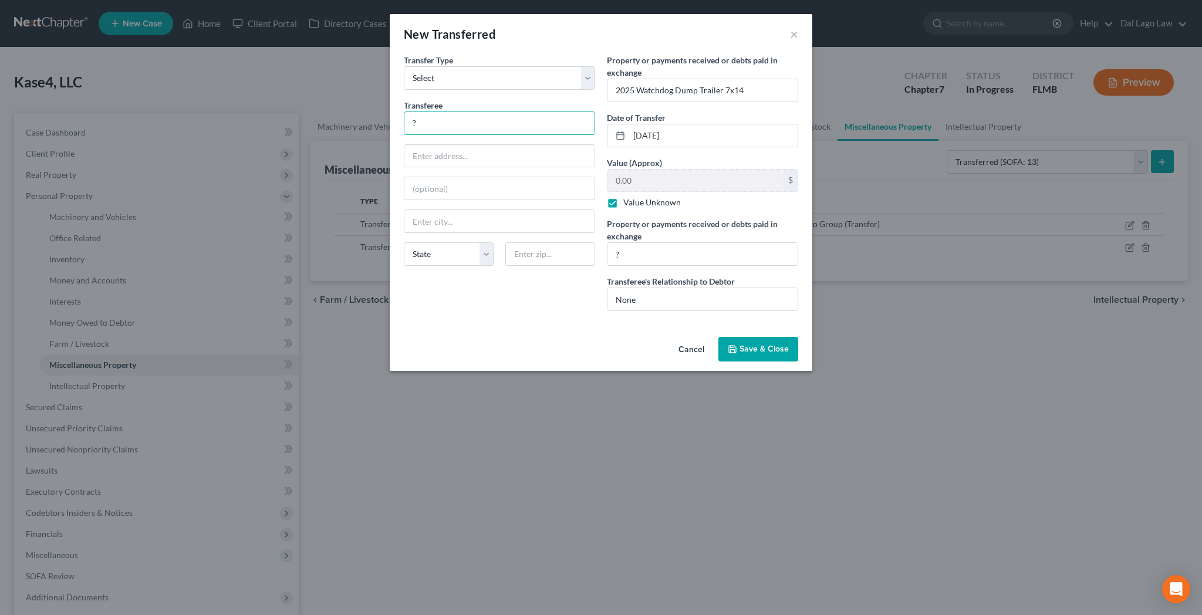
click at [739, 344] on span "Save & Close" at bounding box center [763, 349] width 49 height 10
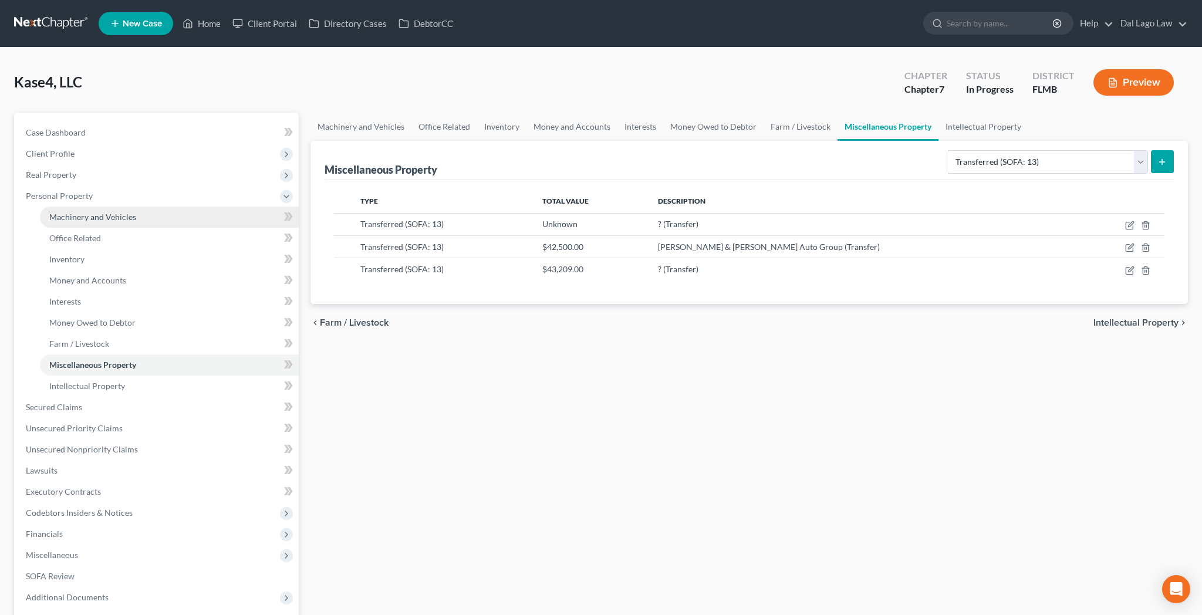
click at [67, 212] on span "Machinery and Vehicles" at bounding box center [92, 217] width 87 height 10
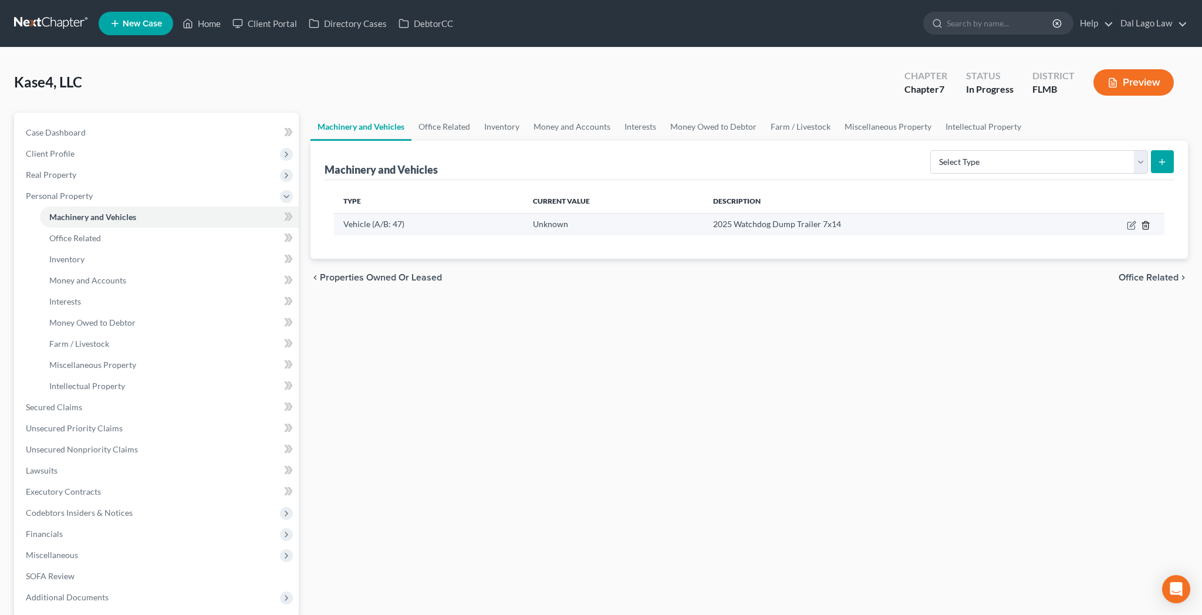
click at [1148, 221] on icon "button" at bounding box center [1145, 225] width 5 height 8
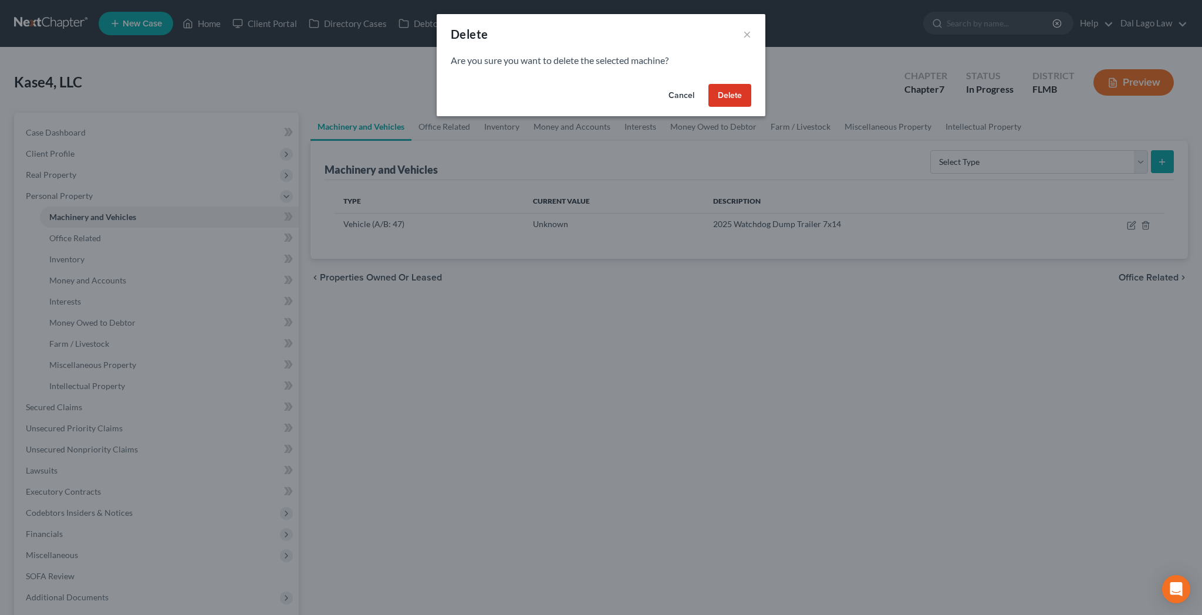
click at [708, 84] on button "Delete" at bounding box center [729, 95] width 43 height 23
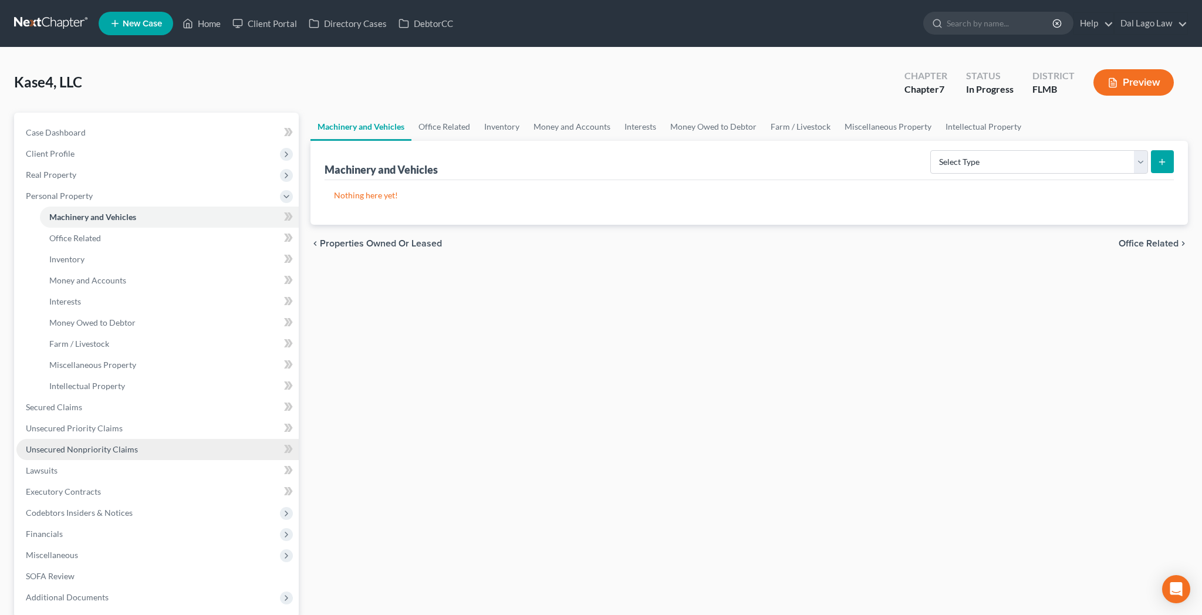
click at [49, 444] on span "Unsecured Nonpriority Claims" at bounding box center [82, 449] width 112 height 10
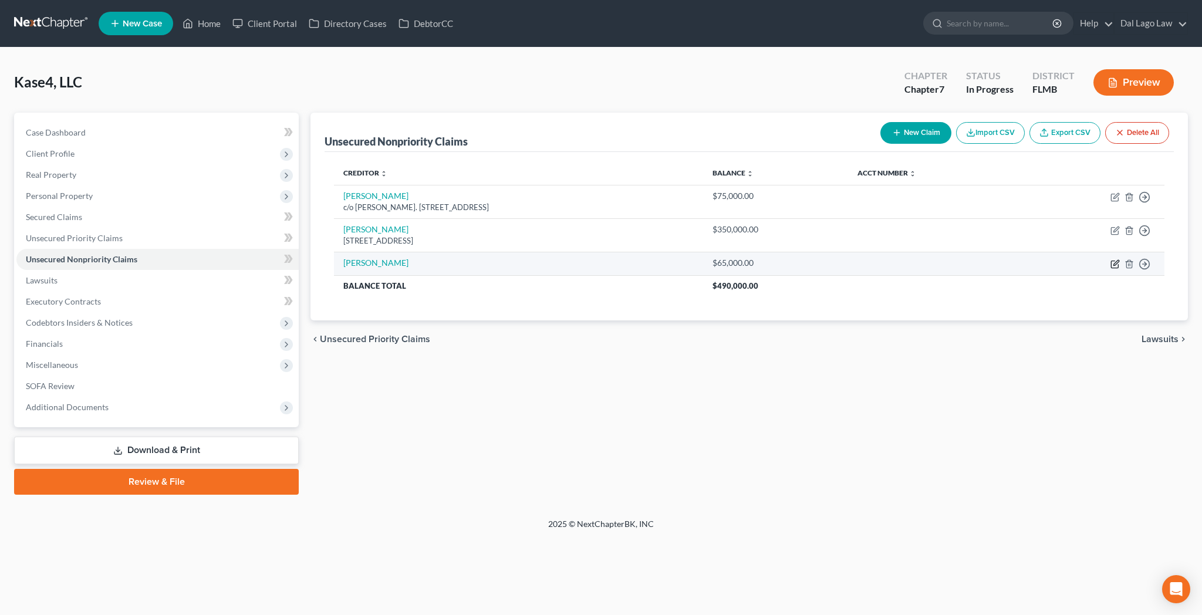
click at [1118, 260] on icon "button" at bounding box center [1115, 262] width 5 height 5
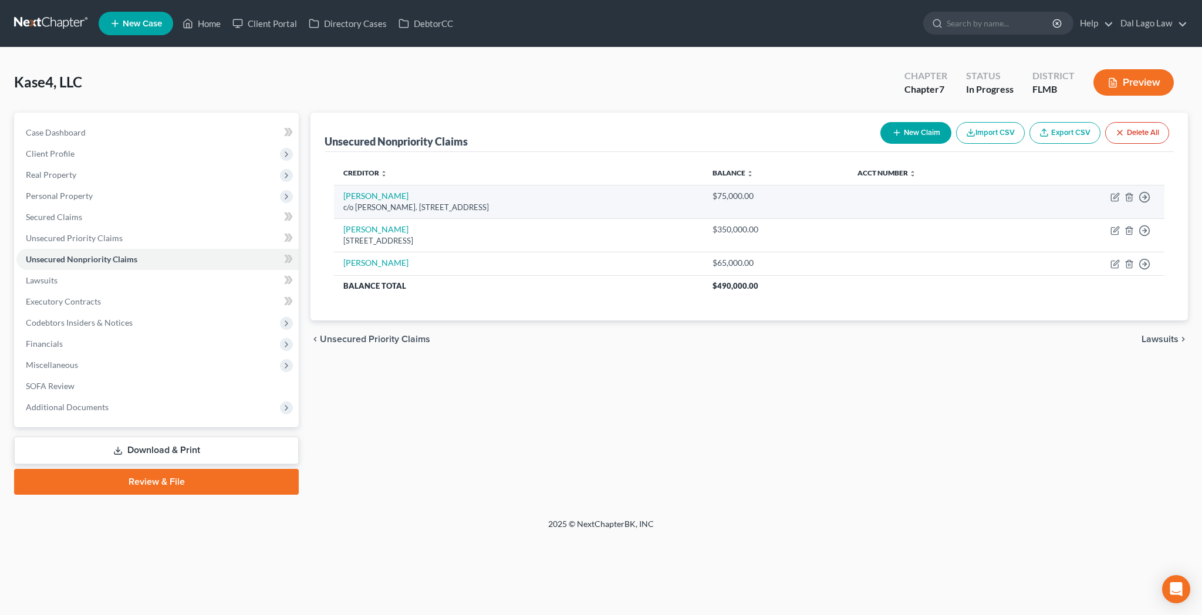
select select "11"
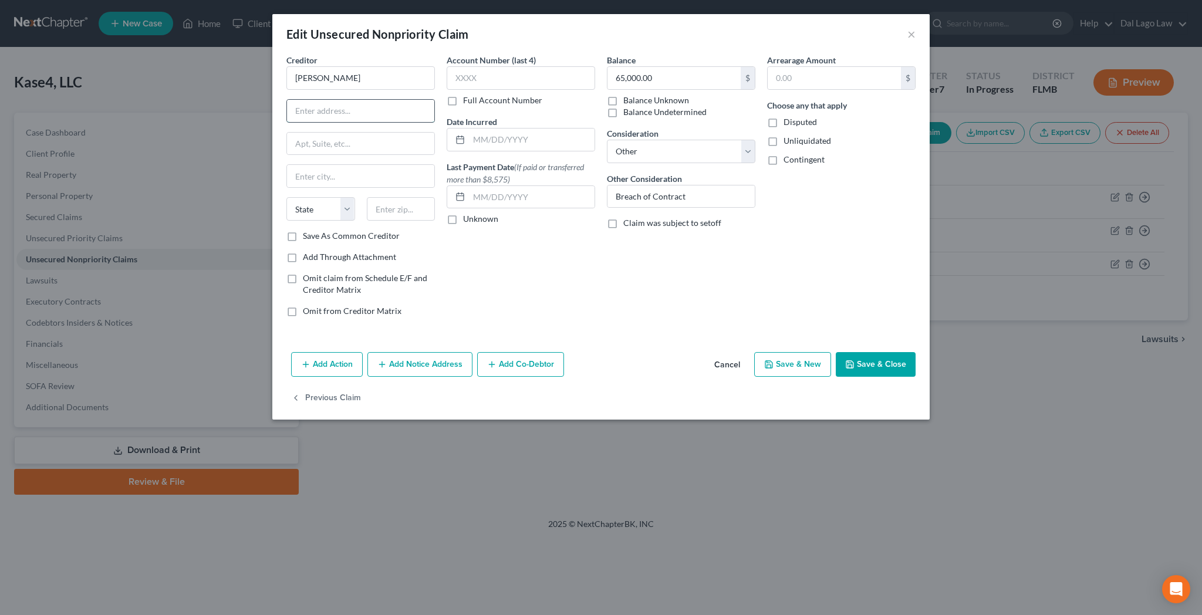
click at [382, 100] on input "text" at bounding box center [360, 111] width 147 height 22
type input "j"
type input "Joint Bluebill"
click at [836, 352] on button "Save & Close" at bounding box center [876, 364] width 80 height 25
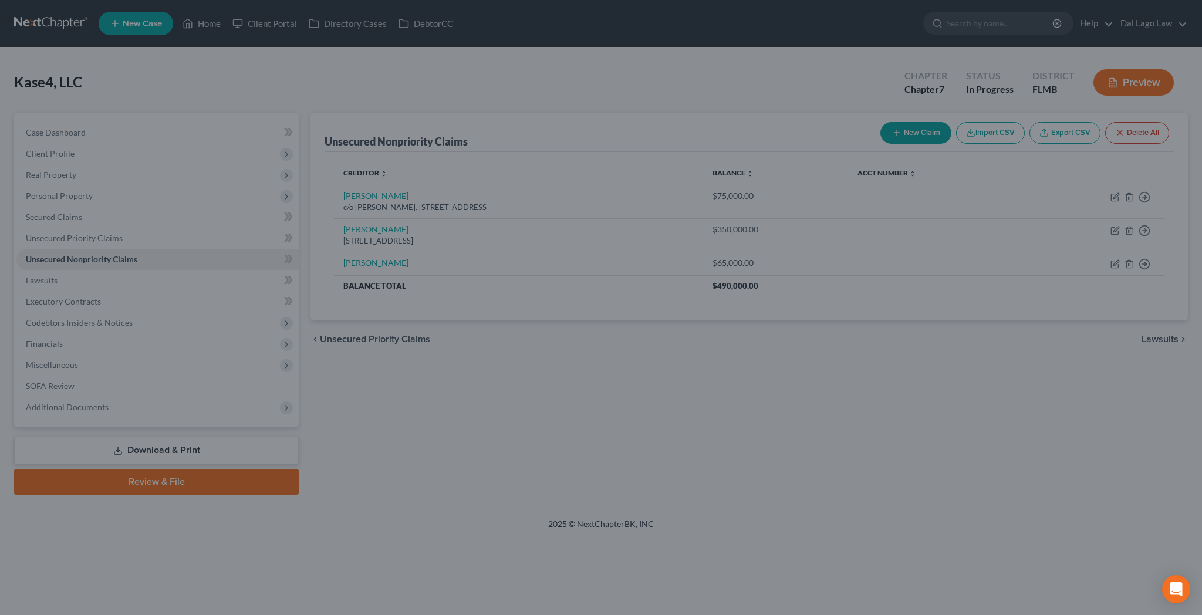
type input "0"
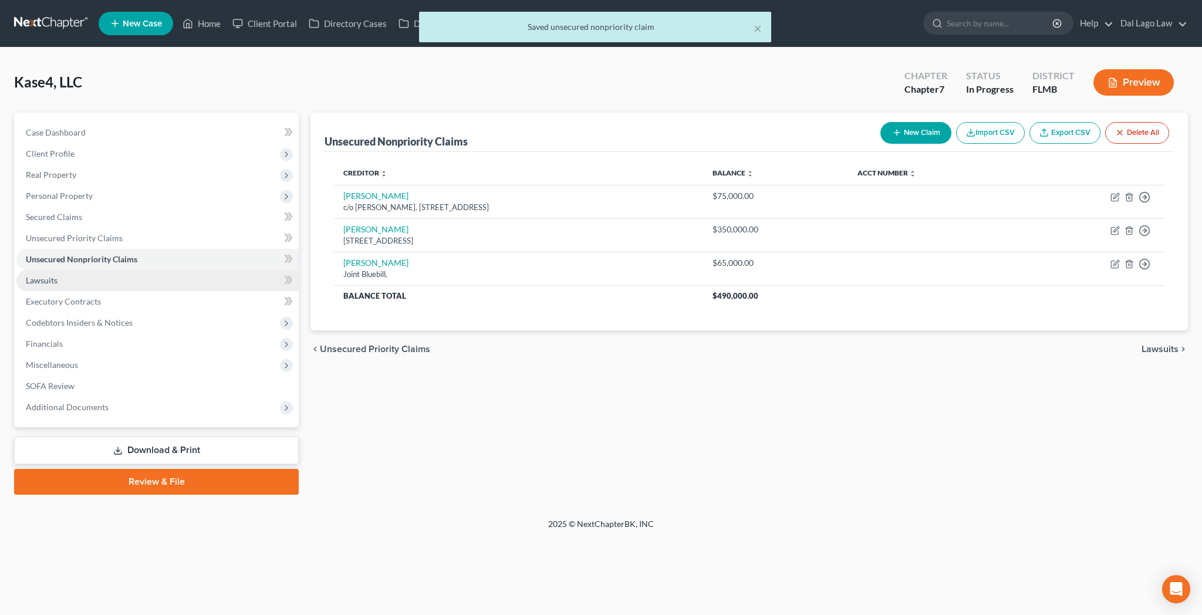
click at [36, 275] on span "Lawsuits" at bounding box center [42, 280] width 32 height 10
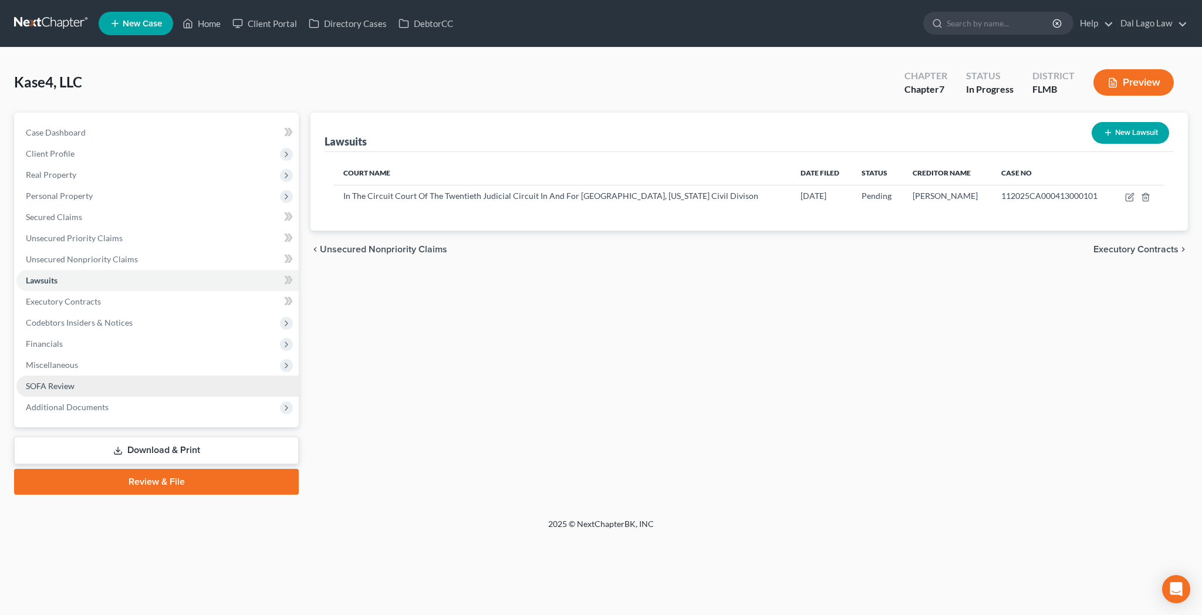
click at [29, 376] on link "SOFA Review" at bounding box center [157, 386] width 282 height 21
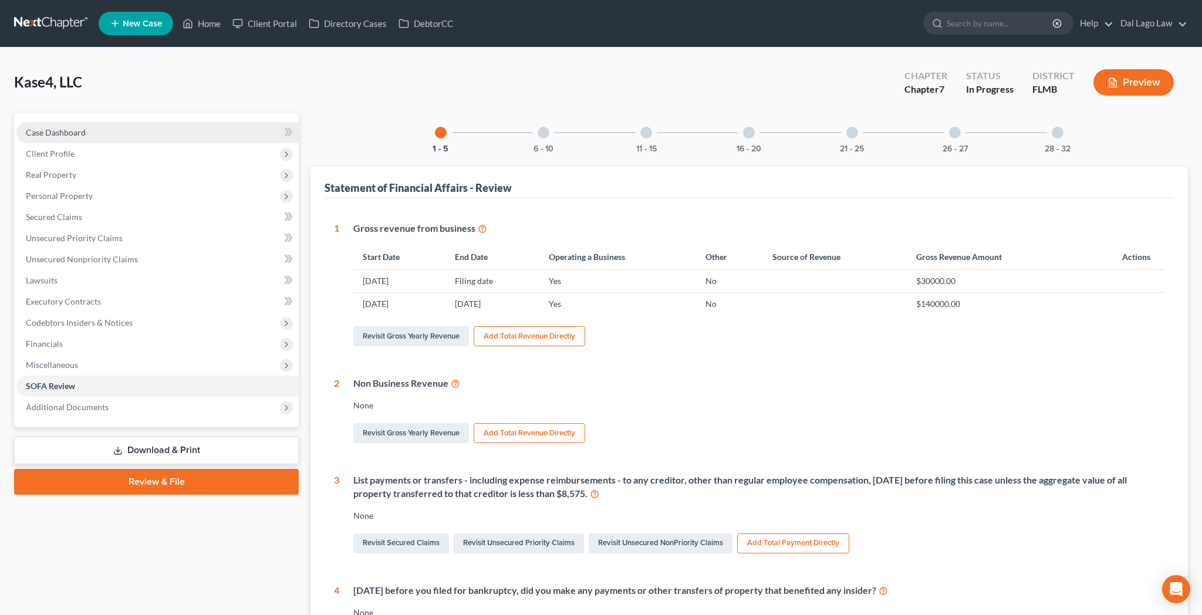
click at [42, 122] on link "Case Dashboard" at bounding box center [157, 132] width 282 height 21
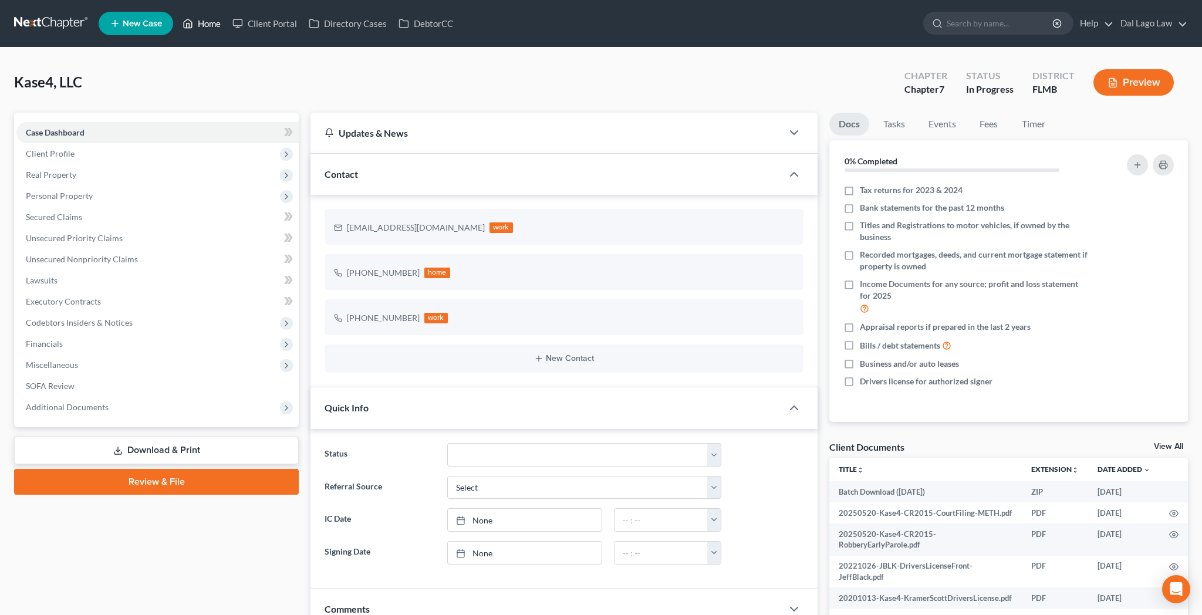
click at [177, 18] on link "Home" at bounding box center [202, 23] width 50 height 21
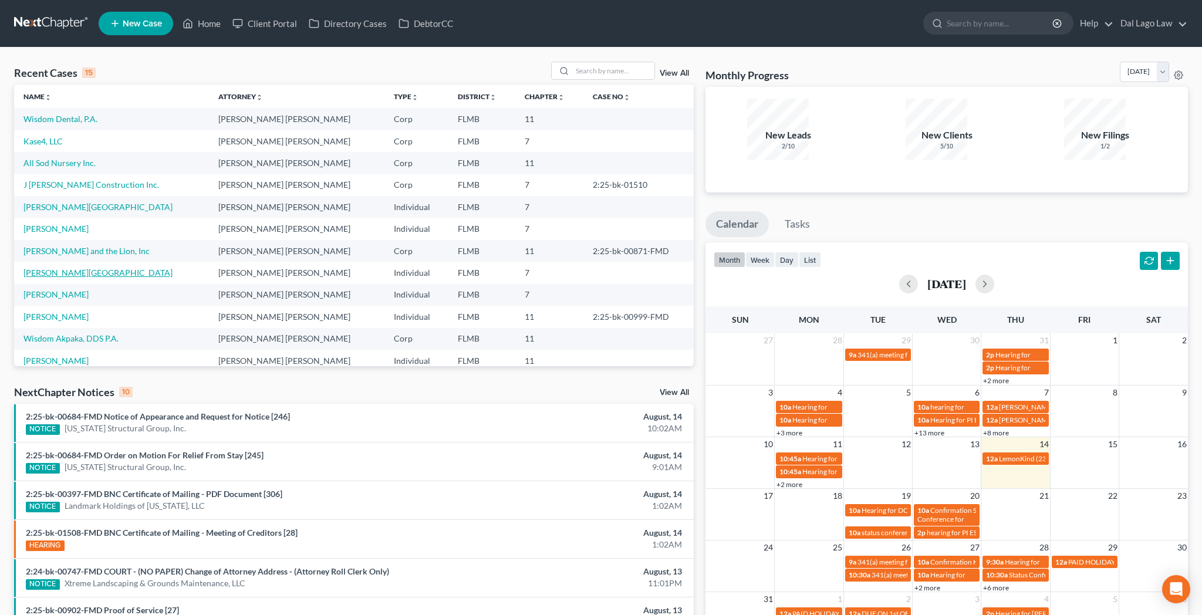
click at [31, 268] on link "Stiles, Linford" at bounding box center [97, 273] width 149 height 10
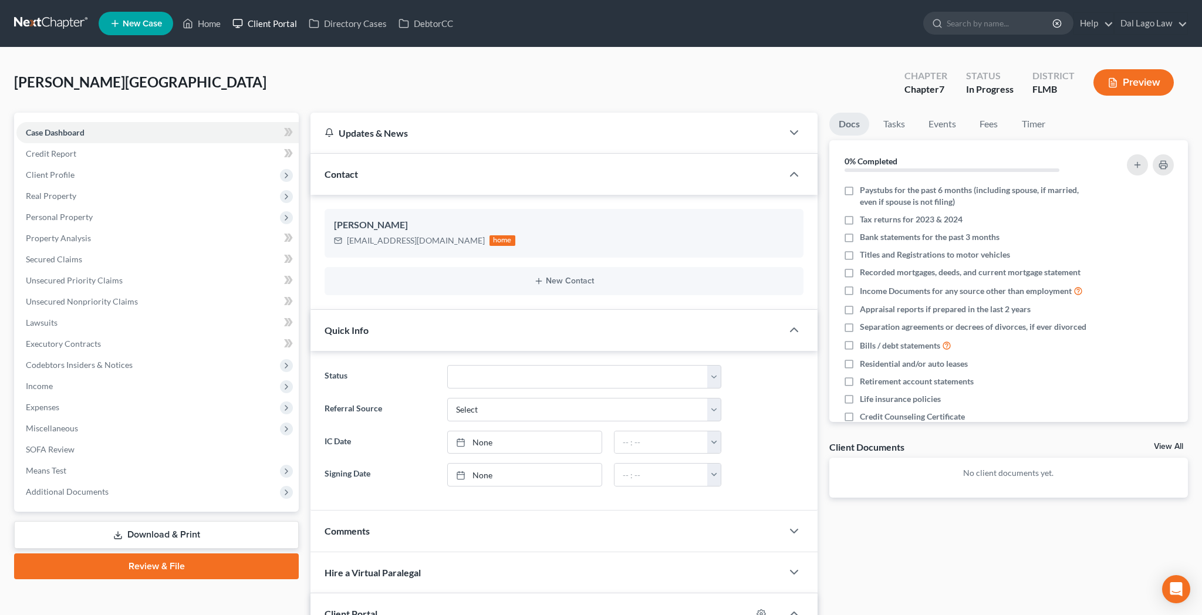
click at [235, 16] on link "Client Portal" at bounding box center [265, 23] width 76 height 21
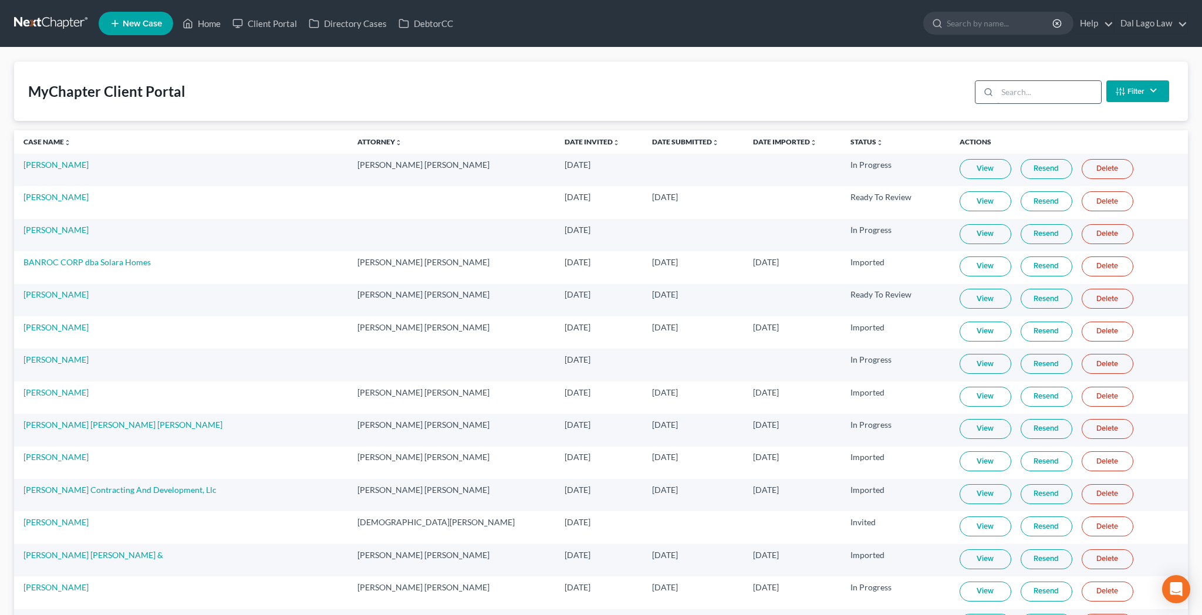
click at [1062, 81] on input "search" at bounding box center [1049, 92] width 104 height 22
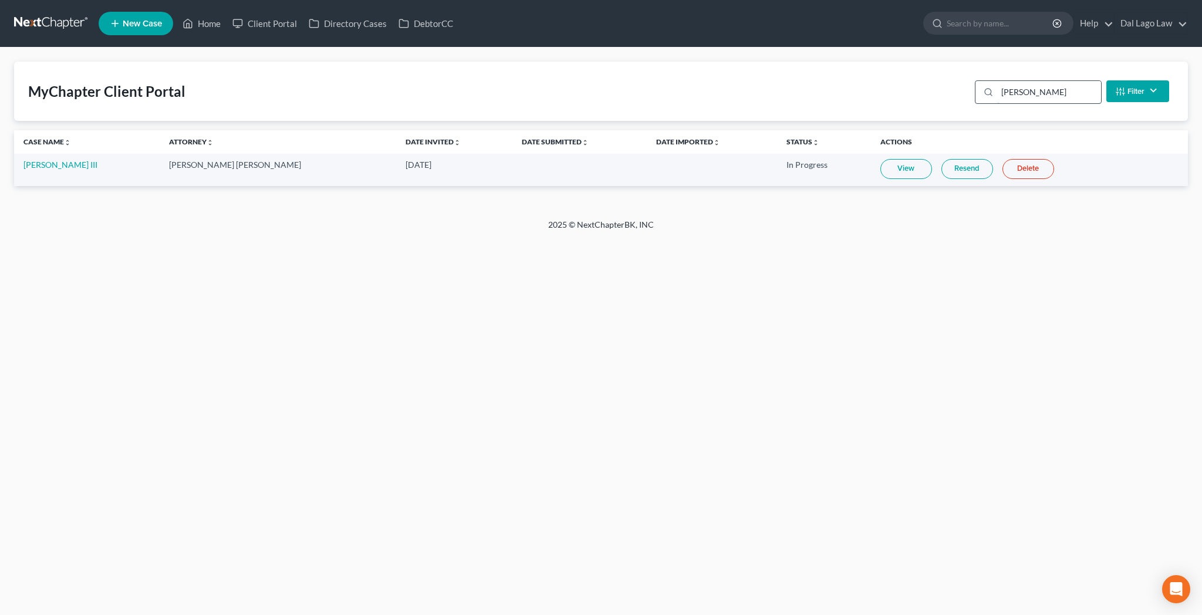
type input "stiles"
click at [880, 159] on link "View" at bounding box center [906, 169] width 52 height 20
click at [177, 18] on link "Home" at bounding box center [202, 23] width 50 height 21
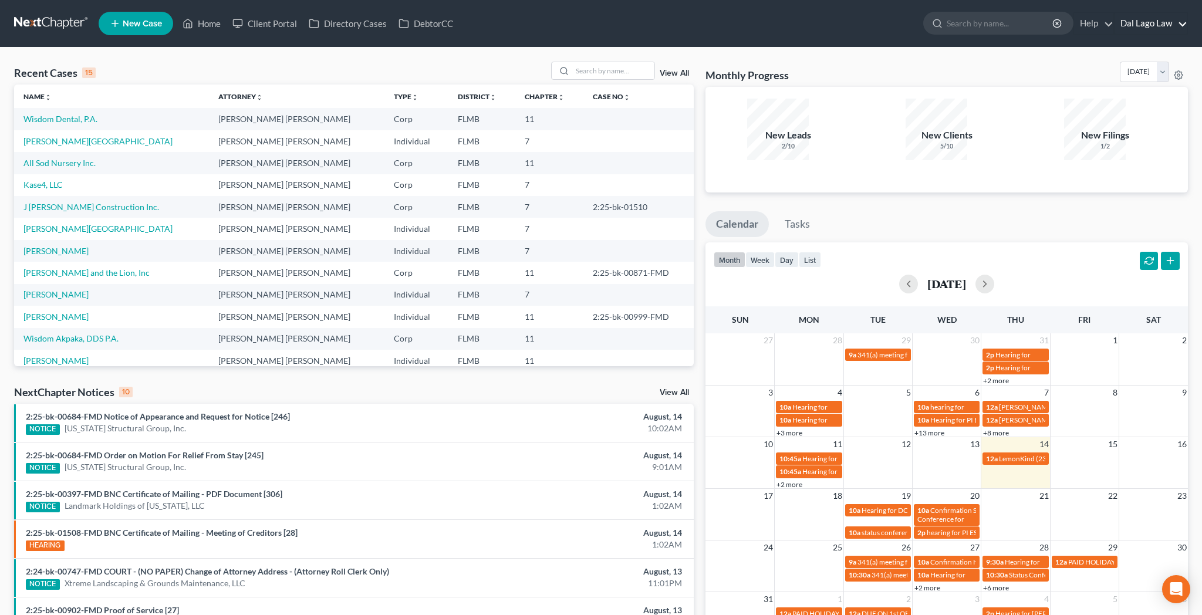
click at [1184, 15] on link "Dal Lago Law" at bounding box center [1150, 23] width 73 height 21
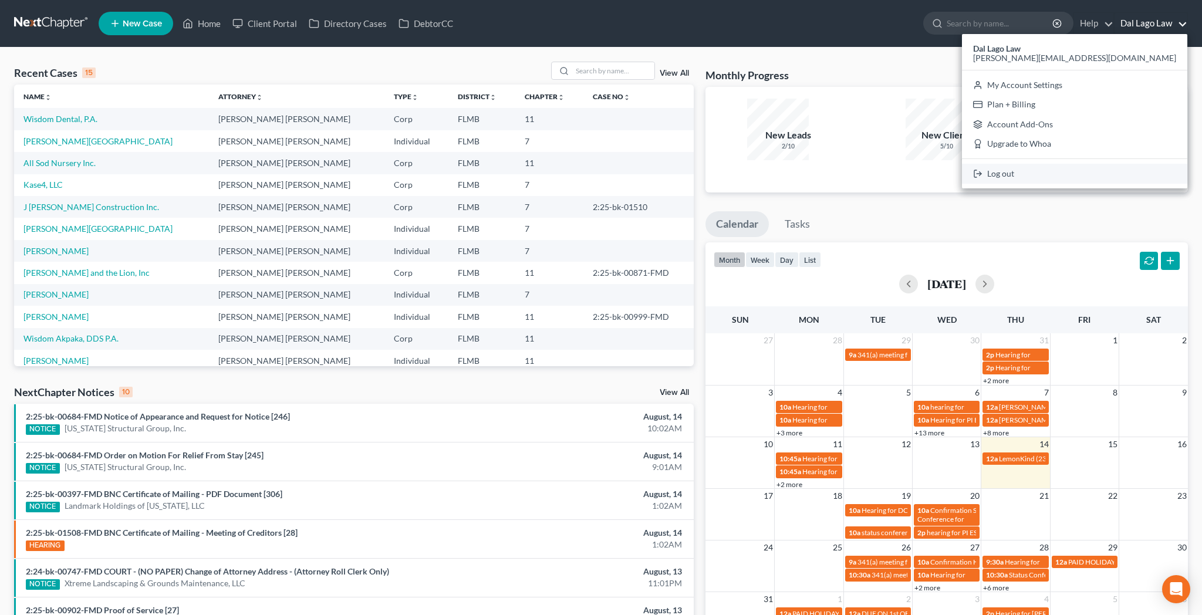
click at [1133, 164] on link "Log out" at bounding box center [1074, 174] width 225 height 20
